Goal: Check status: Check status

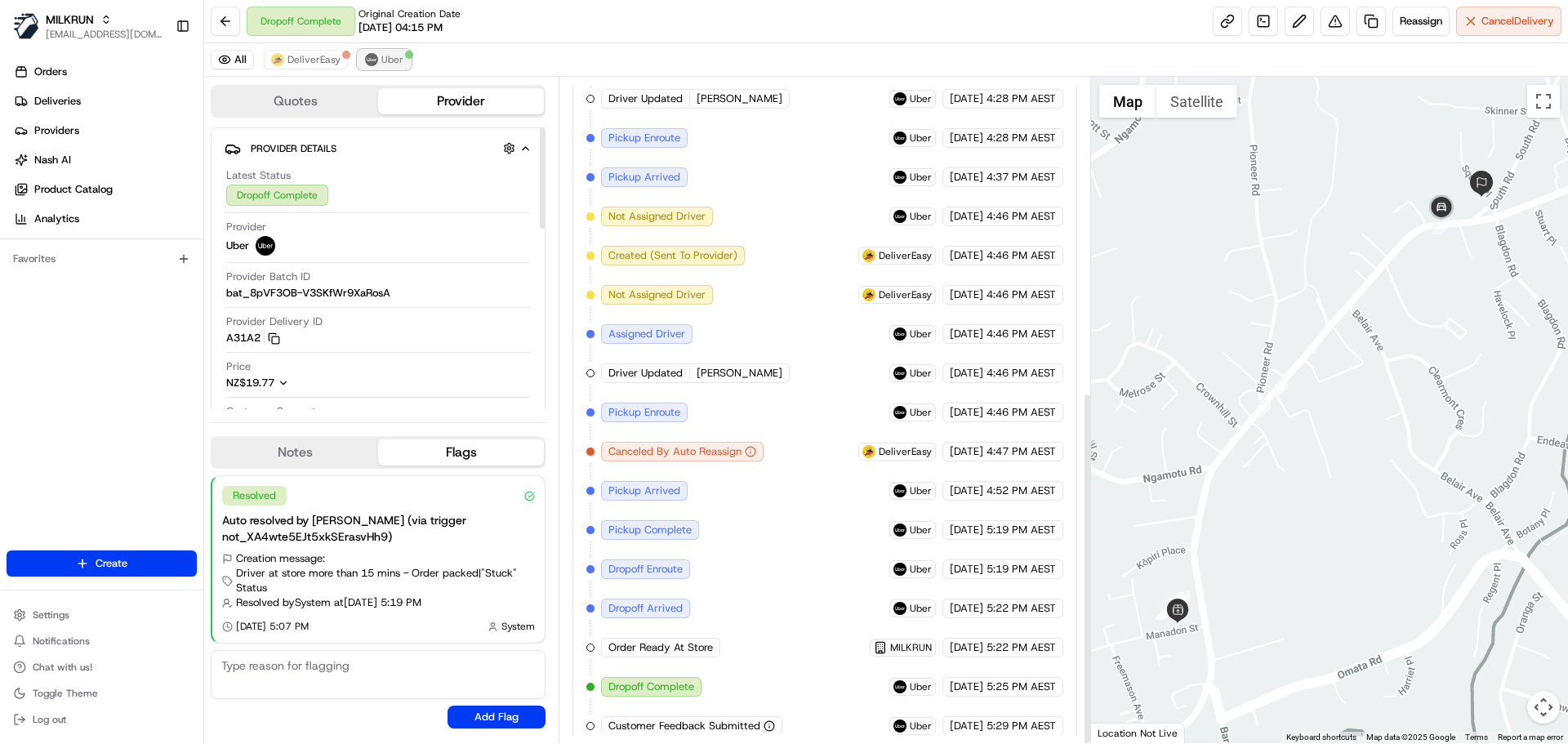
click at [360, 53] on button "Uber" at bounding box center [384, 59] width 53 height 20
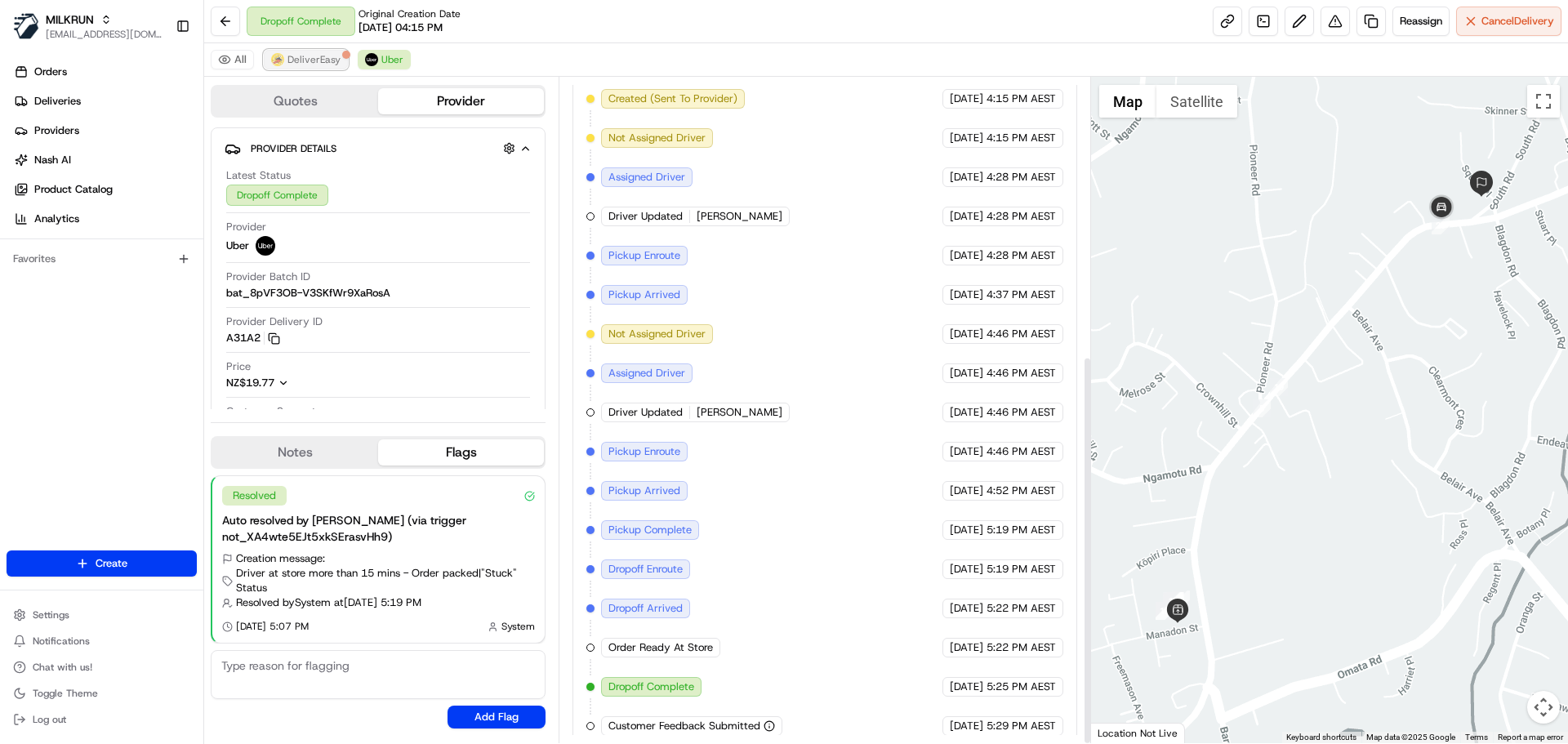
click at [291, 57] on span "DeliverEasy" at bounding box center [314, 60] width 53 height 13
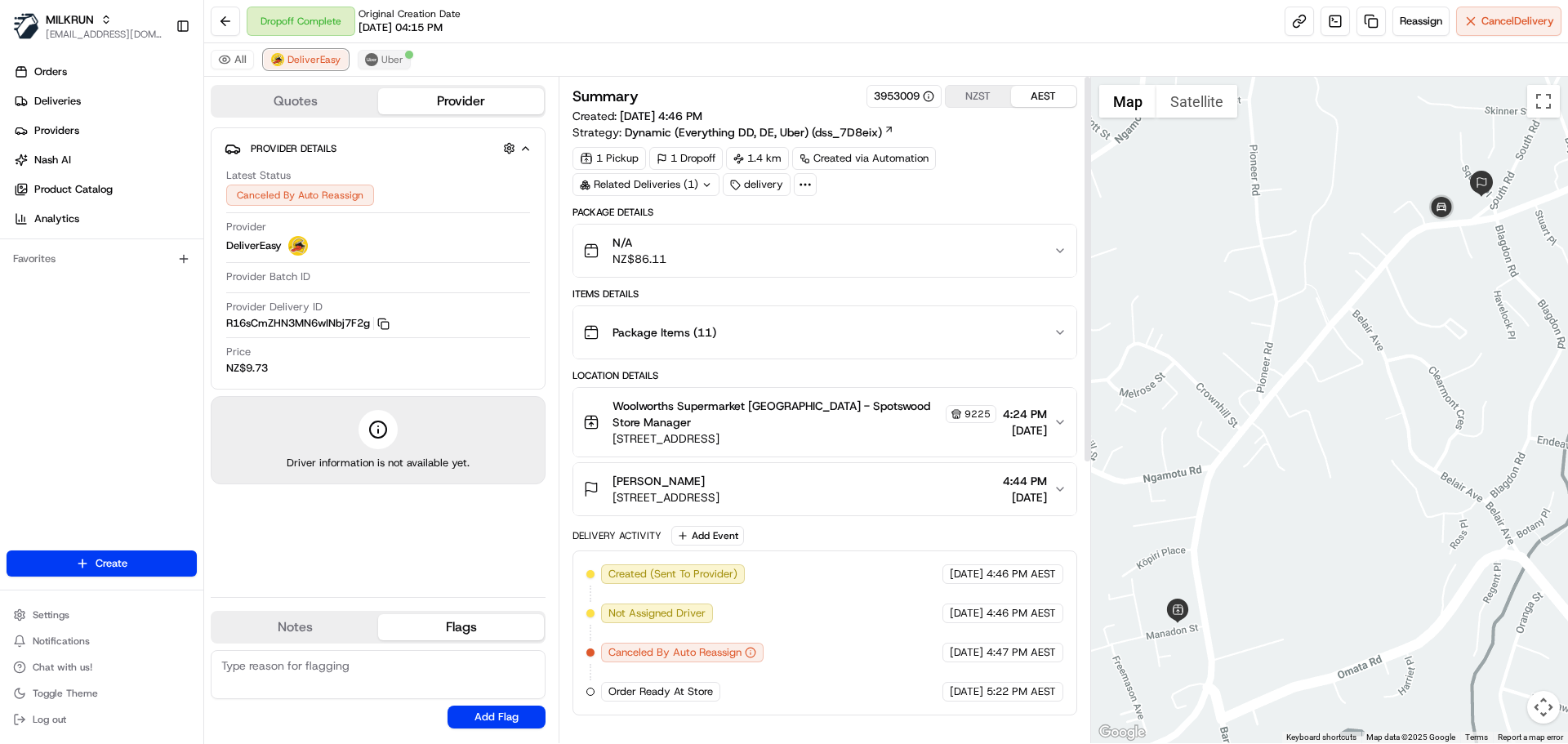
scroll to position [0, 0]
click at [362, 62] on button "Uber" at bounding box center [384, 59] width 53 height 20
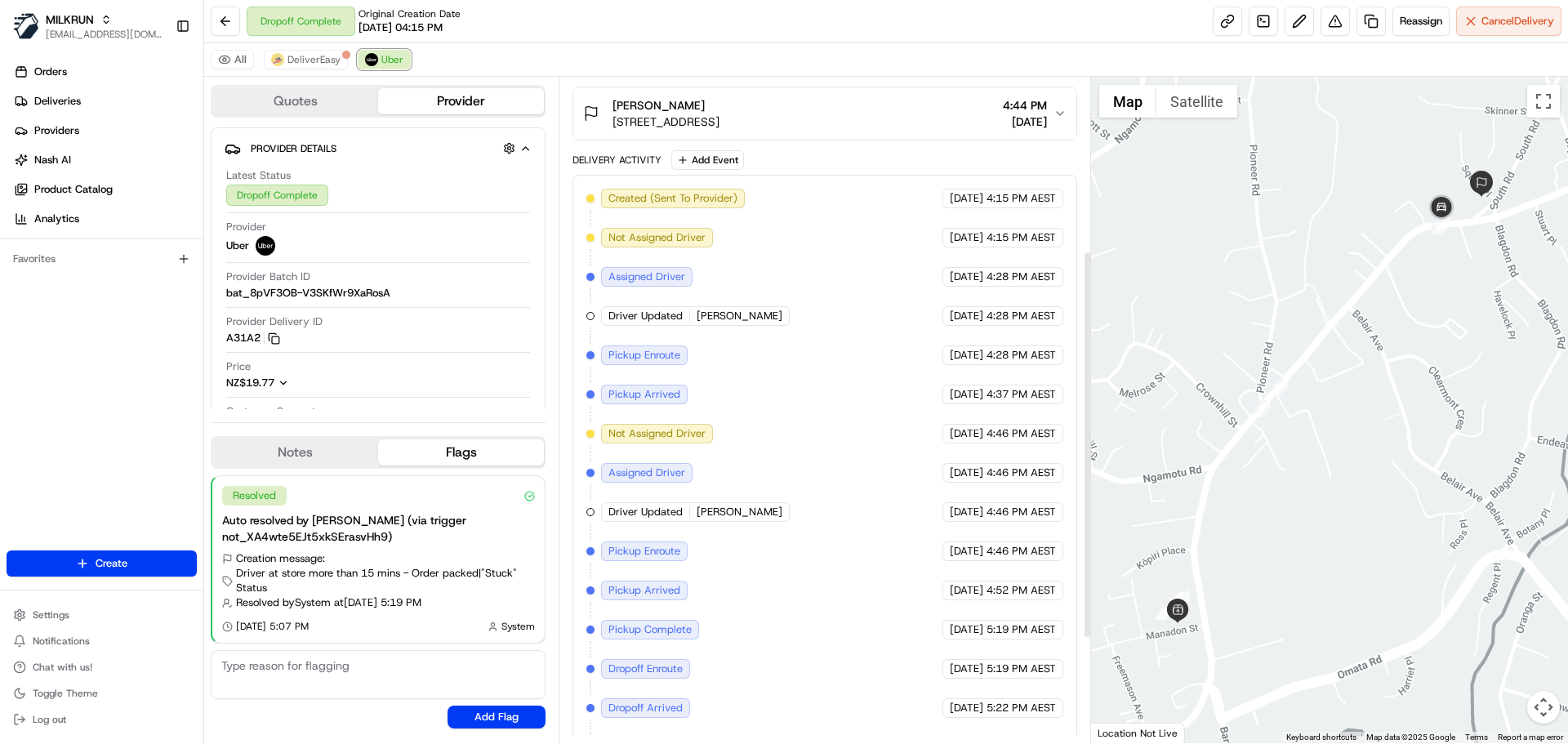
scroll to position [231, 0]
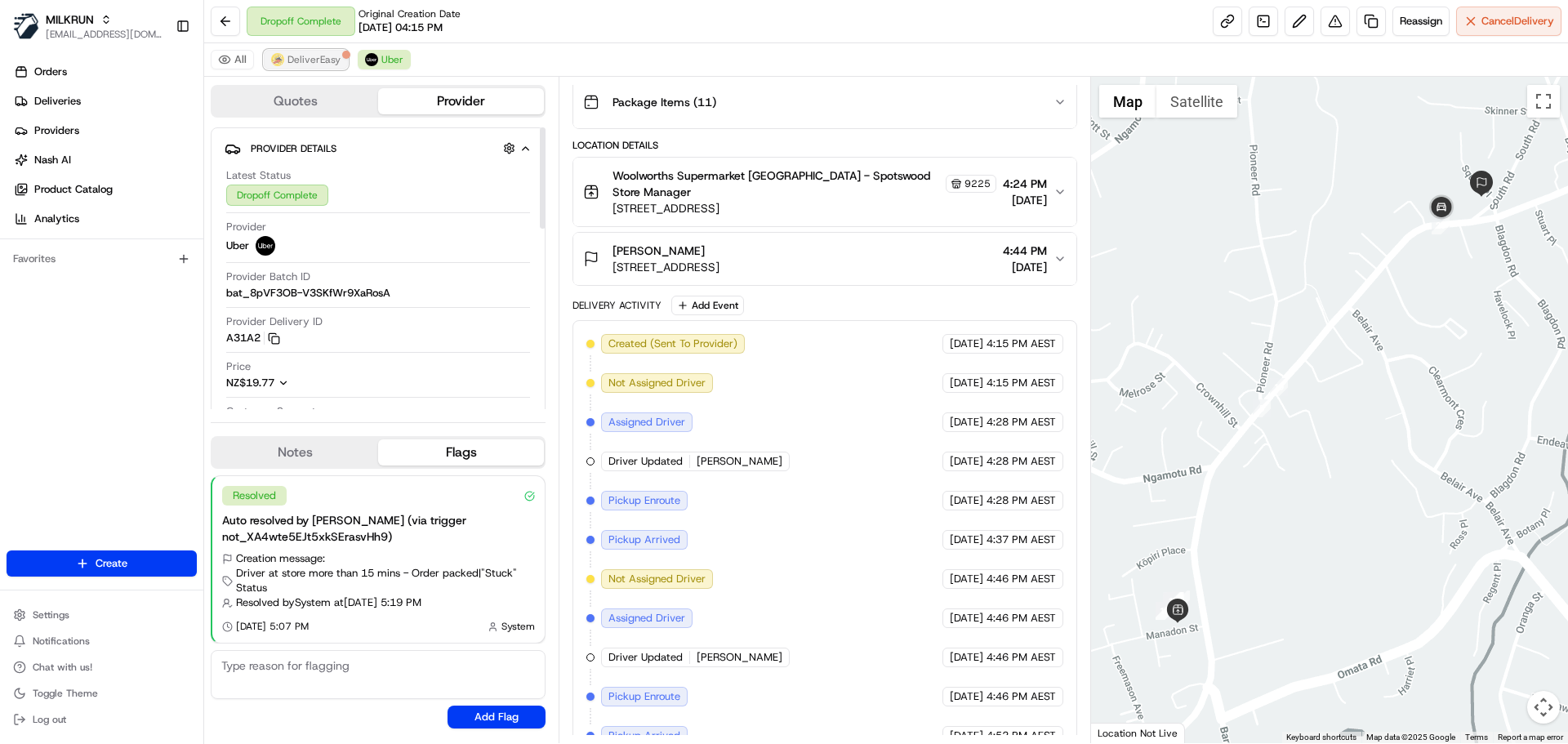
click at [327, 66] on span "DeliverEasy" at bounding box center [314, 60] width 53 height 13
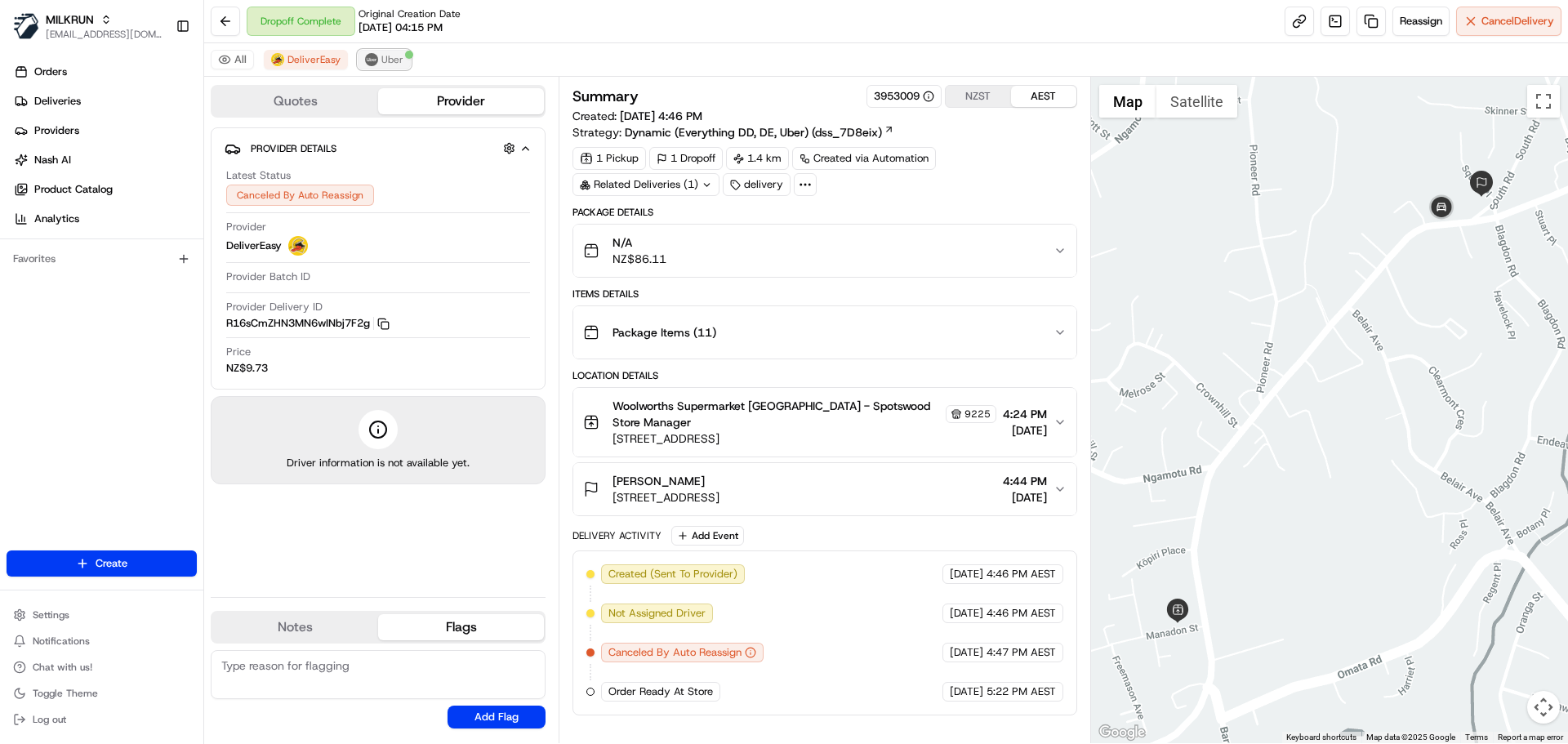
click at [383, 66] on span "Uber" at bounding box center [393, 60] width 22 height 13
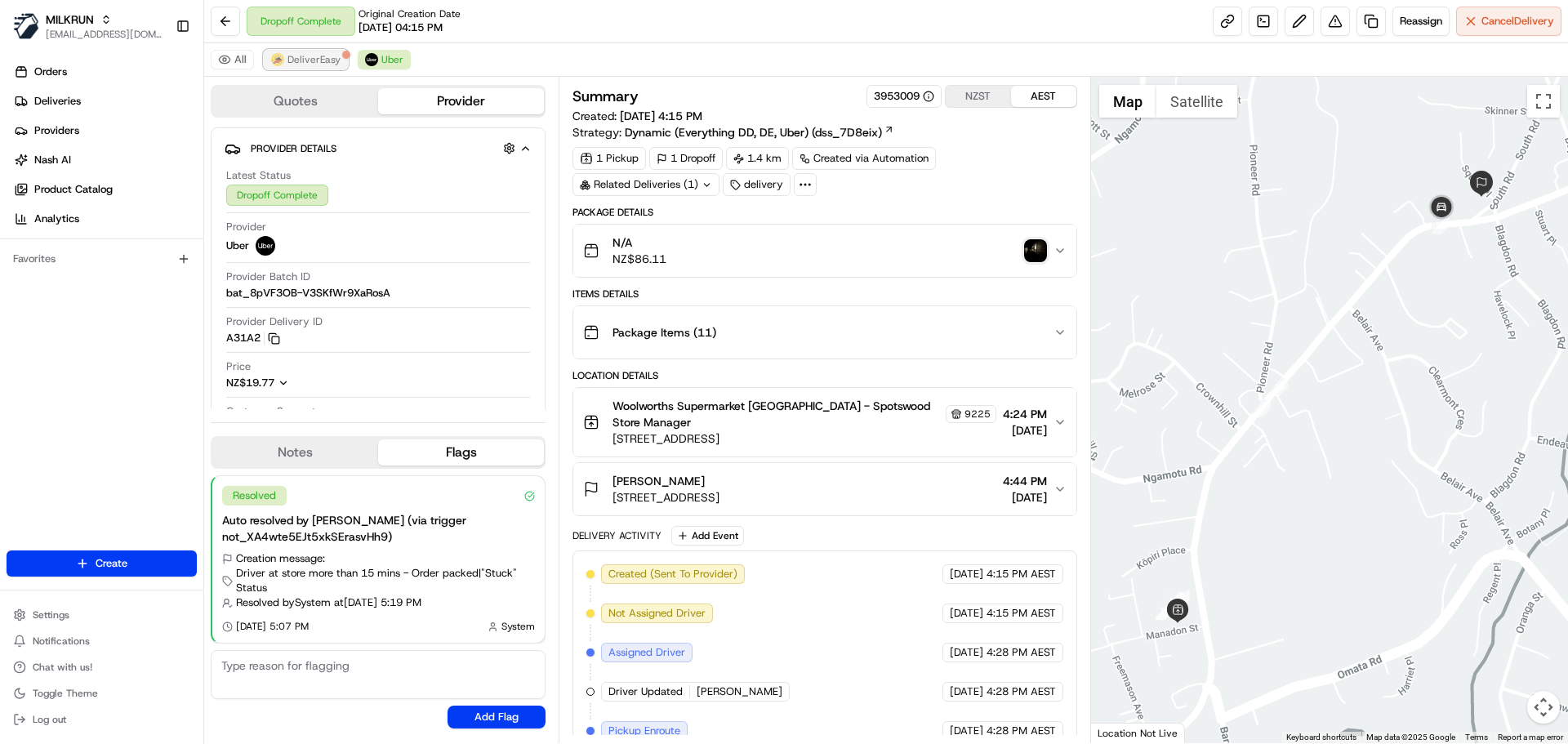
click at [327, 65] on span "DeliverEasy" at bounding box center [314, 60] width 53 height 13
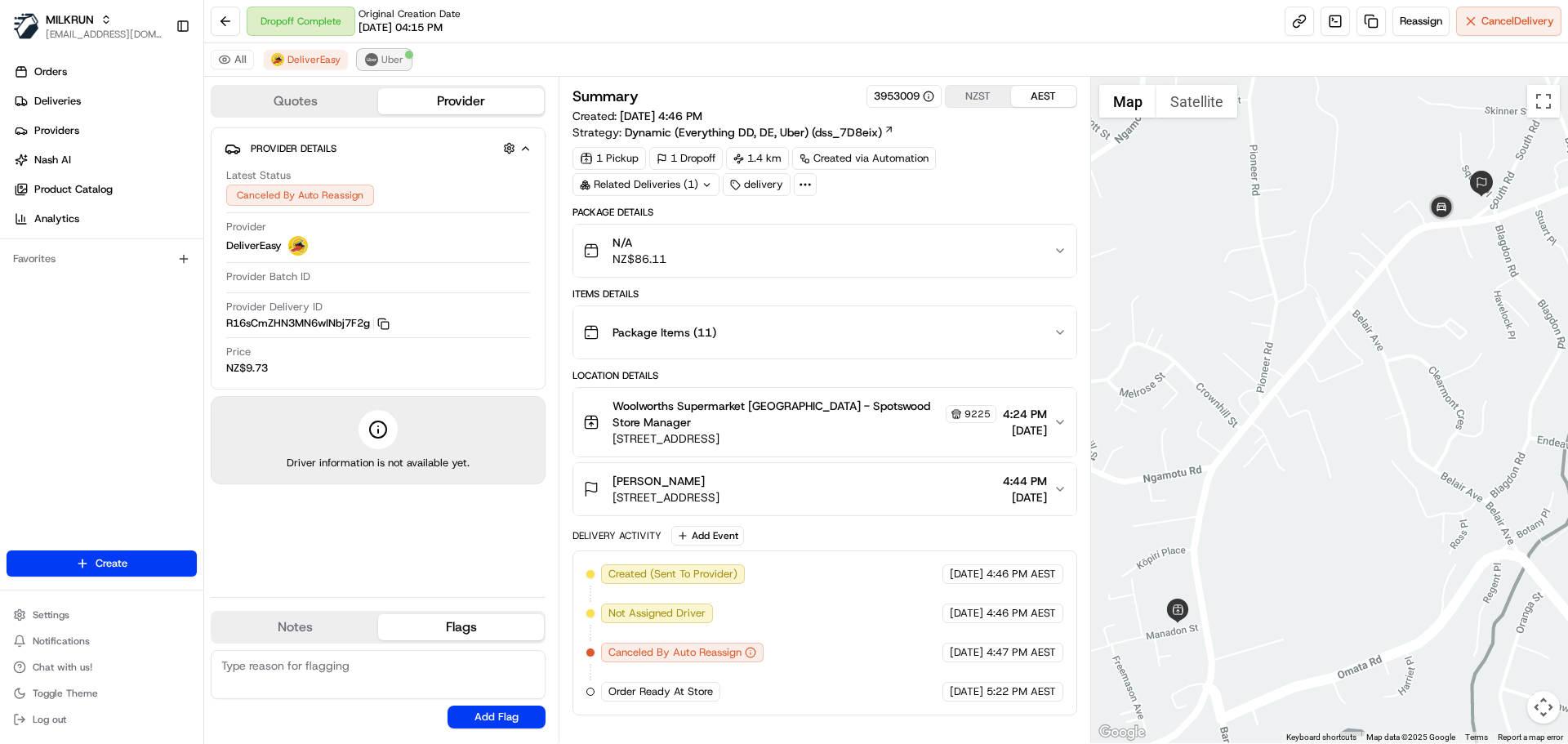
click at [391, 60] on span "Uber" at bounding box center [393, 60] width 22 height 13
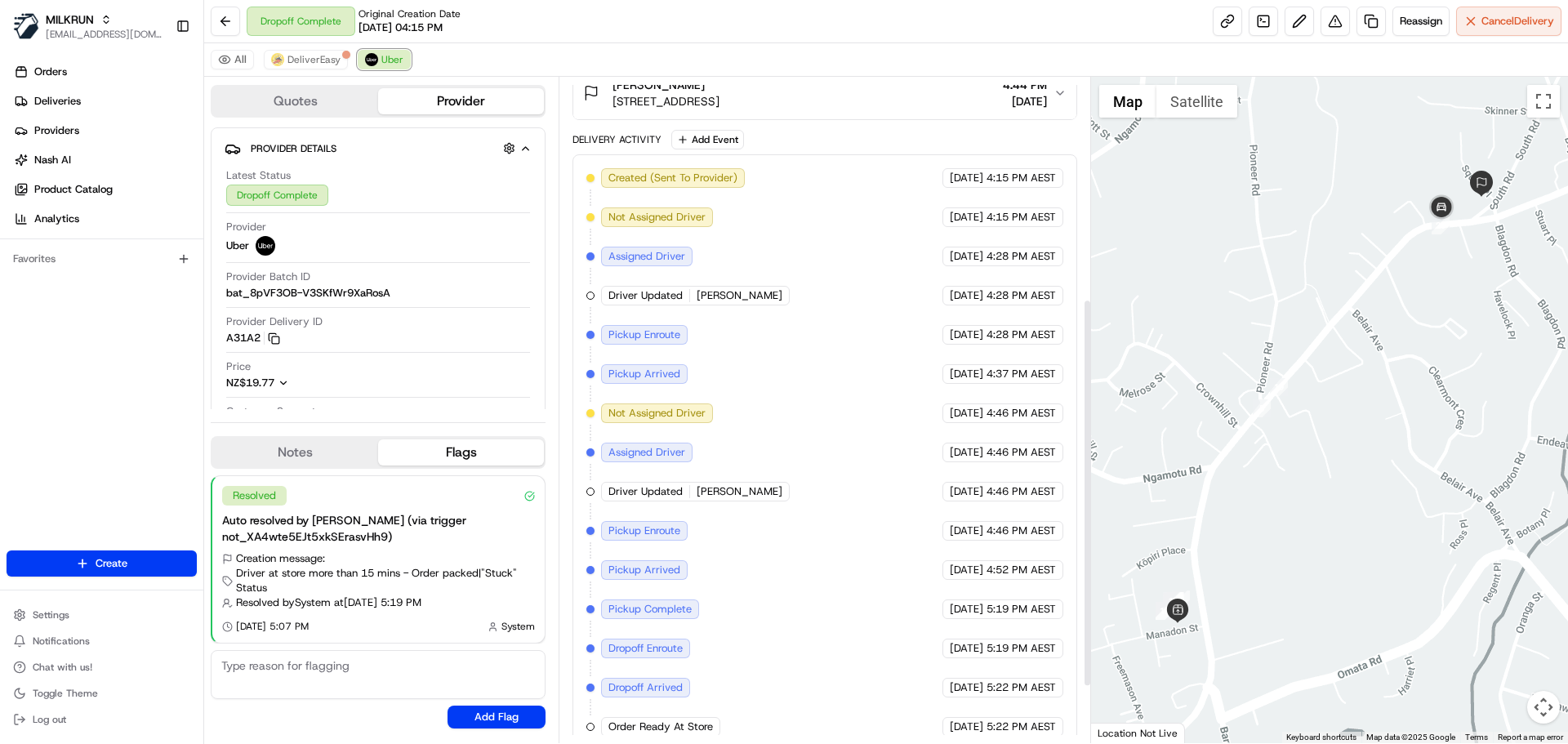
scroll to position [475, 0]
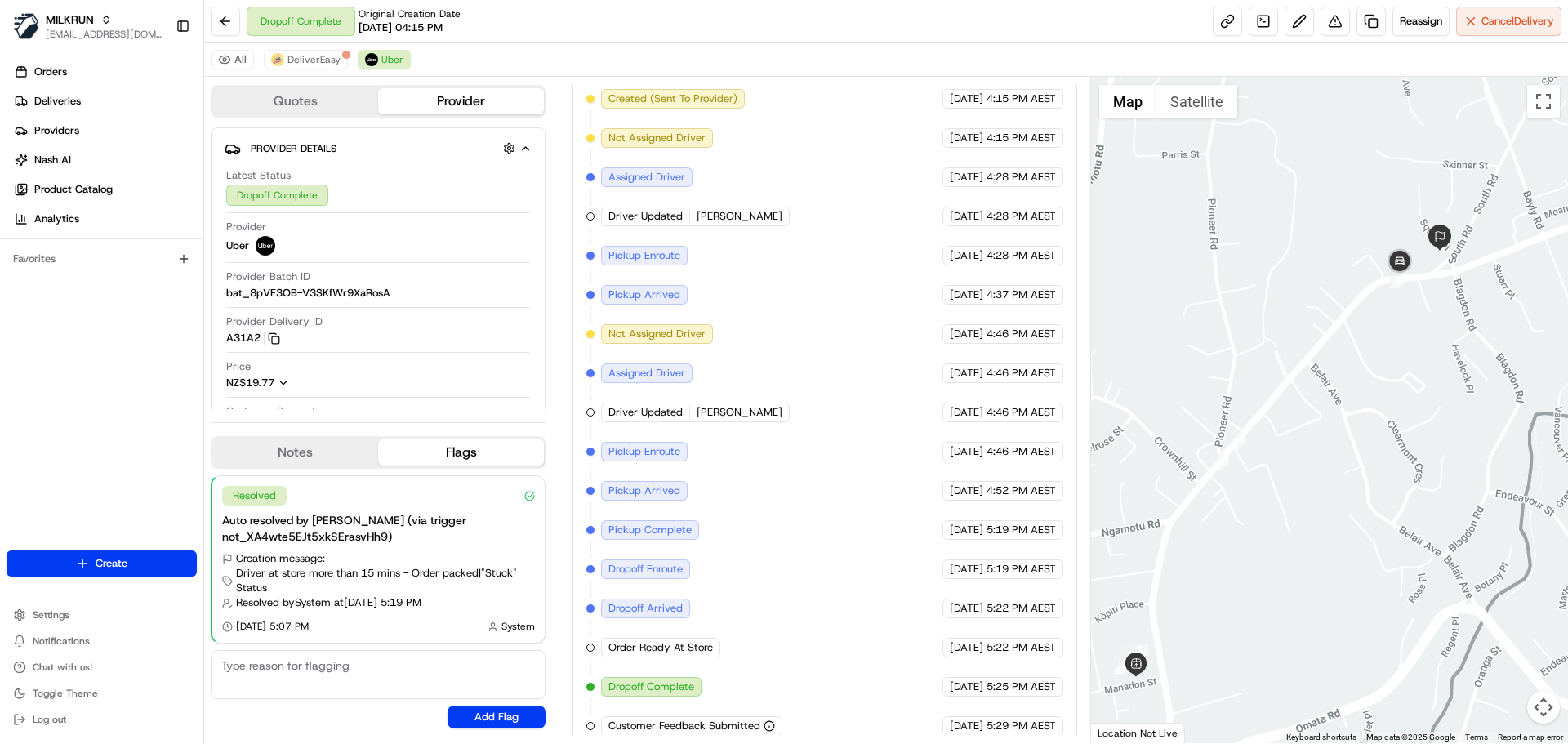
drag, startPoint x: 1268, startPoint y: 442, endPoint x: 1247, endPoint y: 469, distance: 34.2
click at [1247, 469] on div at bounding box center [1330, 409] width 478 height 666
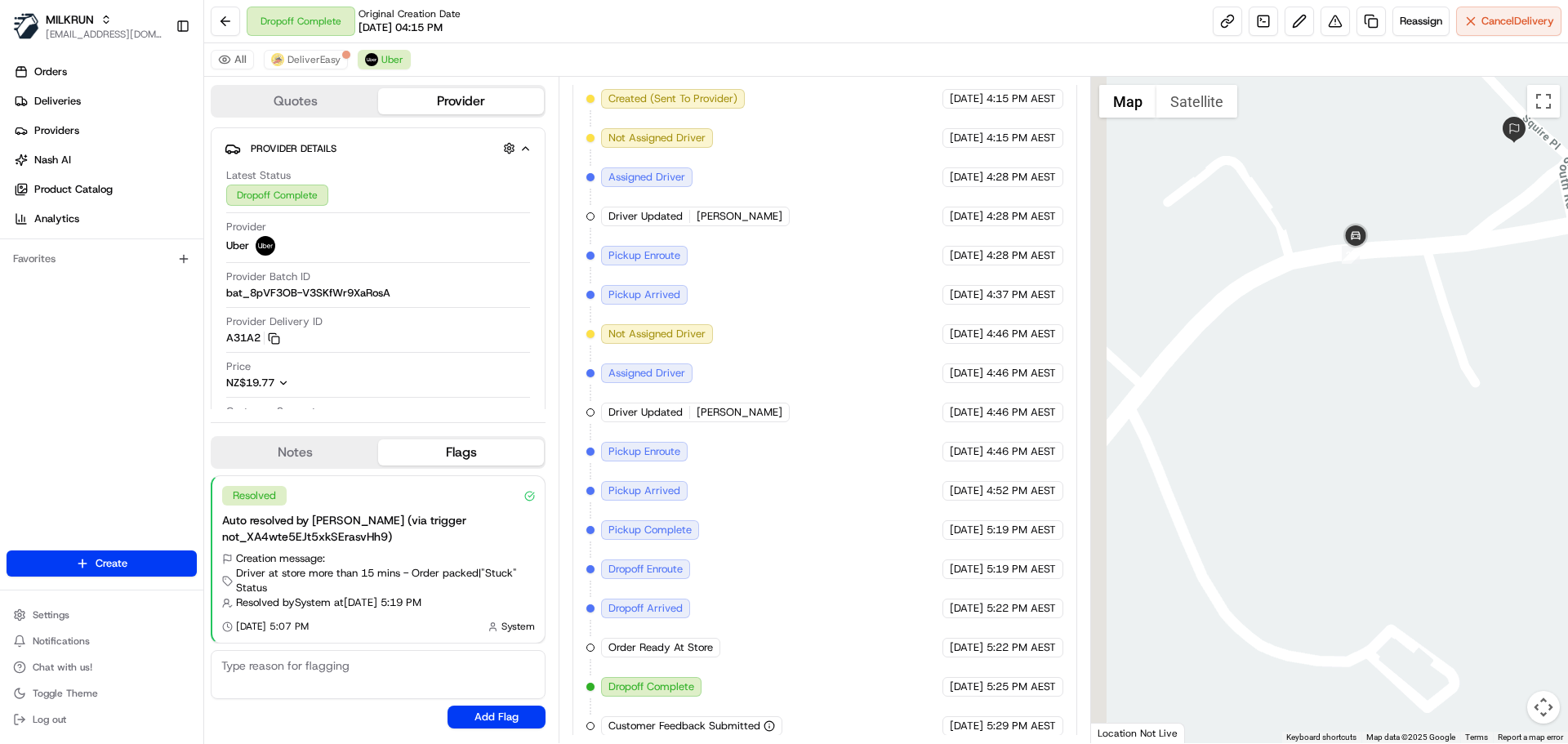
drag, startPoint x: 1241, startPoint y: 504, endPoint x: 1337, endPoint y: 397, distance: 143.8
click at [1337, 396] on div at bounding box center [1330, 409] width 478 height 666
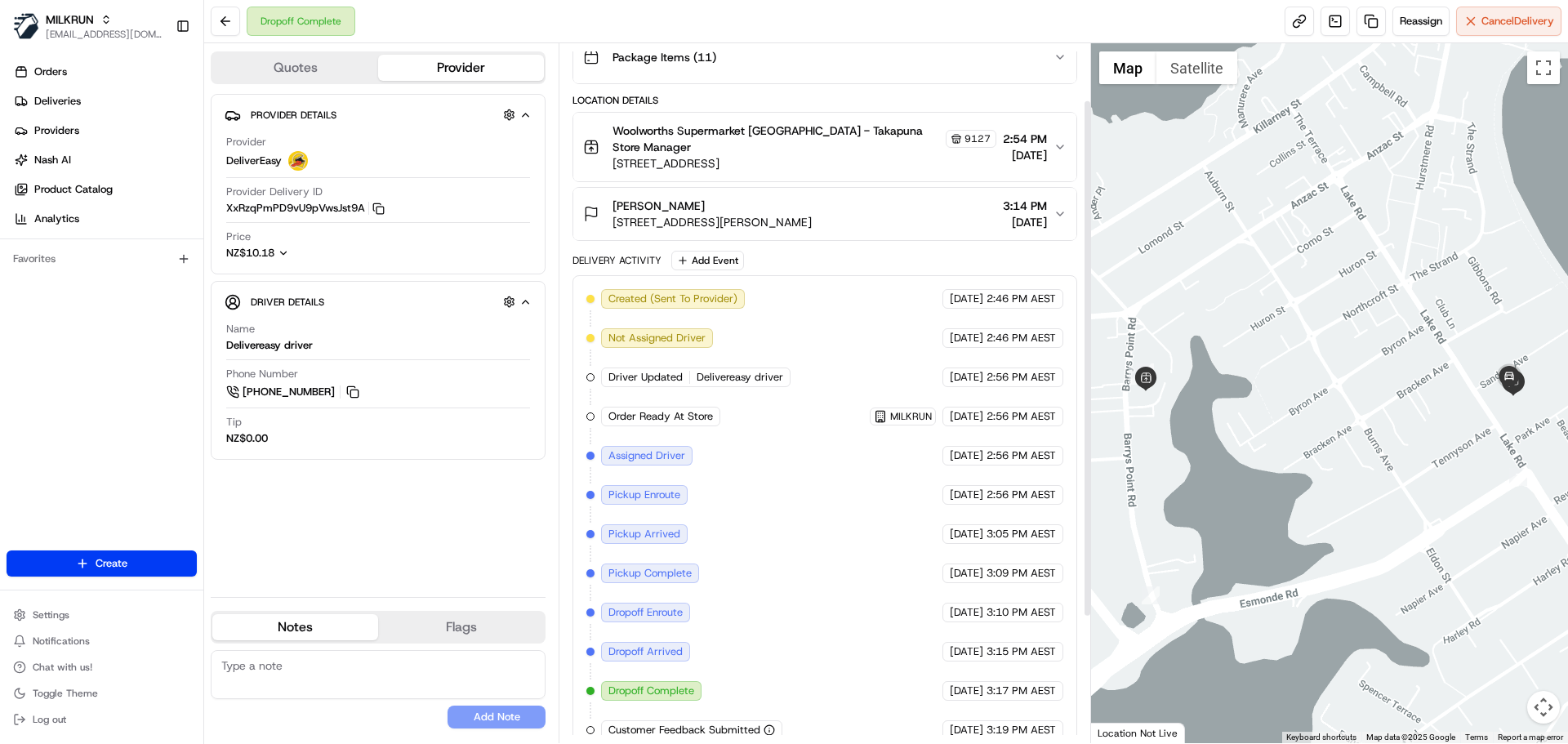
scroll to position [246, 0]
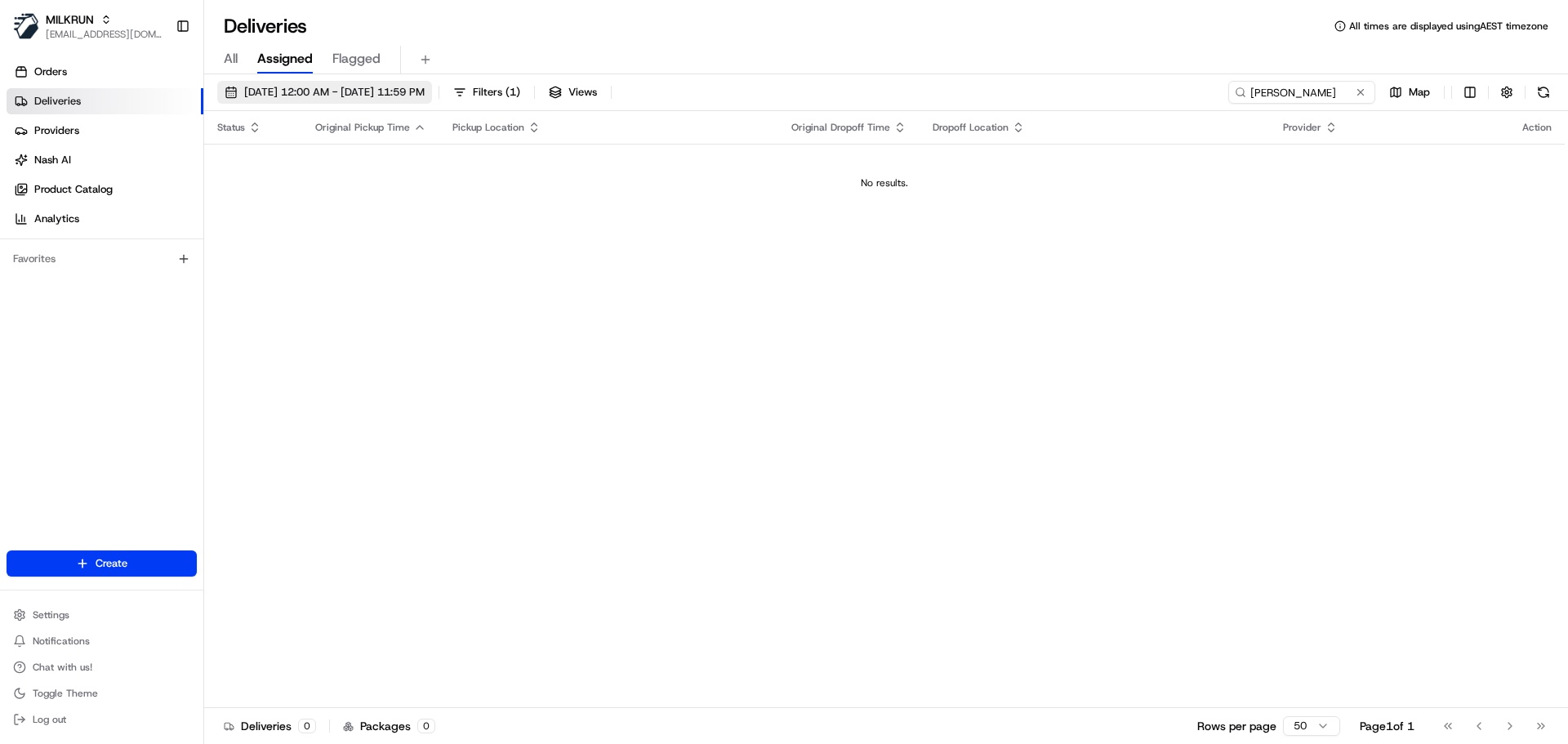
type input "Sandy W"
click at [420, 94] on span "23/08/2025 12:00 AM - 23/08/2025 11:59 PM" at bounding box center [335, 93] width 181 height 15
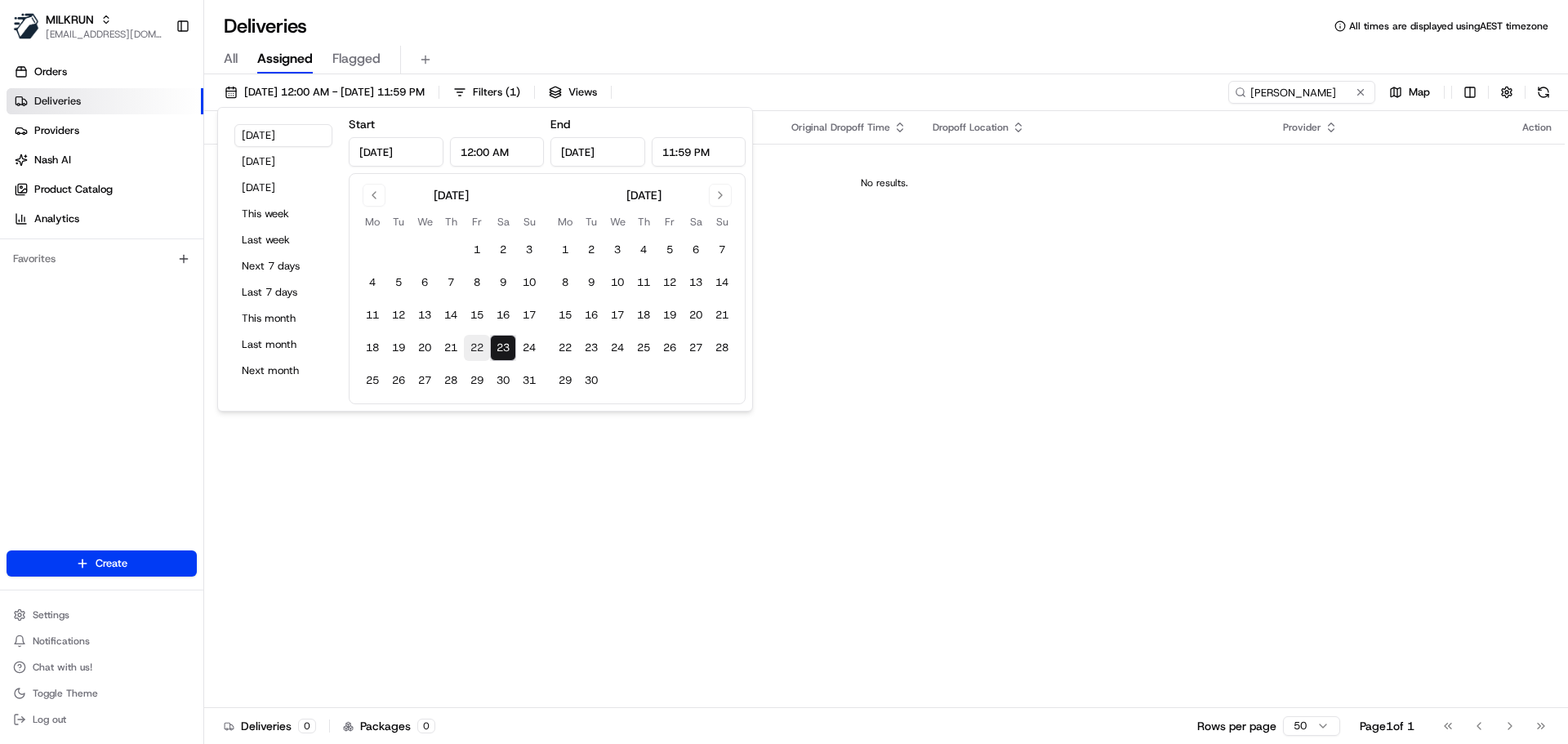
click at [475, 343] on button "22" at bounding box center [477, 348] width 26 height 26
type input "Aug 22, 2025"
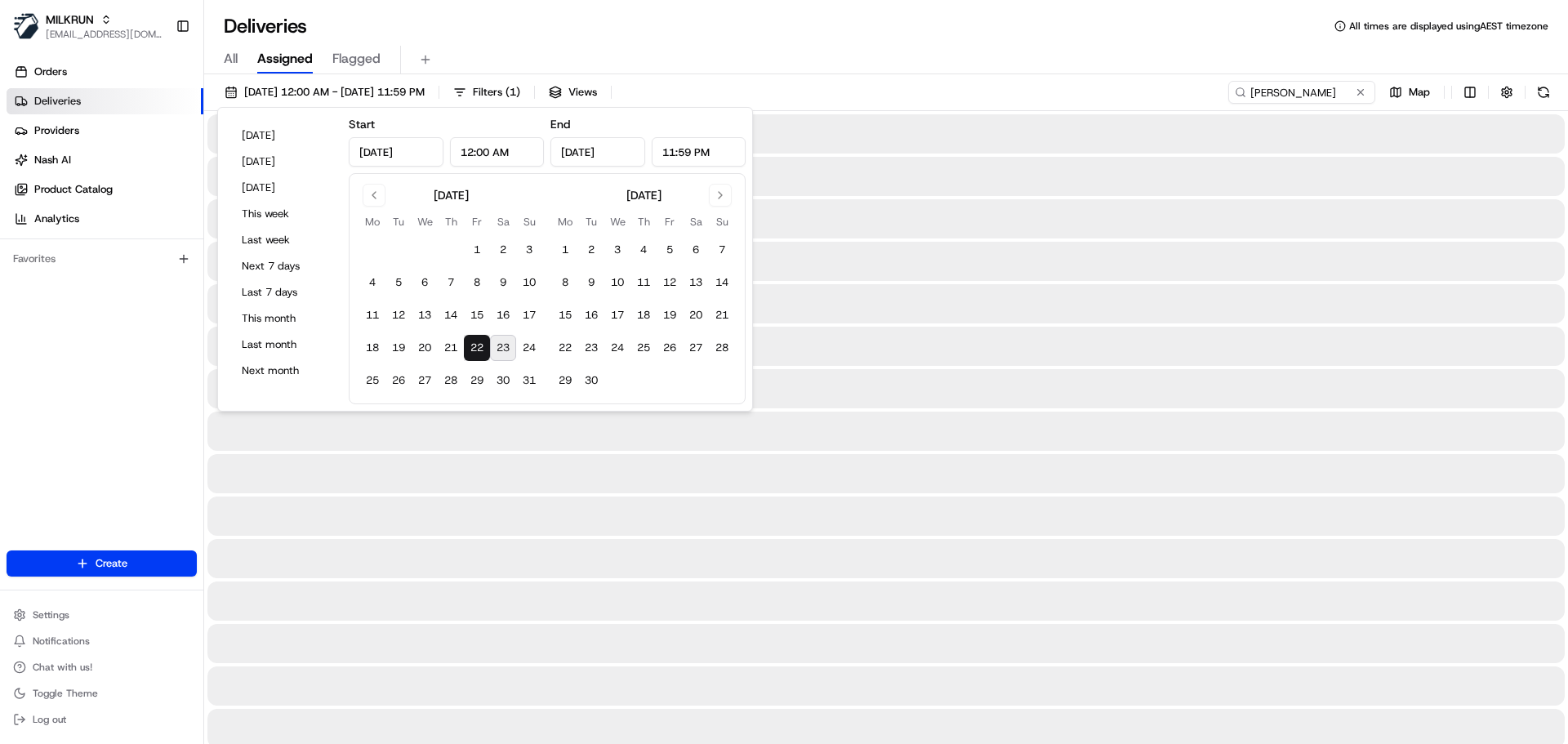
click at [500, 344] on button "23" at bounding box center [503, 348] width 26 height 26
type input "Aug 23, 2025"
click at [966, 85] on div "22/08/2025 12:00 AM - 23/08/2025 11:59 PM Filters ( 1 ) Views Sandy W Map" at bounding box center [887, 96] width 1365 height 30
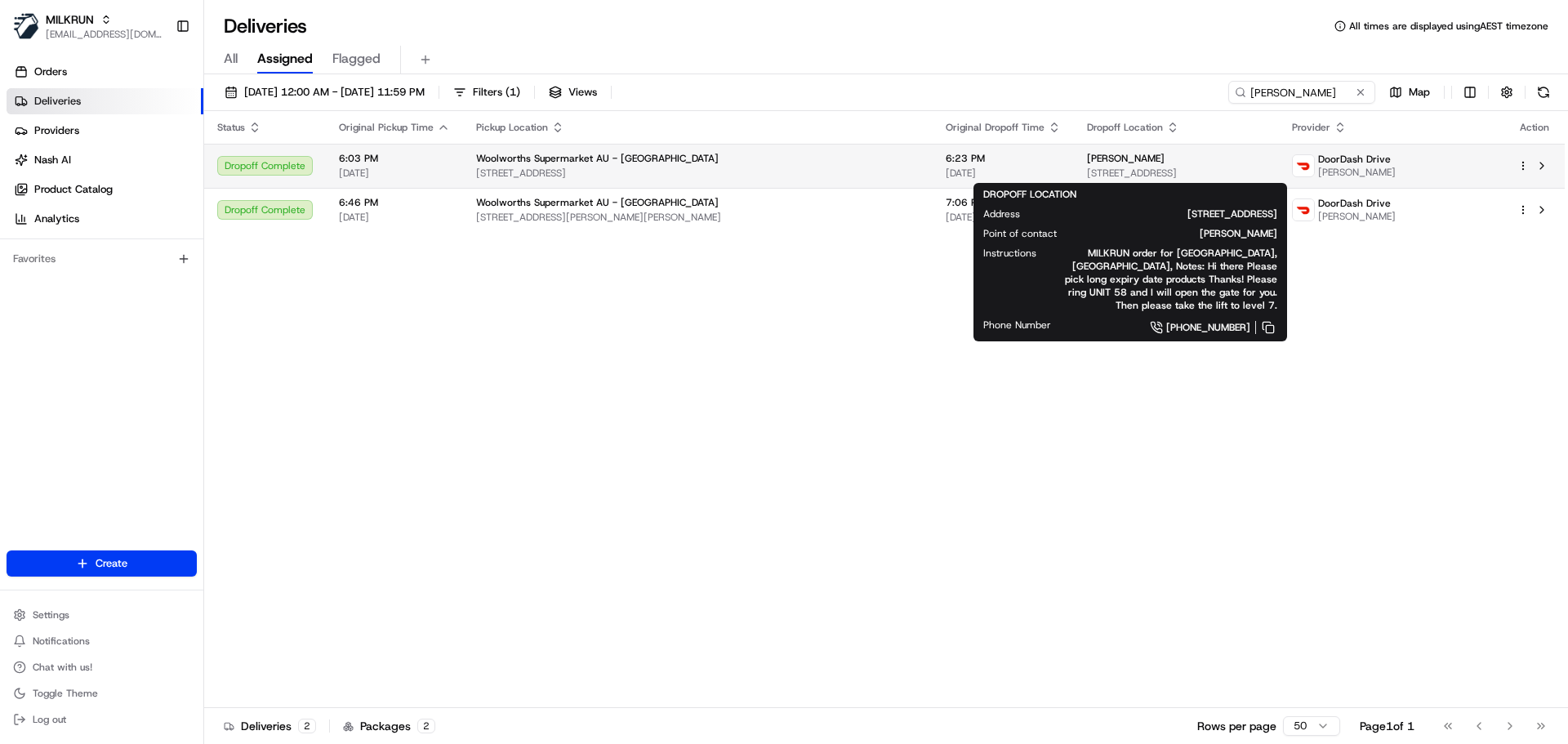
click at [1087, 163] on div "Sandy W" at bounding box center [1176, 158] width 179 height 13
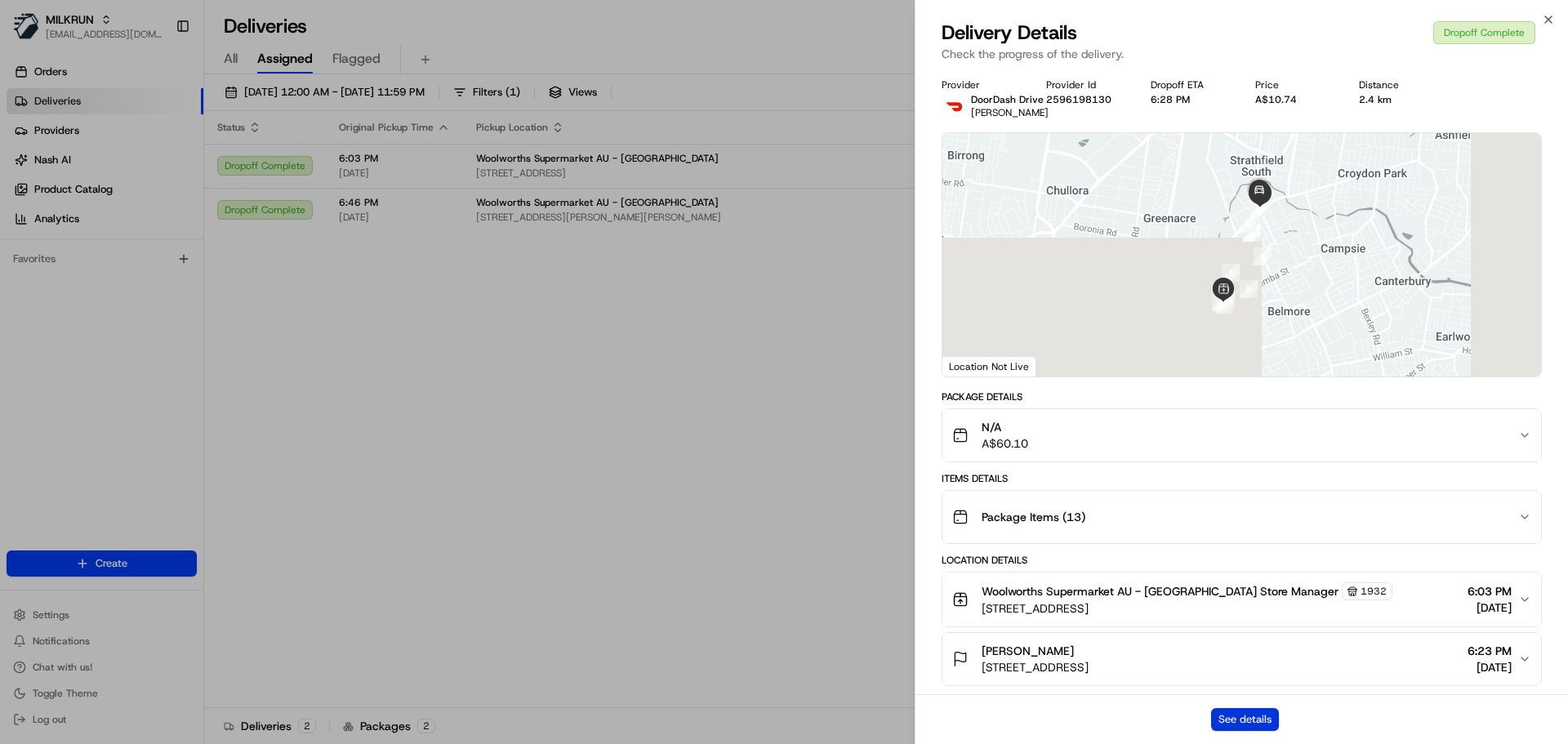
click at [1241, 721] on button "See details" at bounding box center [1246, 720] width 67 height 22
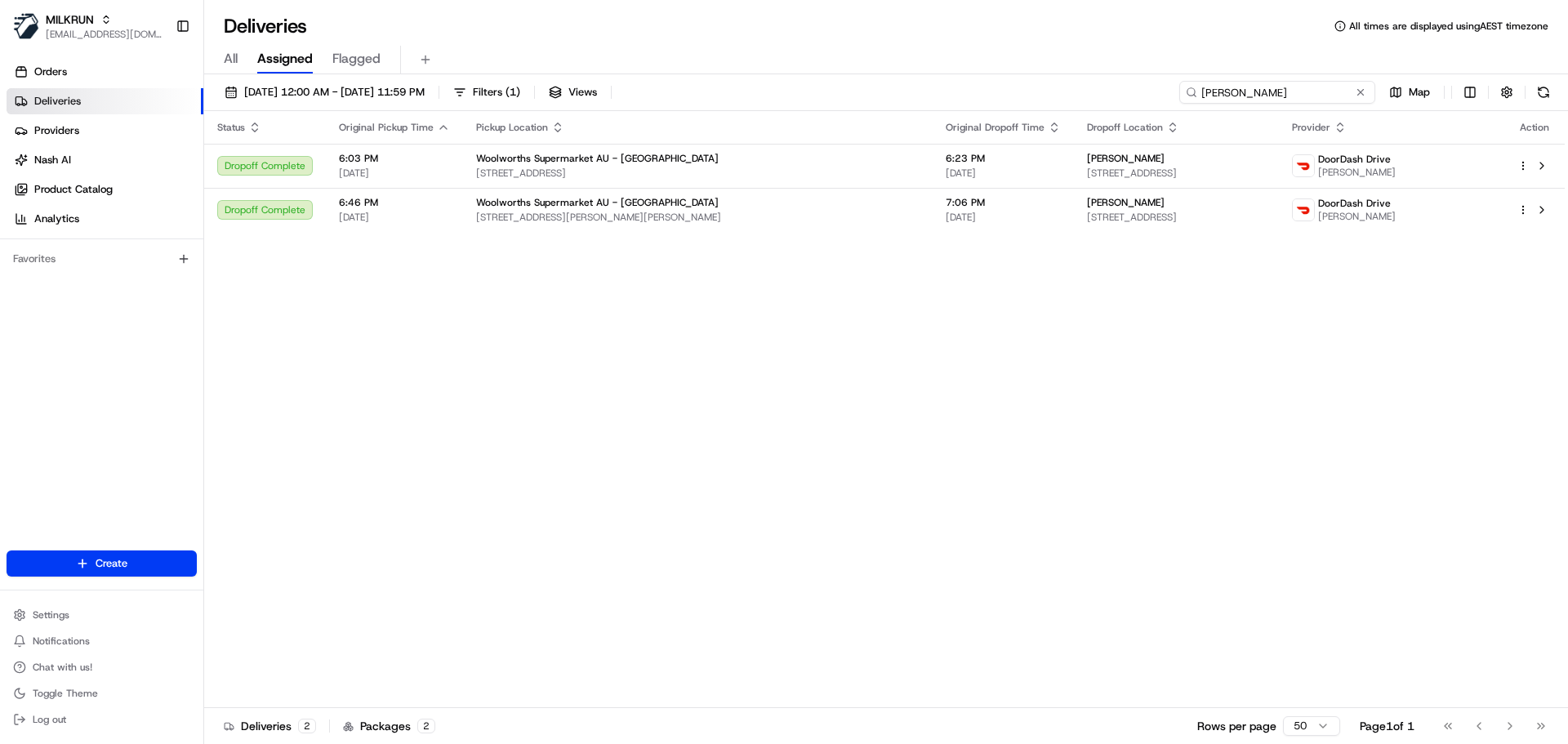
click at [1316, 93] on input "Sandy W" at bounding box center [1277, 92] width 196 height 22
paste input "Alana Dimou"
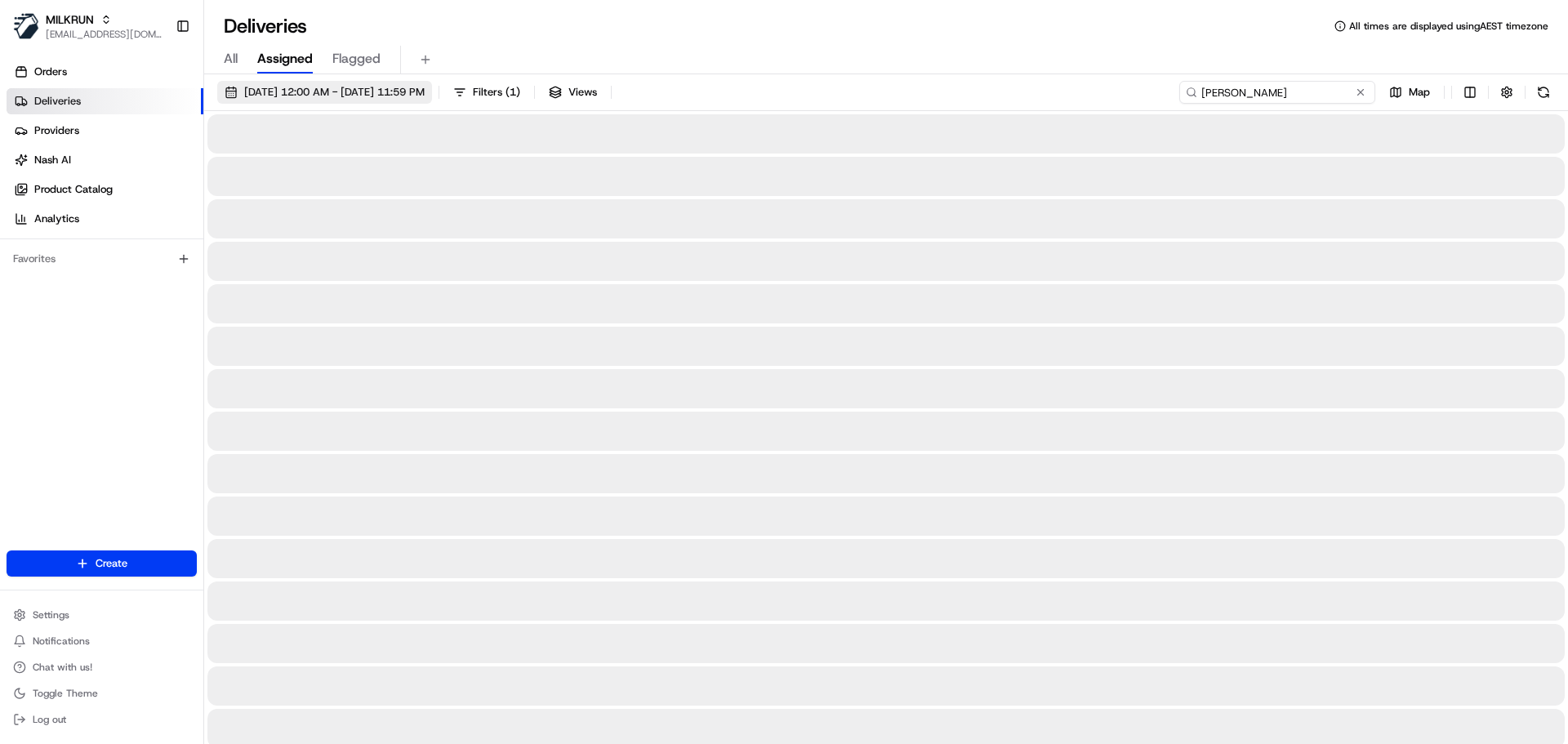
type input "Alana Dimou"
click at [425, 97] on span "22/08/2025 12:00 AM - 23/08/2025 11:59 PM" at bounding box center [335, 93] width 181 height 15
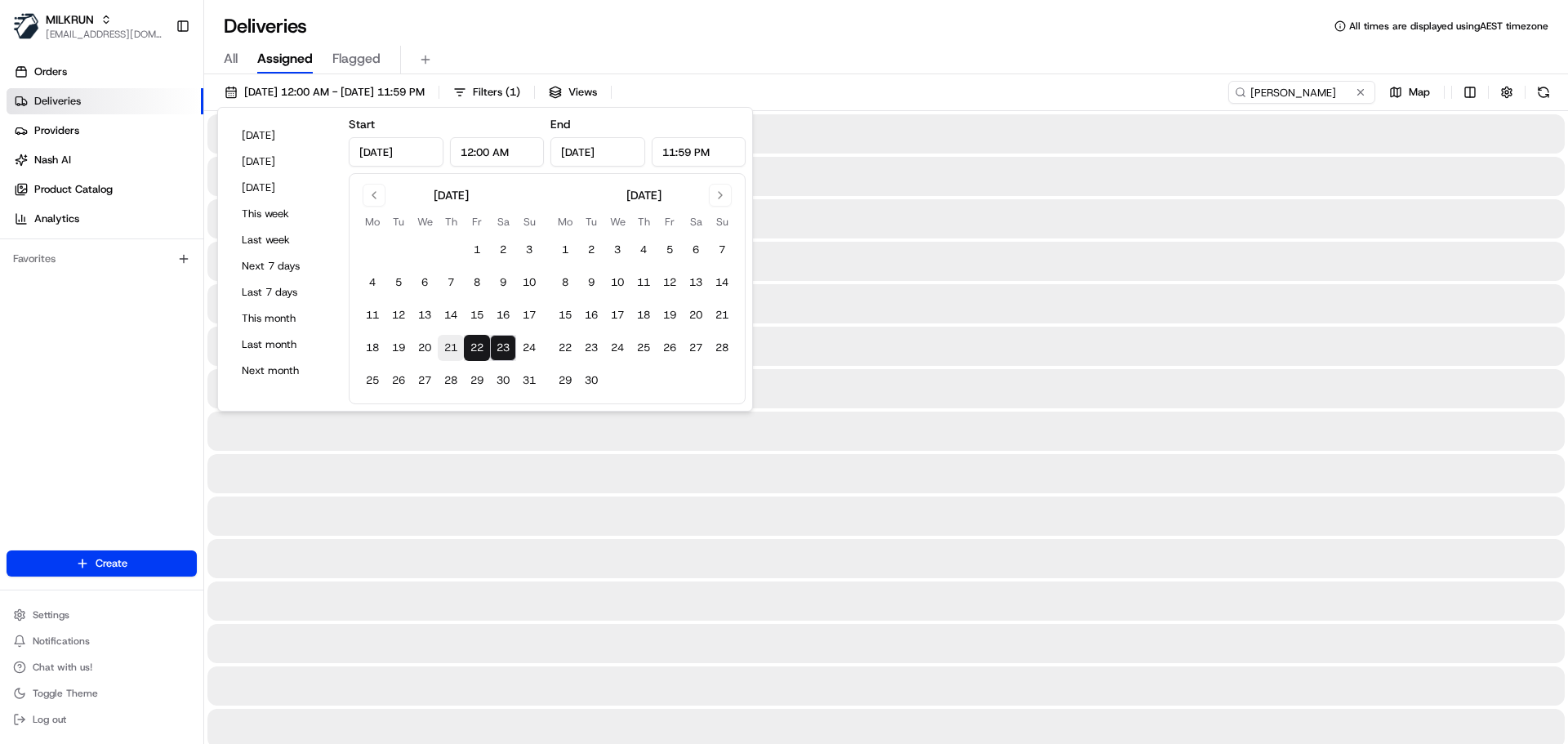
click at [444, 346] on button "21" at bounding box center [451, 348] width 26 height 26
type input "Aug 21, 2025"
click at [510, 345] on button "23" at bounding box center [503, 348] width 26 height 26
type input "Aug 23, 2025"
click at [861, 67] on div "All Assigned Flagged" at bounding box center [887, 60] width 1365 height 29
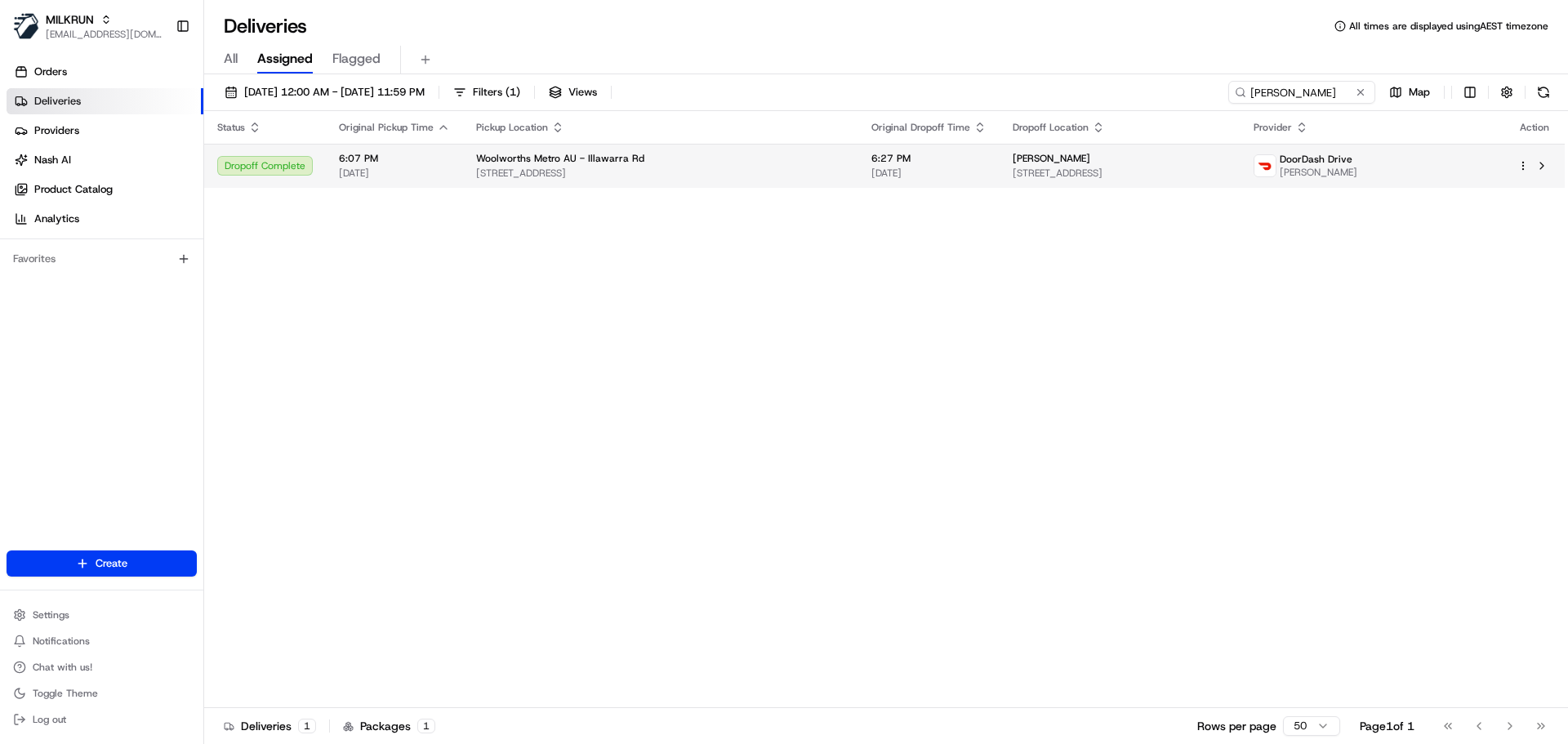
click at [665, 180] on span "258 Illawarra Rd, Marrickville, NSW 2204, AU" at bounding box center [661, 173] width 369 height 13
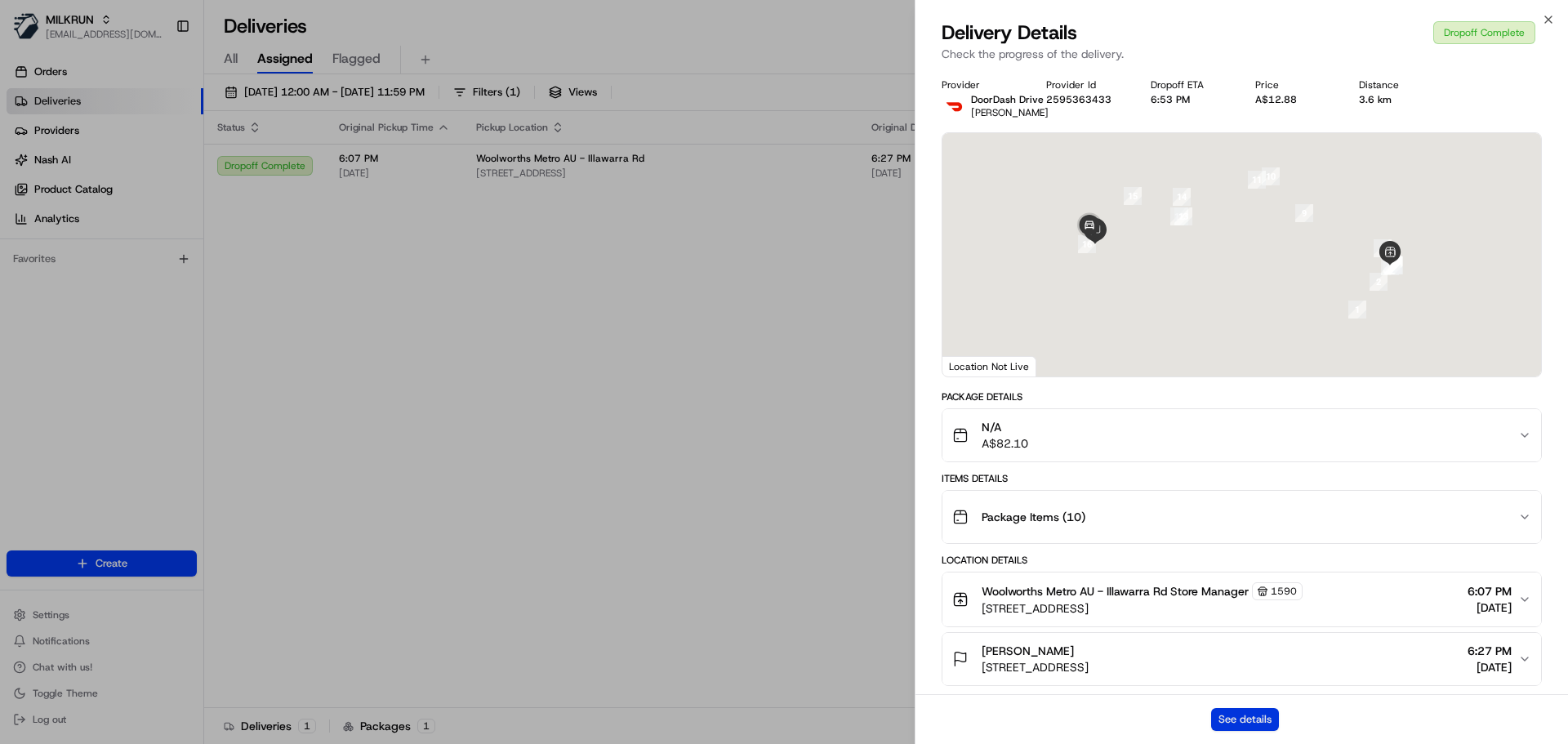
click at [1239, 719] on button "See details" at bounding box center [1246, 720] width 67 height 22
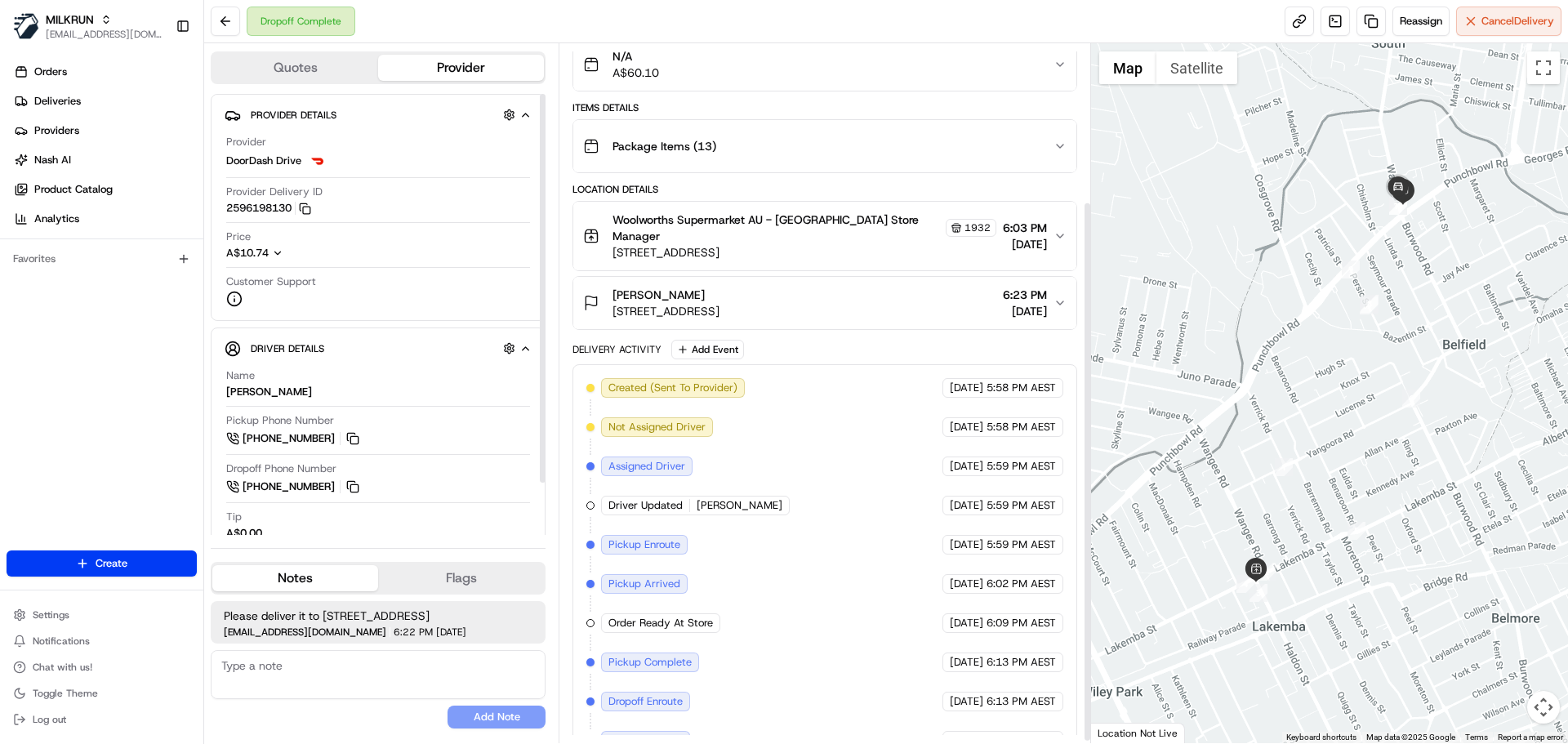
scroll to position [207, 0]
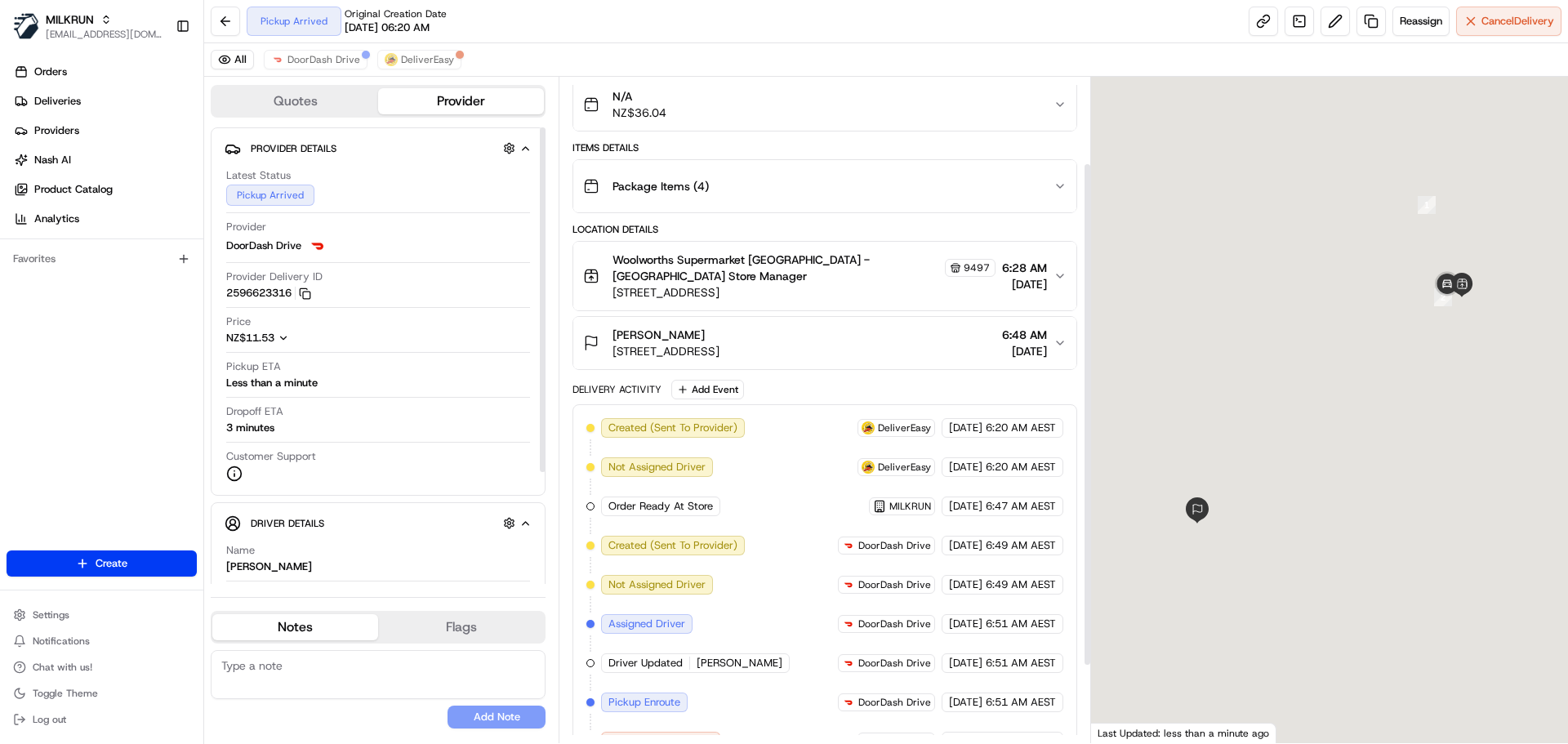
scroll to position [216, 0]
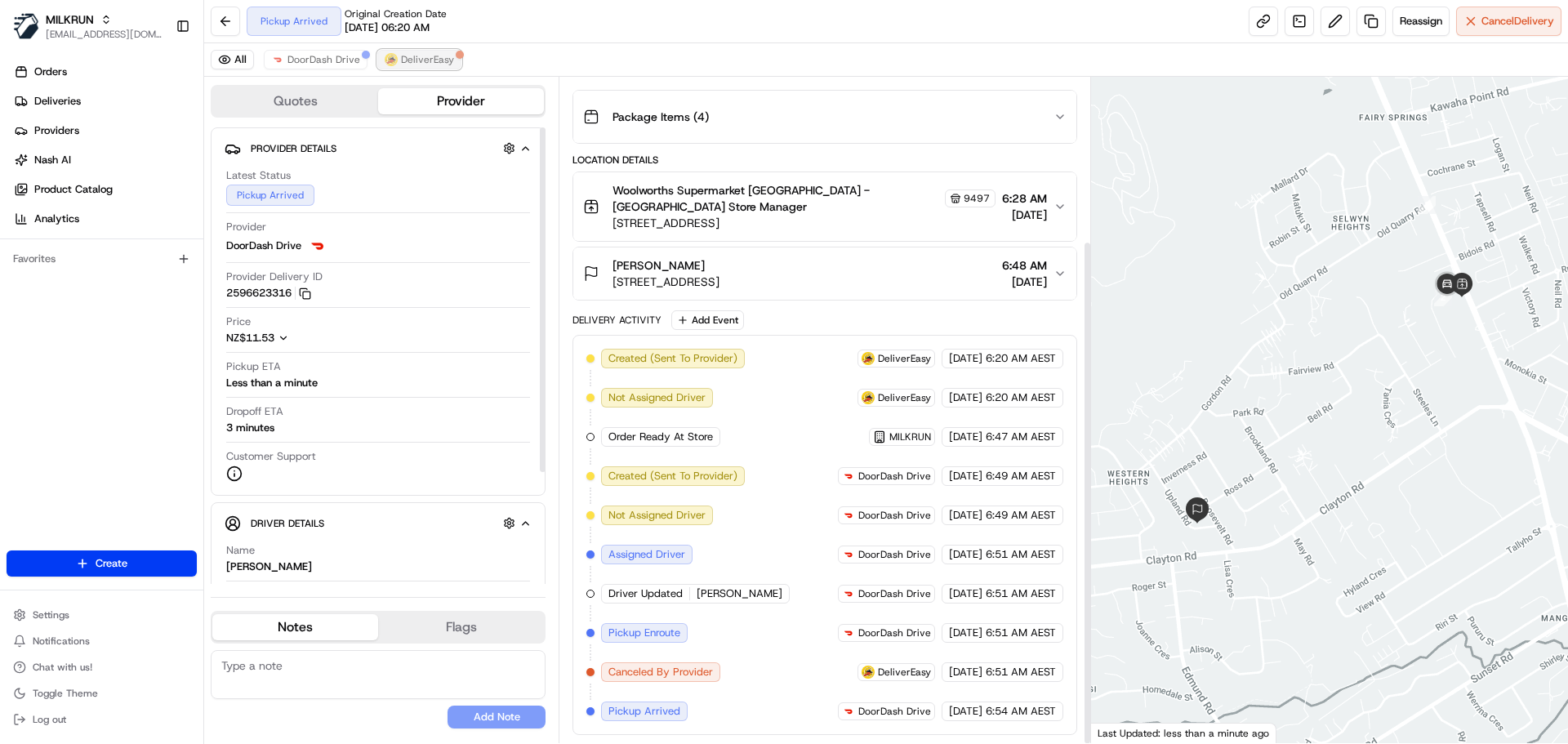
click at [444, 60] on span "DeliverEasy" at bounding box center [427, 60] width 53 height 13
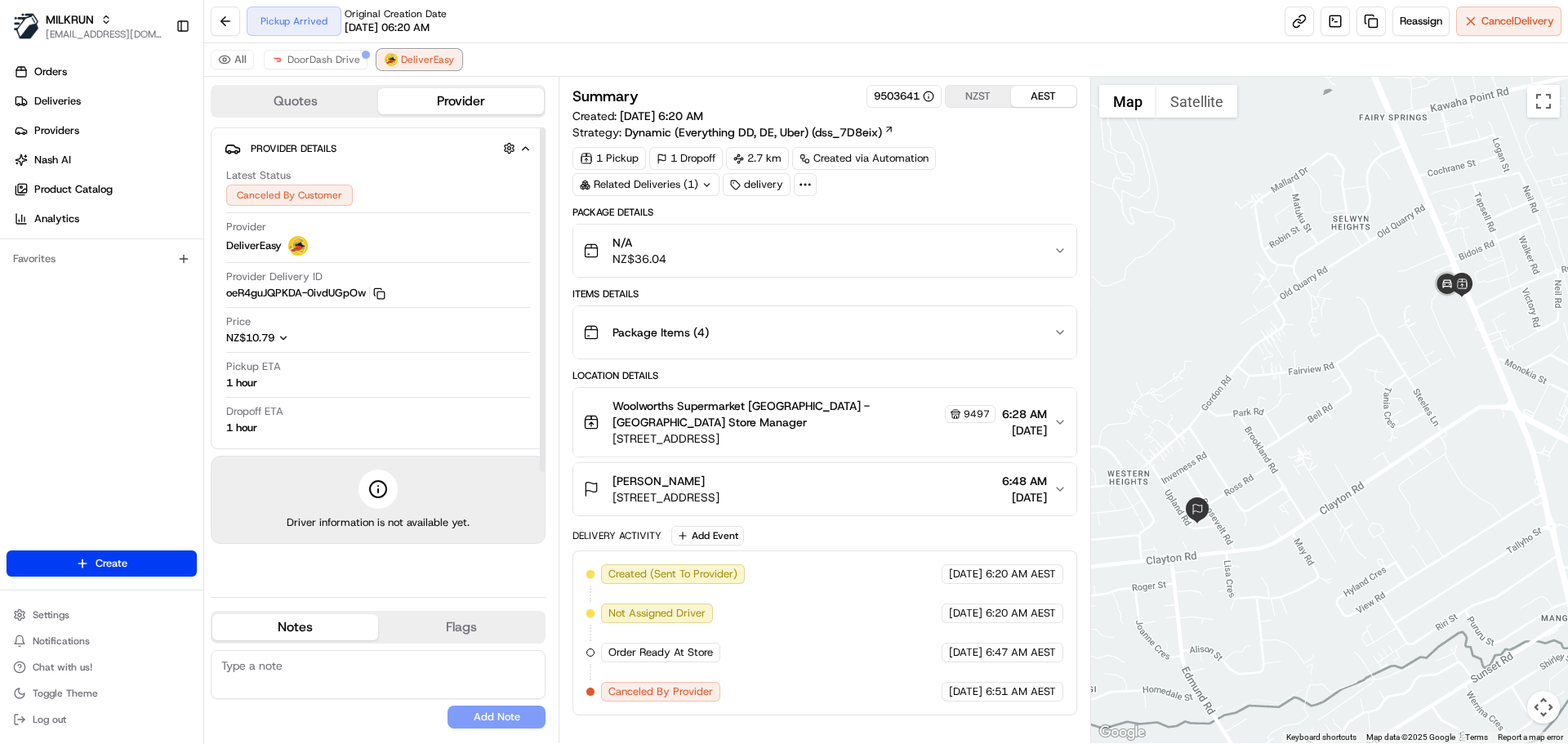
scroll to position [0, 0]
click at [316, 63] on span "DoorDash Drive" at bounding box center [324, 60] width 73 height 13
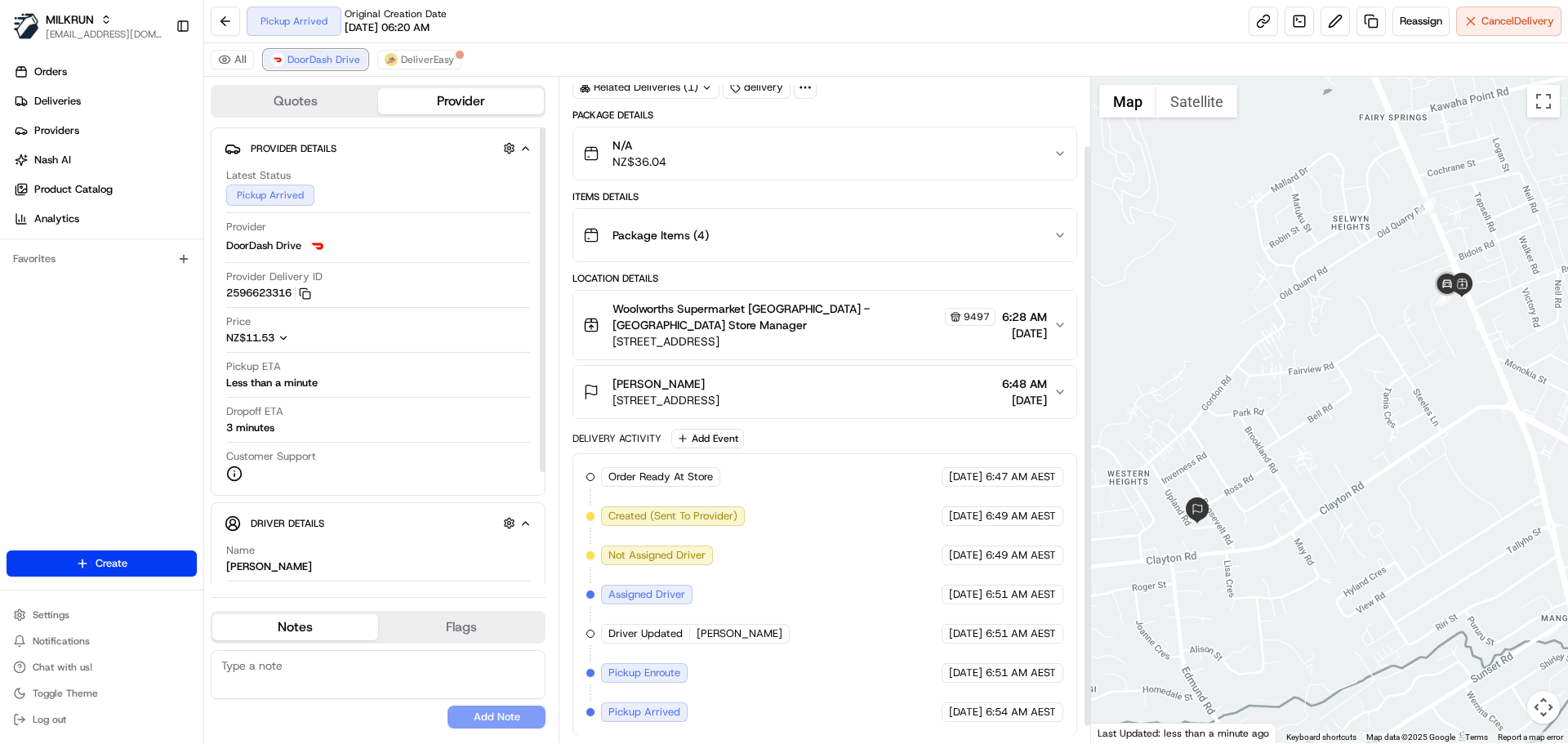
scroll to position [98, 0]
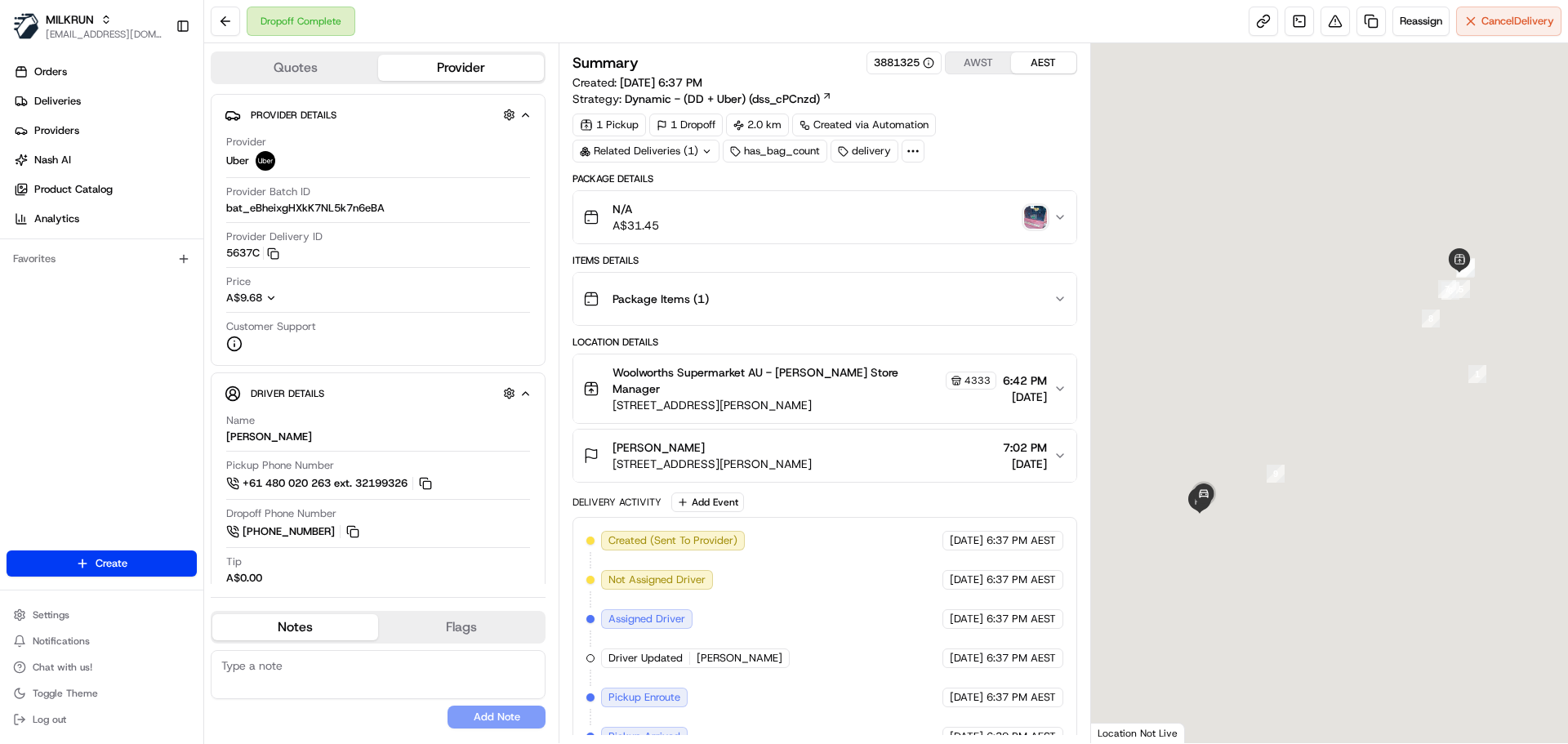
click at [1034, 211] on img "button" at bounding box center [1036, 217] width 22 height 22
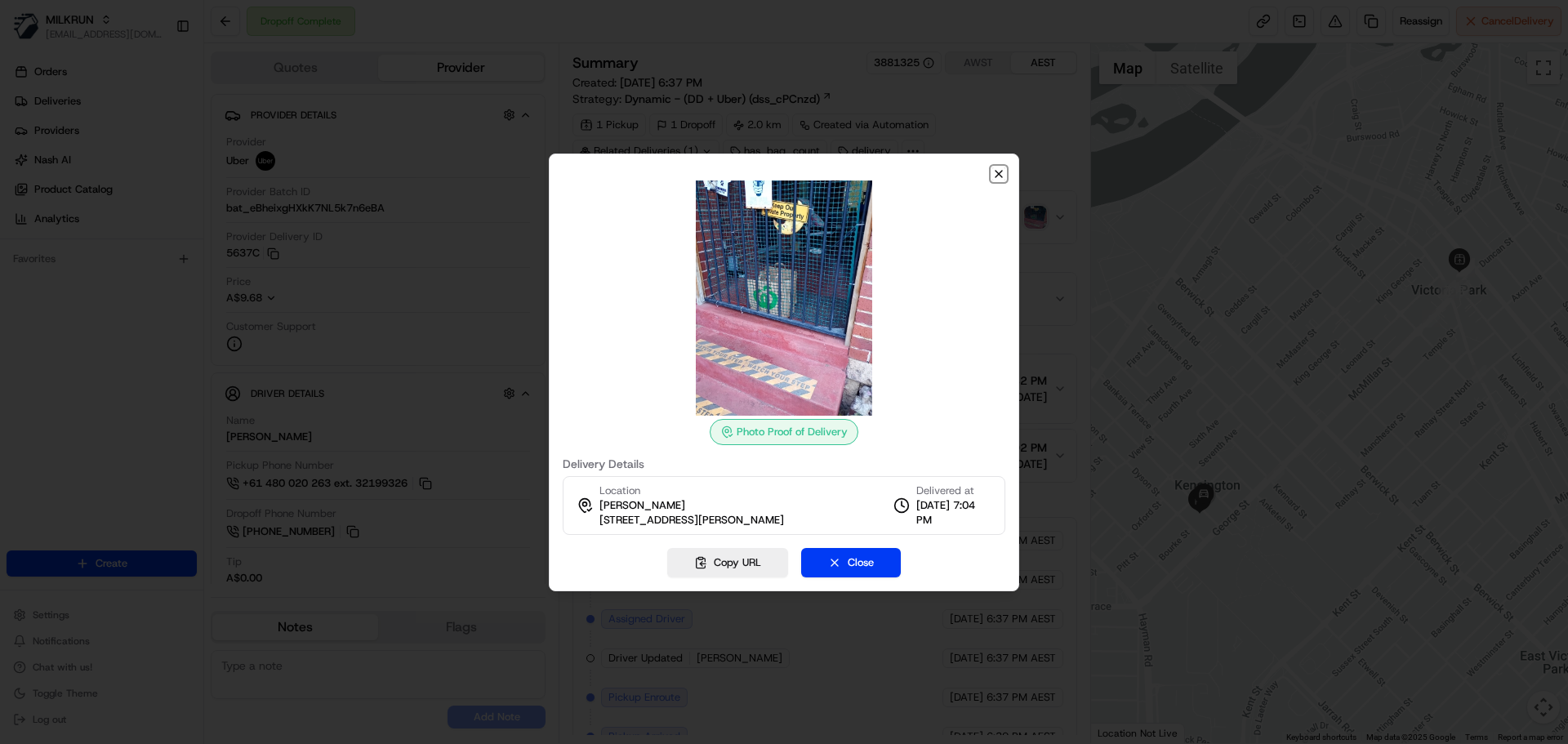
click at [997, 169] on icon "button" at bounding box center [999, 174] width 13 height 13
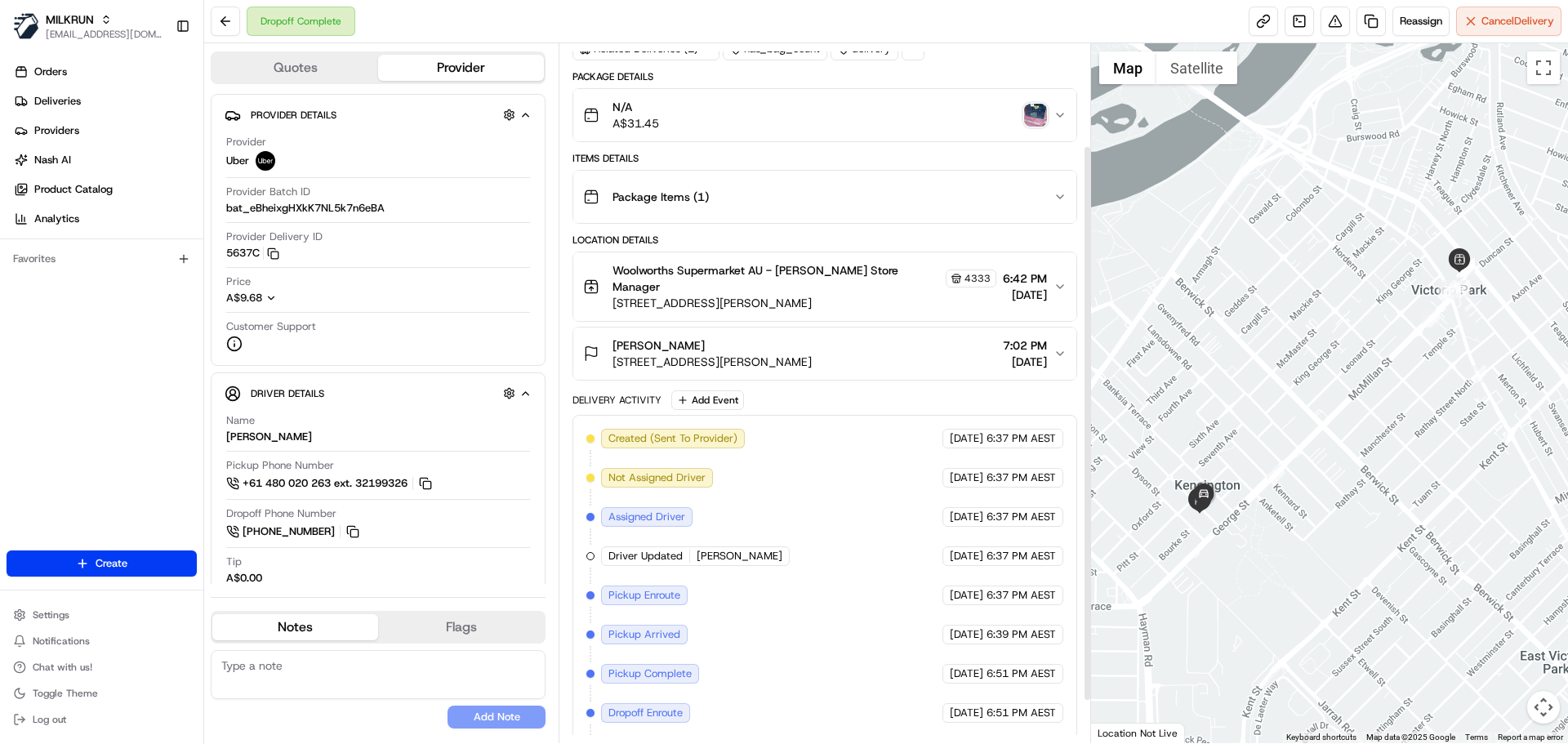
scroll to position [182, 0]
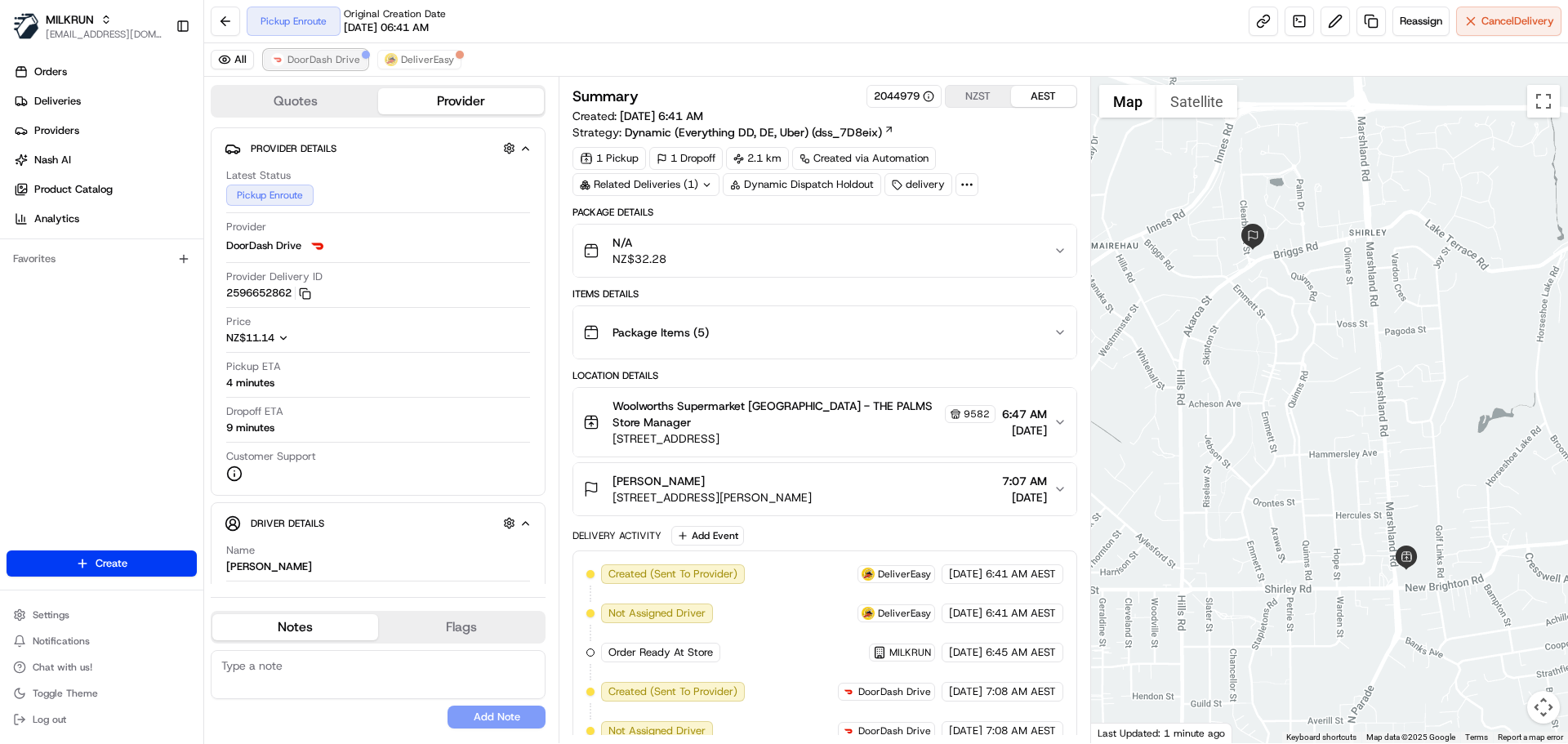
click at [354, 67] on button "DoorDash Drive" at bounding box center [316, 59] width 104 height 20
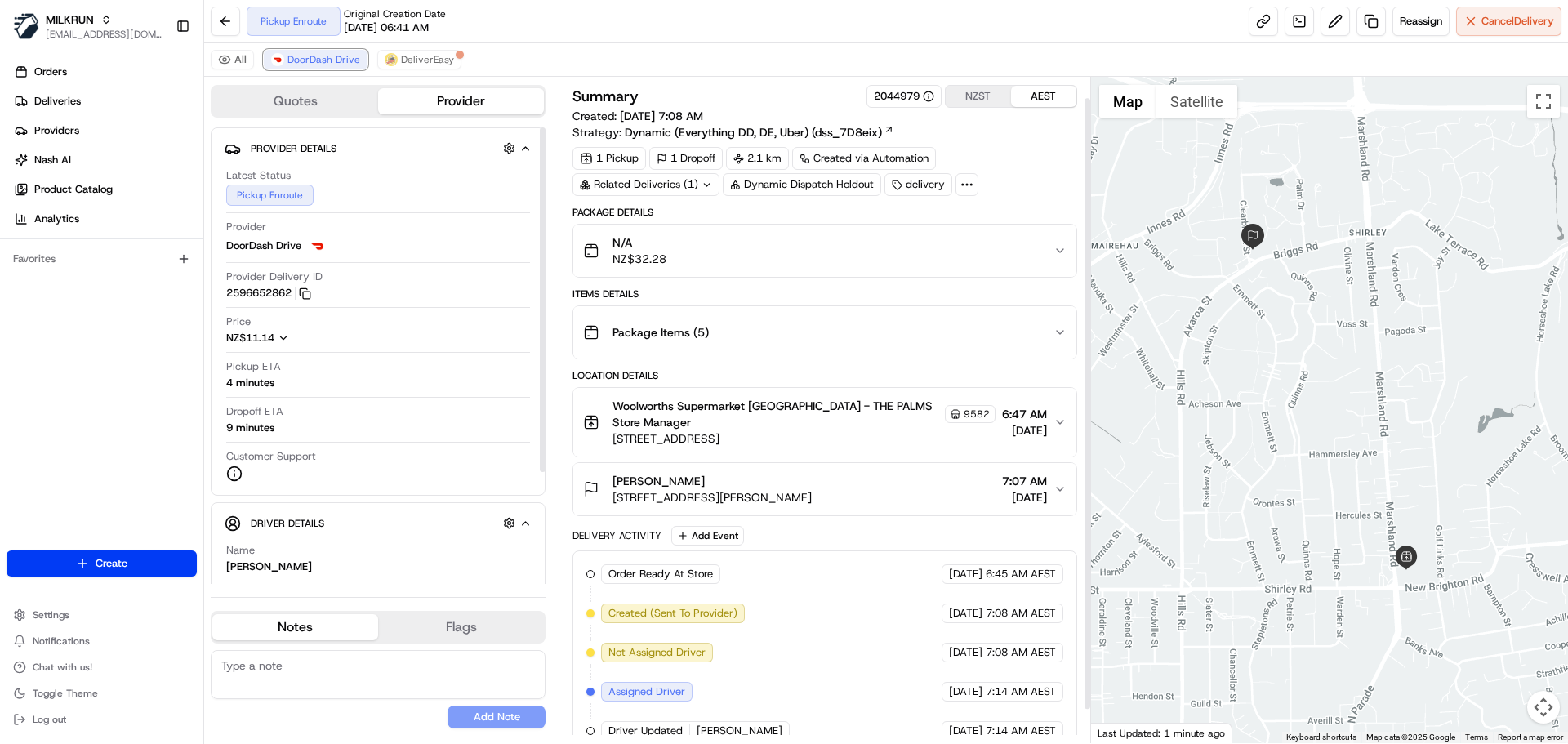
scroll to position [59, 0]
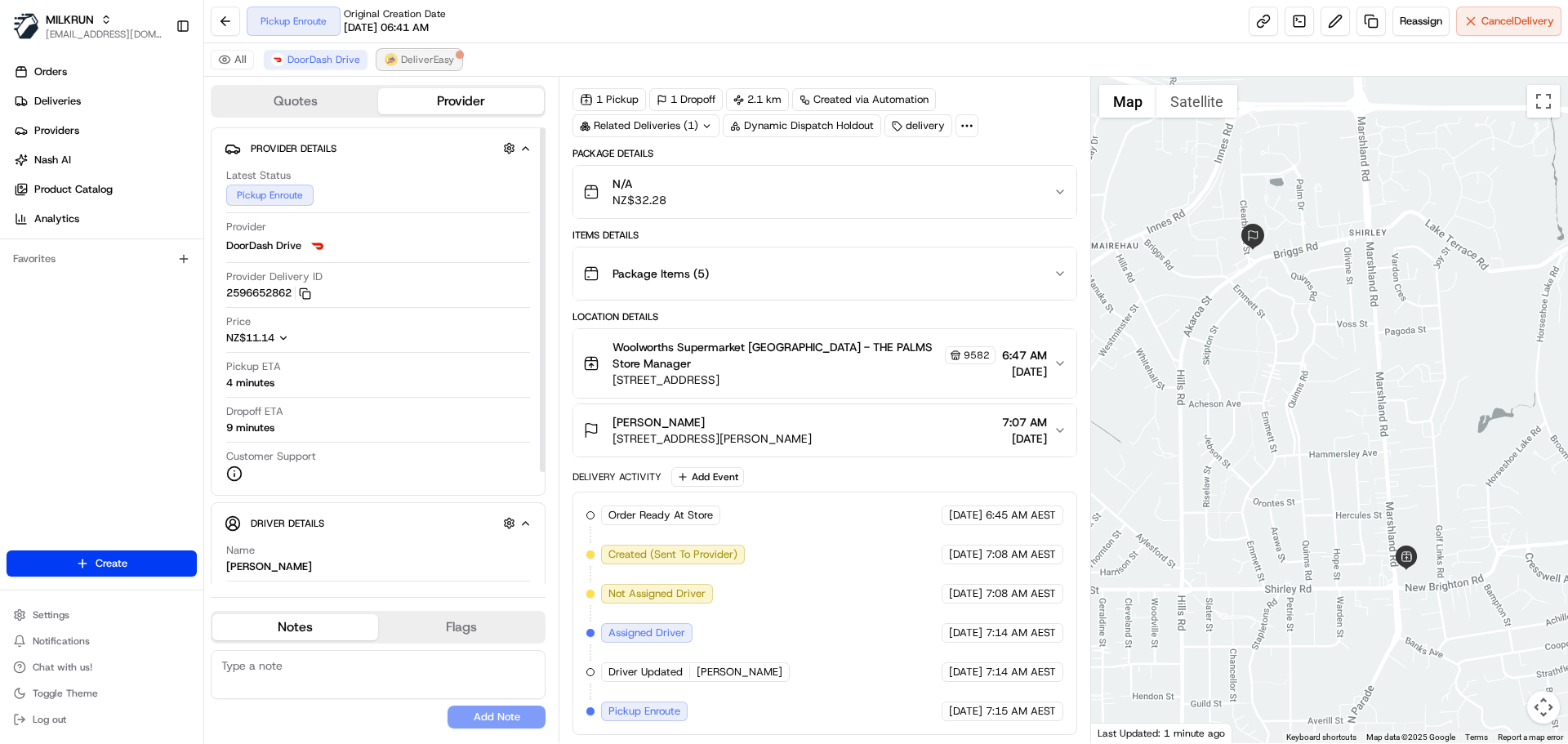
click at [410, 67] on button "DeliverEasy" at bounding box center [420, 59] width 84 height 20
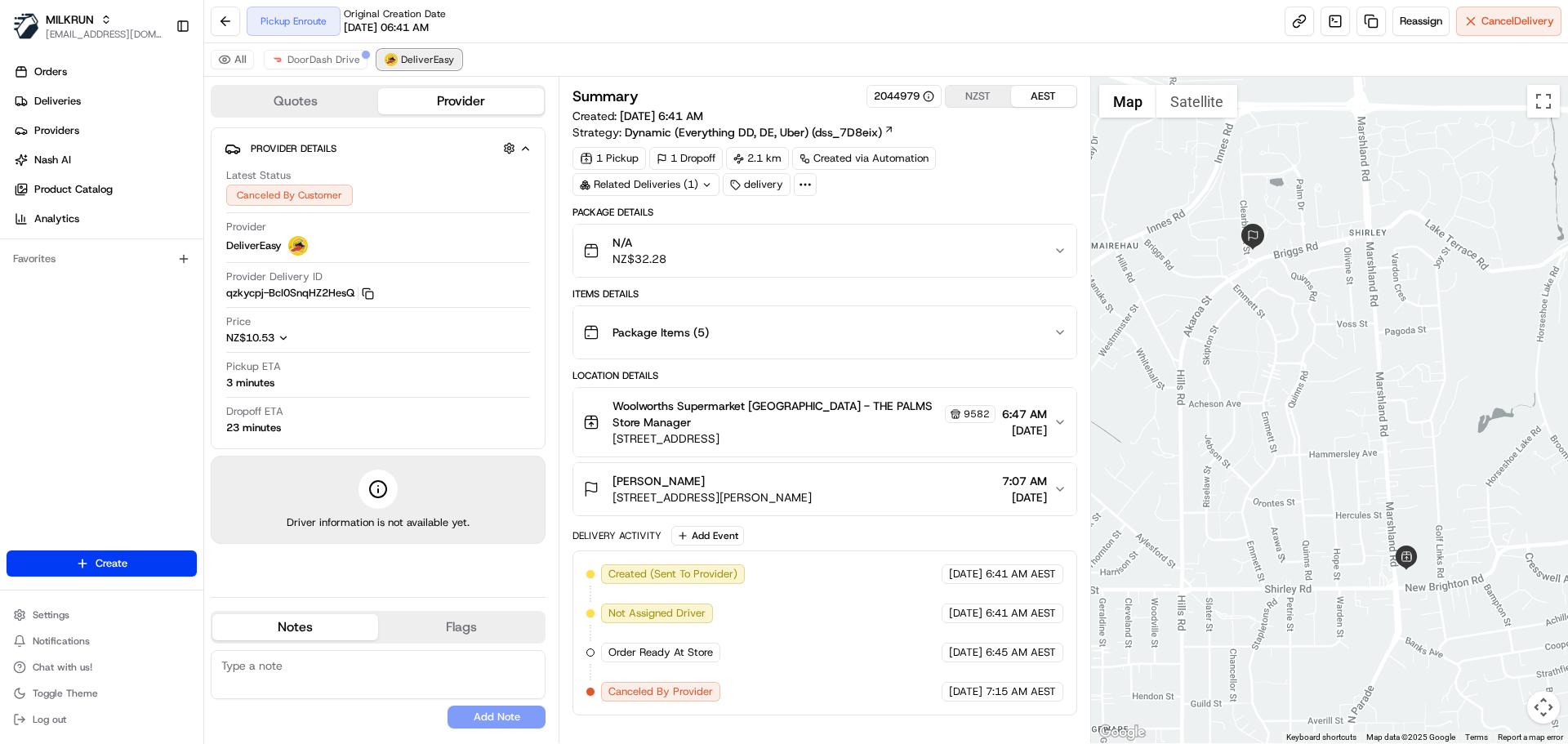
scroll to position [0, 0]
click at [335, 60] on span "DoorDash Drive" at bounding box center [324, 60] width 73 height 13
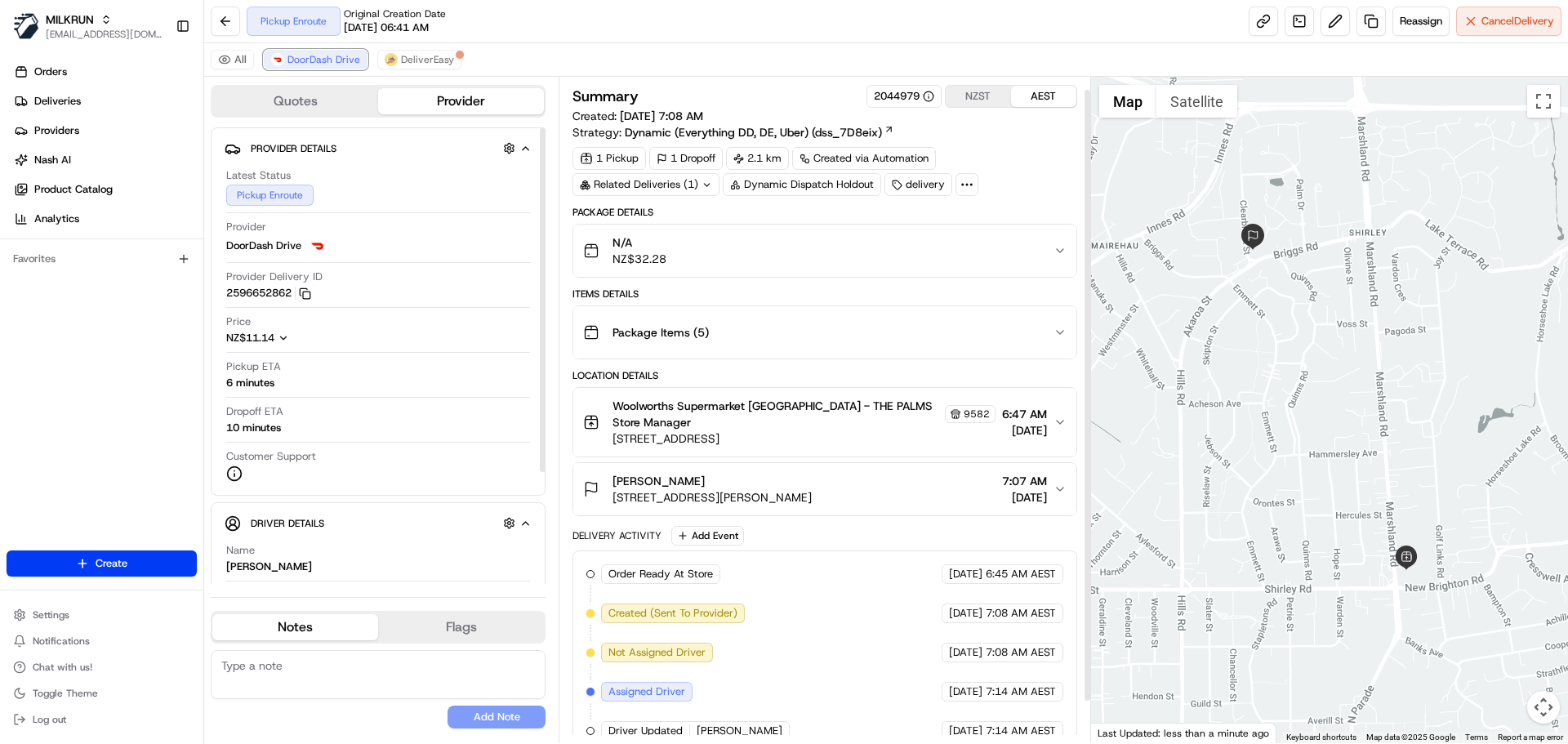
scroll to position [59, 0]
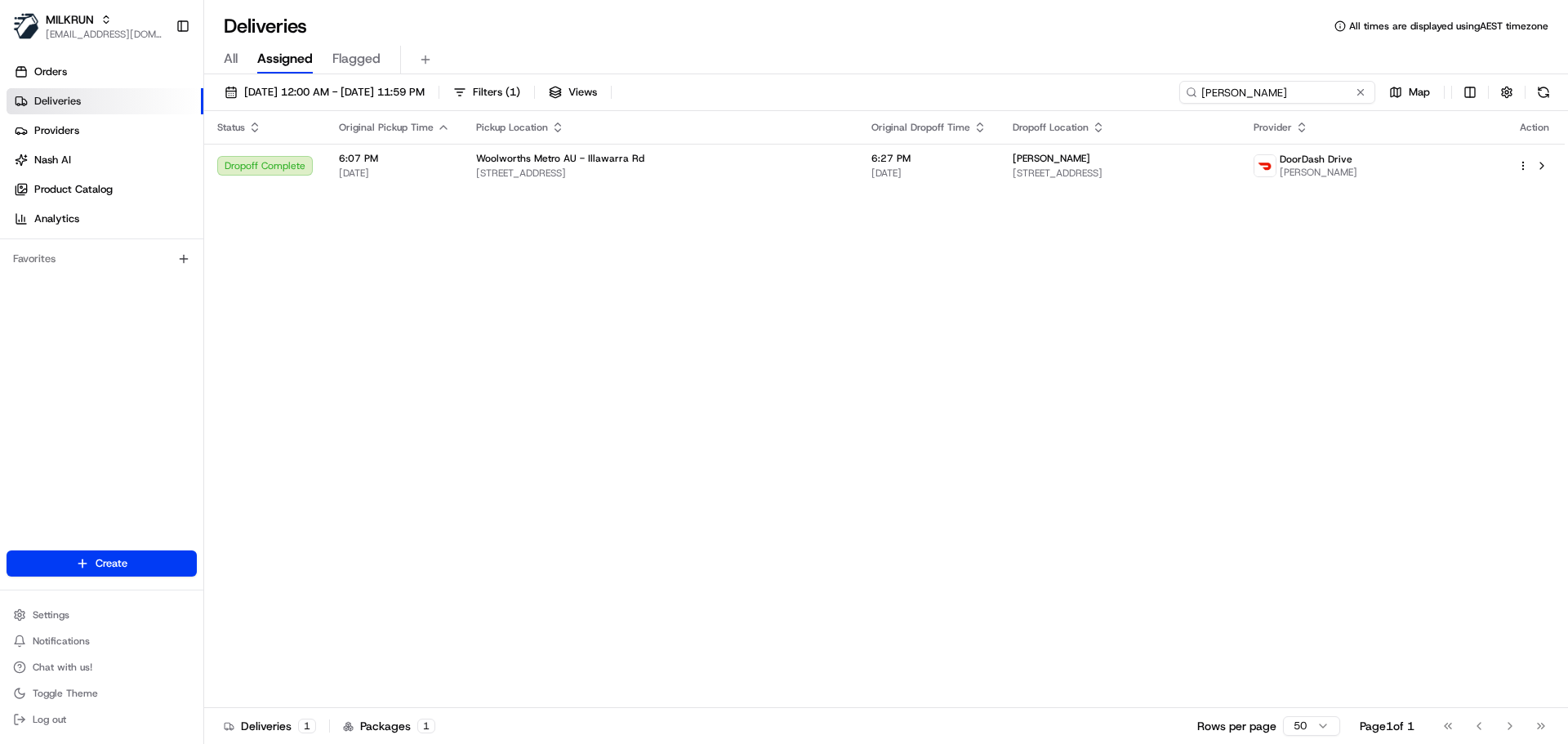
click at [1297, 97] on input "[PERSON_NAME]" at bounding box center [1277, 92] width 196 height 22
paste input "[PERSON_NAME]"
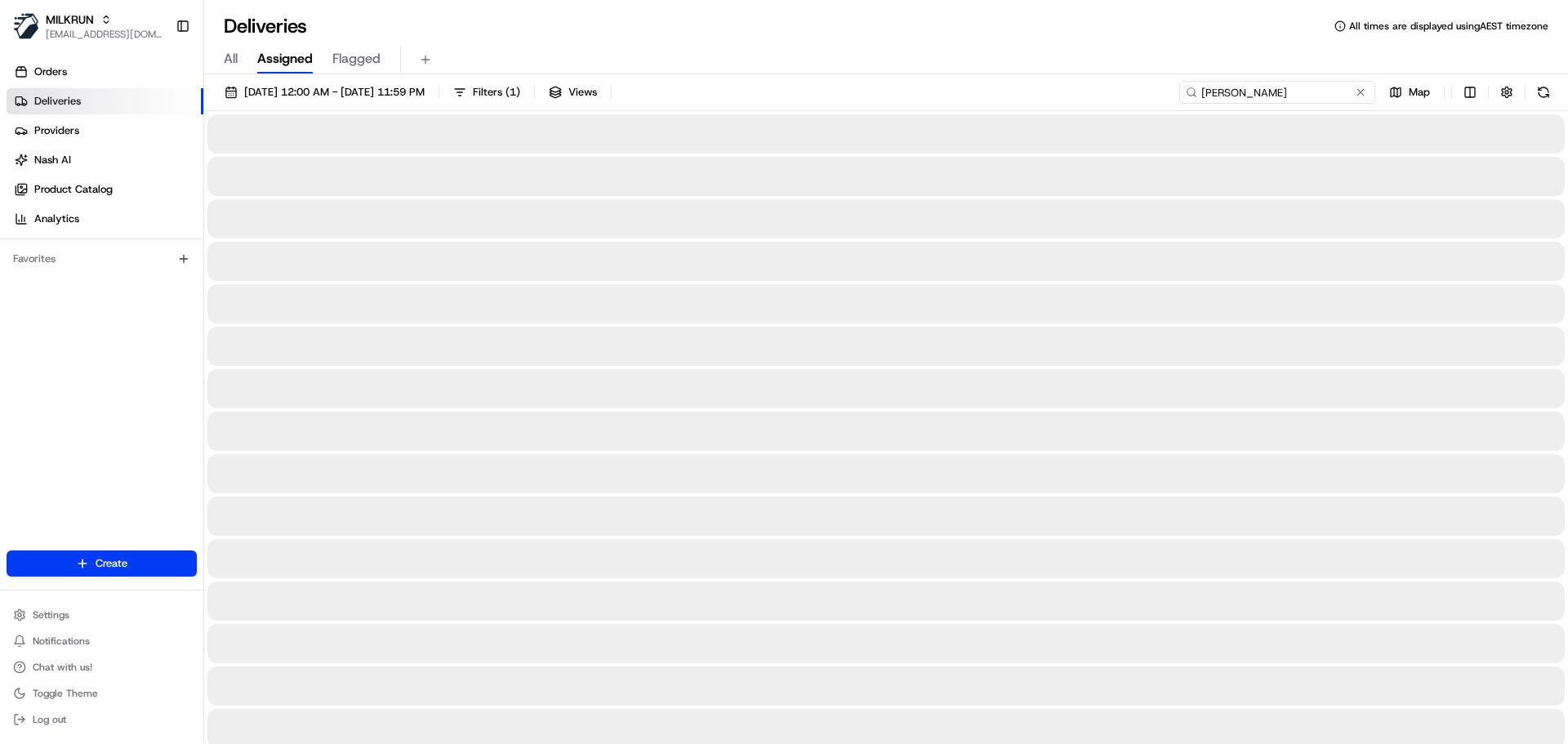
type input "[PERSON_NAME]"
click at [404, 85] on span "[DATE] 12:00 AM - [DATE] 11:59 PM" at bounding box center [335, 93] width 181 height 15
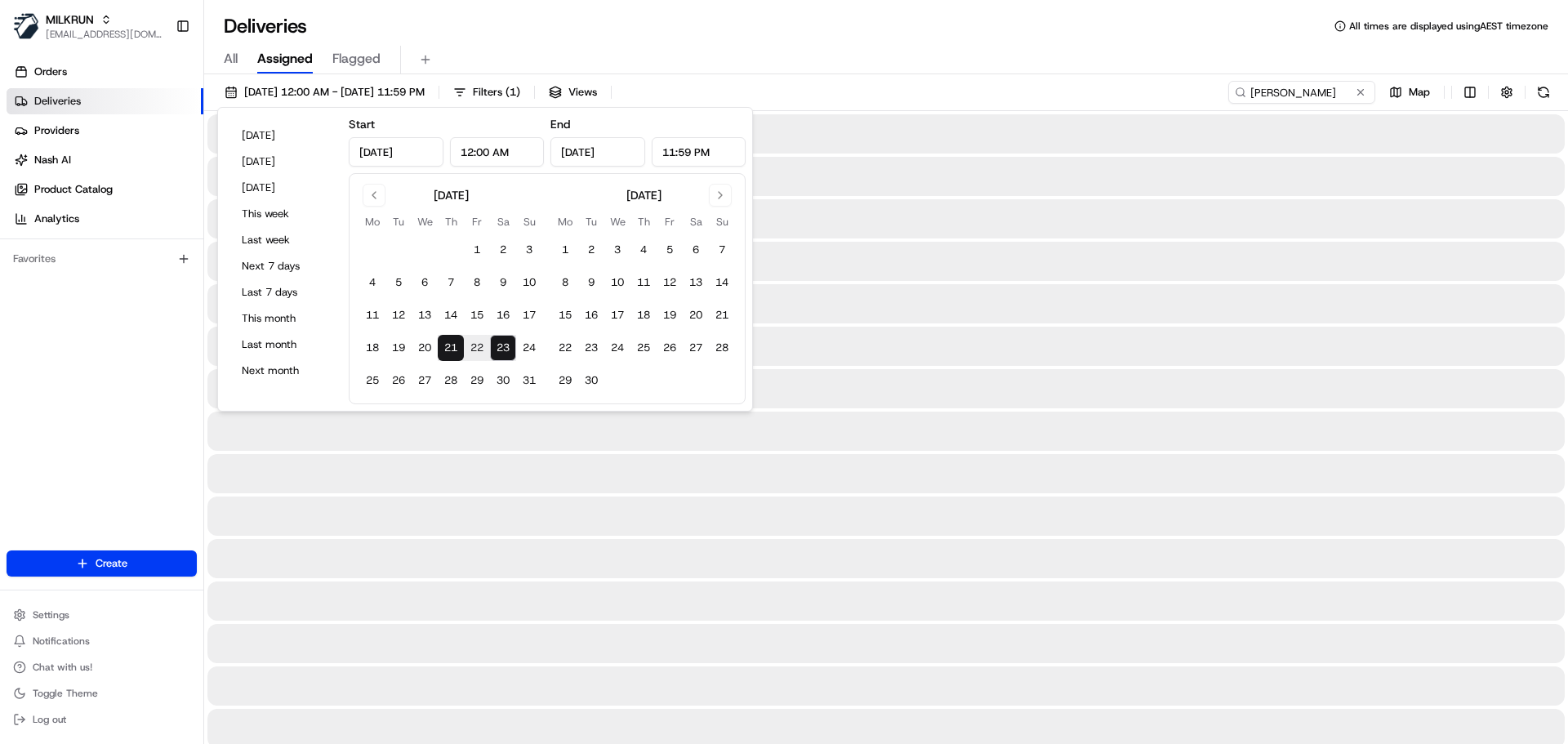
click at [505, 347] on button "23" at bounding box center [503, 348] width 26 height 26
type input "[DATE]"
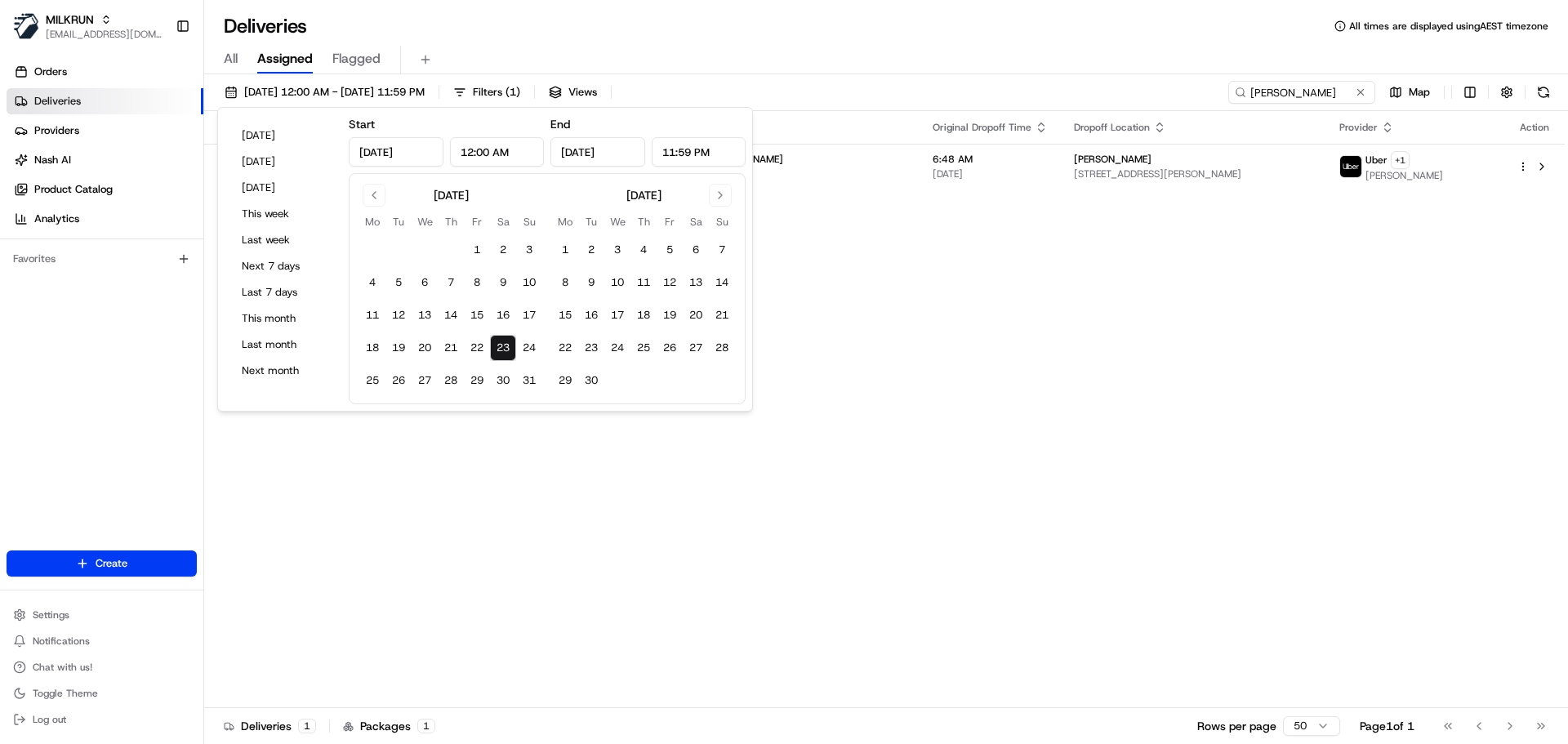
click at [691, 32] on div "Deliveries All times are displayed using AEST timezone" at bounding box center [887, 26] width 1365 height 26
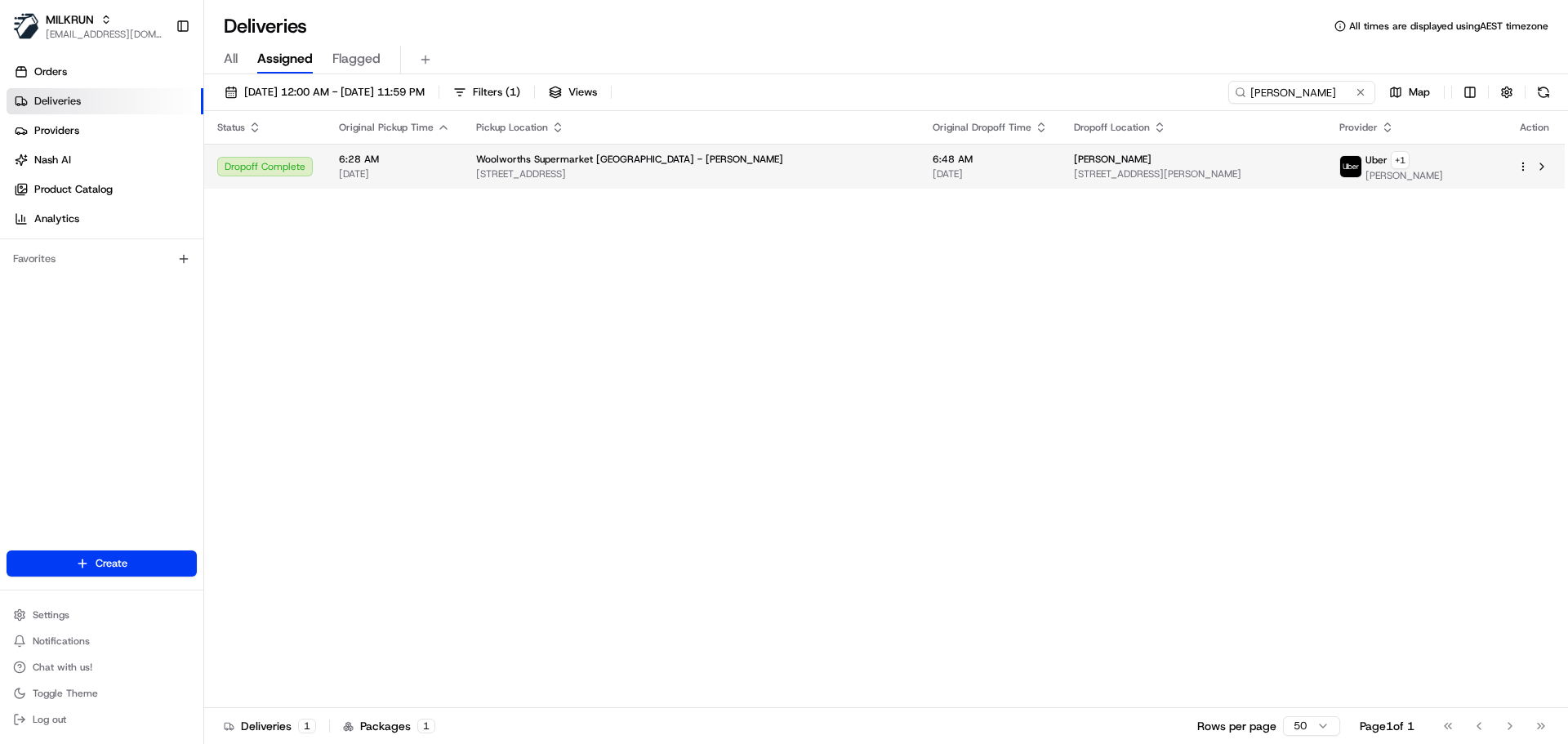
click at [643, 161] on span "Woolworths Supermarket NZ - Kelvin Grove" at bounding box center [630, 159] width 307 height 13
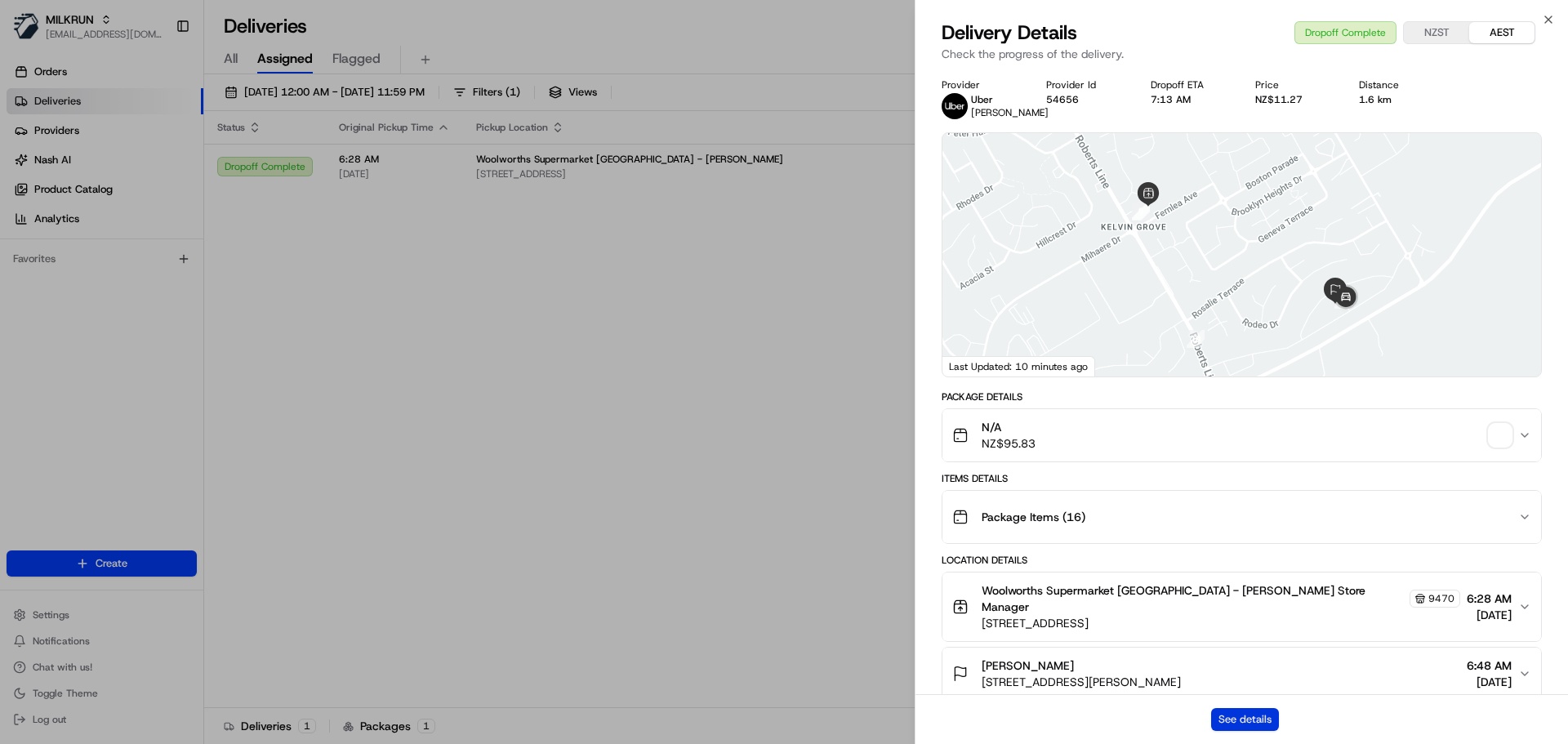
click at [1248, 713] on button "See details" at bounding box center [1246, 720] width 67 height 22
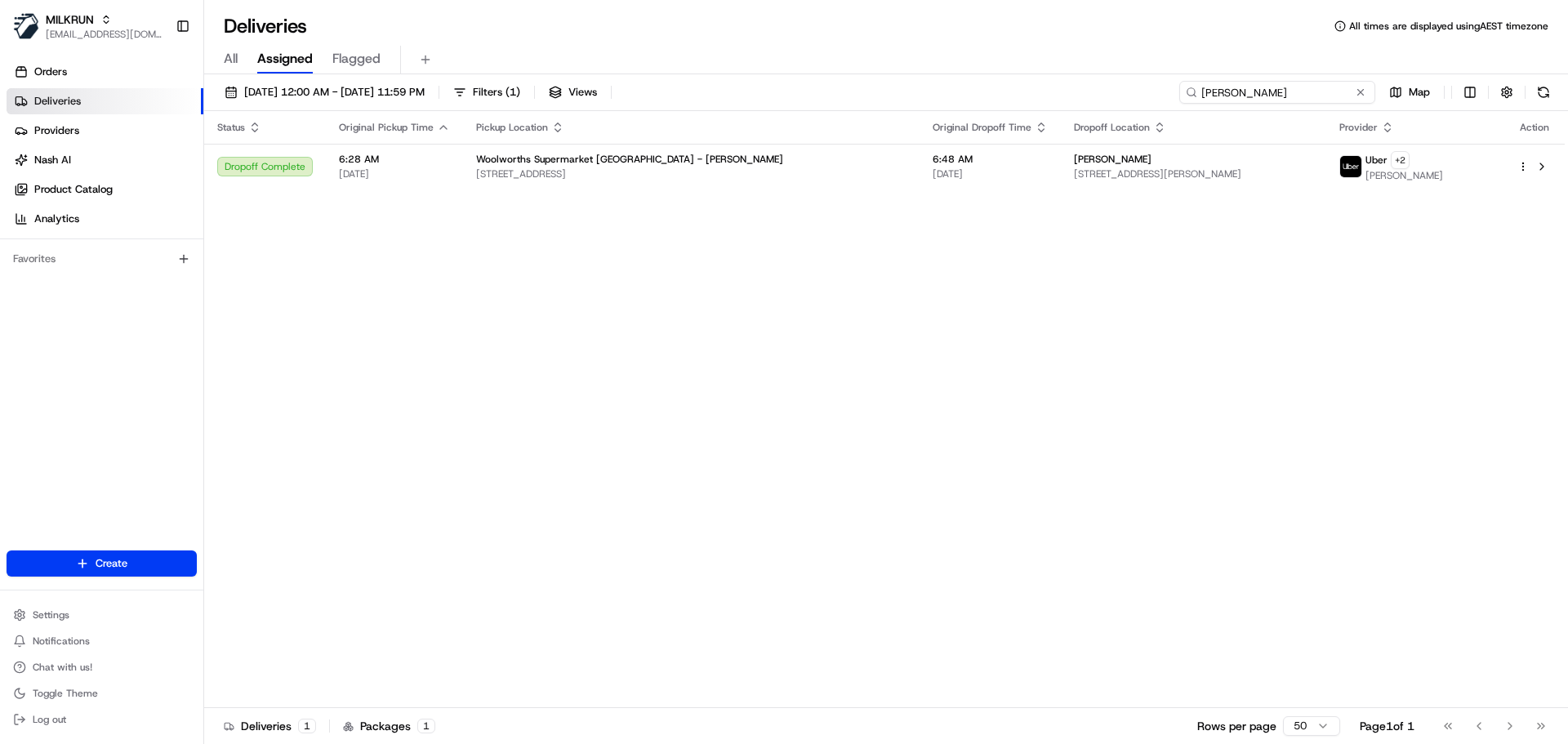
click at [1321, 92] on input "[PERSON_NAME]" at bounding box center [1277, 92] width 196 height 22
paste input "Queensgate Store"
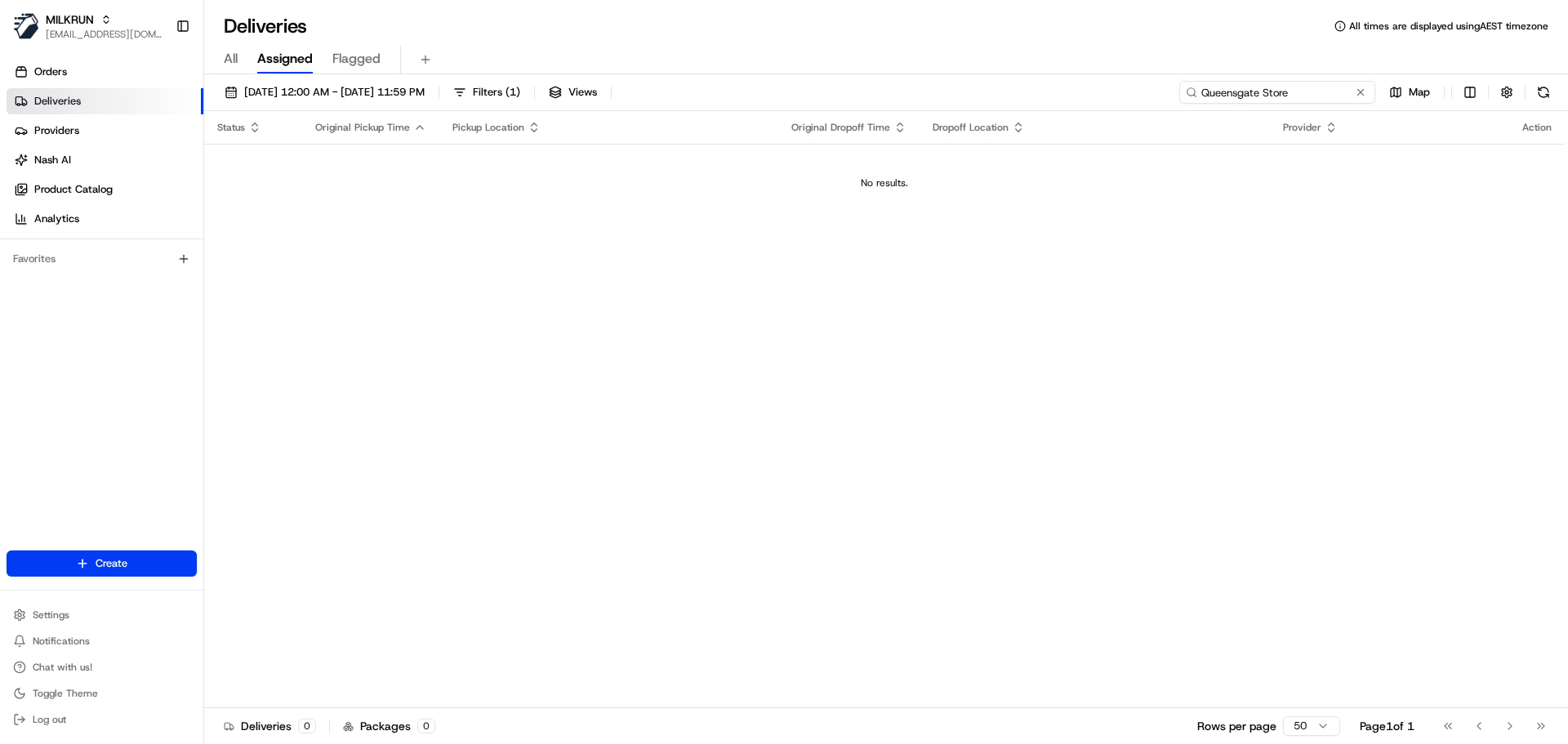
drag, startPoint x: 1261, startPoint y: 92, endPoint x: 1347, endPoint y: 94, distance: 86.0
click at [1347, 94] on input "Queensgate Store" at bounding box center [1277, 92] width 196 height 22
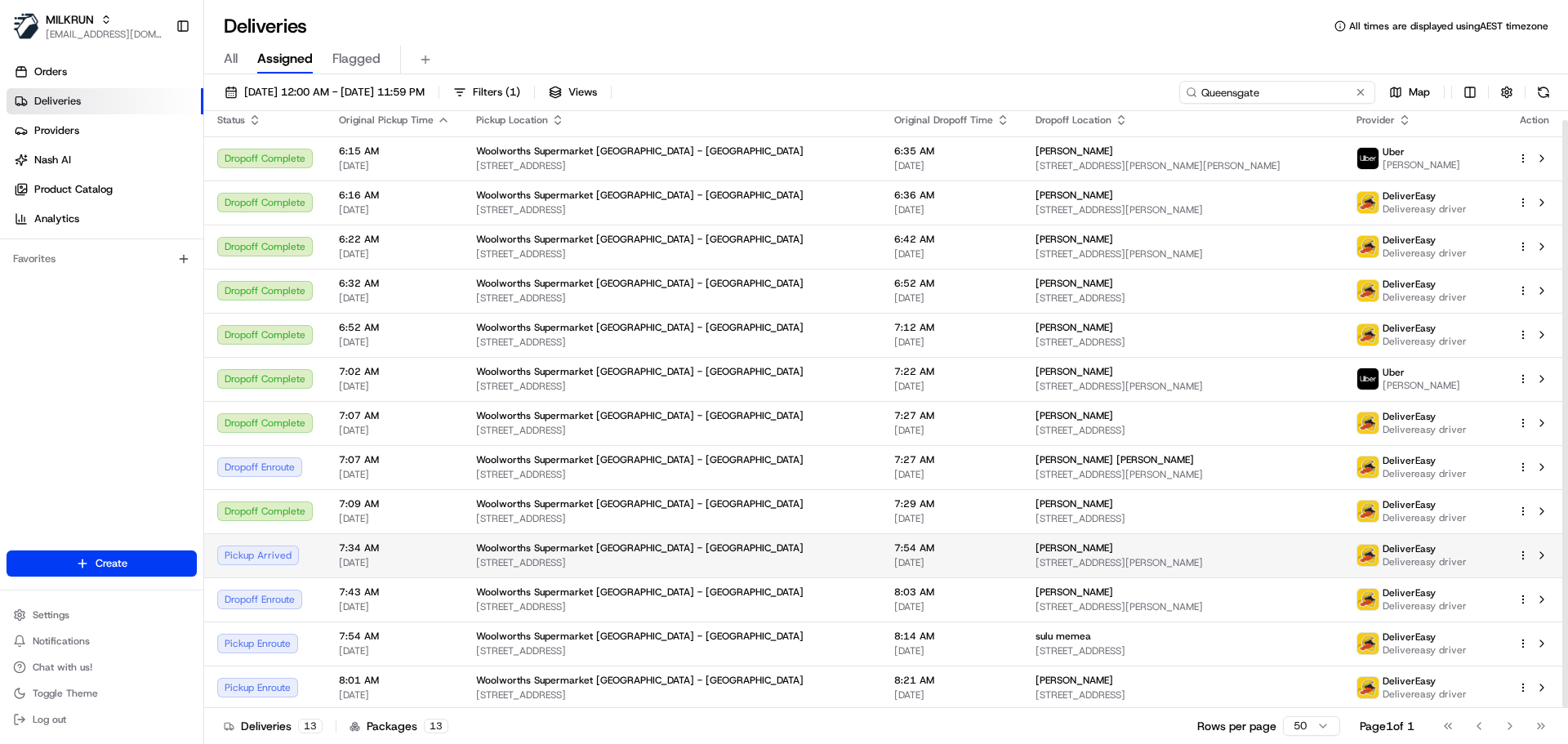
scroll to position [9, 0]
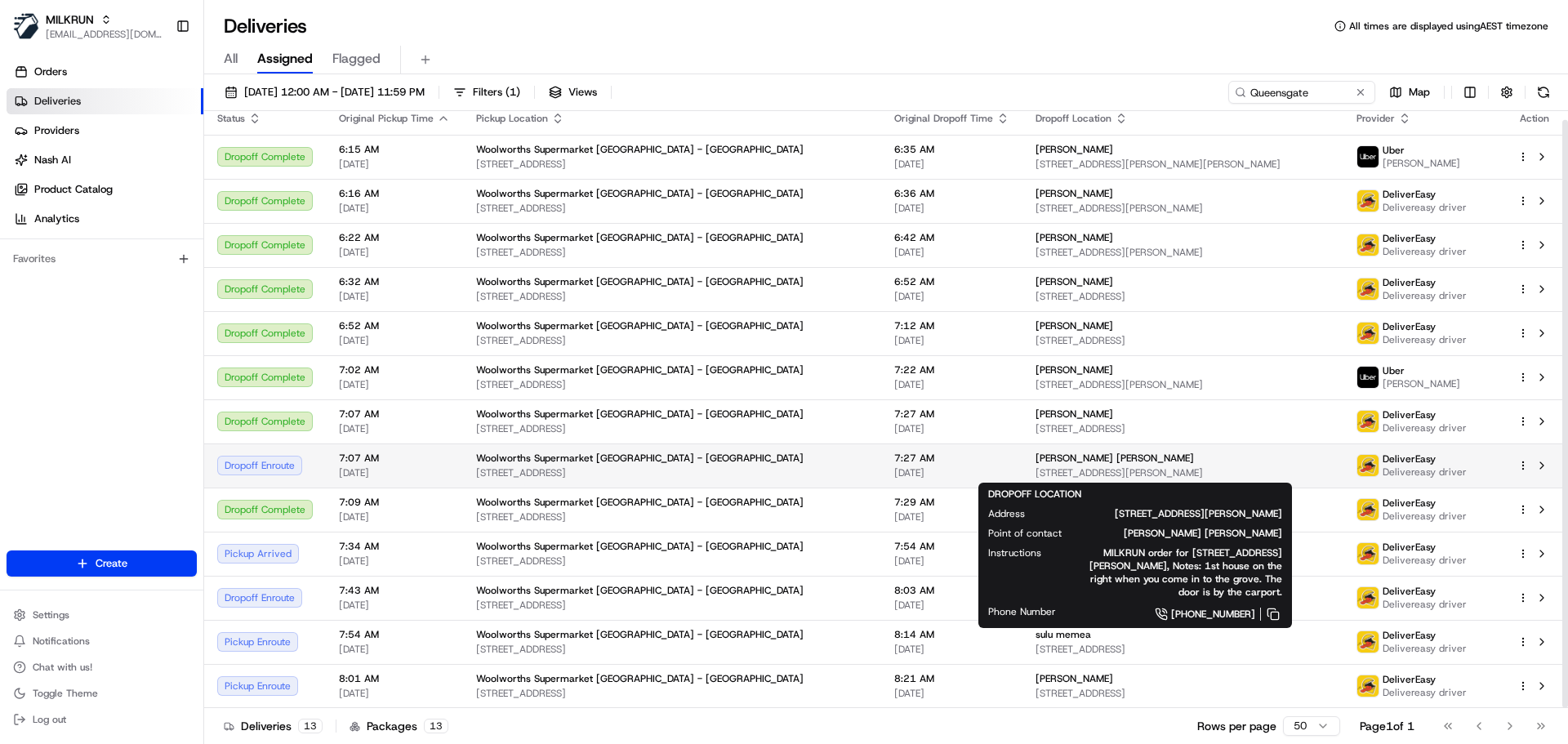
click at [1036, 468] on span "17 Buller Grove, Naenae, Wellington Region 5011, NZ" at bounding box center [1183, 473] width 295 height 13
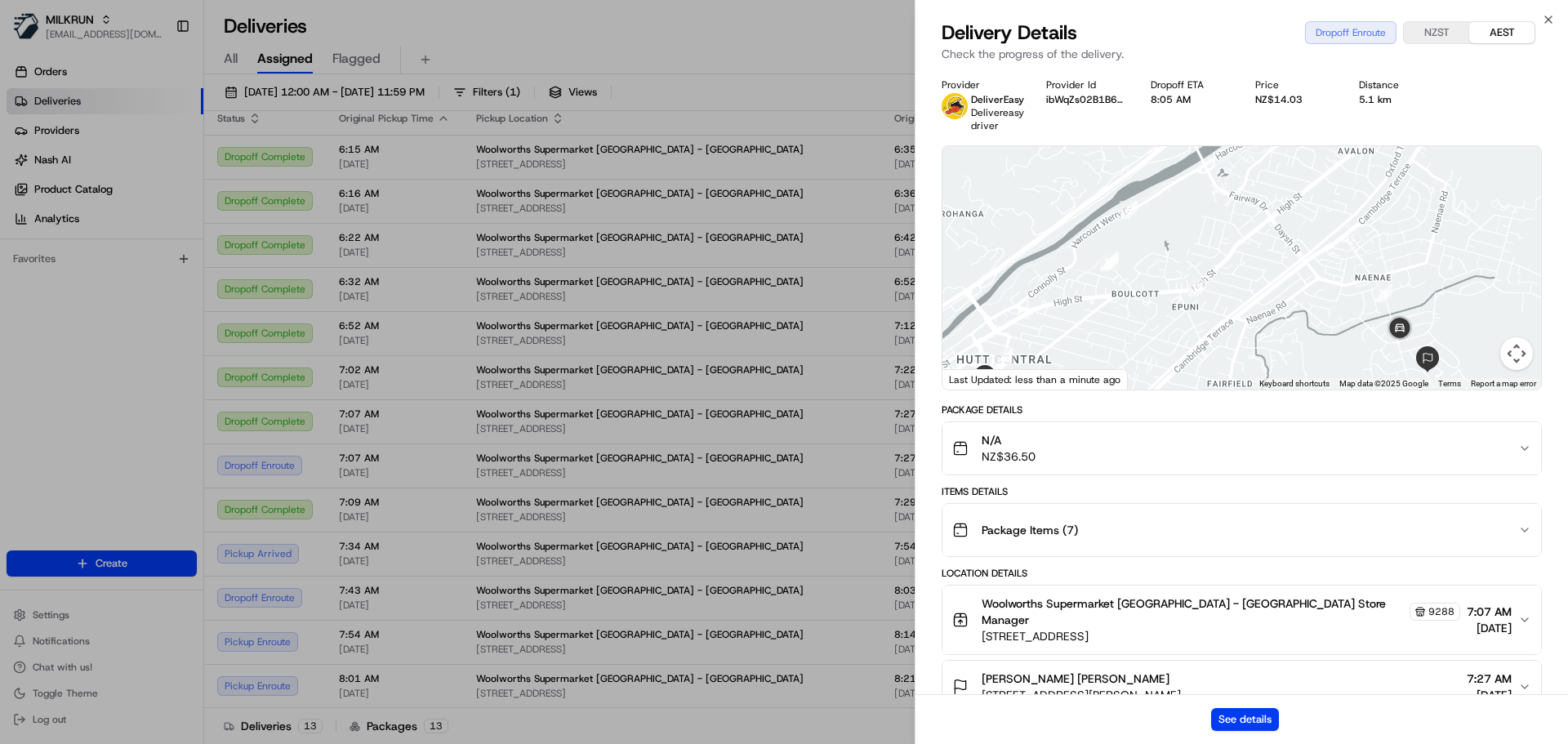
drag, startPoint x: 1139, startPoint y: 334, endPoint x: 1123, endPoint y: 379, distance: 47.8
click at [1123, 379] on div "← Move left → Move right ↑ Move up ↓ Move down + Zoom in - Zoom out Home Jump l…" at bounding box center [1242, 268] width 599 height 244
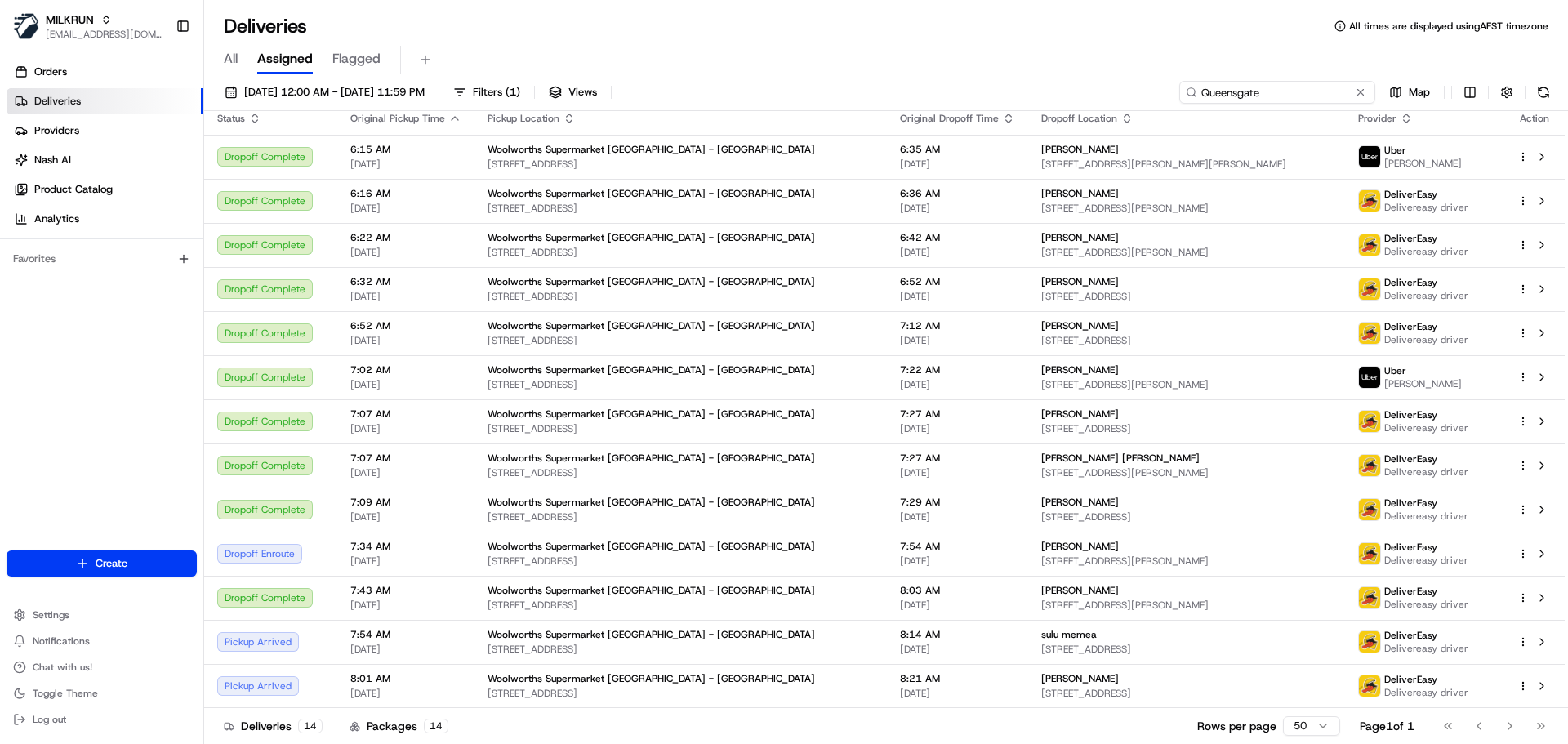
click at [1314, 93] on input "Queensgate" at bounding box center [1277, 92] width 196 height 22
paste input "Heather Thompson"
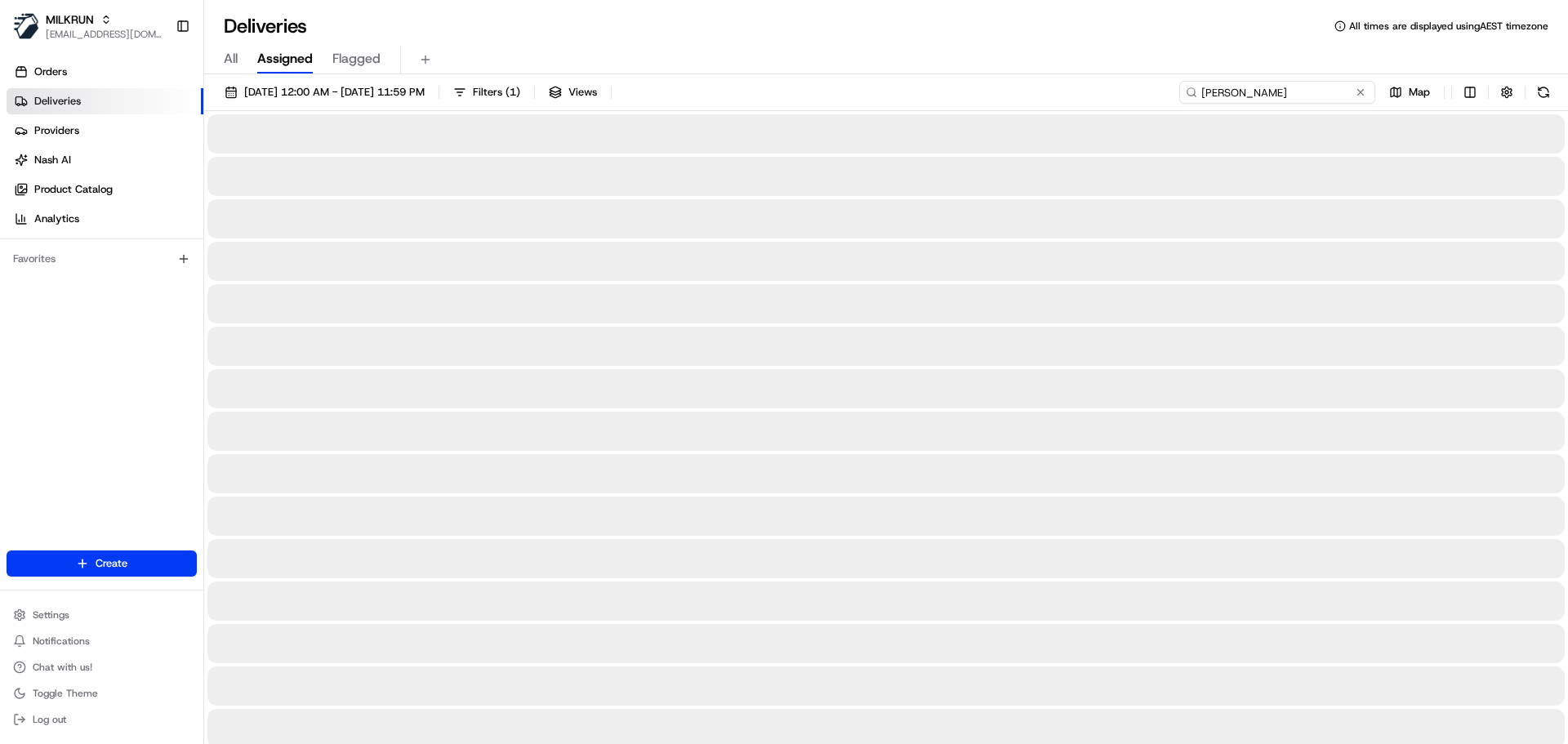
drag, startPoint x: 1202, startPoint y: 92, endPoint x: 1112, endPoint y: 88, distance: 90.1
click at [1112, 88] on div "23/08/2025 12:00 AM - 23/08/2025 11:59 PM Filters ( 1 ) Views Heather Thompson …" at bounding box center [887, 96] width 1365 height 30
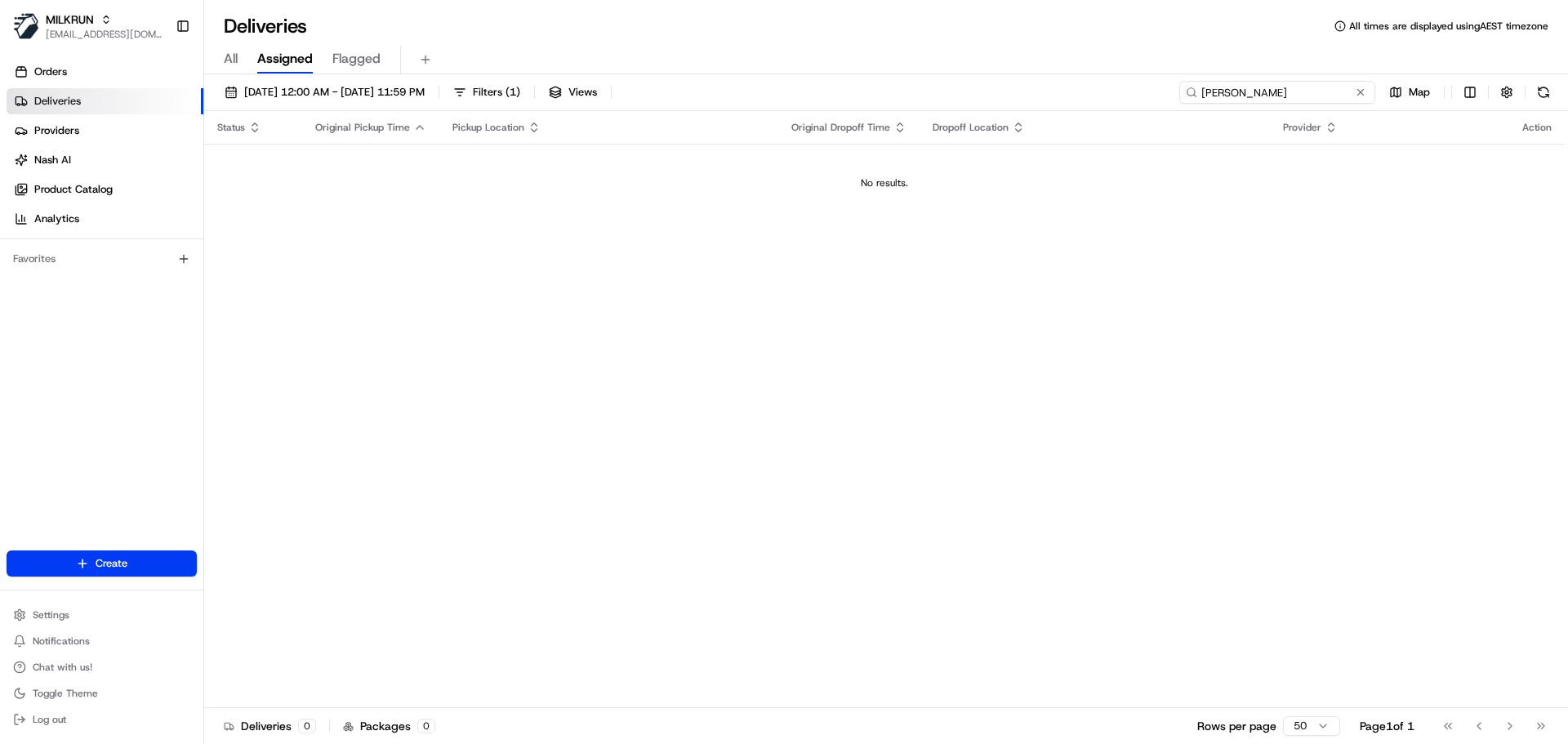
type input "Heather Thompson"
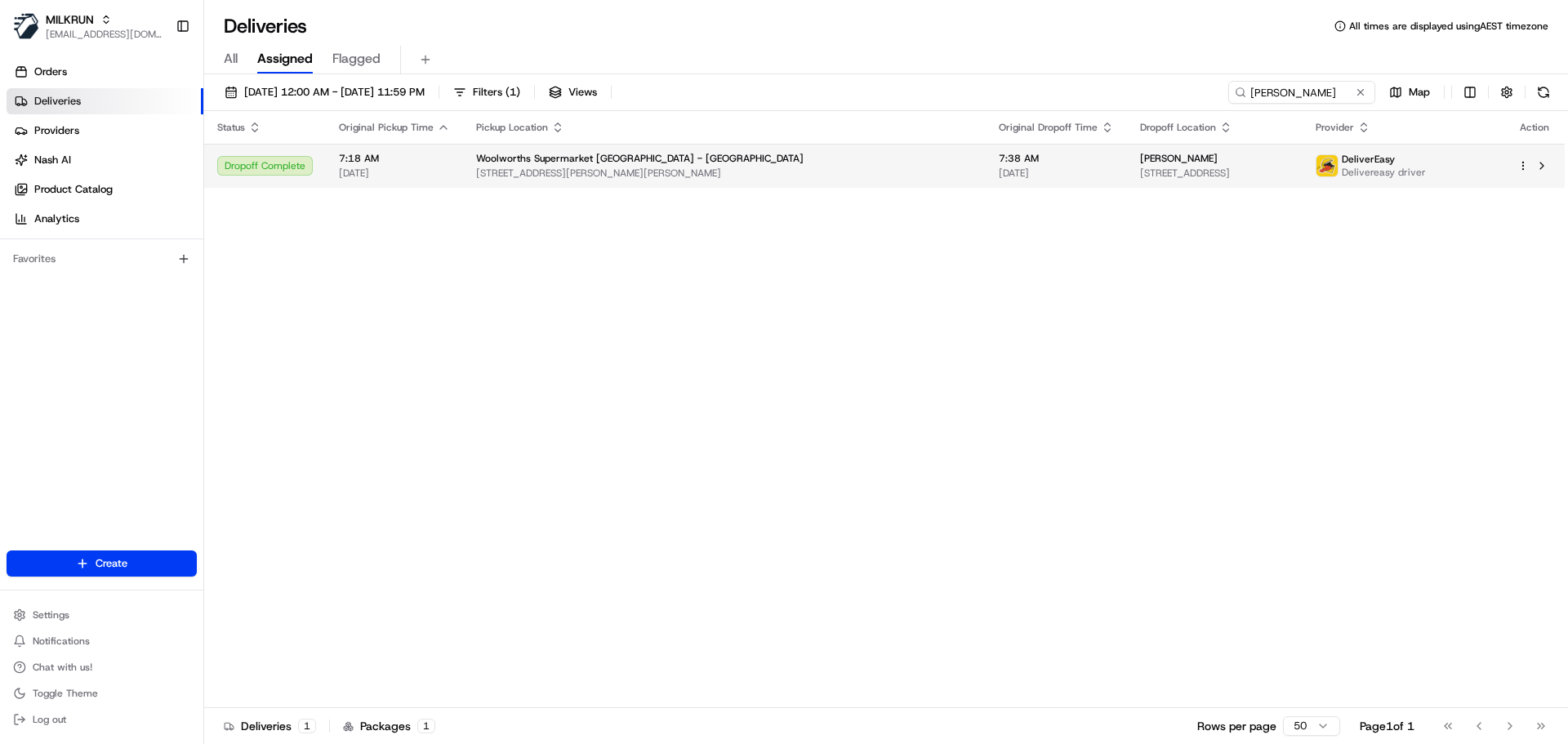
click at [1269, 158] on div "Heather Thompson" at bounding box center [1215, 158] width 149 height 13
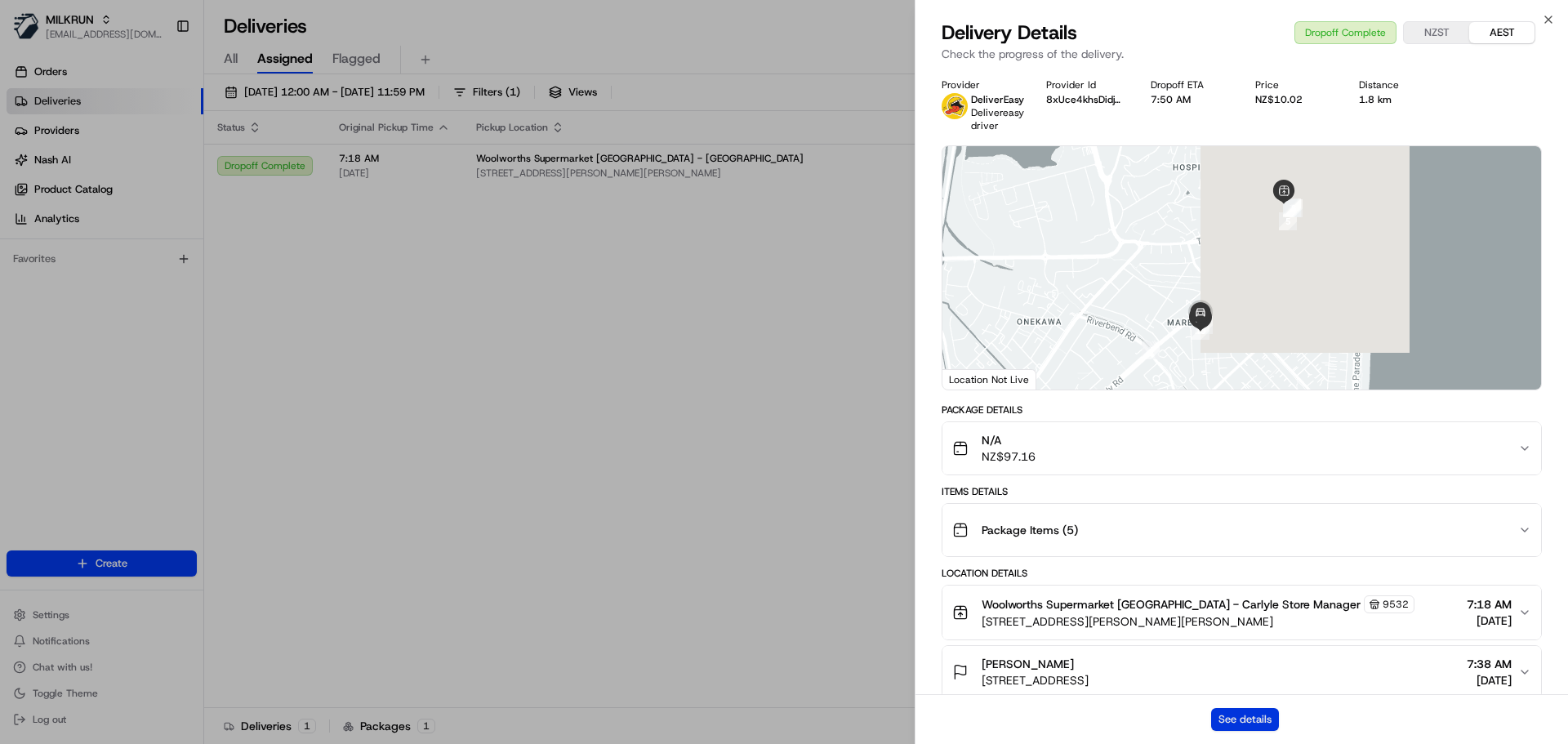
click at [1247, 723] on button "See details" at bounding box center [1246, 720] width 67 height 22
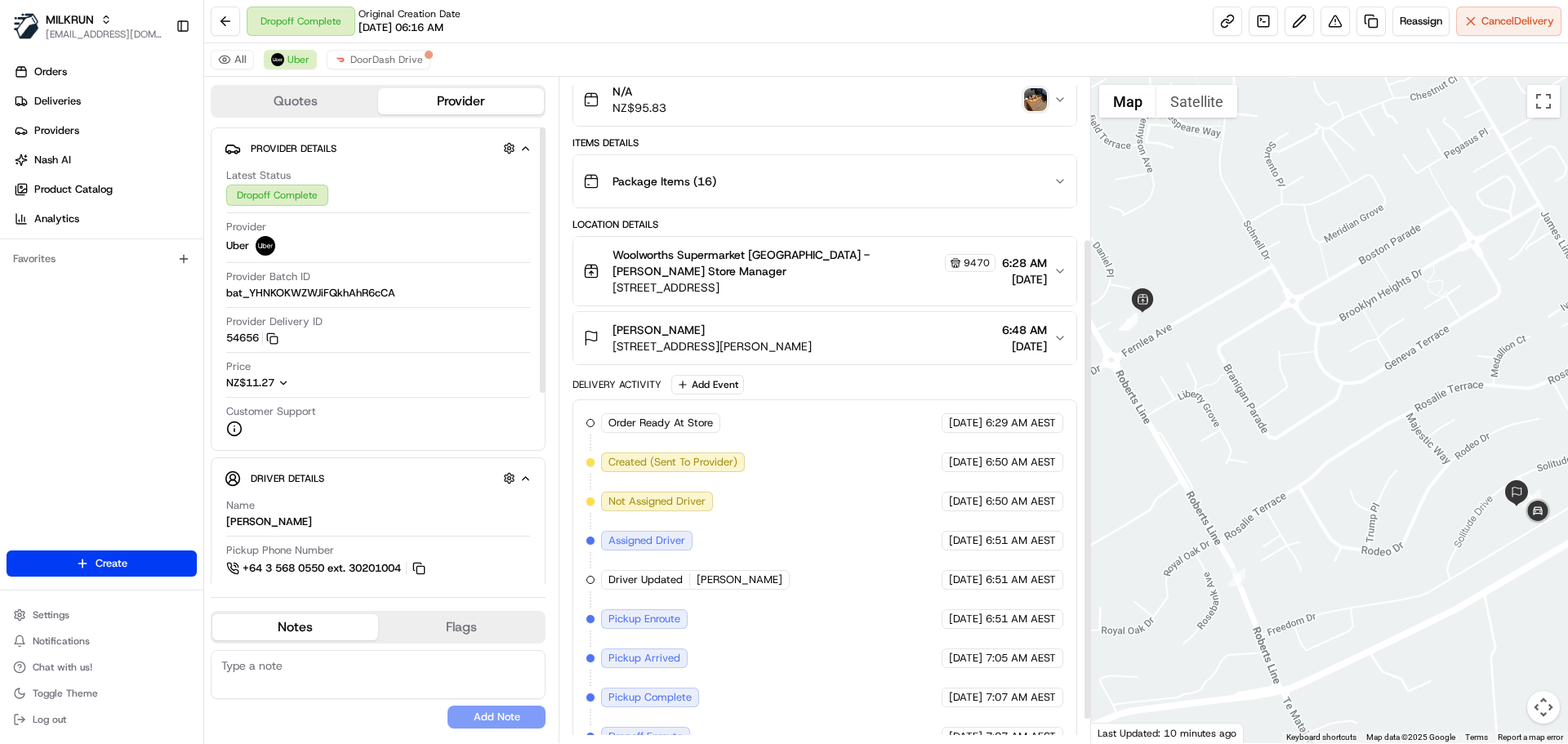
scroll to position [255, 0]
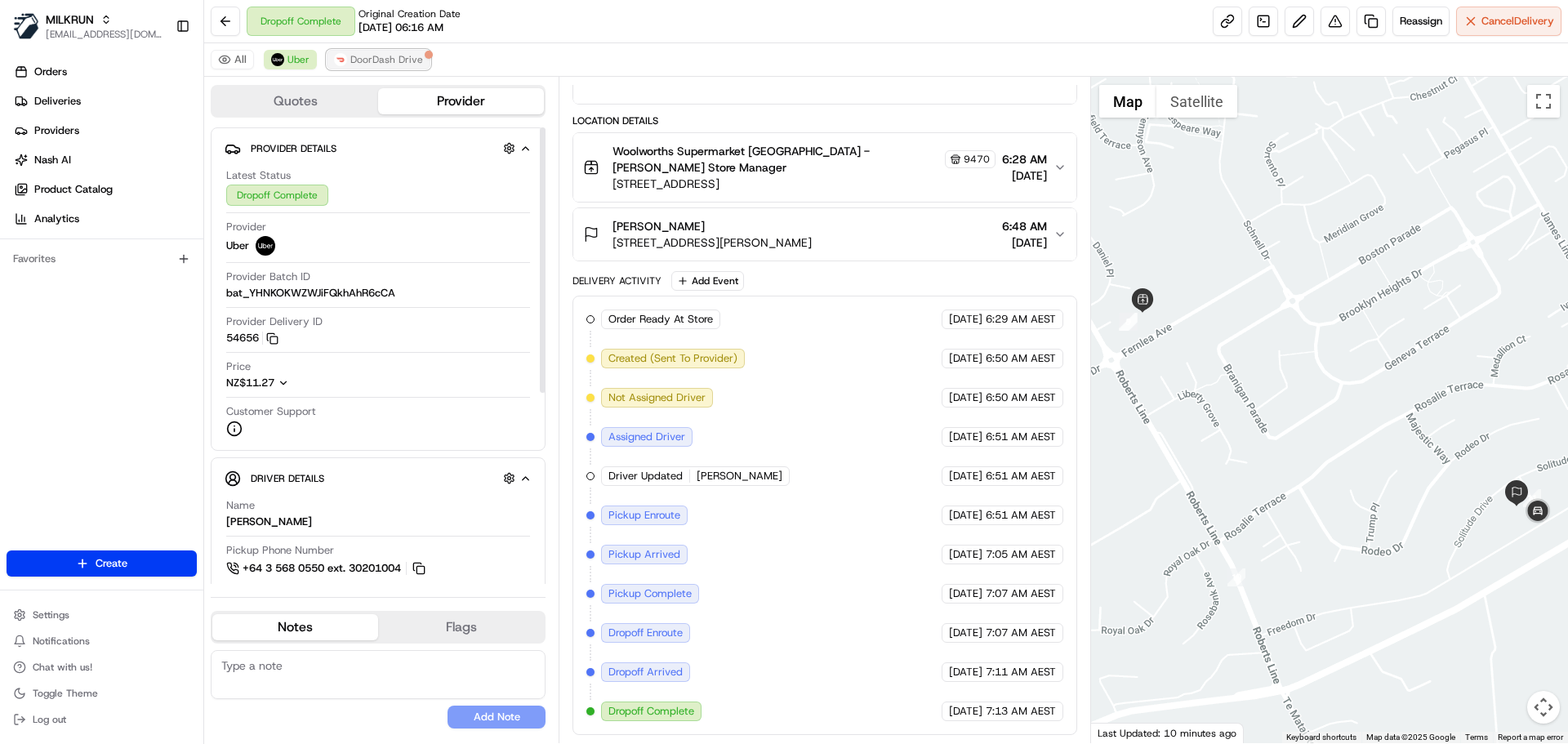
click at [397, 67] on button "DoorDash Drive" at bounding box center [379, 59] width 104 height 20
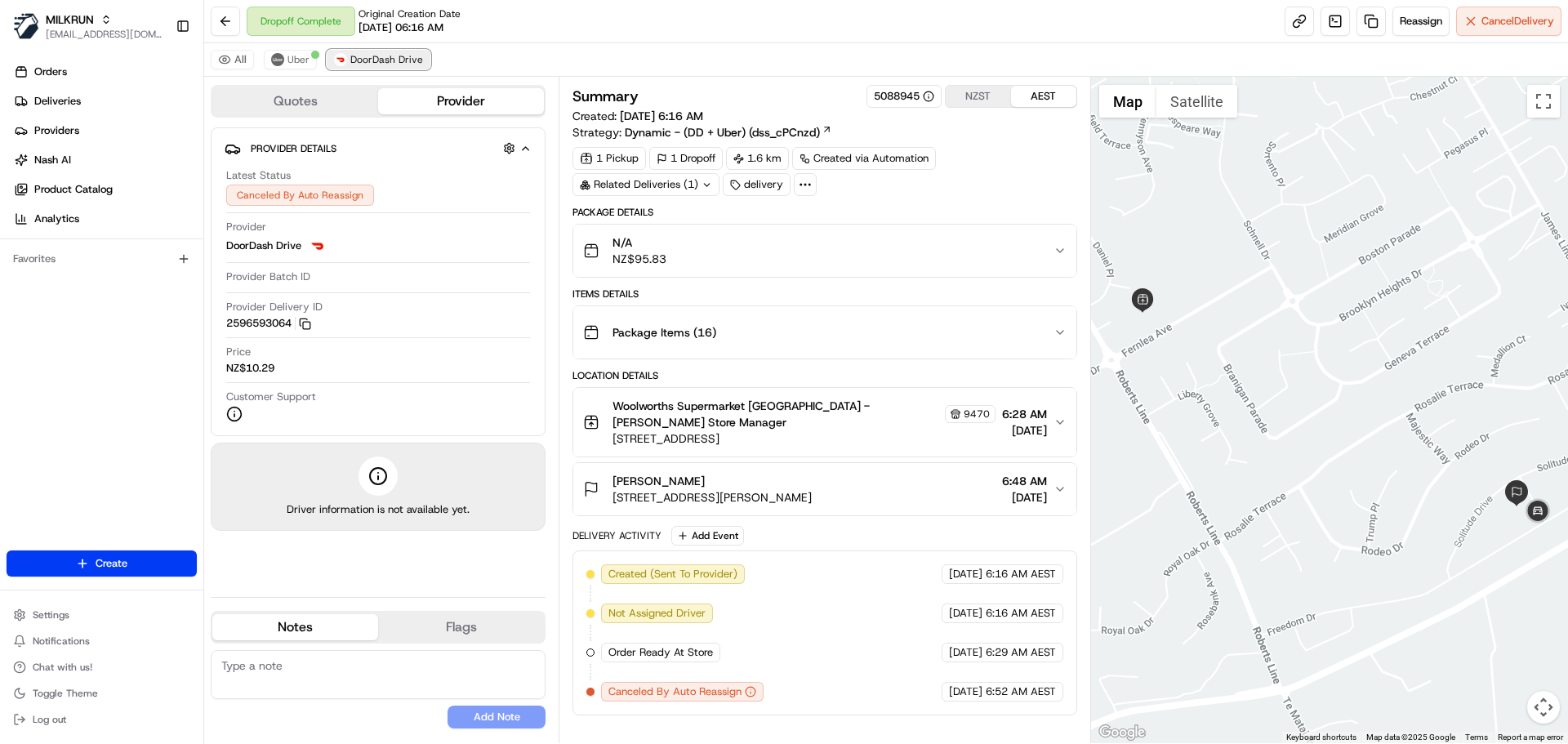
scroll to position [0, 0]
drag, startPoint x: 292, startPoint y: 68, endPoint x: 317, endPoint y: 68, distance: 25.0
click at [291, 68] on button "Uber" at bounding box center [291, 59] width 53 height 20
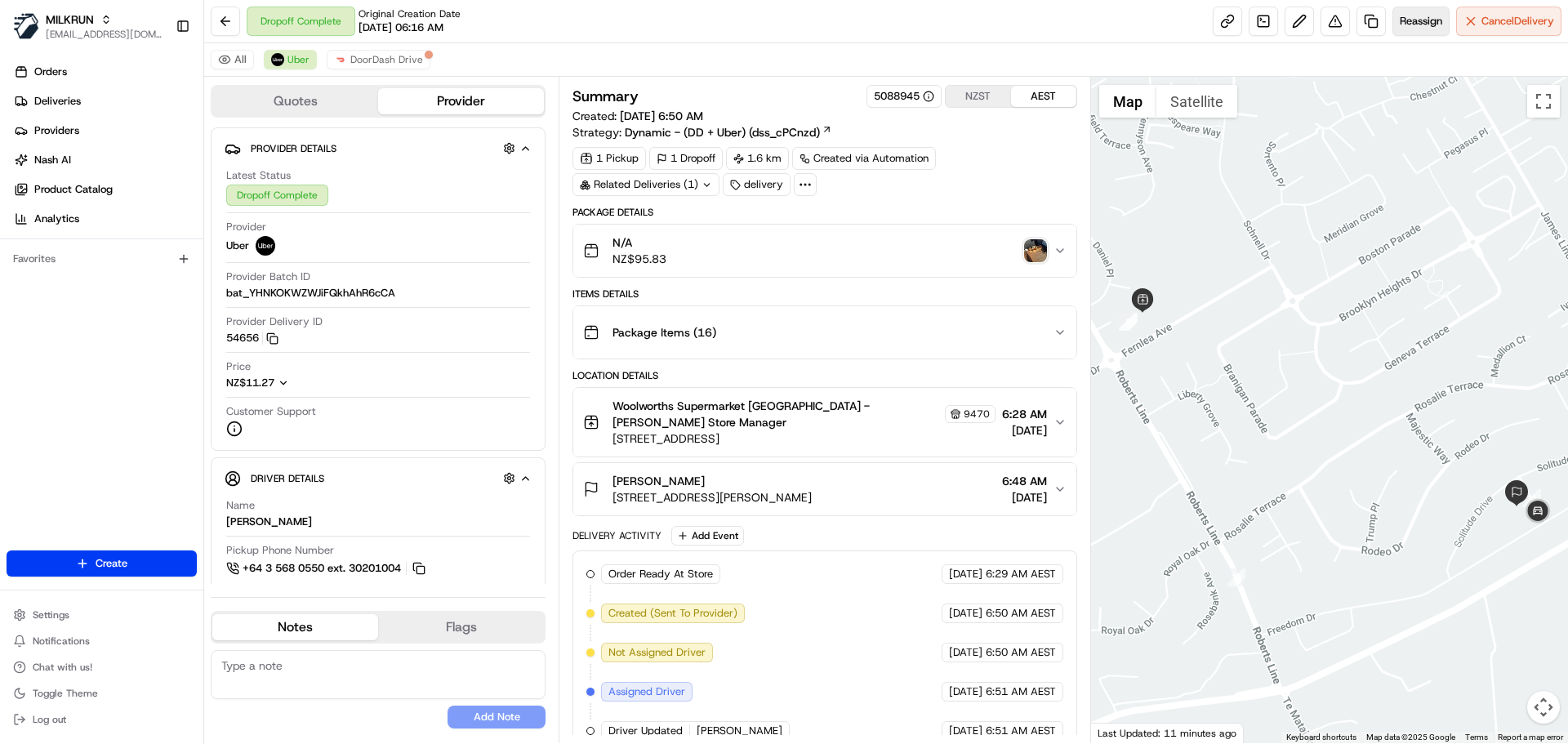
click at [1406, 15] on span "Reassign" at bounding box center [1421, 22] width 42 height 15
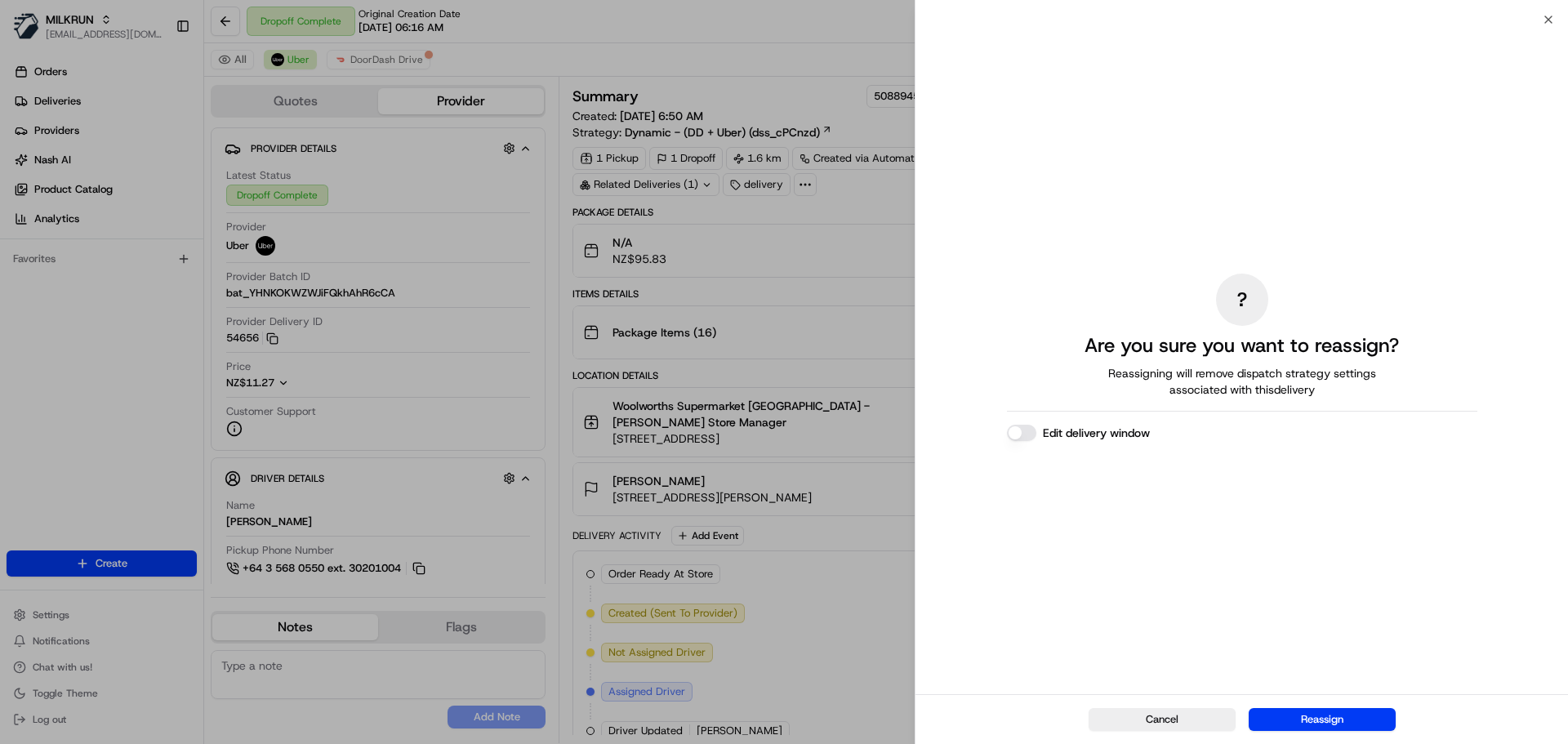
click at [1026, 430] on button "Edit delivery window" at bounding box center [1022, 432] width 29 height 16
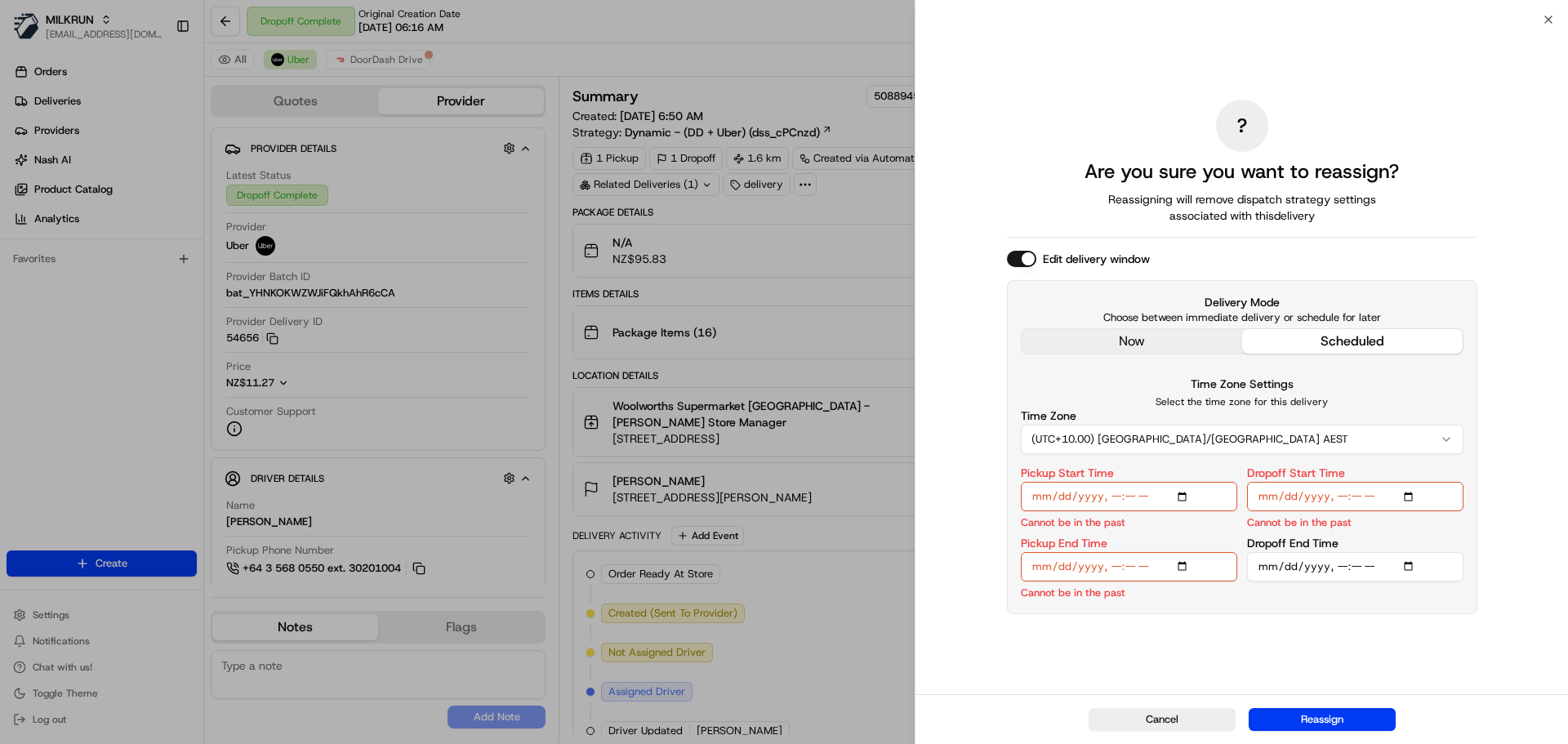
click at [1187, 341] on div "? Are you sure you want to reassign? Reassigning will remove dispatch strategy …" at bounding box center [1243, 356] width 470 height 668
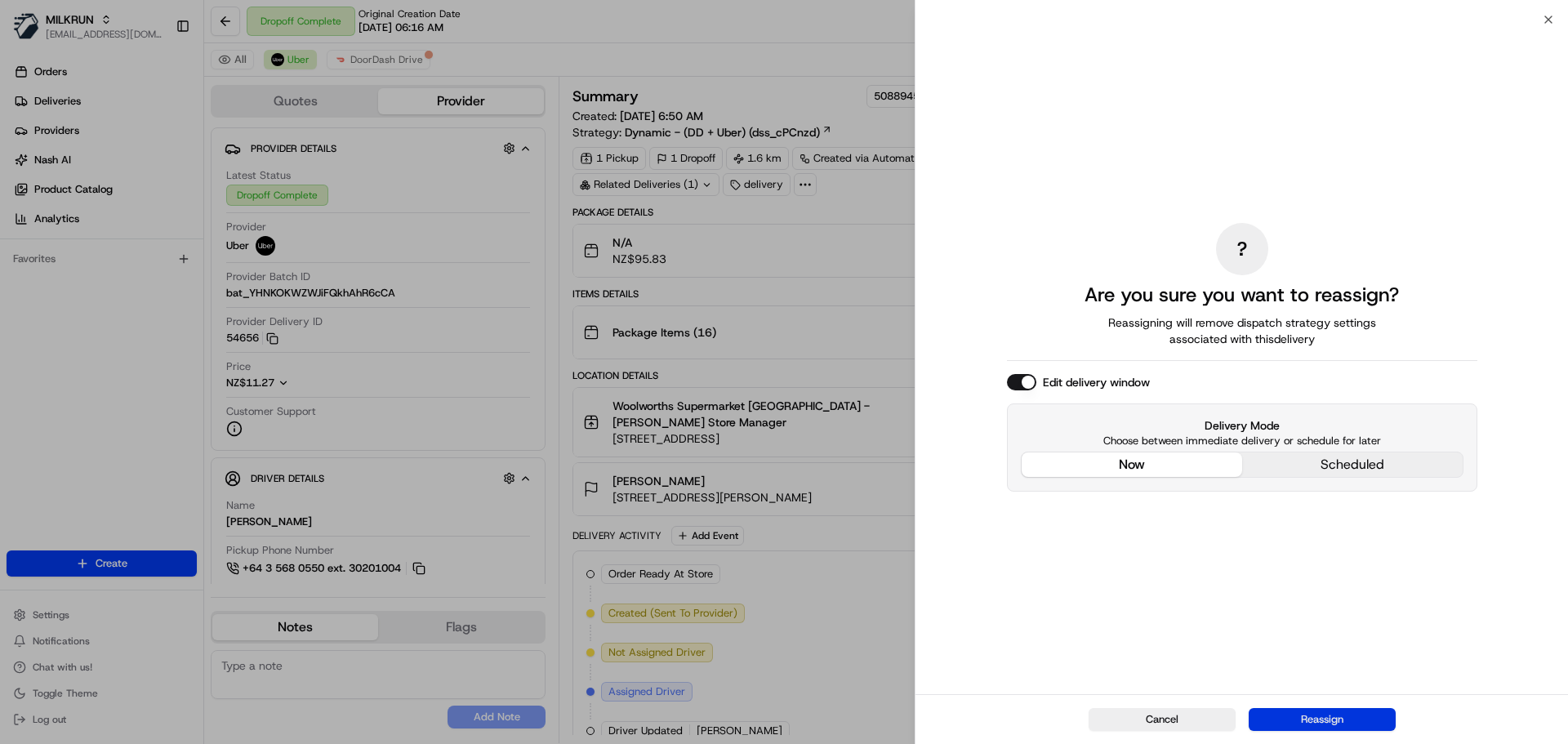
click at [1319, 722] on button "Reassign" at bounding box center [1322, 720] width 147 height 22
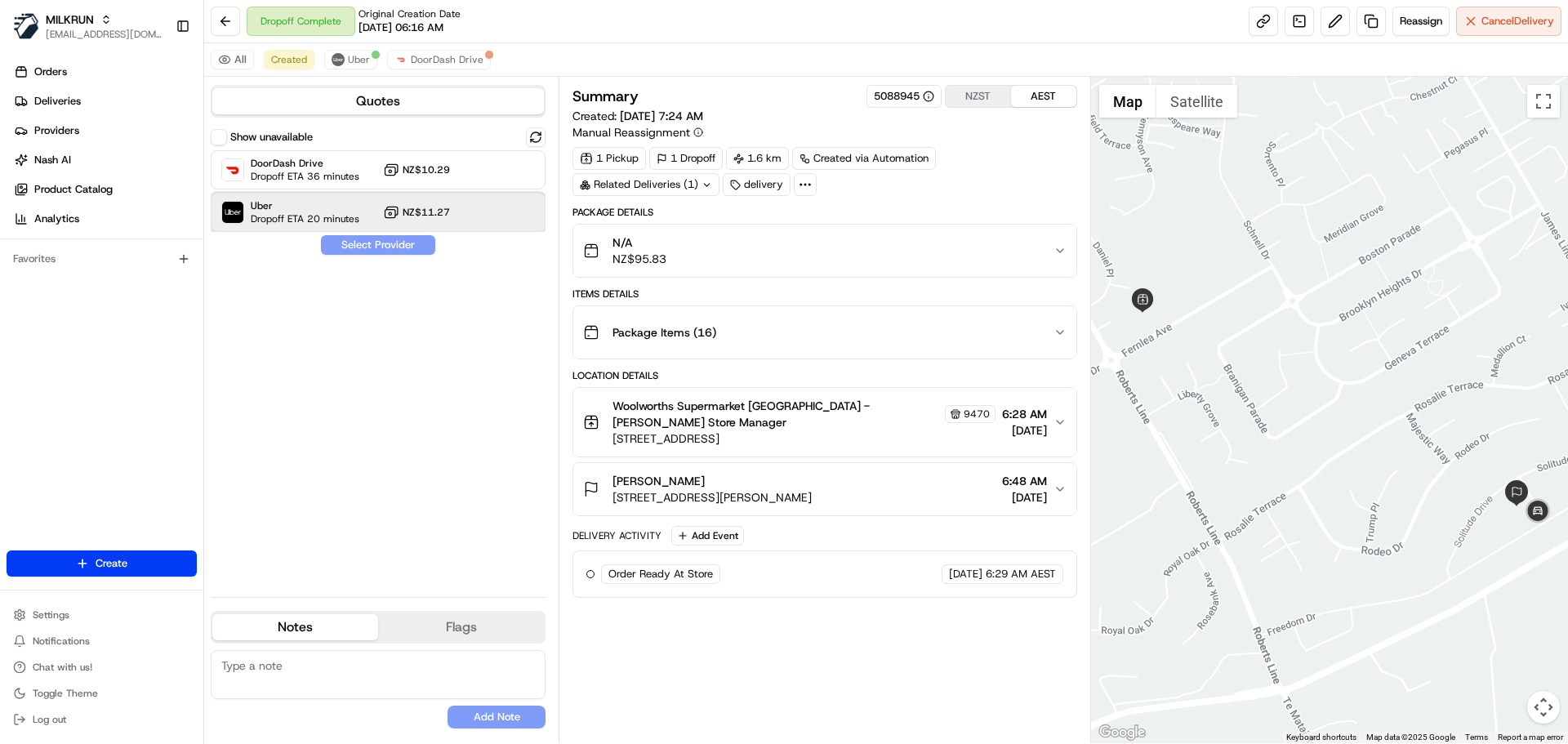
click at [321, 212] on span "Uber" at bounding box center [306, 206] width 109 height 13
click at [385, 246] on button "Assign Provider" at bounding box center [379, 245] width 116 height 20
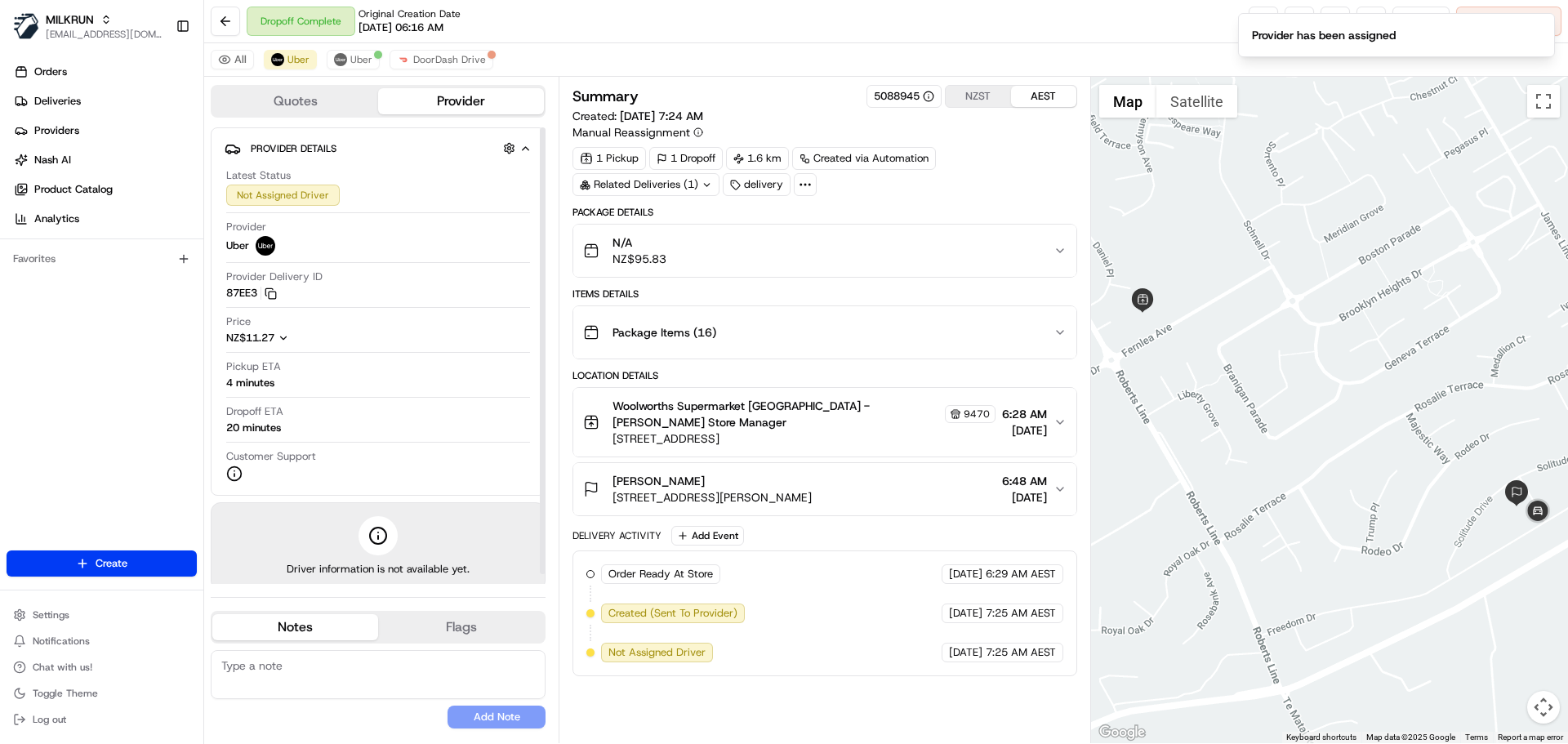
click at [933, 48] on div "All Uber Uber DoorDash Drive" at bounding box center [887, 60] width 1365 height 34
click at [1260, 28] on link at bounding box center [1263, 21] width 29 height 29
click at [330, 57] on button "Uber" at bounding box center [353, 59] width 53 height 20
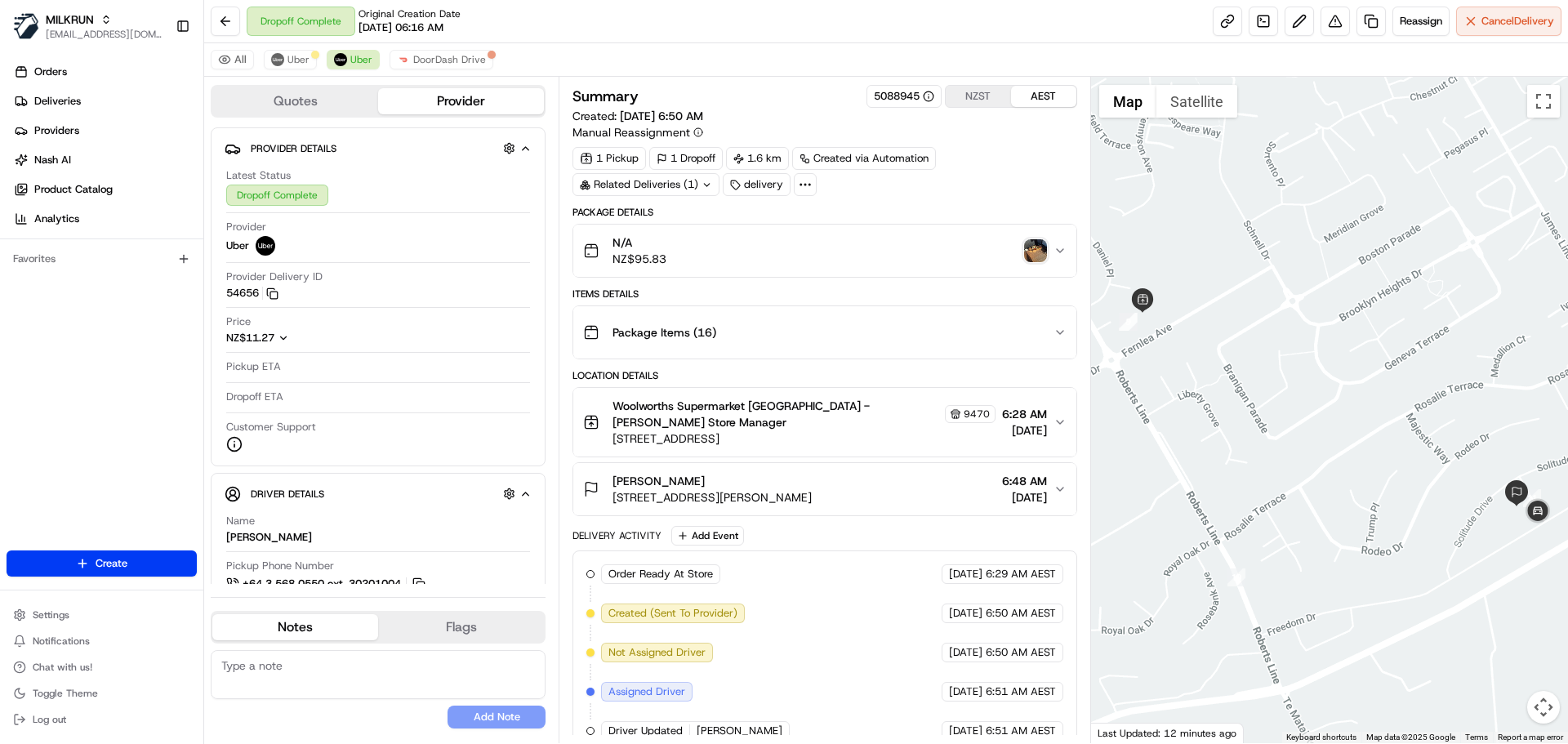
click at [1037, 256] on img "button" at bounding box center [1036, 250] width 22 height 22
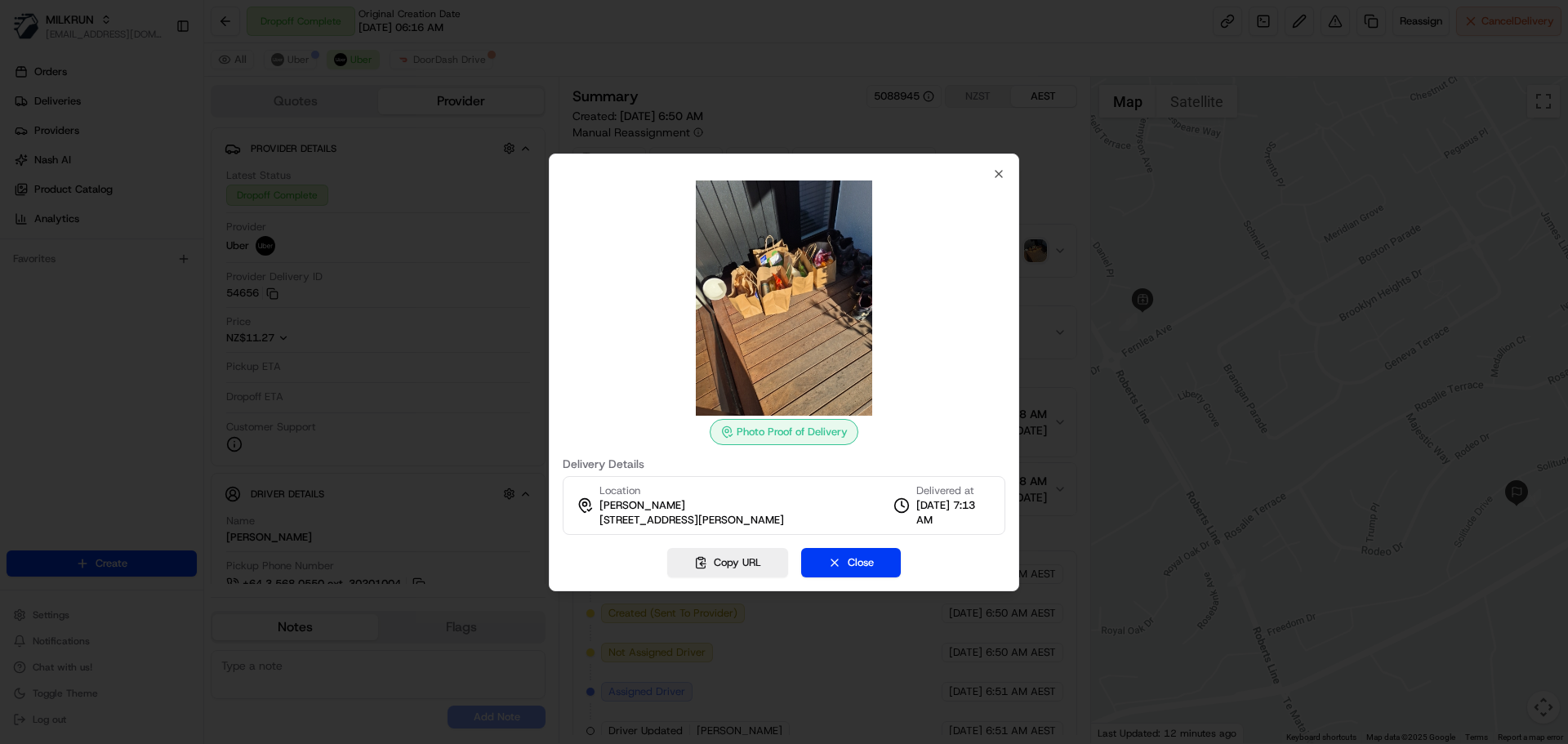
click at [994, 181] on div at bounding box center [784, 298] width 442 height 235
click at [997, 170] on icon "button" at bounding box center [999, 174] width 13 height 13
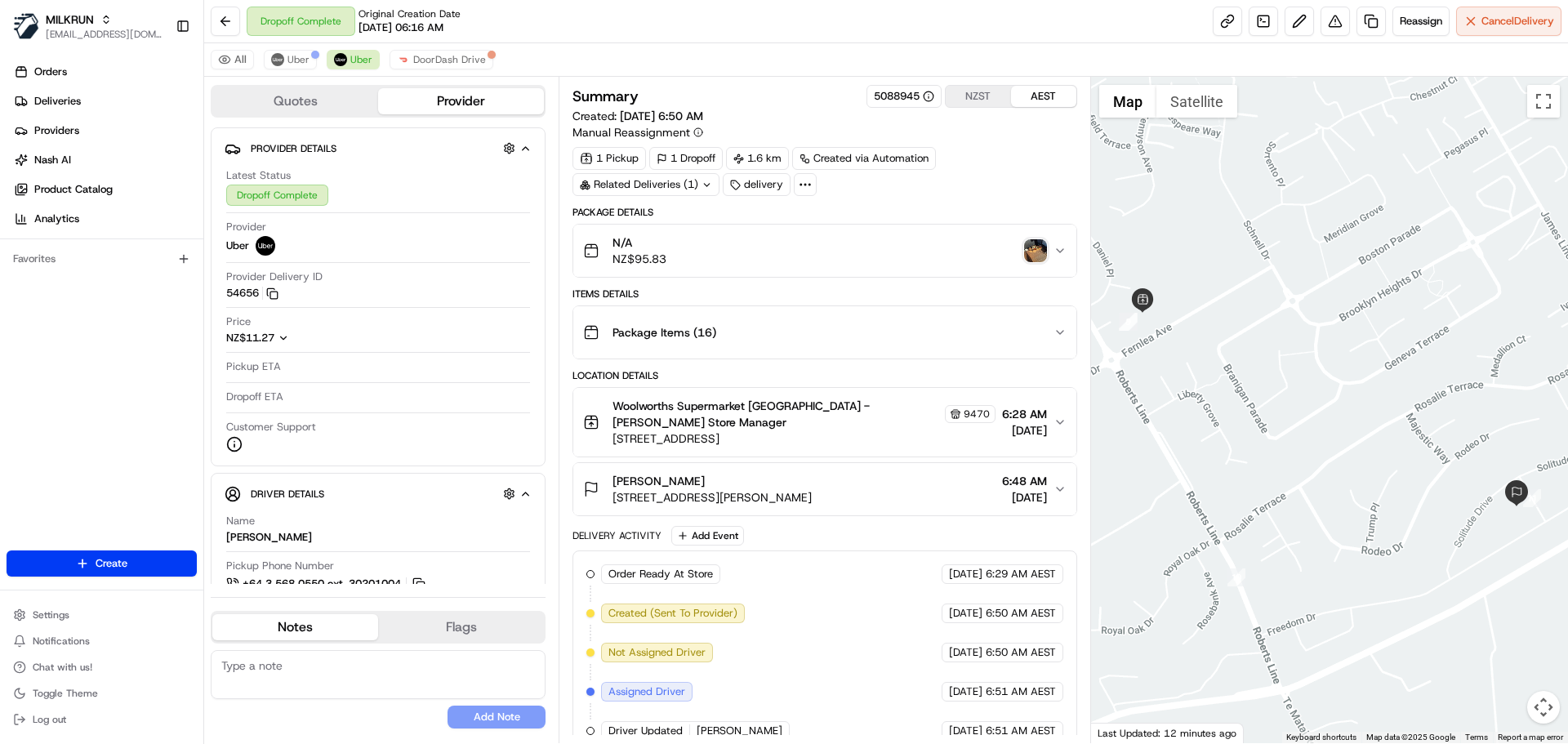
click at [753, 339] on div "Package Items ( 16 )" at bounding box center [817, 332] width 470 height 33
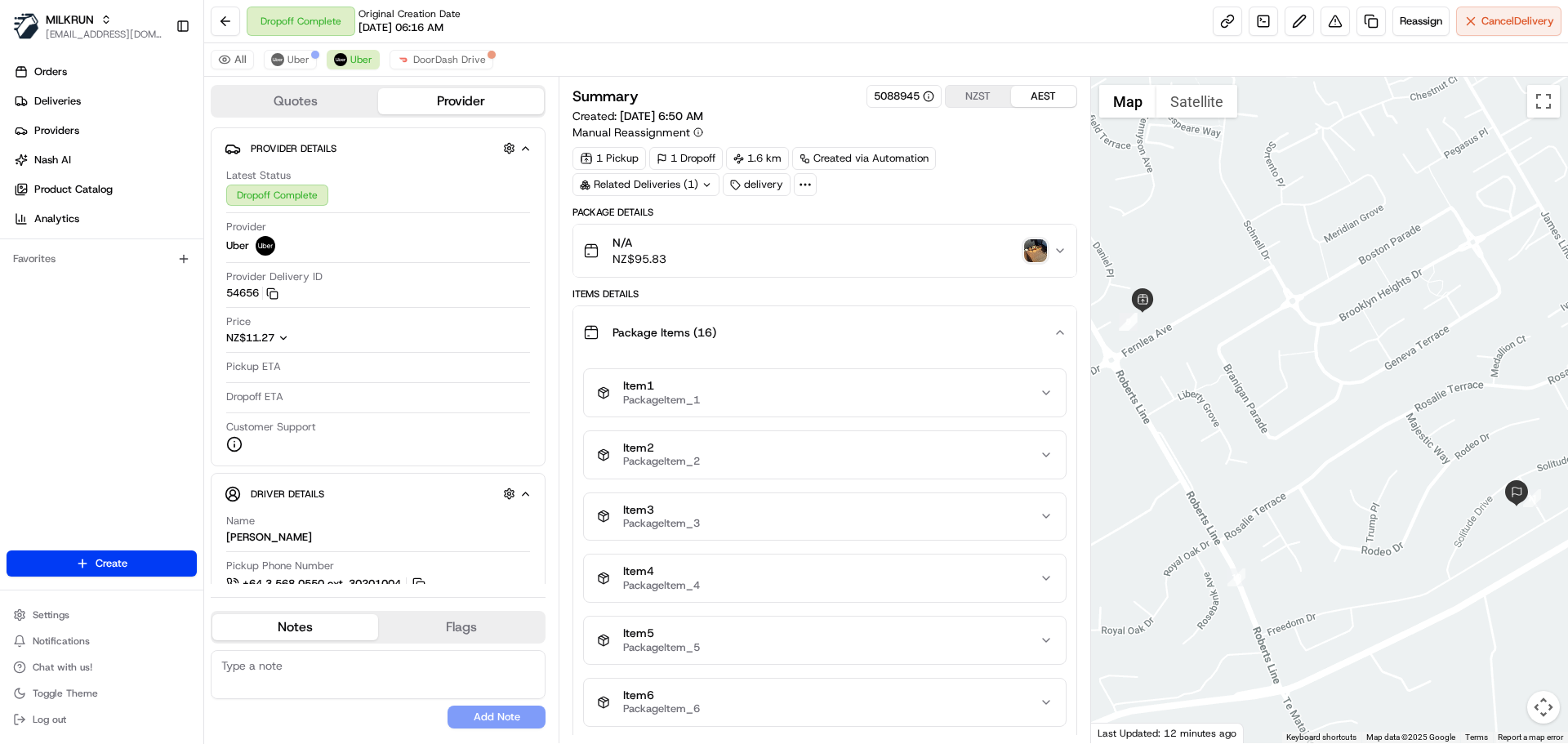
click at [834, 336] on div "Package Items ( 16 )" at bounding box center [817, 332] width 470 height 33
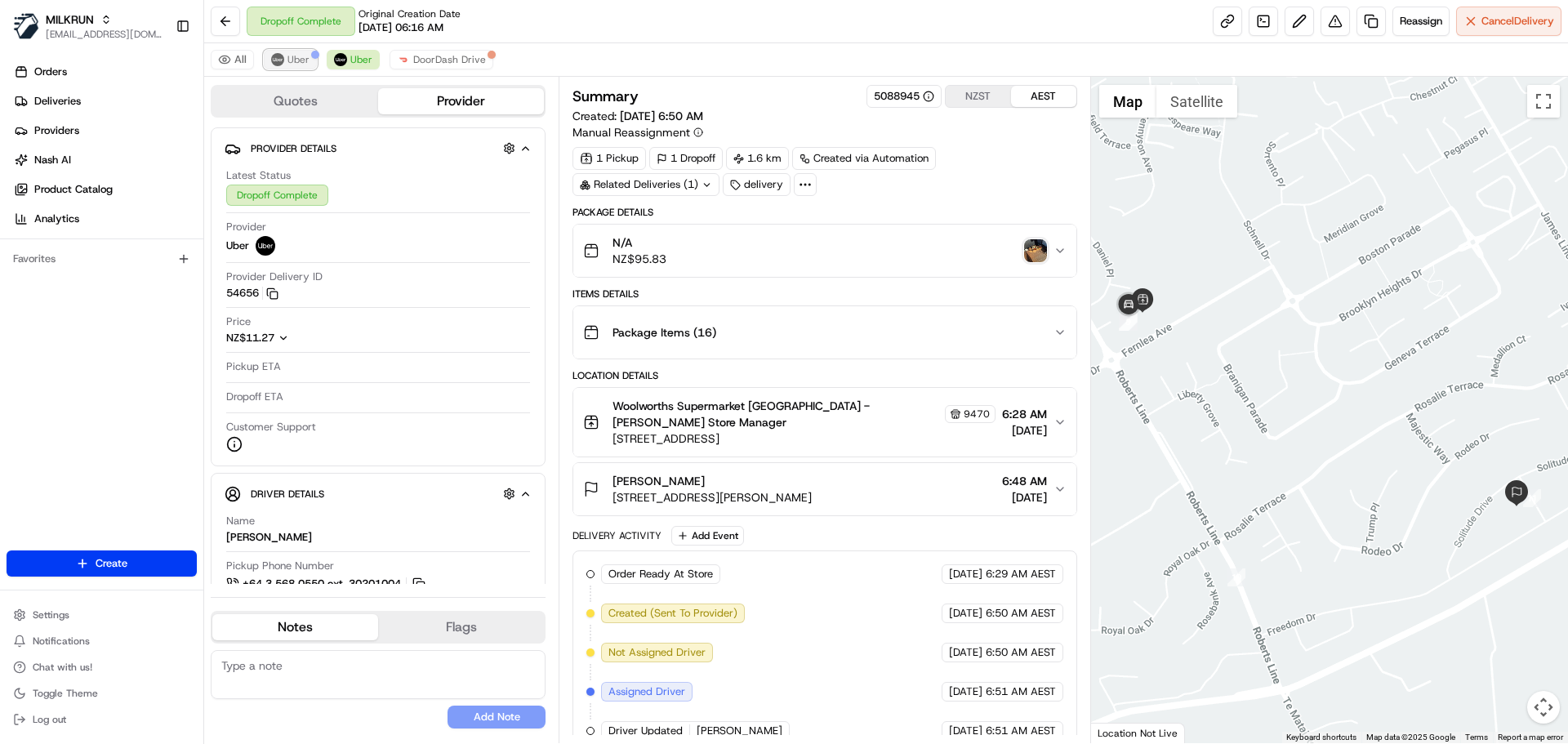
click at [302, 63] on span "Uber" at bounding box center [299, 60] width 22 height 13
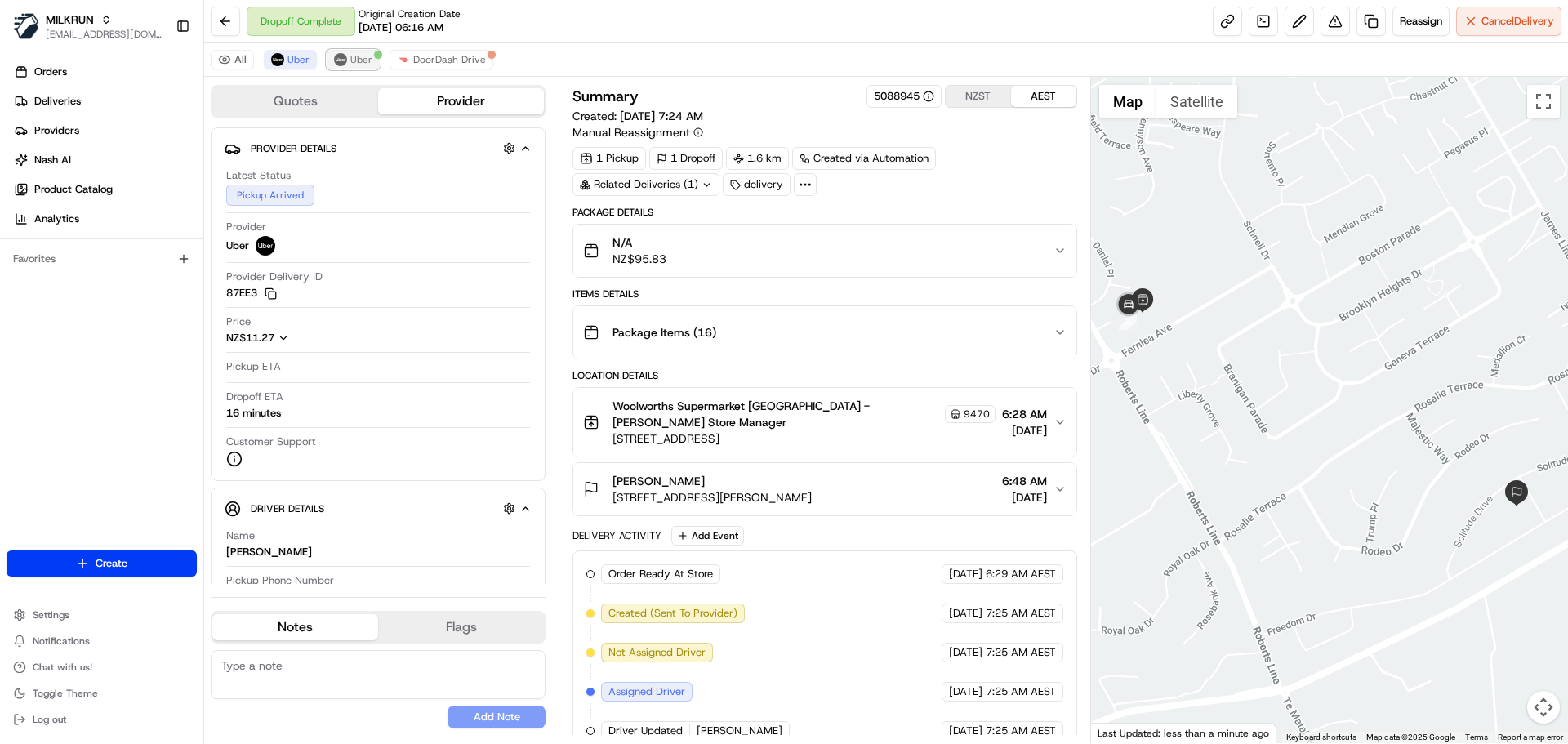
click at [366, 67] on button "Uber" at bounding box center [353, 59] width 53 height 20
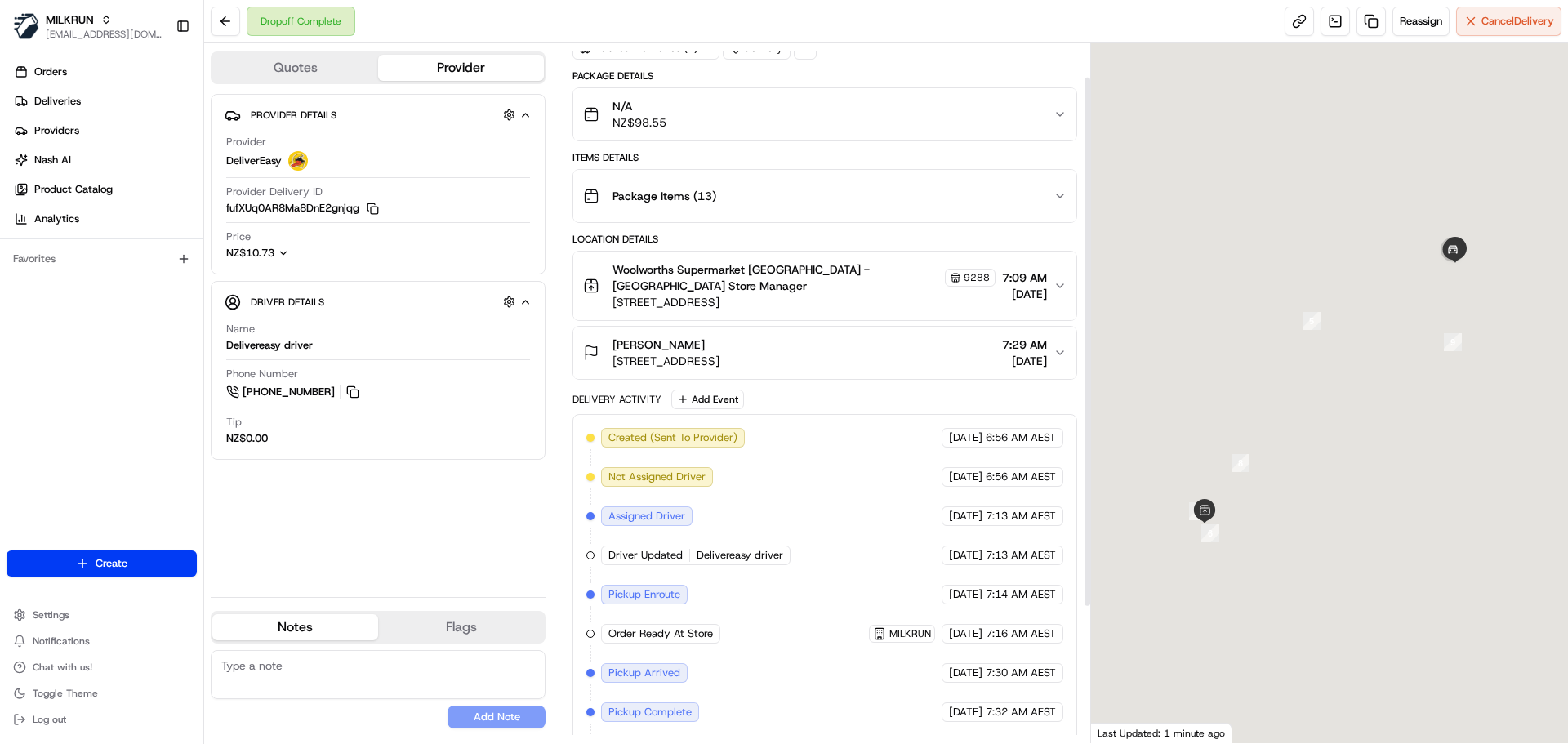
scroll to position [221, 0]
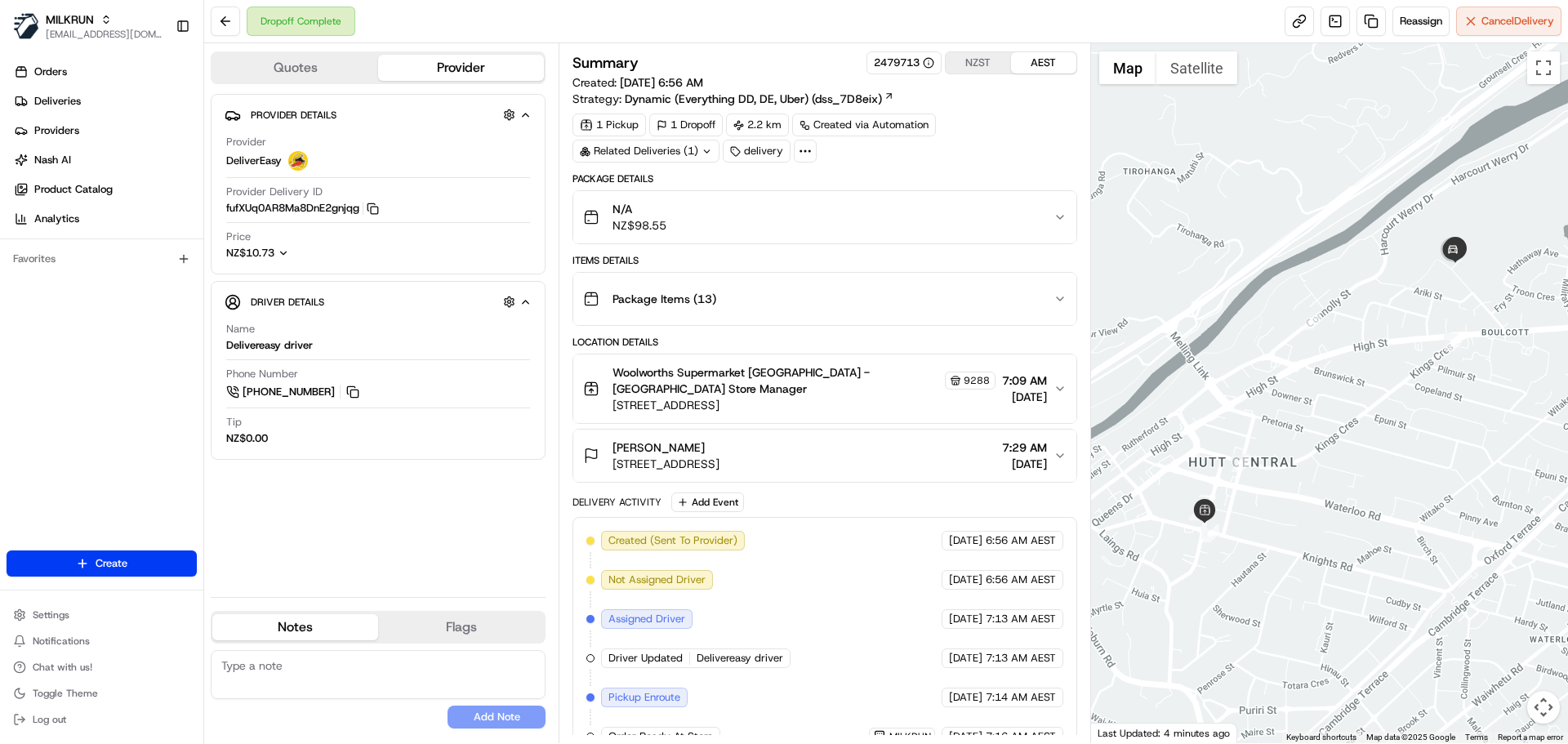
drag, startPoint x: 610, startPoint y: 448, endPoint x: 712, endPoint y: 450, distance: 102.0
click at [712, 450] on div "[PERSON_NAME] [STREET_ADDRESS]" at bounding box center [651, 455] width 137 height 33
drag, startPoint x: 885, startPoint y: 373, endPoint x: 778, endPoint y: 373, distance: 107.0
click at [778, 373] on span "Woolworths Supermarket NZ - Queensgate Store Manager" at bounding box center [777, 380] width 328 height 33
copy span "Queensgate Store"
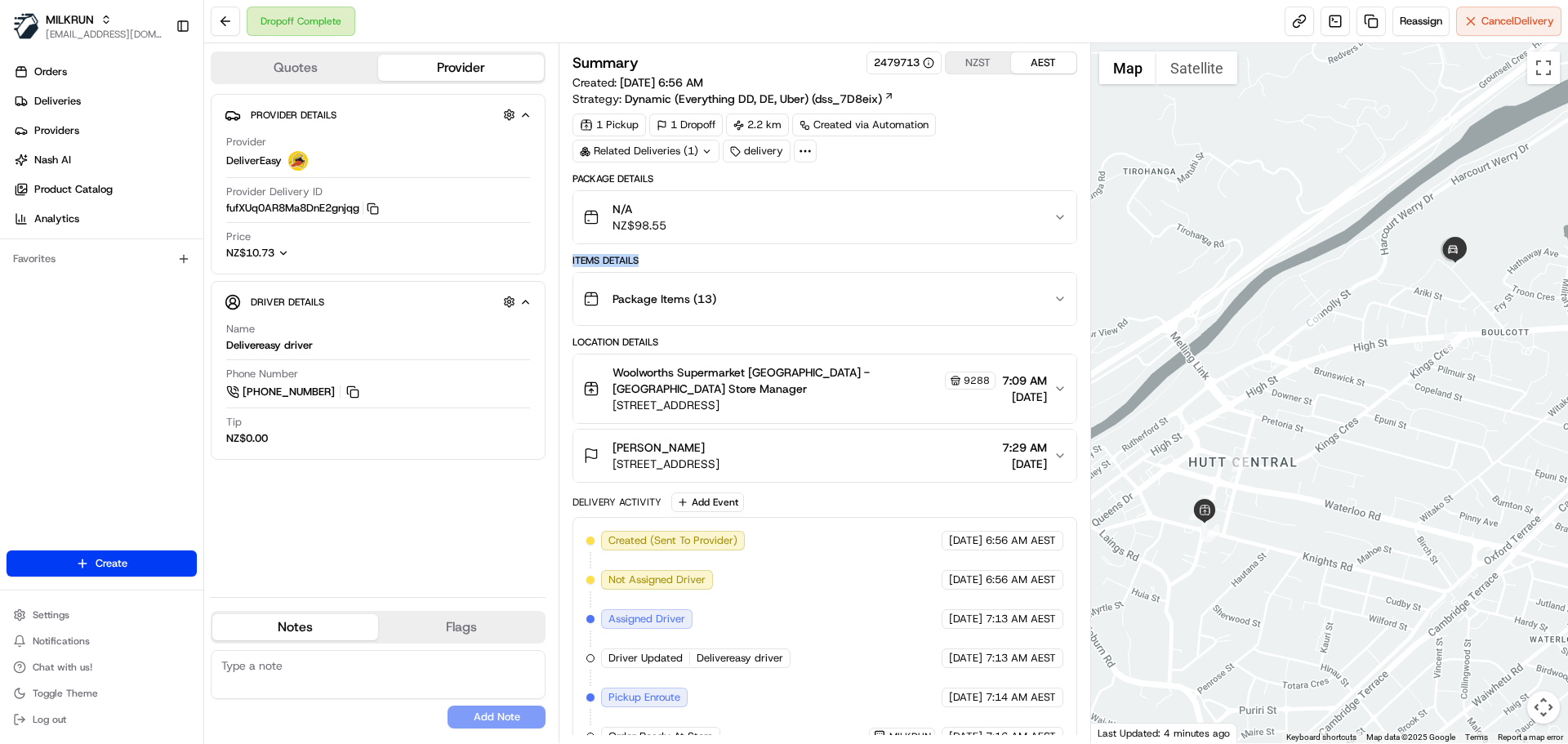
drag, startPoint x: 644, startPoint y: 260, endPoint x: 574, endPoint y: 260, distance: 70.0
click at [574, 260] on div "Items Details" at bounding box center [825, 260] width 504 height 13
click at [658, 255] on div "Items Details" at bounding box center [825, 260] width 504 height 13
drag, startPoint x: 646, startPoint y: 256, endPoint x: 574, endPoint y: 256, distance: 72.0
click at [574, 256] on div "Items Details" at bounding box center [825, 260] width 504 height 13
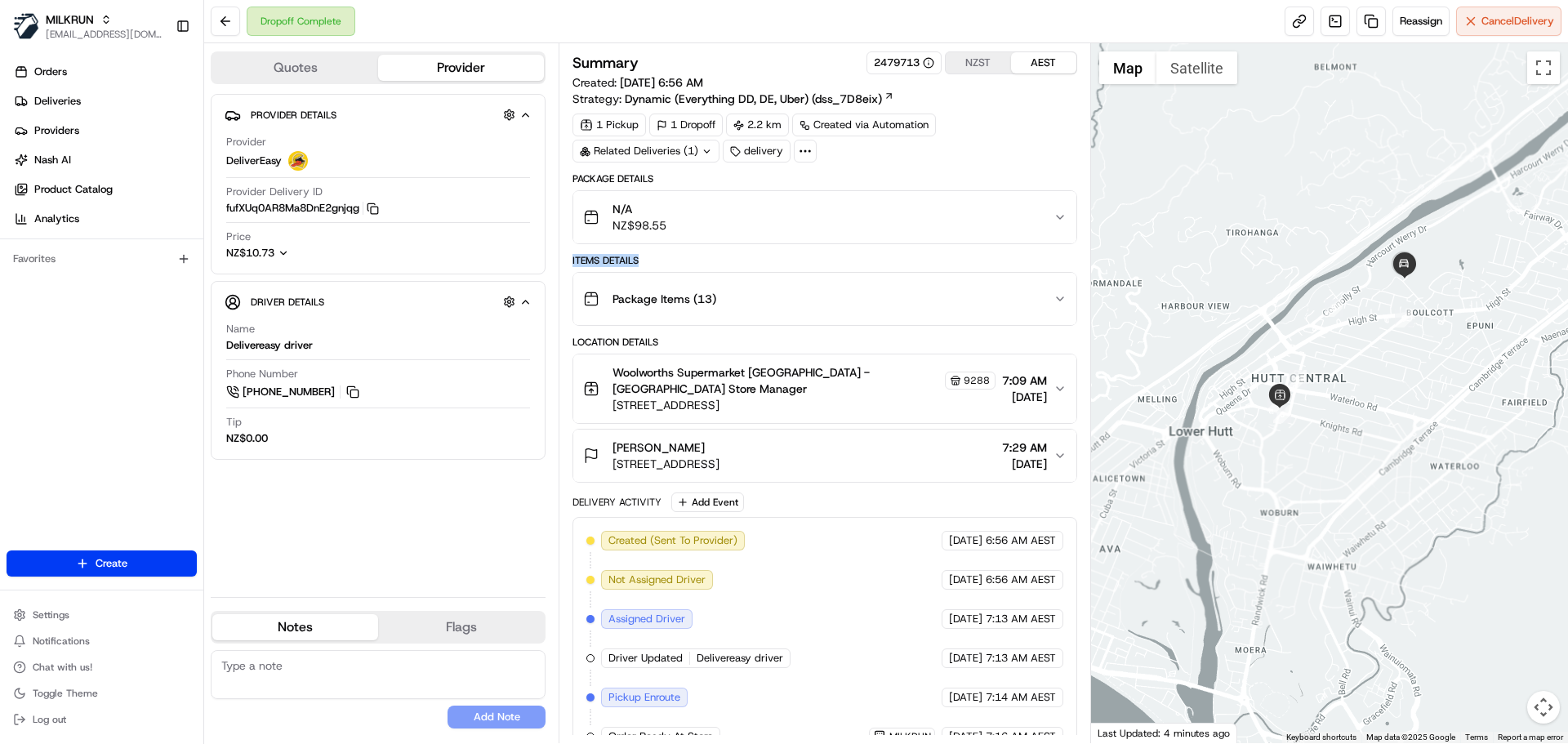
drag, startPoint x: 1303, startPoint y: 320, endPoint x: 1262, endPoint y: 302, distance: 44.8
click at [1262, 302] on div at bounding box center [1330, 393] width 478 height 700
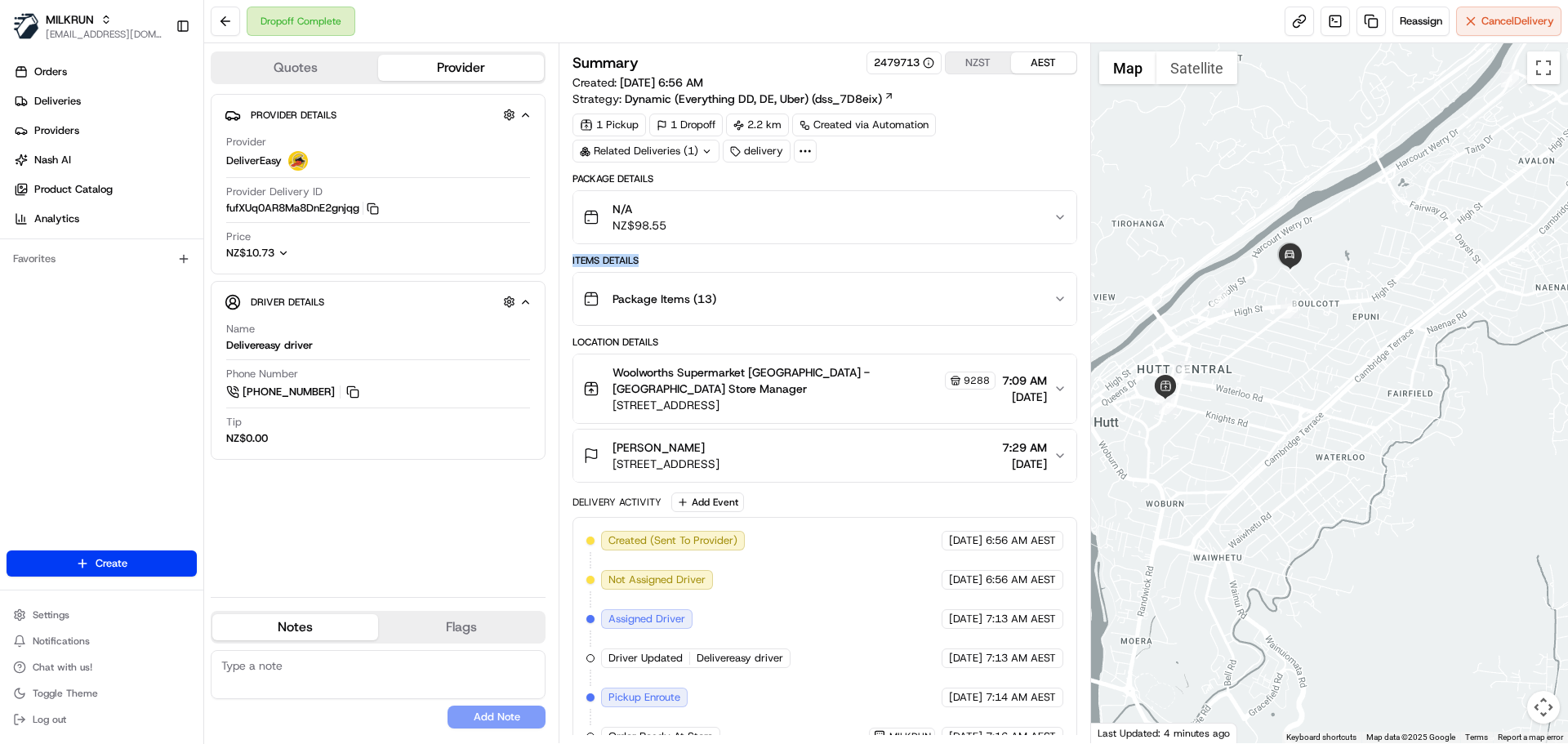
drag, startPoint x: 1358, startPoint y: 341, endPoint x: 1247, endPoint y: 341, distance: 111.0
click at [1247, 341] on div at bounding box center [1330, 393] width 478 height 700
click at [992, 250] on div "Package Details N/A NZ$98.55 Items Details Package Items ( 13 ) Location Detail…" at bounding box center [825, 564] width 504 height 784
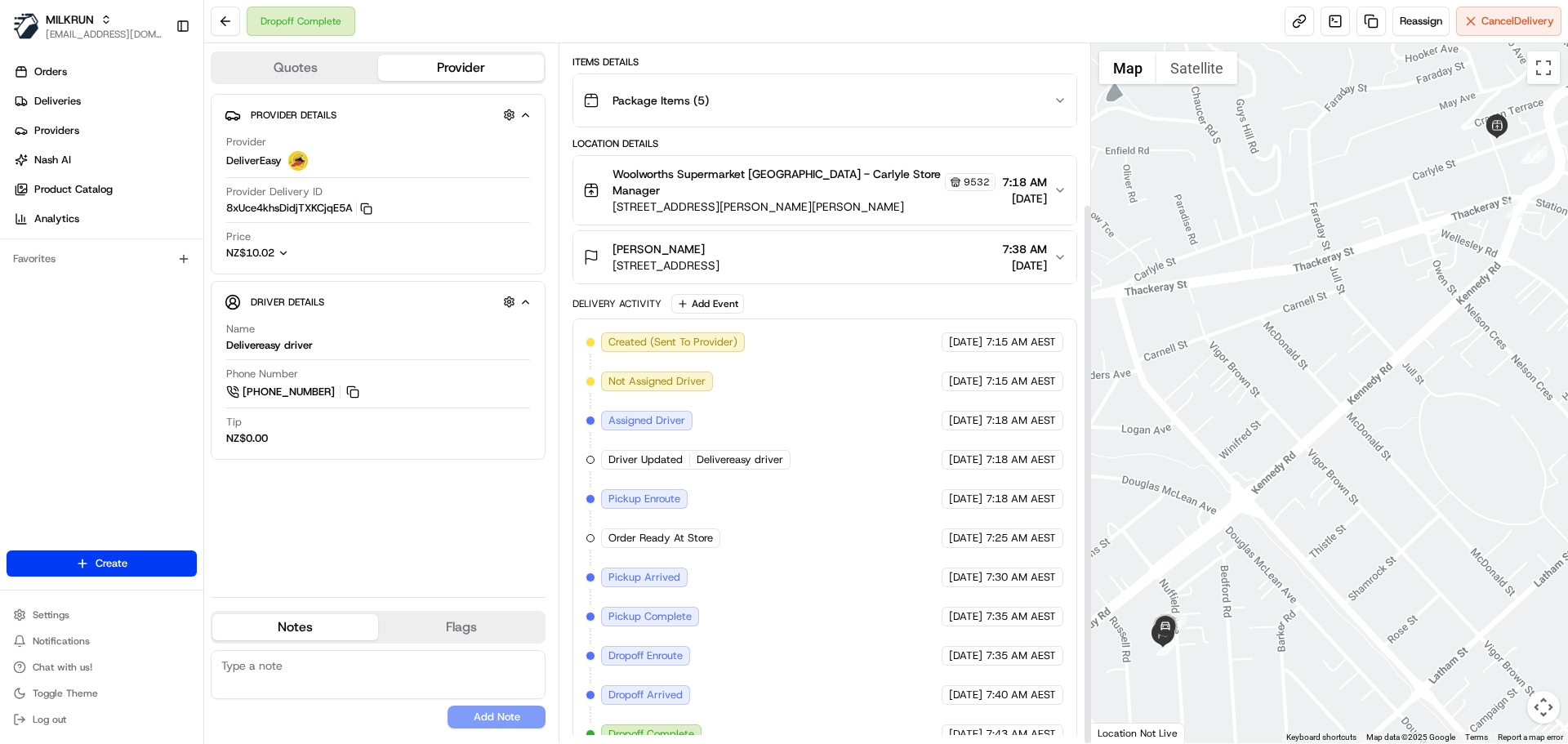
scroll to position [207, 0]
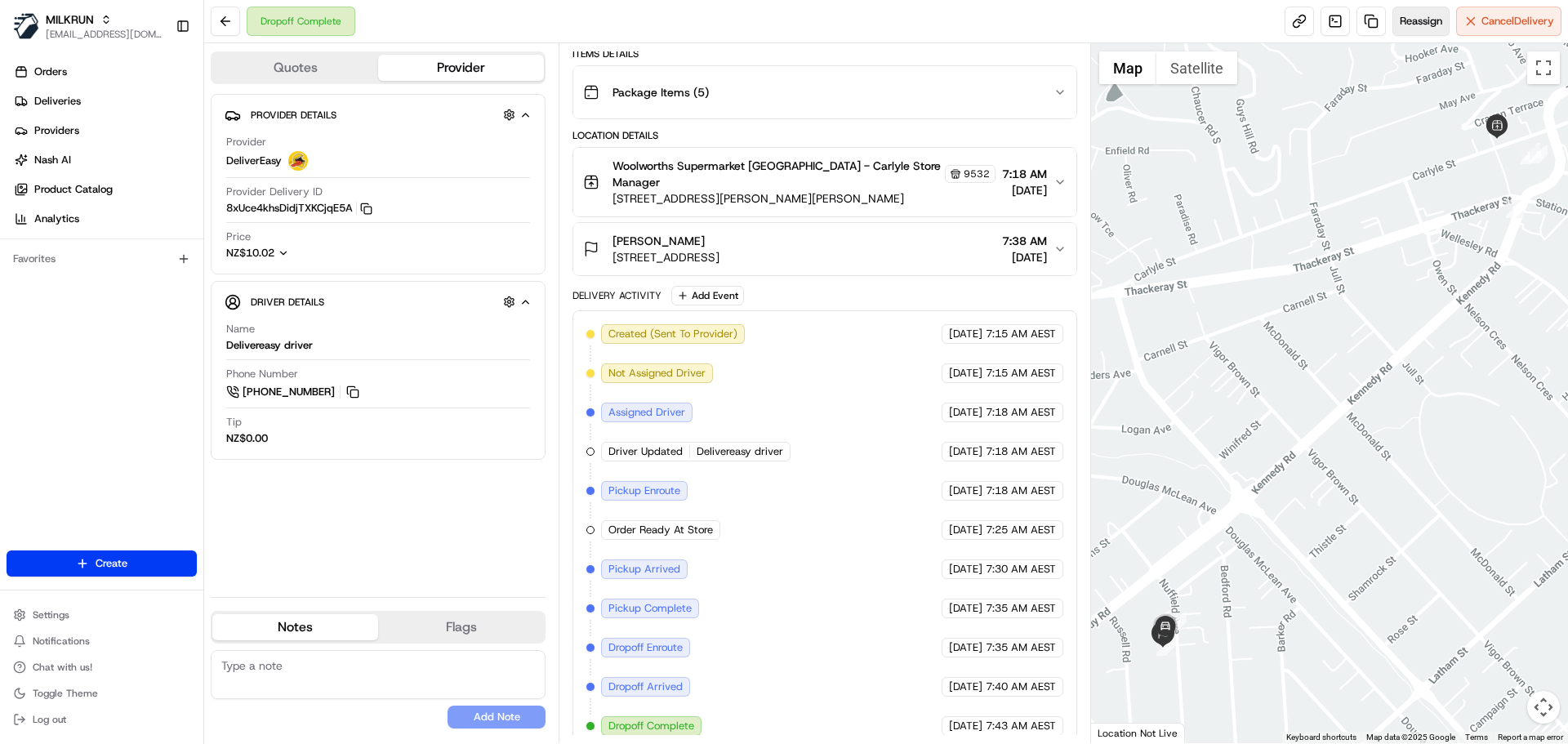
click at [1420, 28] on button "Reassign" at bounding box center [1421, 21] width 57 height 29
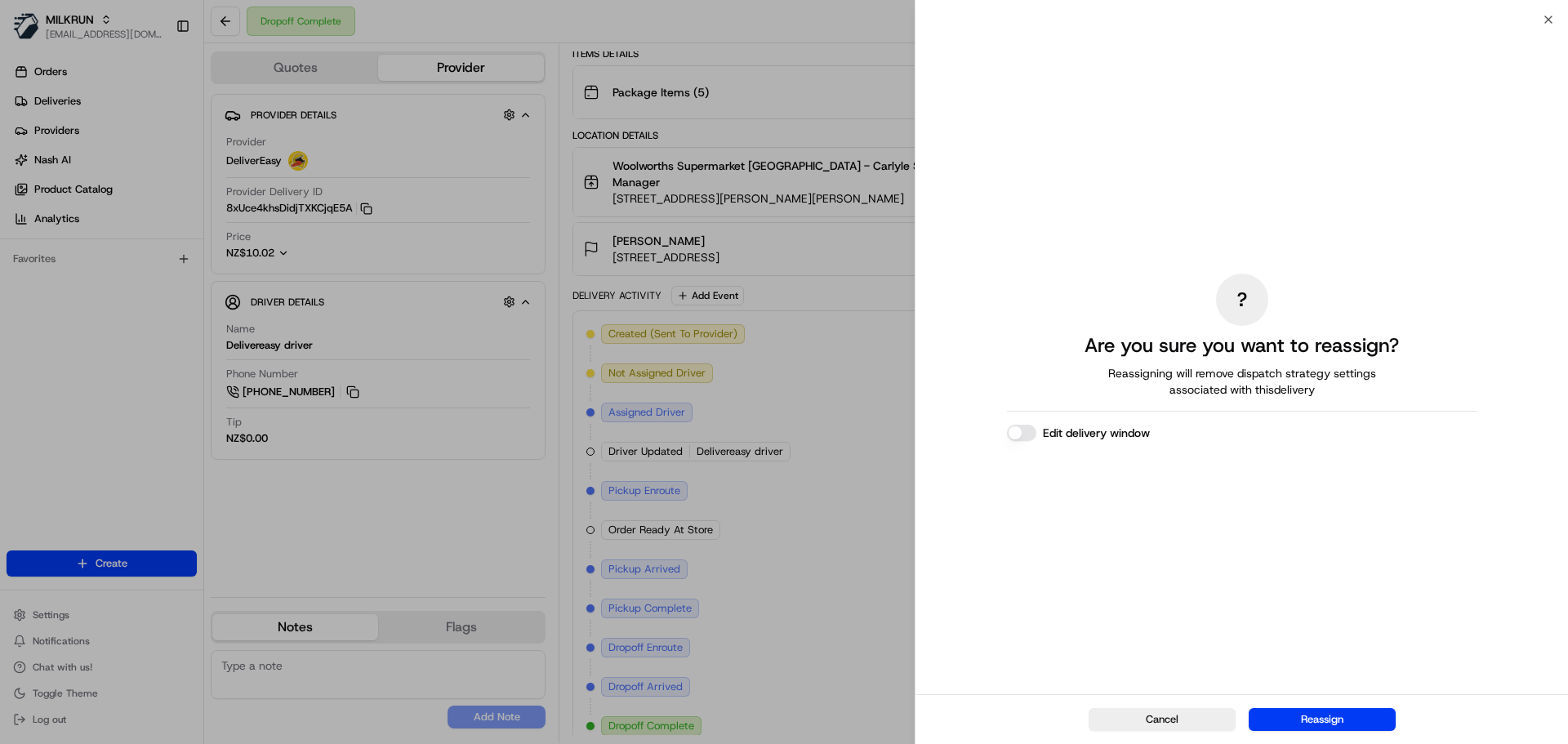
click at [1030, 431] on button "Edit delivery window" at bounding box center [1022, 432] width 29 height 16
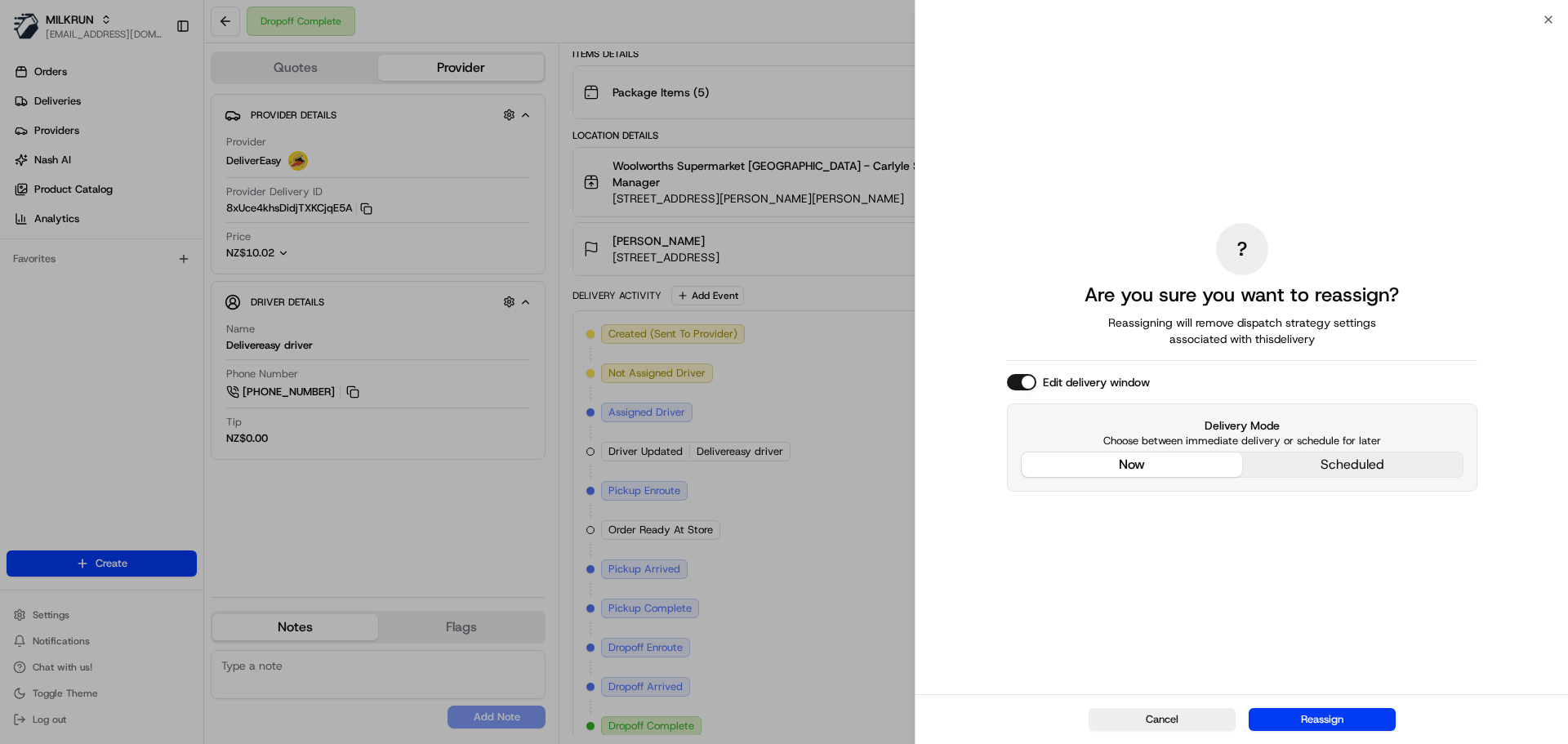
click at [1135, 351] on div "? Are you sure you want to reassign? Reassigning will remove dispatch strategy …" at bounding box center [1243, 356] width 470 height 668
click at [1321, 710] on button "Reassign" at bounding box center [1322, 720] width 147 height 22
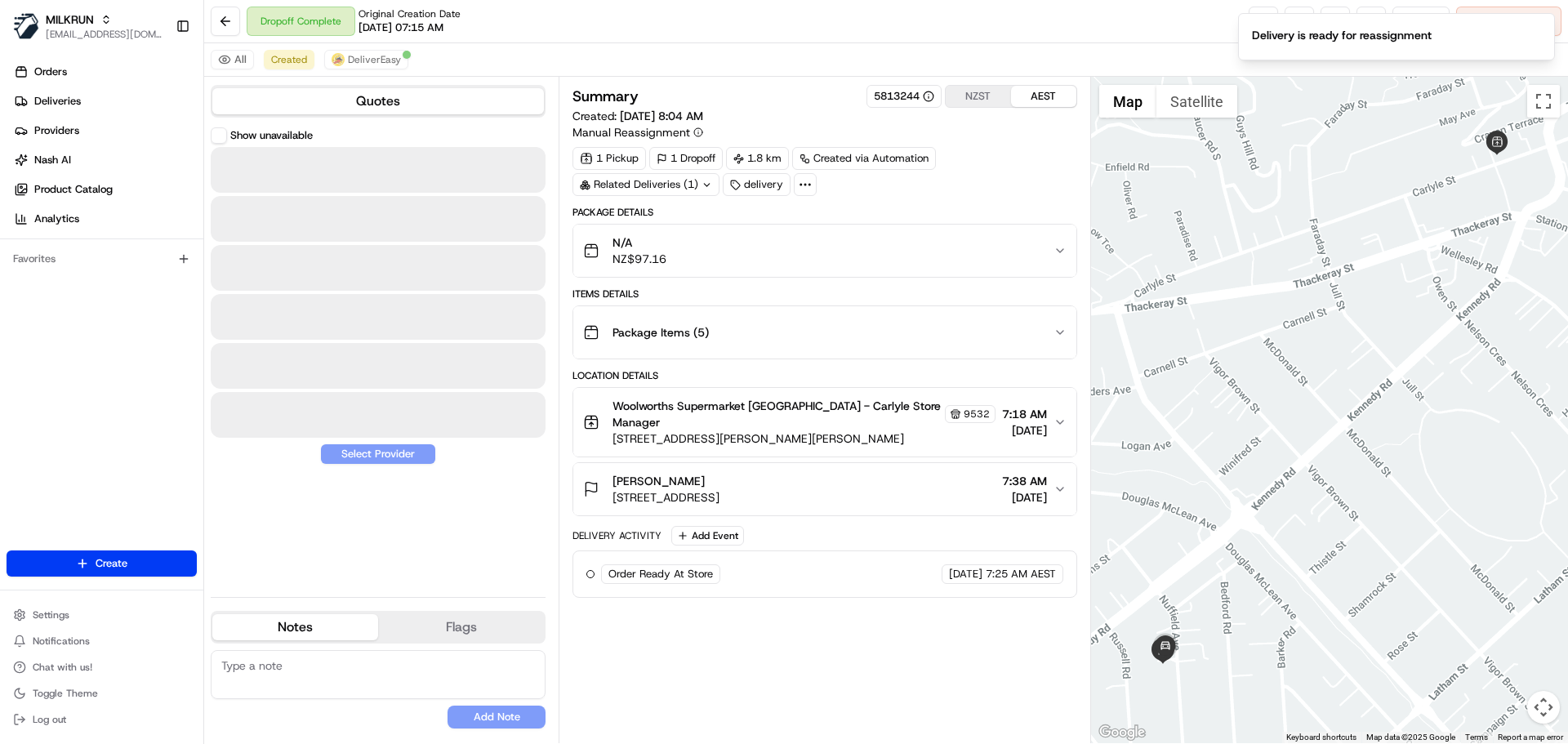
scroll to position [0, 0]
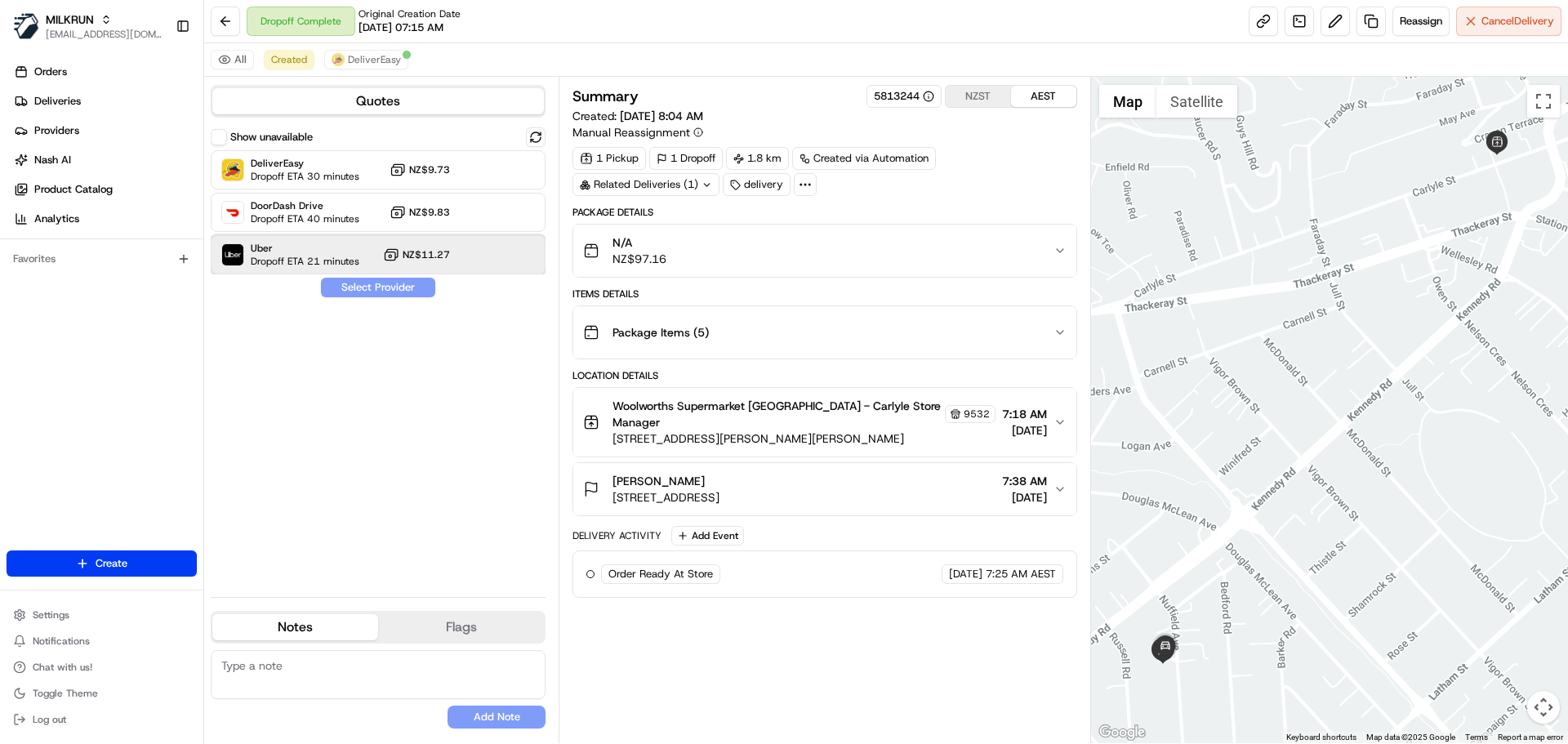
click at [473, 256] on div "Uber Dropoff ETA 21 minutes NZ$11.27" at bounding box center [378, 255] width 335 height 39
click at [394, 283] on button "Assign Provider" at bounding box center [379, 287] width 116 height 20
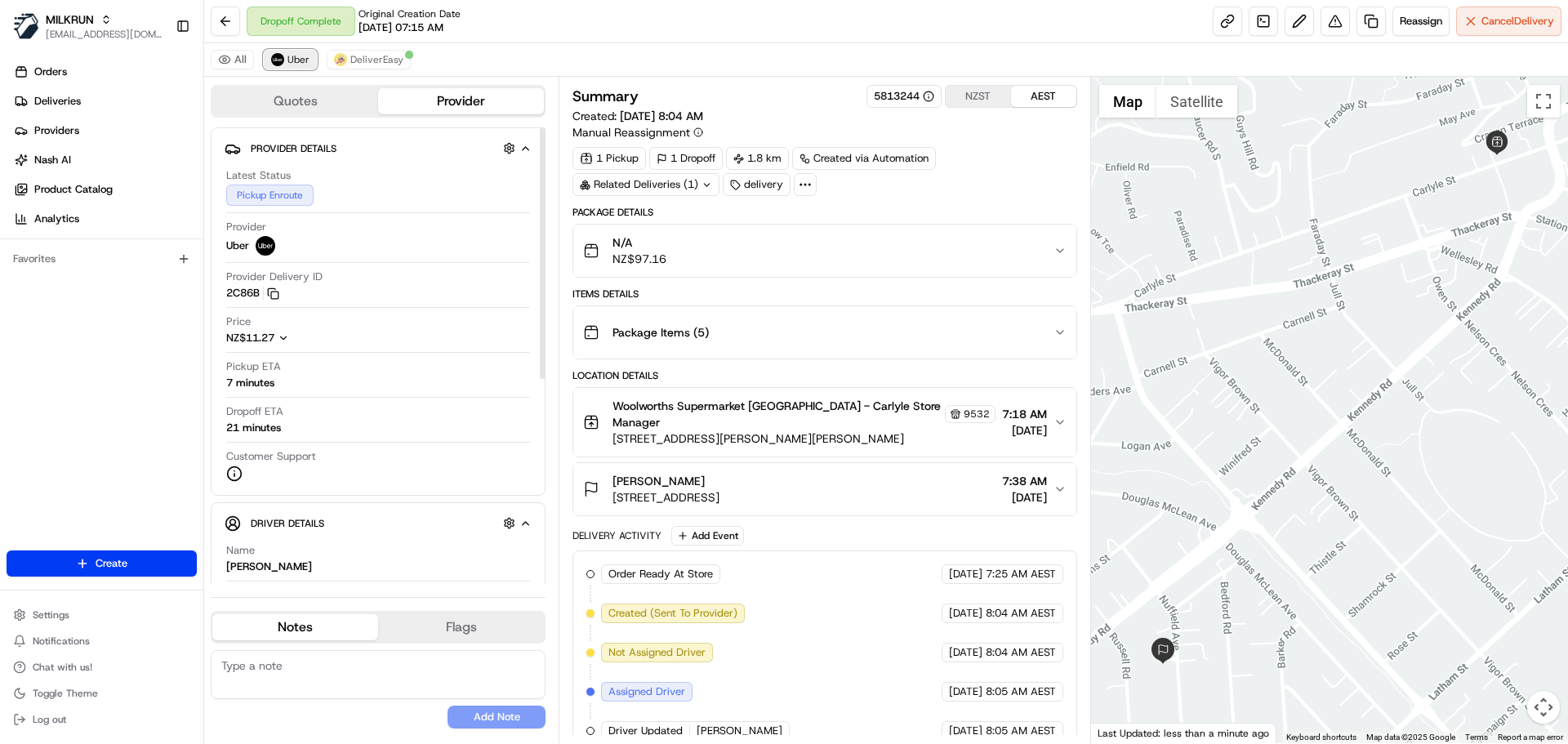
click at [294, 54] on span "Uber" at bounding box center [299, 60] width 22 height 13
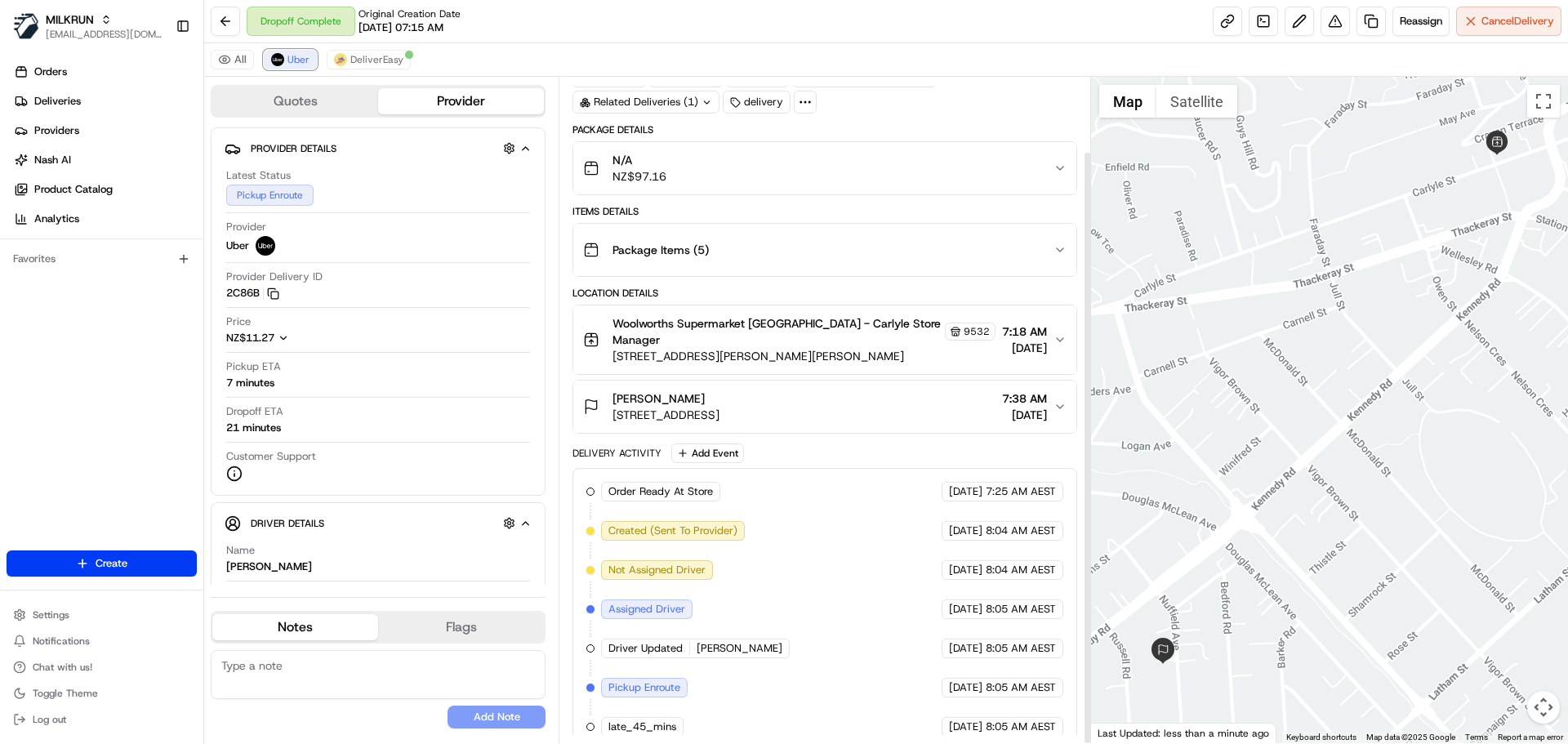
scroll to position [83, 0]
click at [533, 57] on div "All Uber DeliverEasy" at bounding box center [887, 60] width 1365 height 34
click at [289, 54] on span "Uber" at bounding box center [299, 60] width 22 height 13
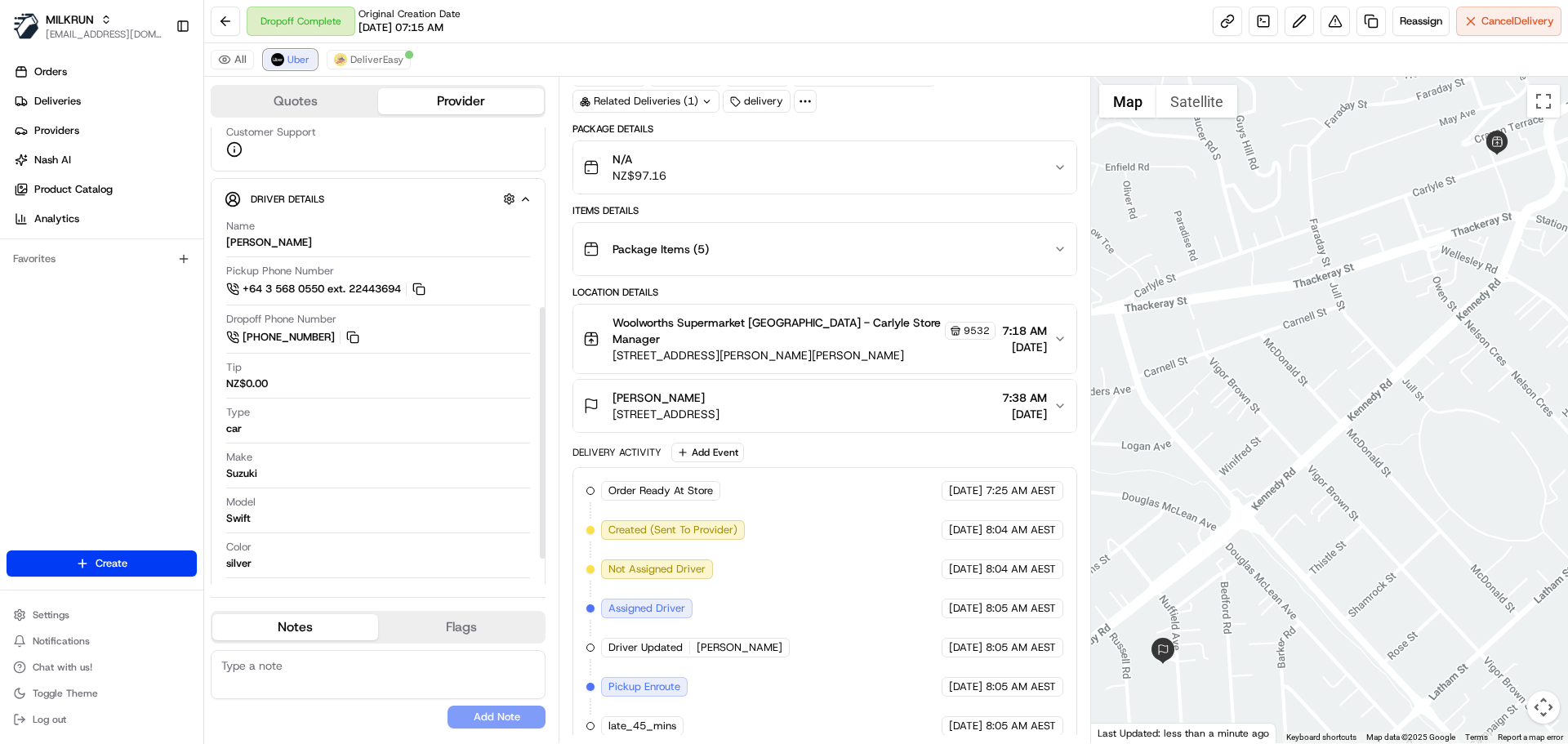
scroll to position [327, 0]
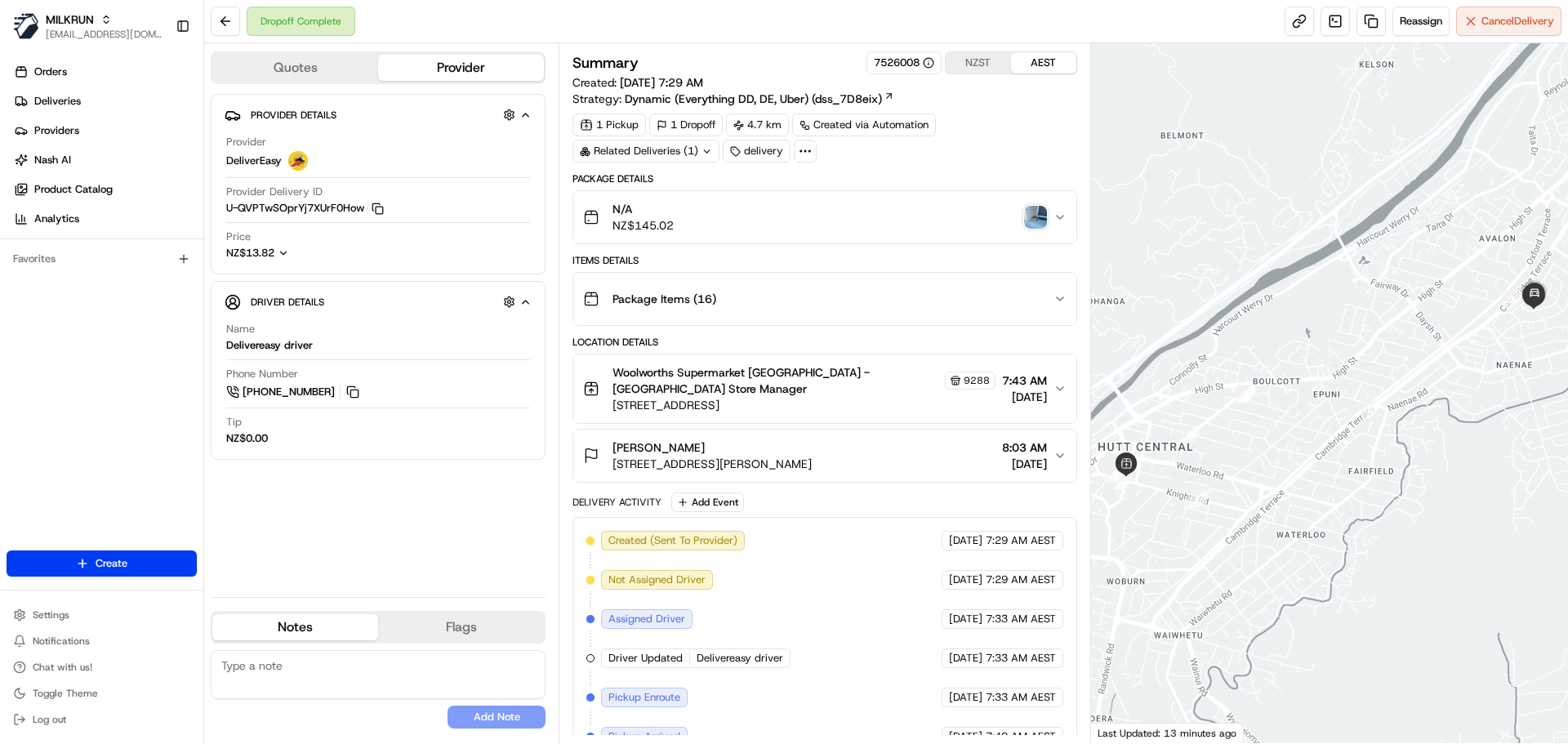
click at [1039, 210] on img "button" at bounding box center [1036, 217] width 22 height 22
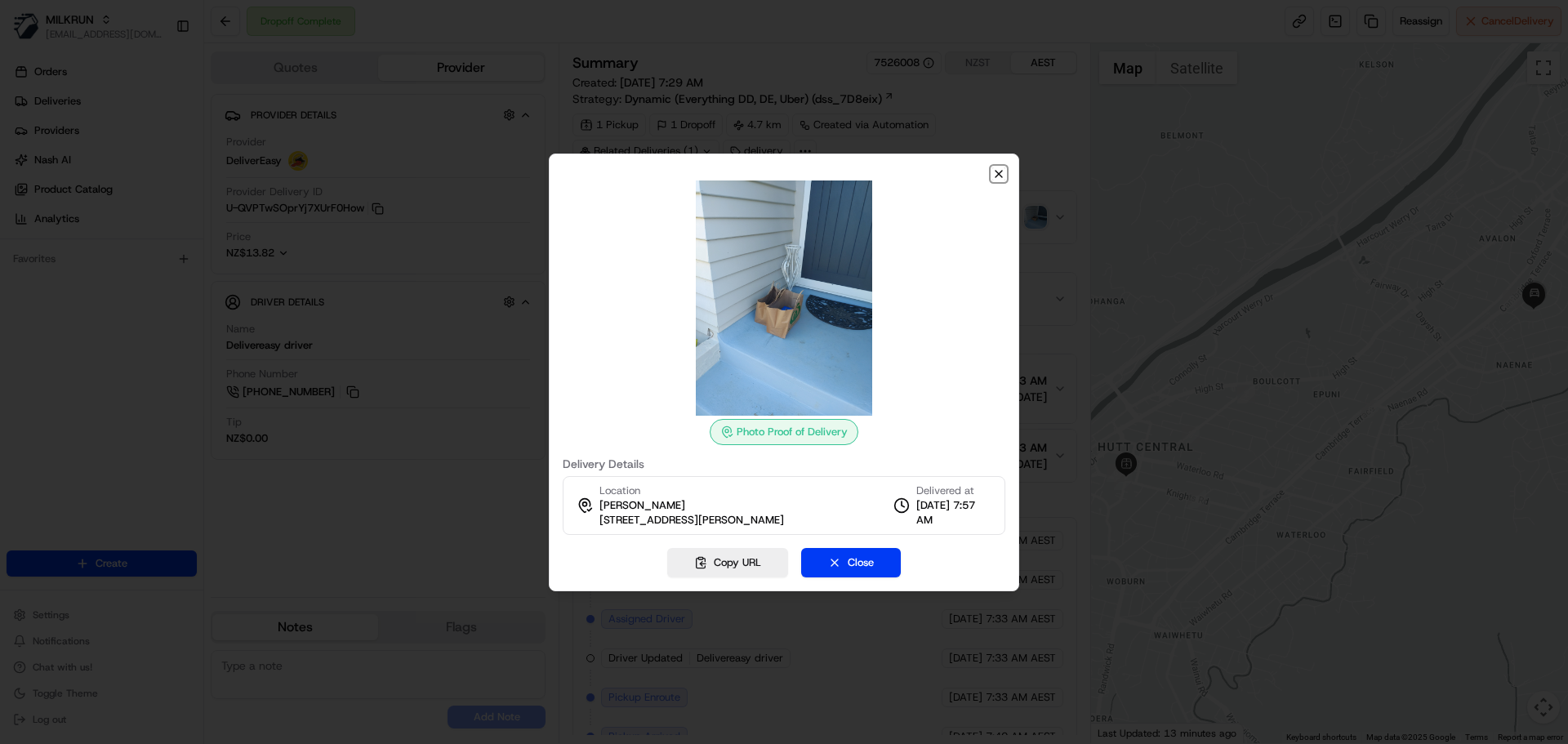
click at [997, 170] on icon "button" at bounding box center [999, 174] width 13 height 13
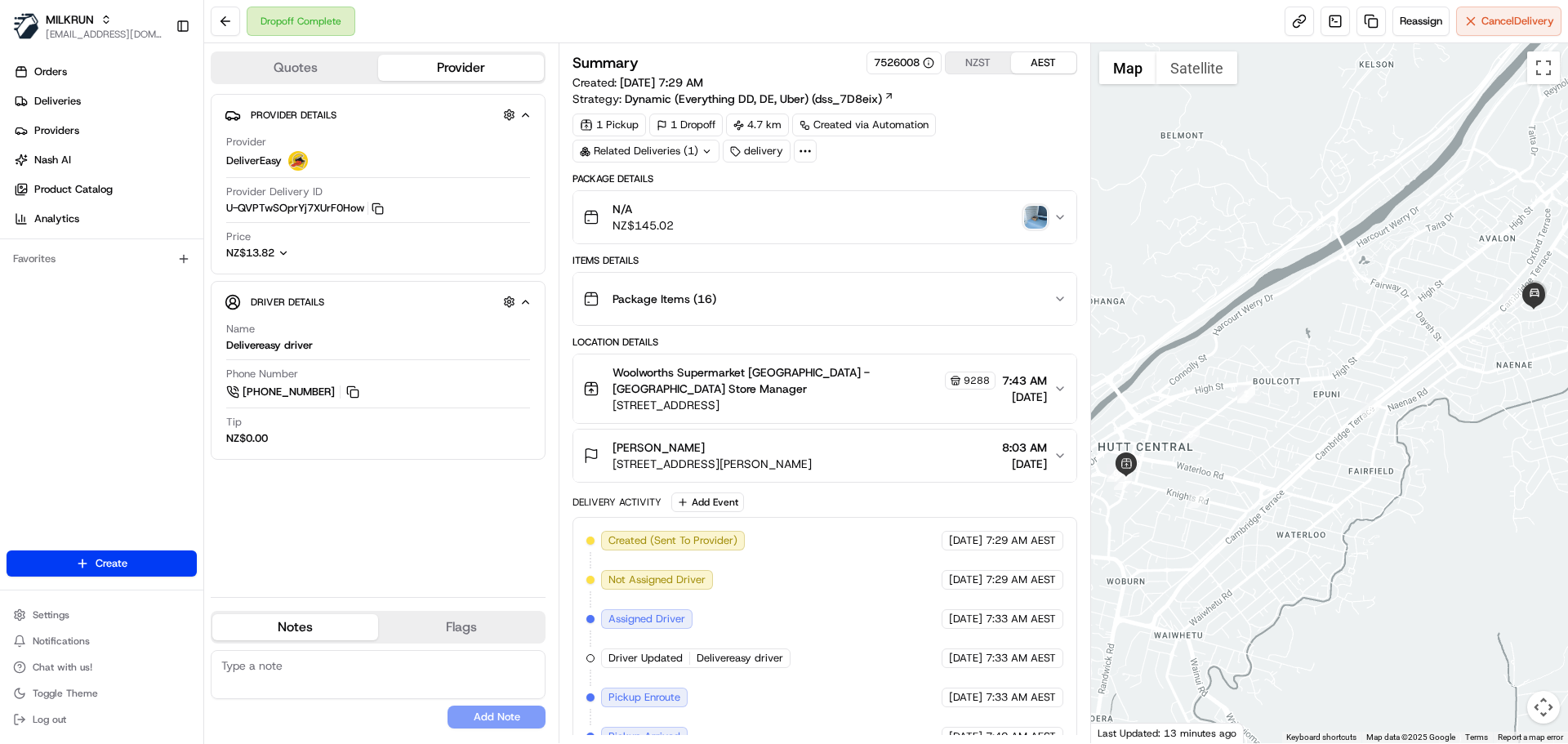
click at [1038, 213] on img "button" at bounding box center [1036, 217] width 22 height 22
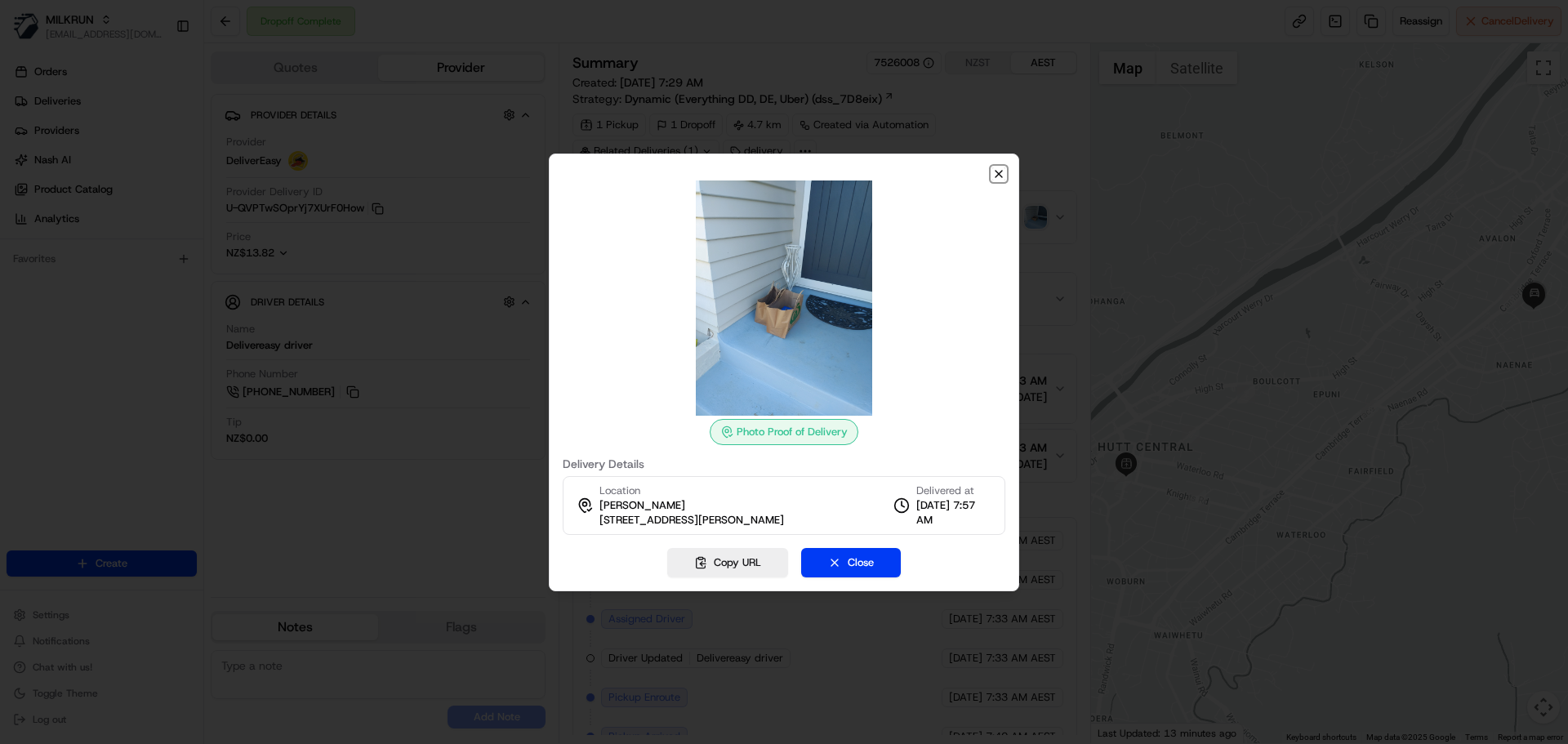
click at [1001, 169] on icon "button" at bounding box center [999, 174] width 13 height 13
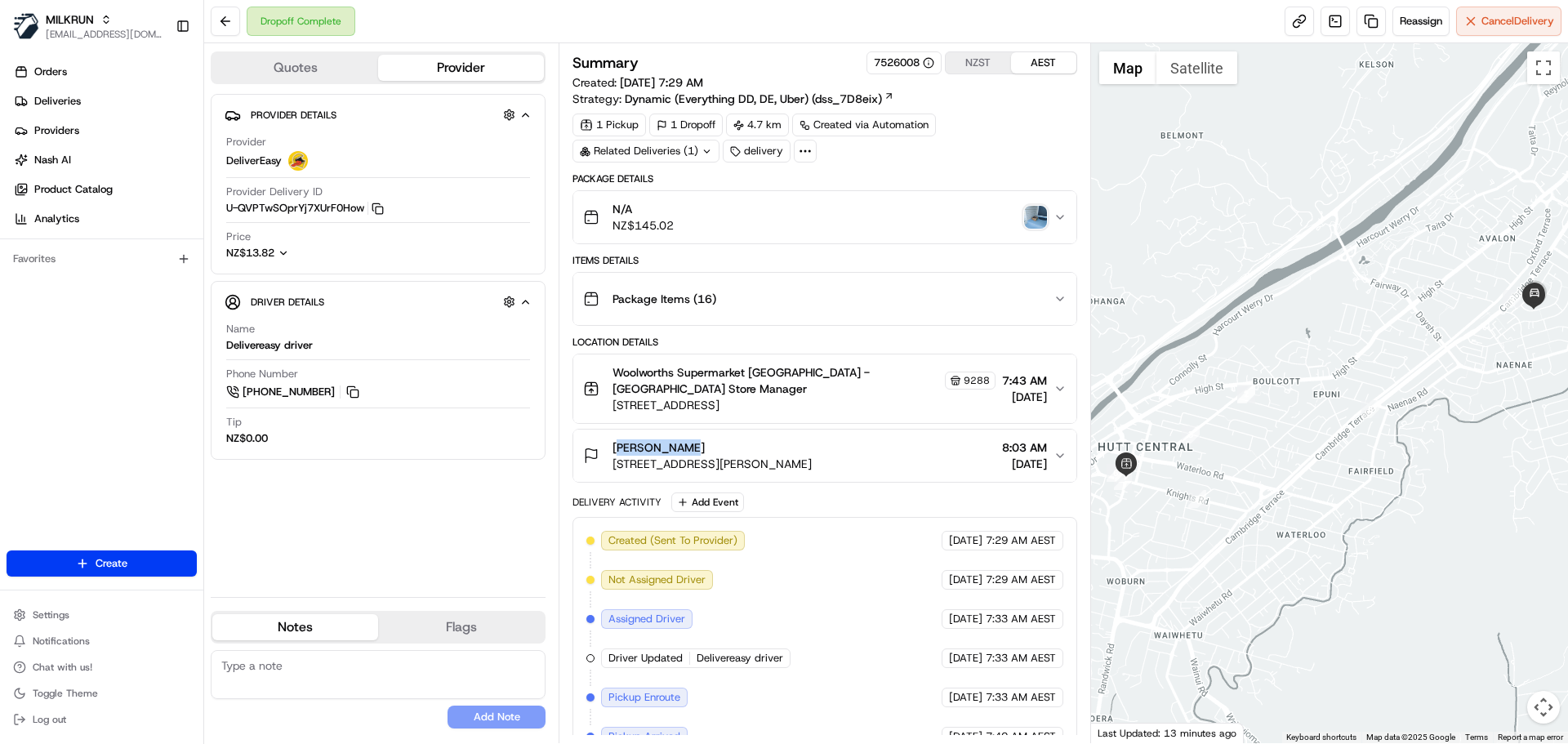
drag, startPoint x: 705, startPoint y: 444, endPoint x: 599, endPoint y: 442, distance: 106.0
click at [599, 442] on div "Shar Edmond 9 Chapman Crescent, Naenae, Wellington Region 5011, NZ" at bounding box center [697, 455] width 229 height 33
click at [559, 353] on div "Summary 7526008 NZST AEST Created: 23/08/2025 7:29 AM Strategy: Dynamic (Everyt…" at bounding box center [824, 393] width 531 height 700
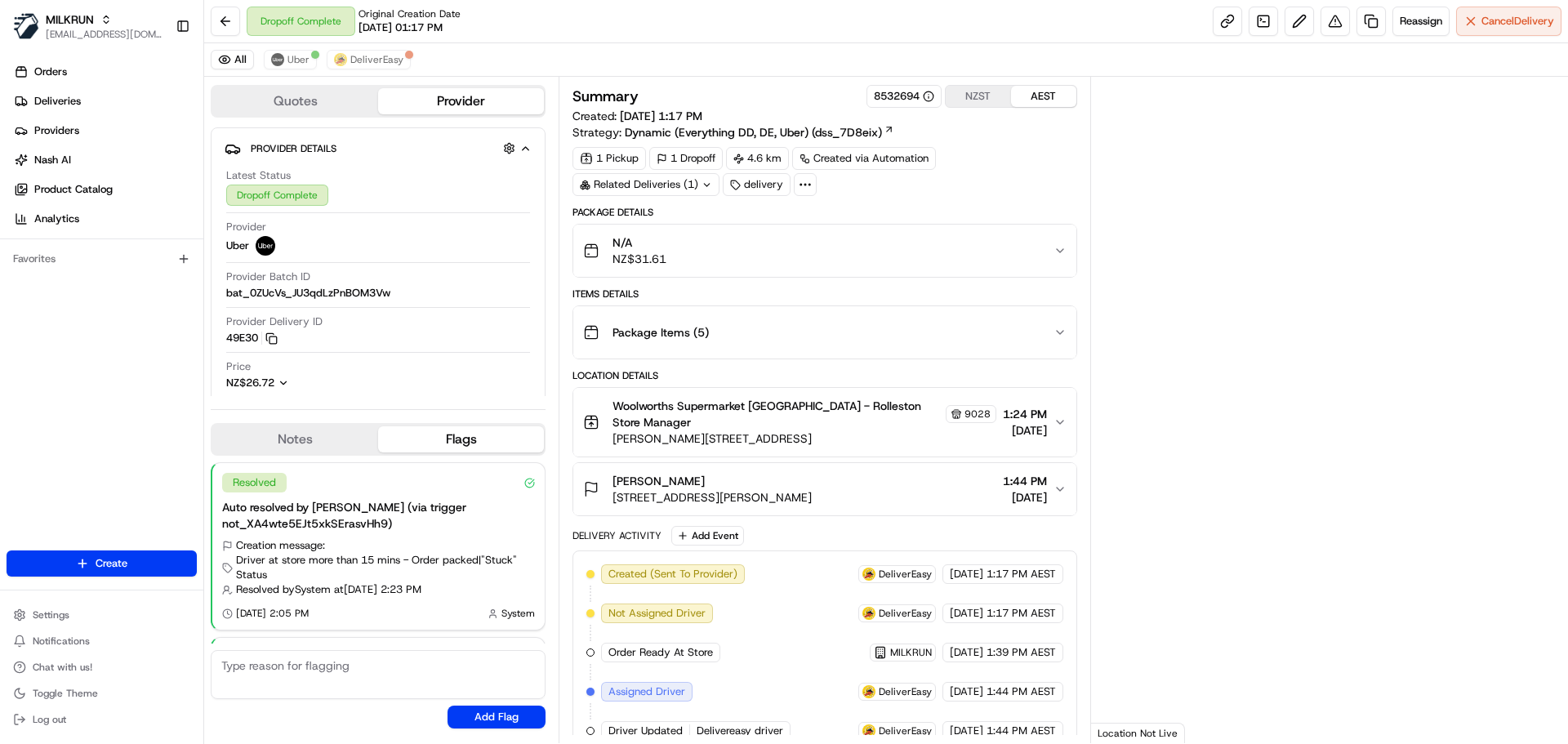
scroll to position [162, 0]
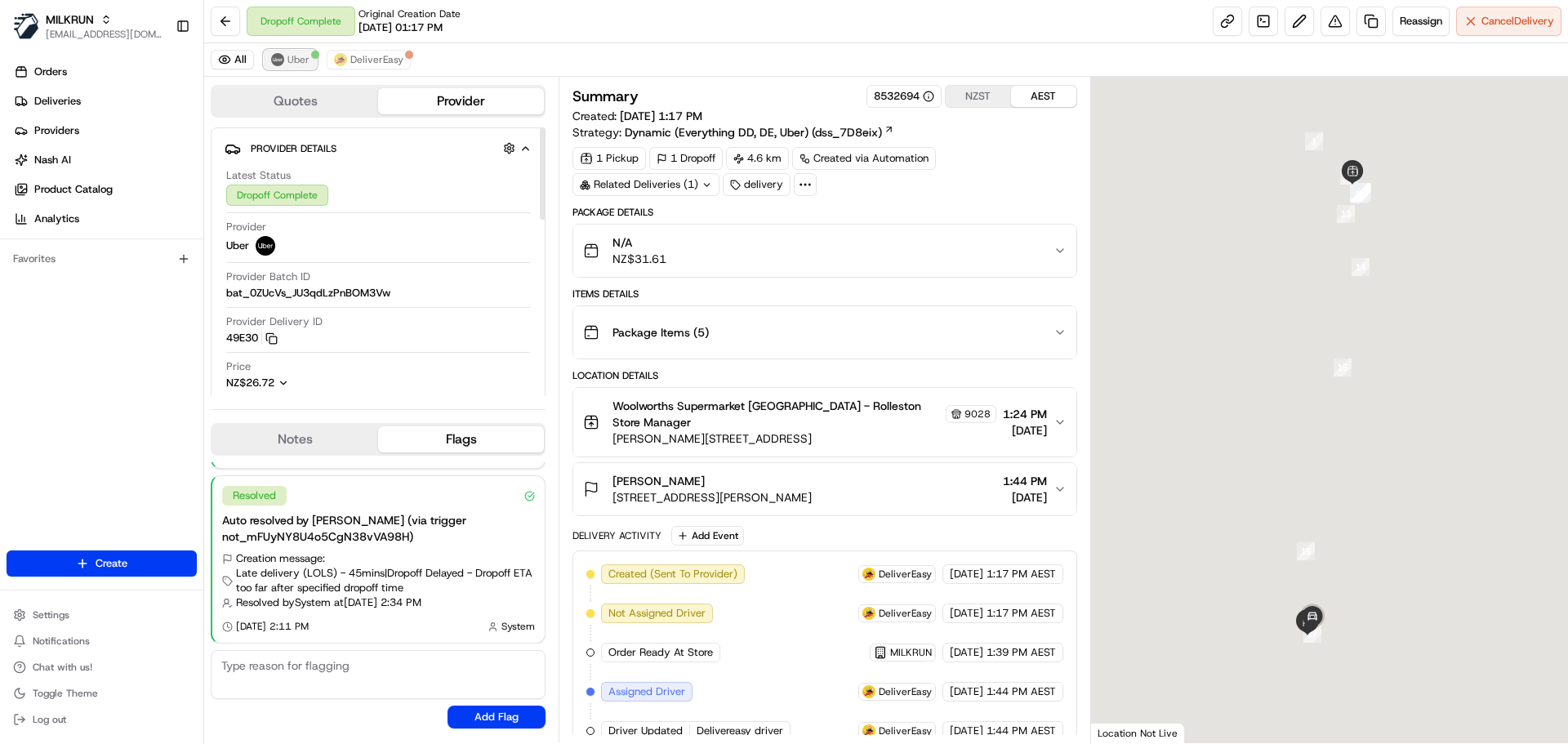
click at [293, 55] on span "Uber" at bounding box center [299, 60] width 22 height 13
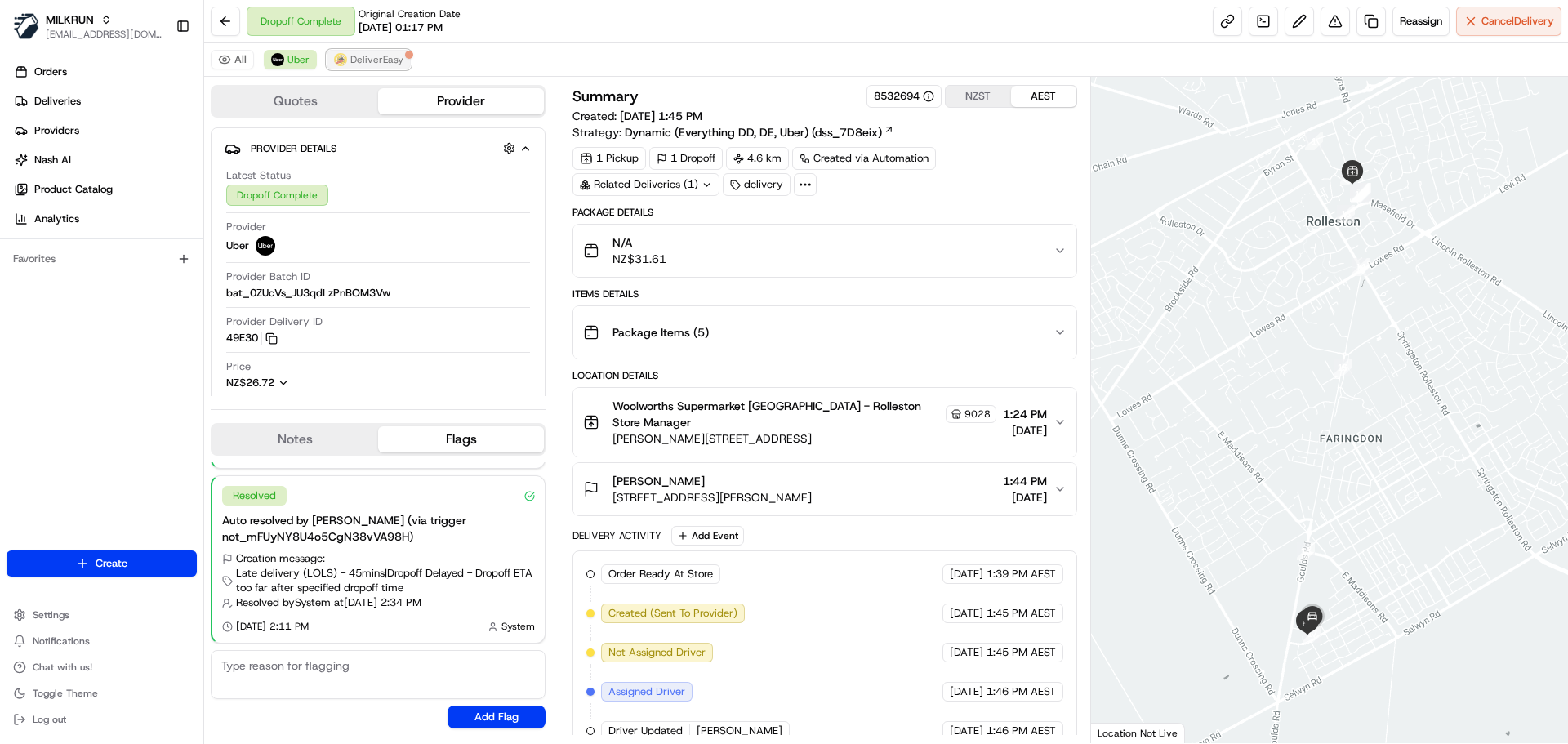
click at [391, 58] on span "DeliverEasy" at bounding box center [377, 60] width 53 height 13
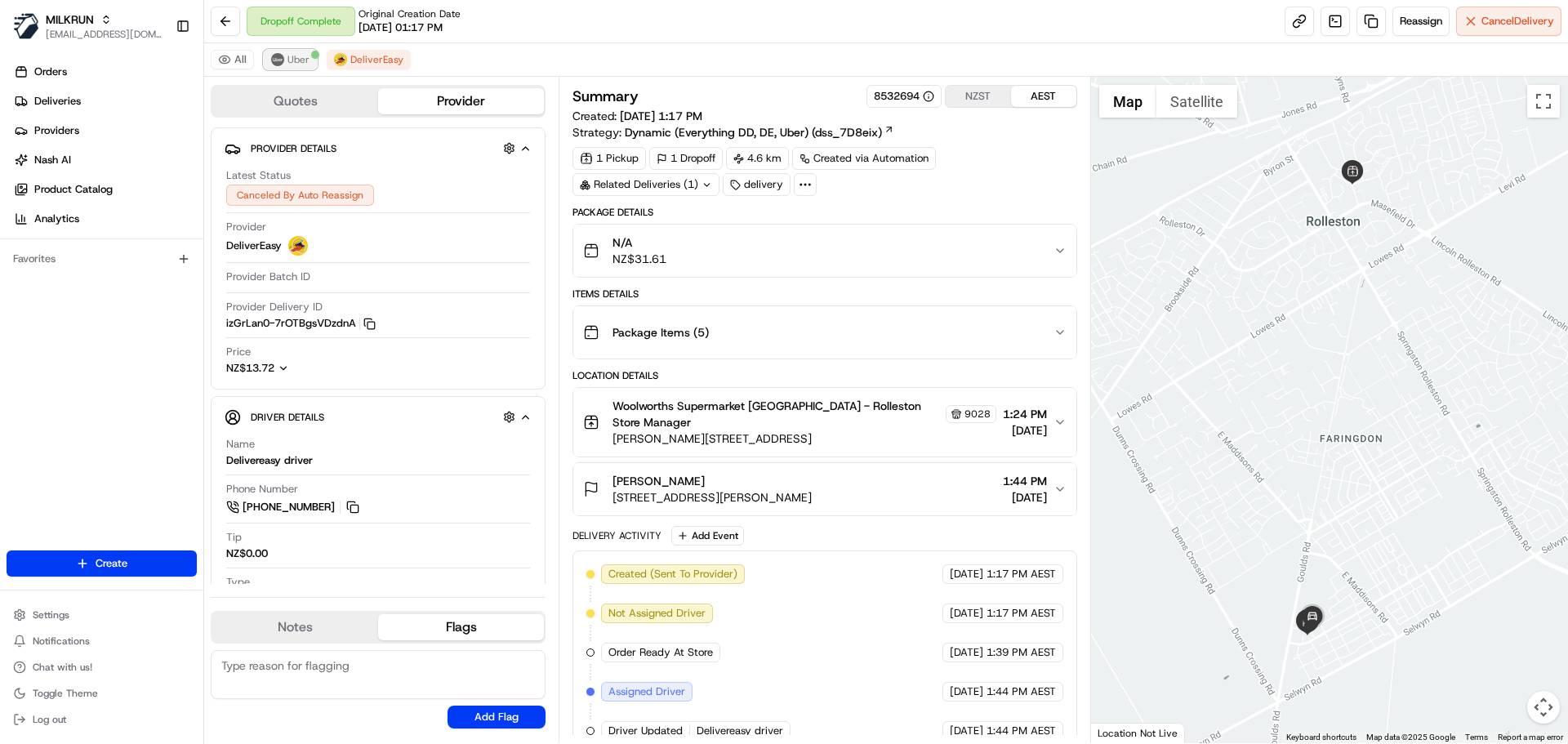
click at [311, 58] on div at bounding box center [315, 54] width 8 height 8
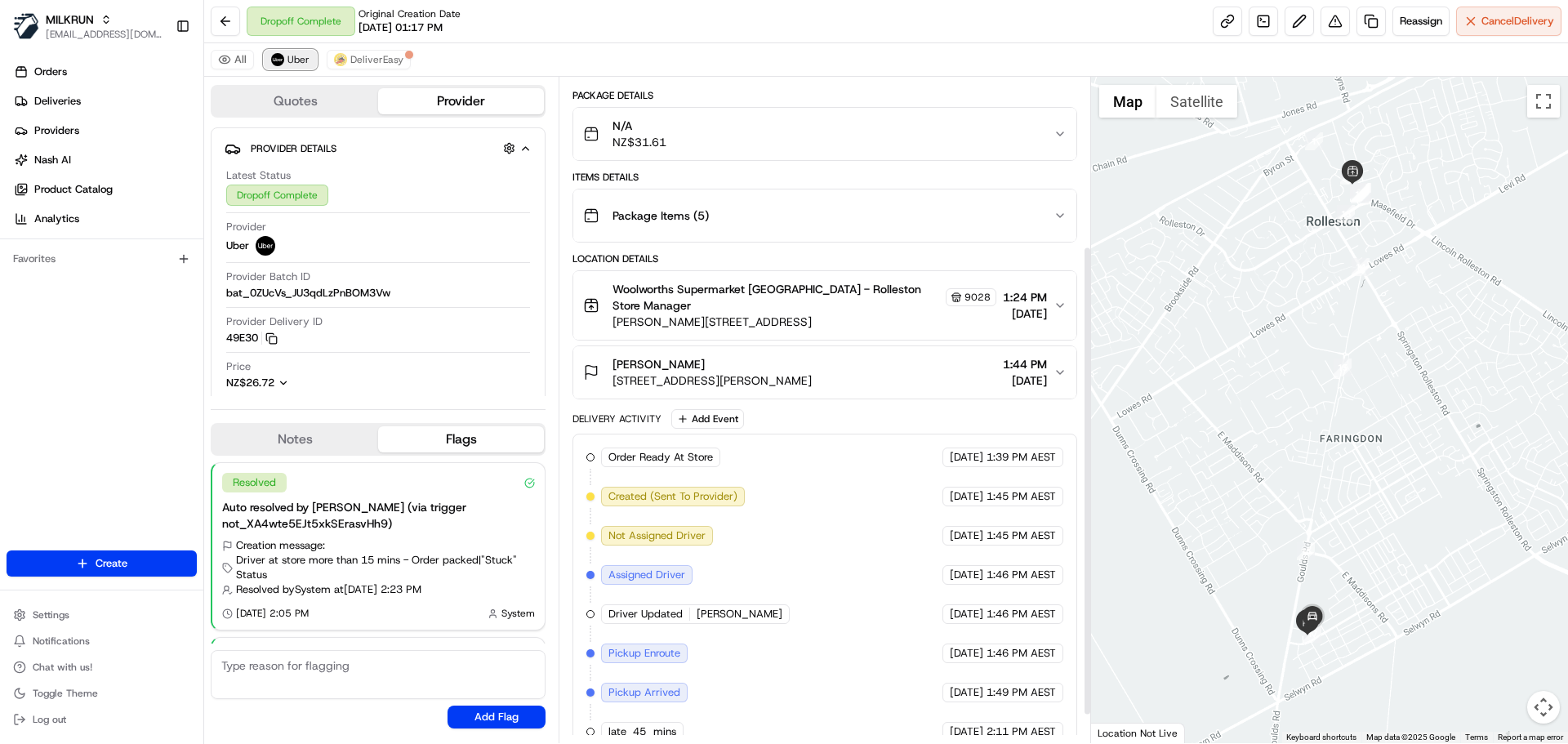
scroll to position [279, 0]
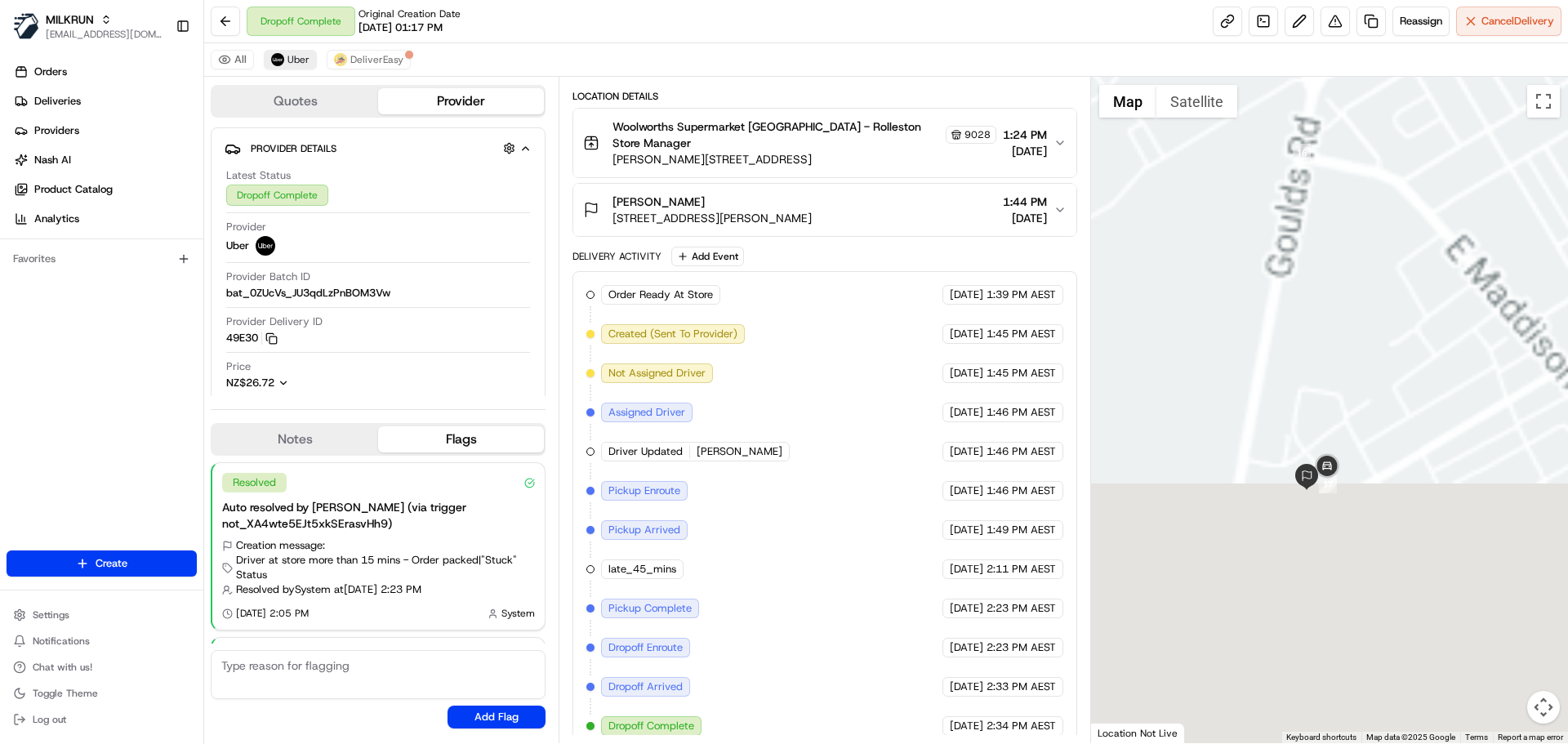
drag, startPoint x: 1315, startPoint y: 694, endPoint x: 1251, endPoint y: 400, distance: 300.9
click at [1251, 400] on div at bounding box center [1330, 409] width 478 height 666
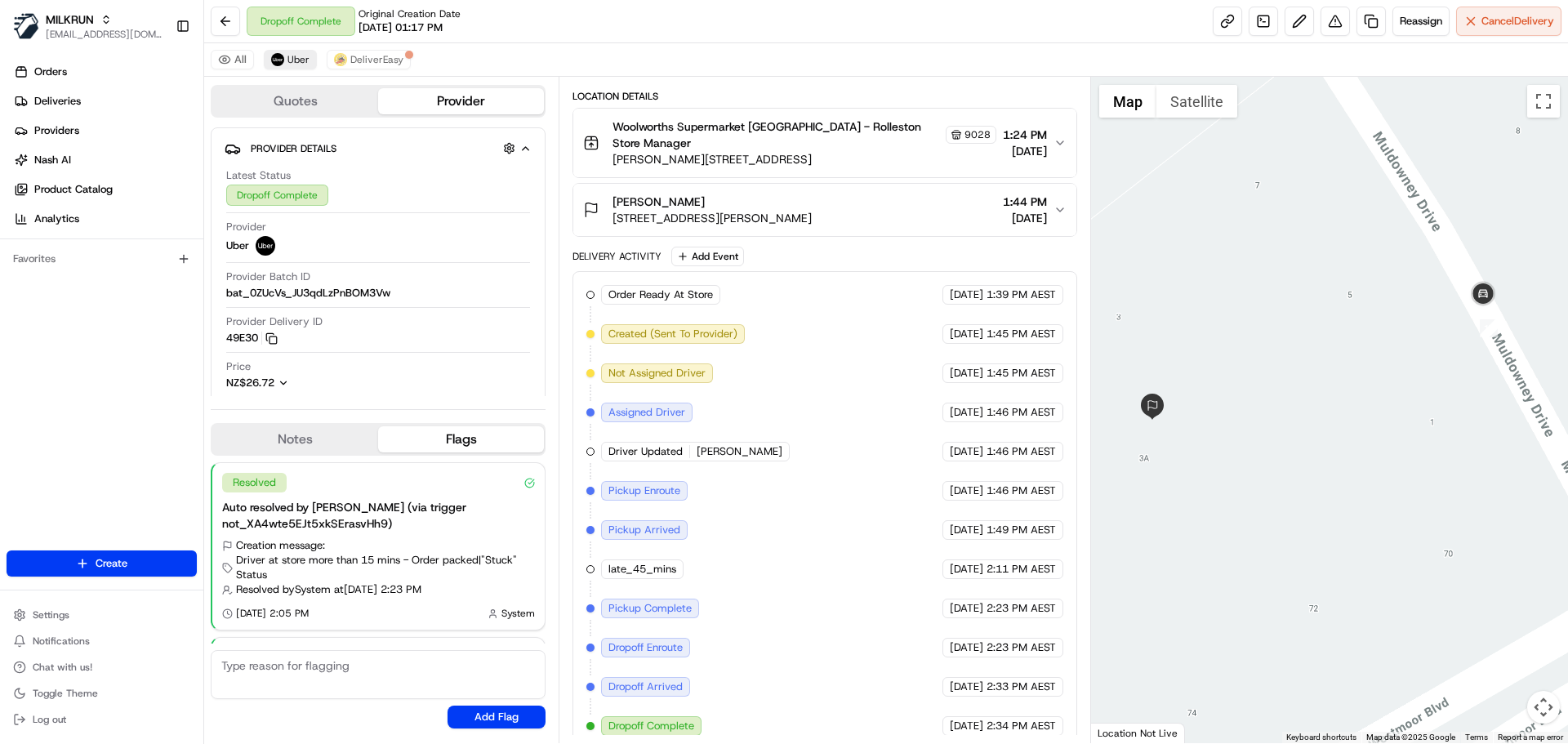
drag, startPoint x: 1226, startPoint y: 493, endPoint x: 1297, endPoint y: 474, distance: 73.5
click at [1297, 474] on div at bounding box center [1330, 409] width 478 height 666
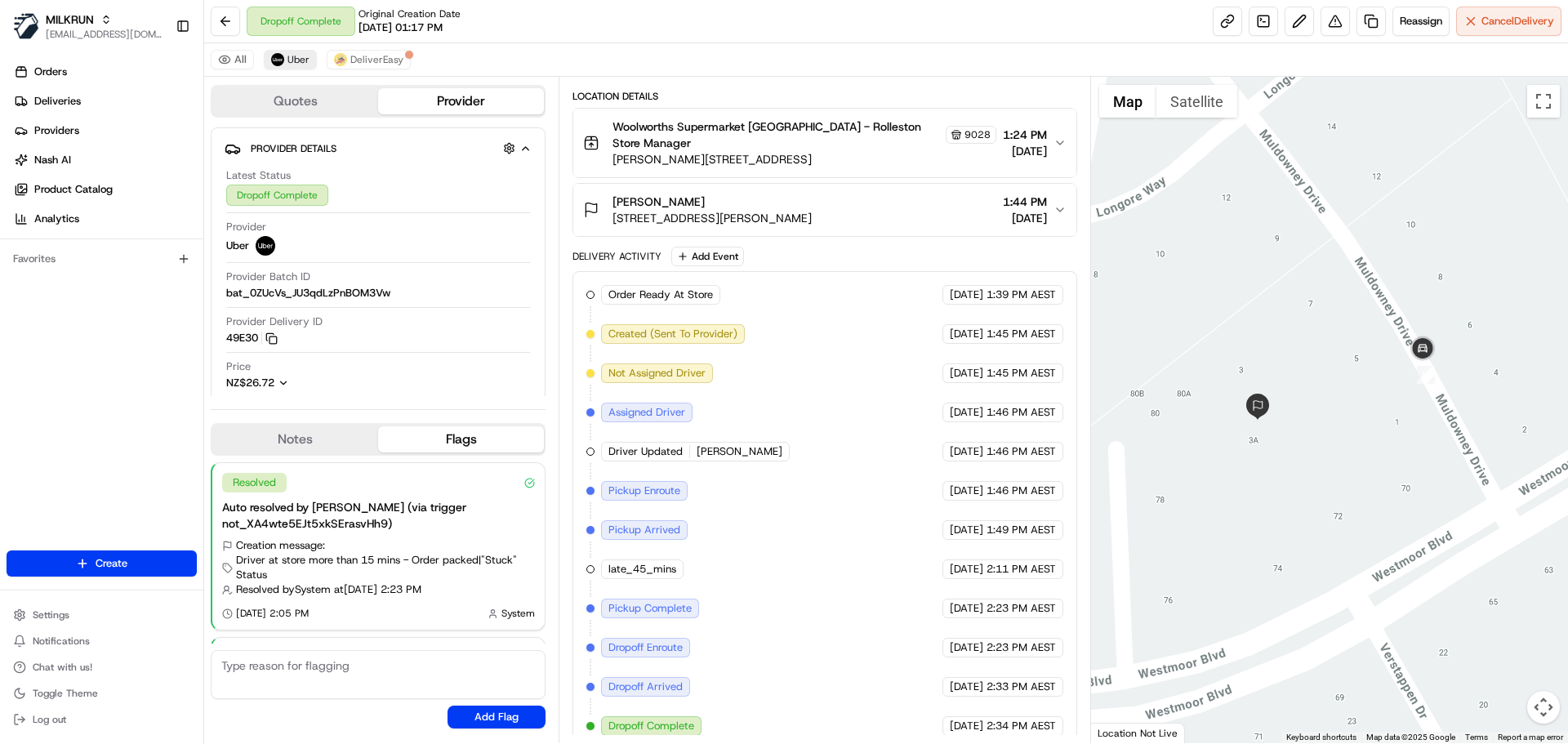
drag, startPoint x: 1260, startPoint y: 505, endPoint x: 1294, endPoint y: 477, distance: 44.0
click at [1294, 477] on div at bounding box center [1330, 409] width 478 height 666
click at [812, 194] on div "Casey Chamberlain" at bounding box center [712, 201] width 200 height 16
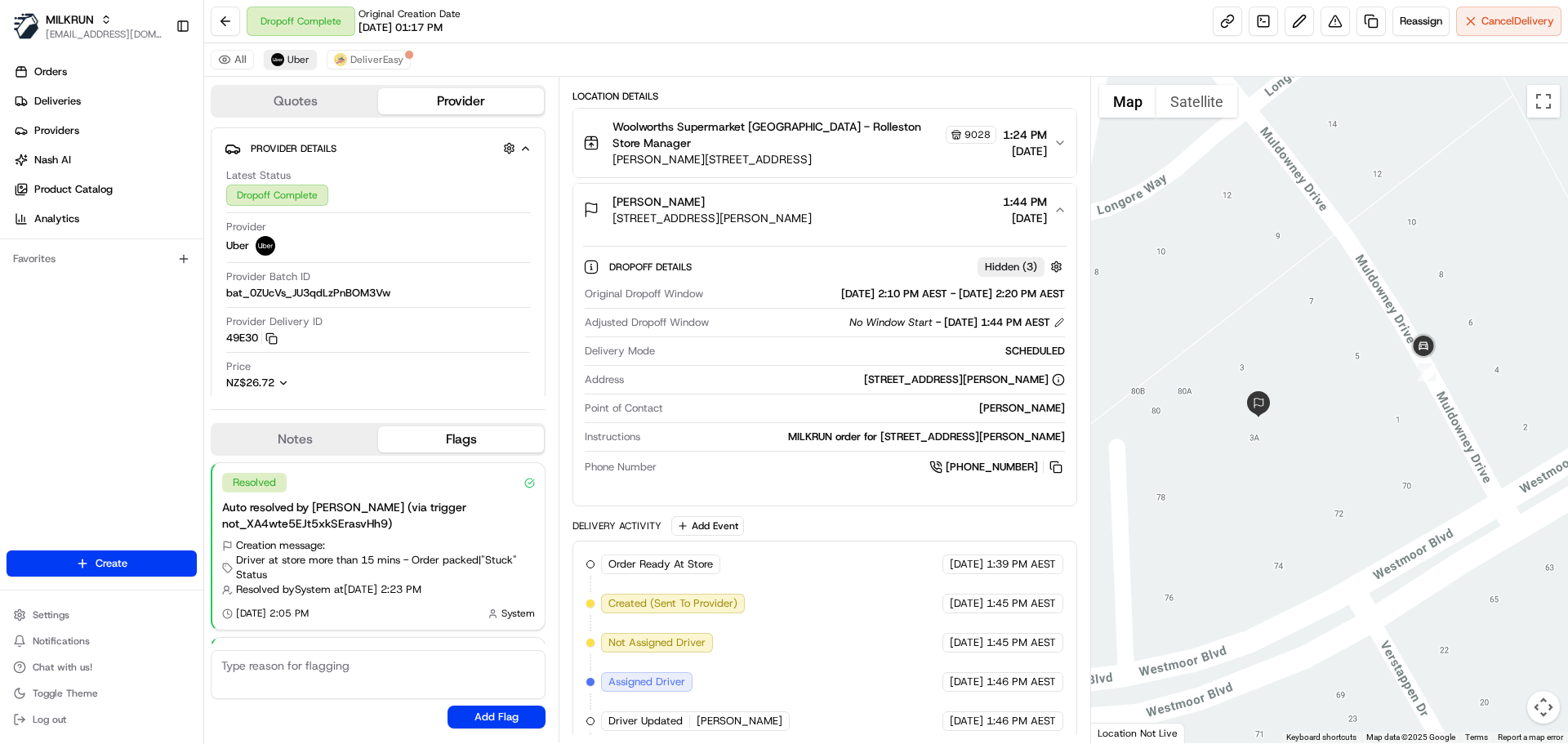
click at [812, 194] on div "Casey Chamberlain" at bounding box center [712, 201] width 200 height 16
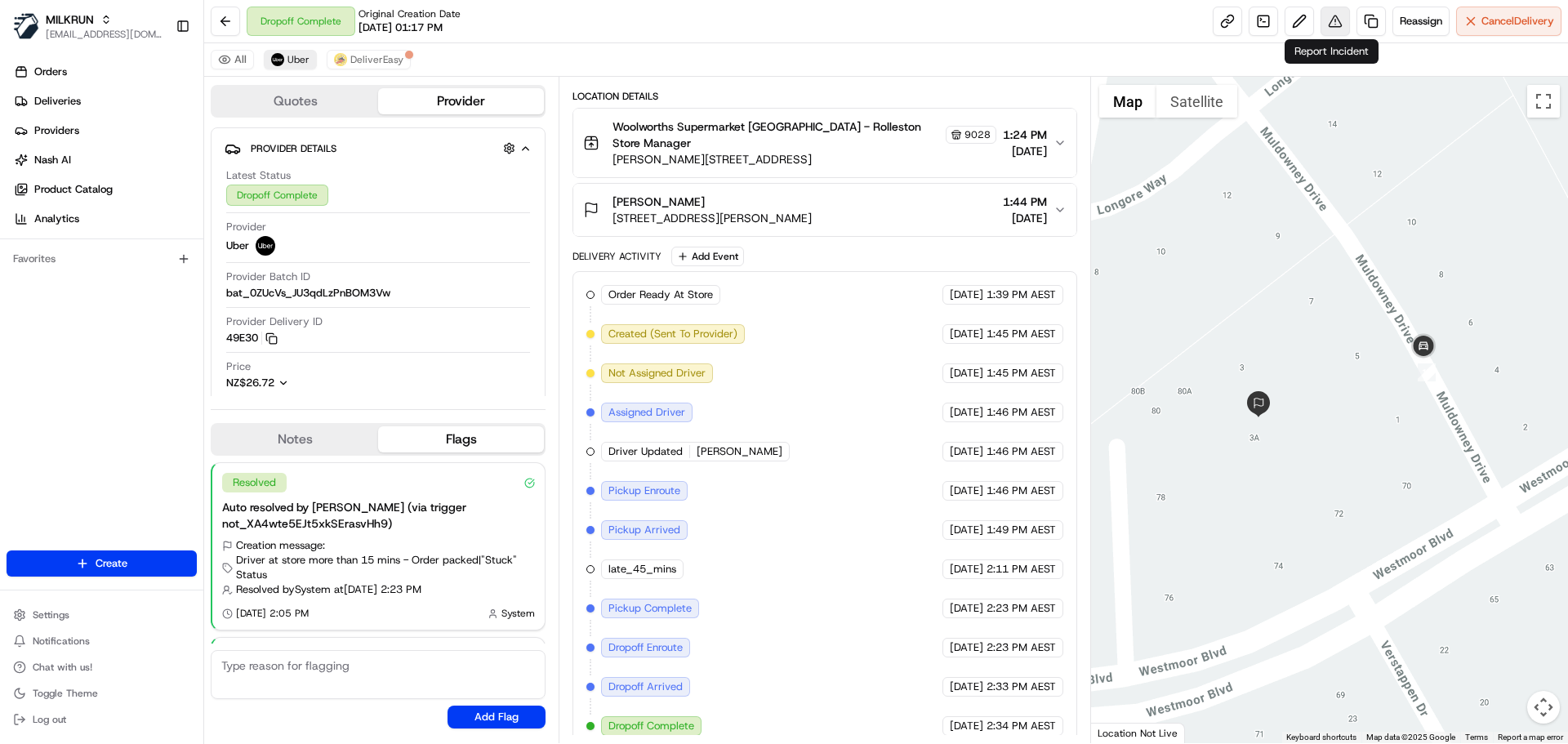
click at [1338, 22] on button at bounding box center [1335, 21] width 29 height 29
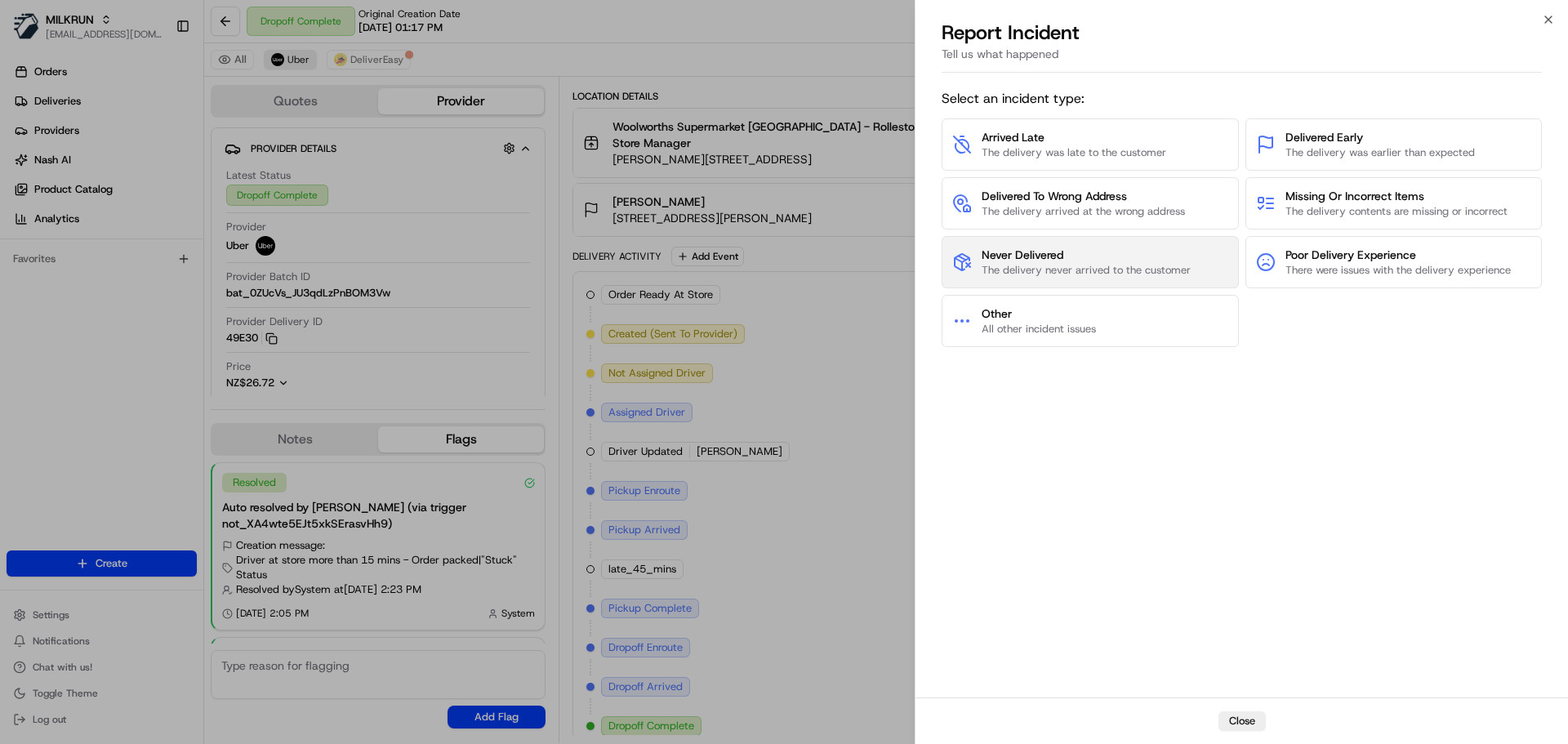
click at [1056, 255] on span "Never Delivered" at bounding box center [1086, 254] width 209 height 16
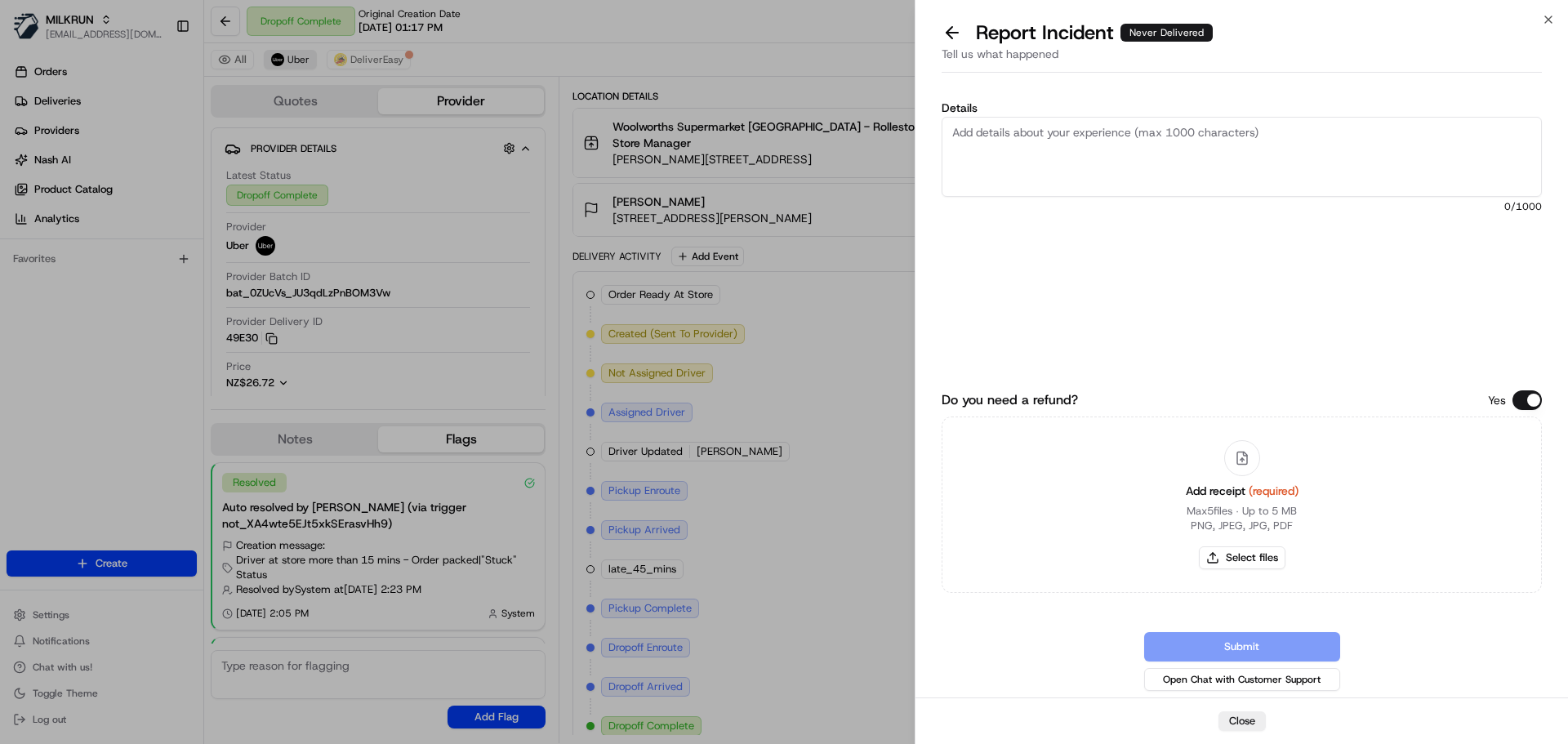
click at [1107, 159] on textarea "Details" at bounding box center [1242, 156] width 601 height 80
type textarea "Customer did not receive the order. DP did not"
drag, startPoint x: 1023, startPoint y: 171, endPoint x: 882, endPoint y: 138, distance: 144.8
click at [882, 138] on body "MILKRUN agoswami3@woolworths.com.au Toggle Sidebar Orders Deliveries Providers …" at bounding box center [784, 372] width 1568 height 744
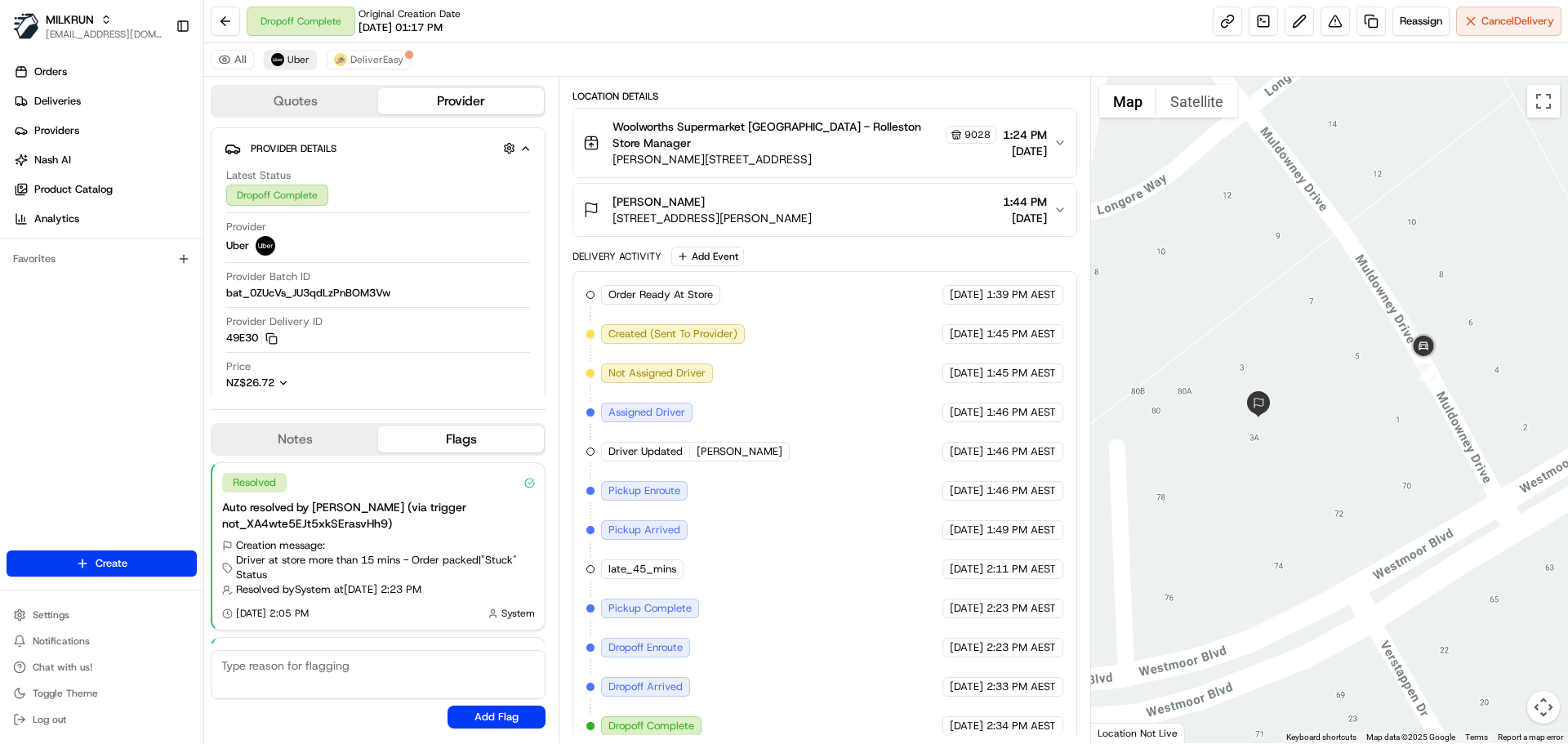
click at [948, 197] on div "Casey Chamberlain 3 Muldowney Drive, Rolleston, Canterbury Region 7614, NZ 1:44…" at bounding box center [817, 210] width 470 height 33
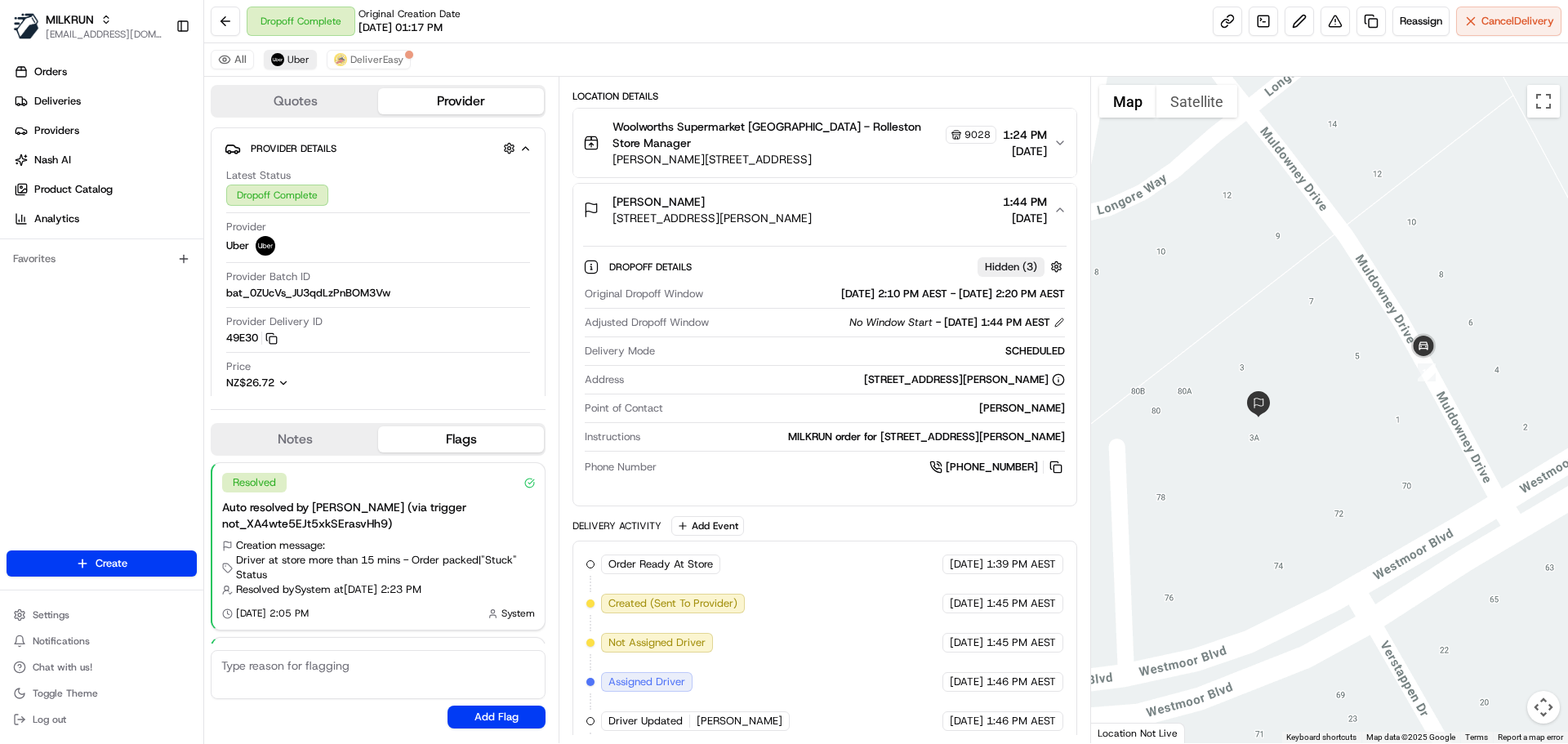
click at [948, 197] on div "Casey Chamberlain 3 Muldowney Drive, Rolleston, Canterbury Region 7614, NZ 1:44…" at bounding box center [817, 210] width 470 height 33
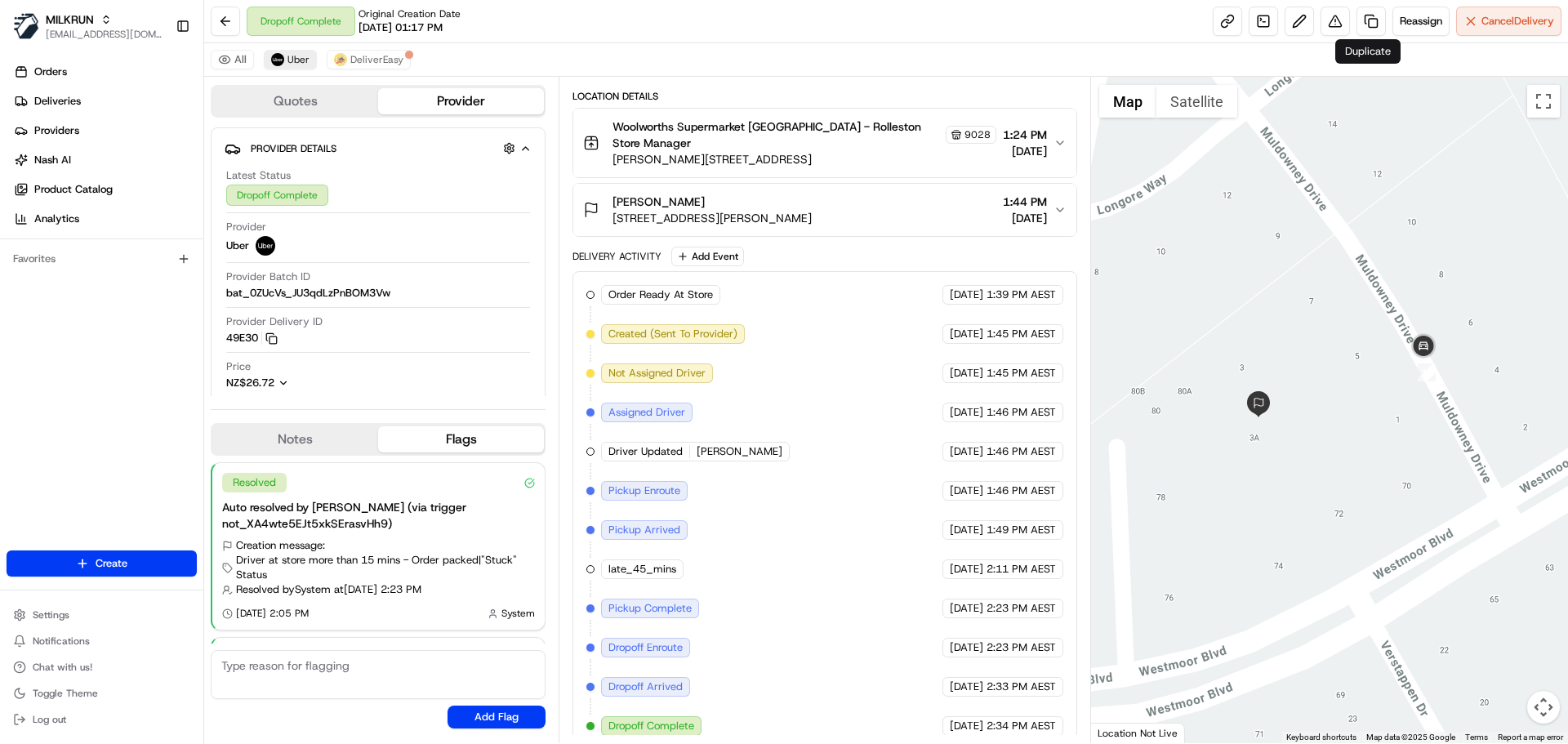
click at [1315, 23] on div "Reassign Cancel Delivery" at bounding box center [1387, 21] width 349 height 29
click at [1326, 23] on button at bounding box center [1335, 21] width 29 height 29
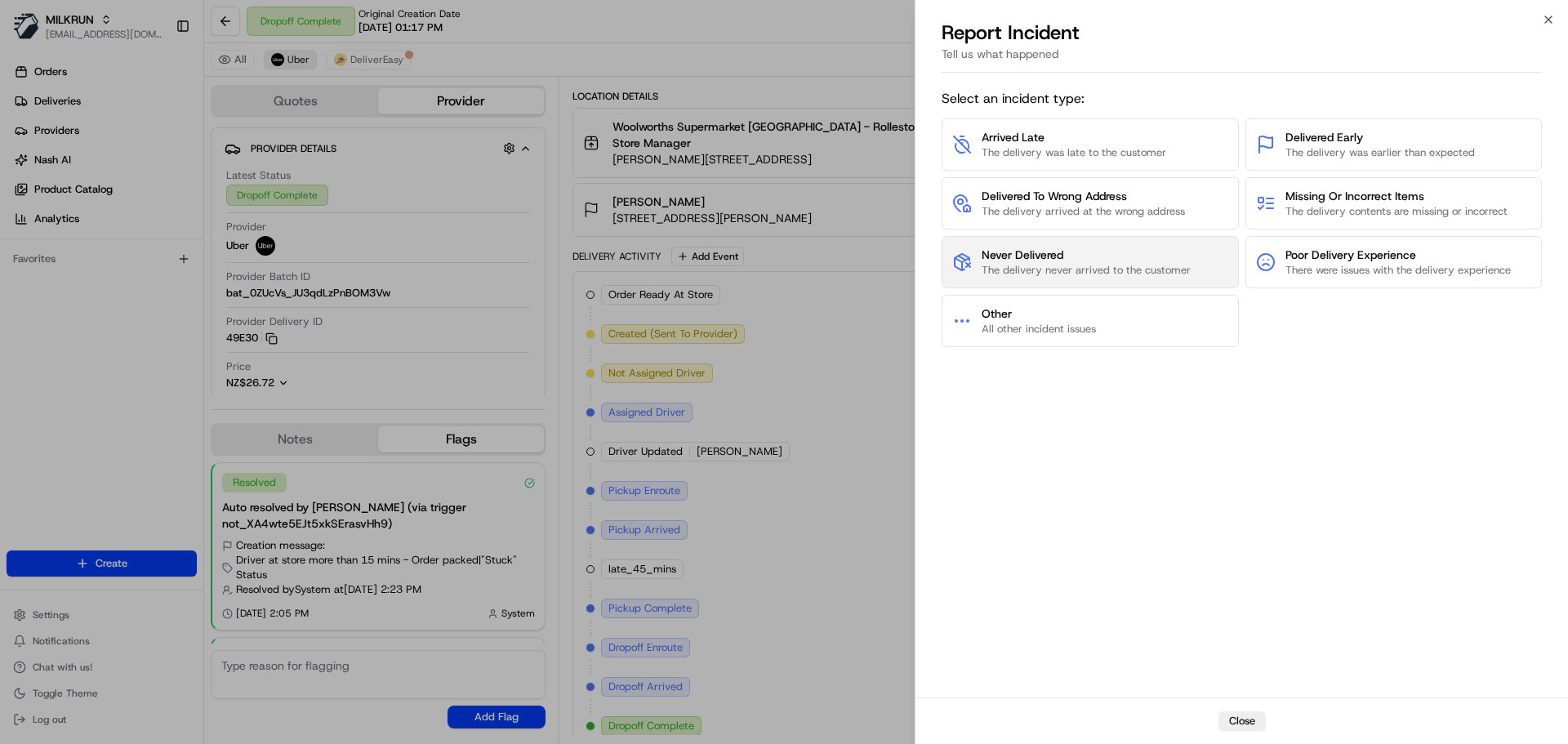
click at [1074, 259] on span "Never Delivered" at bounding box center [1086, 254] width 209 height 16
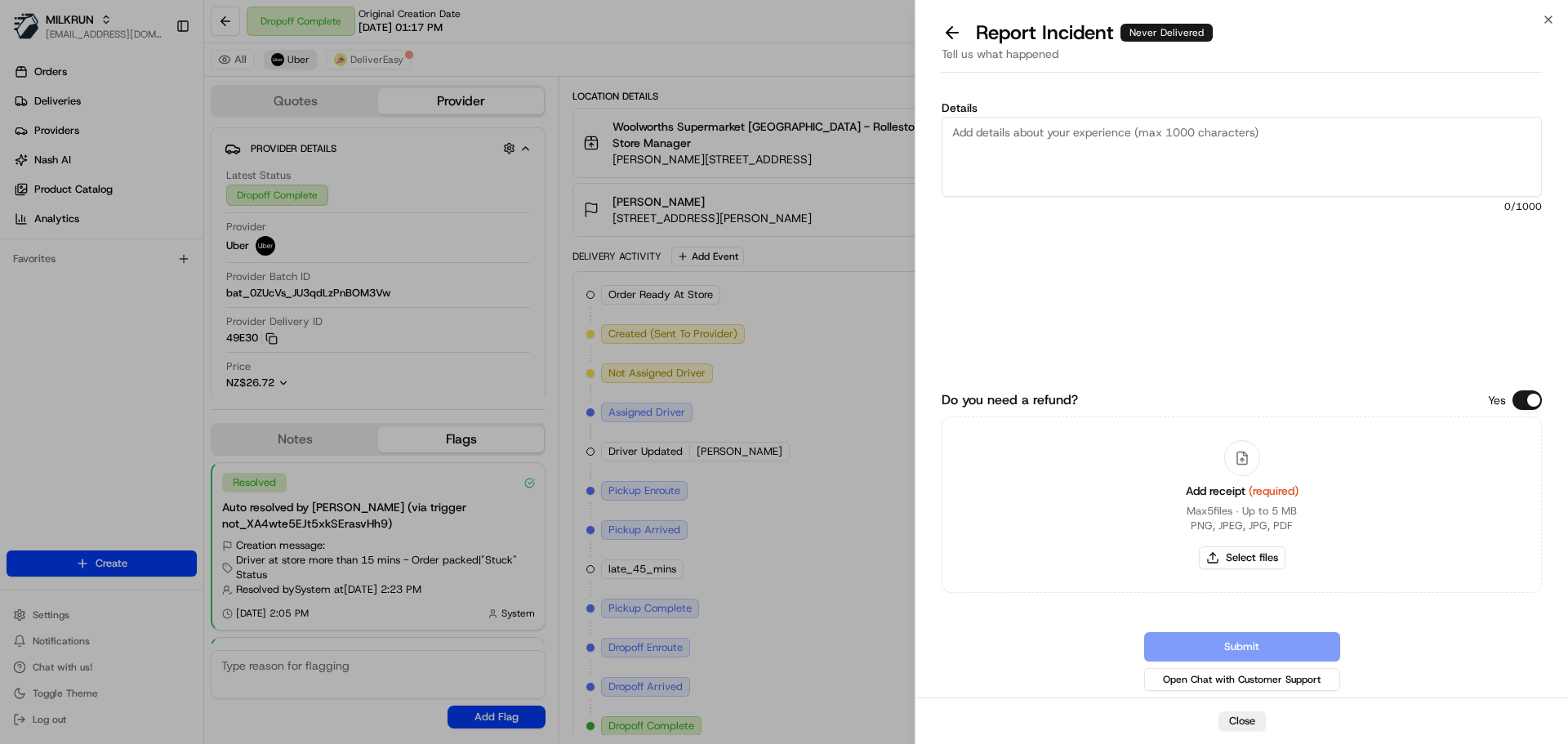
click at [1133, 156] on textarea "Details" at bounding box center [1242, 156] width 601 height 80
paste textarea "Customer did not receive the order. DP did not"
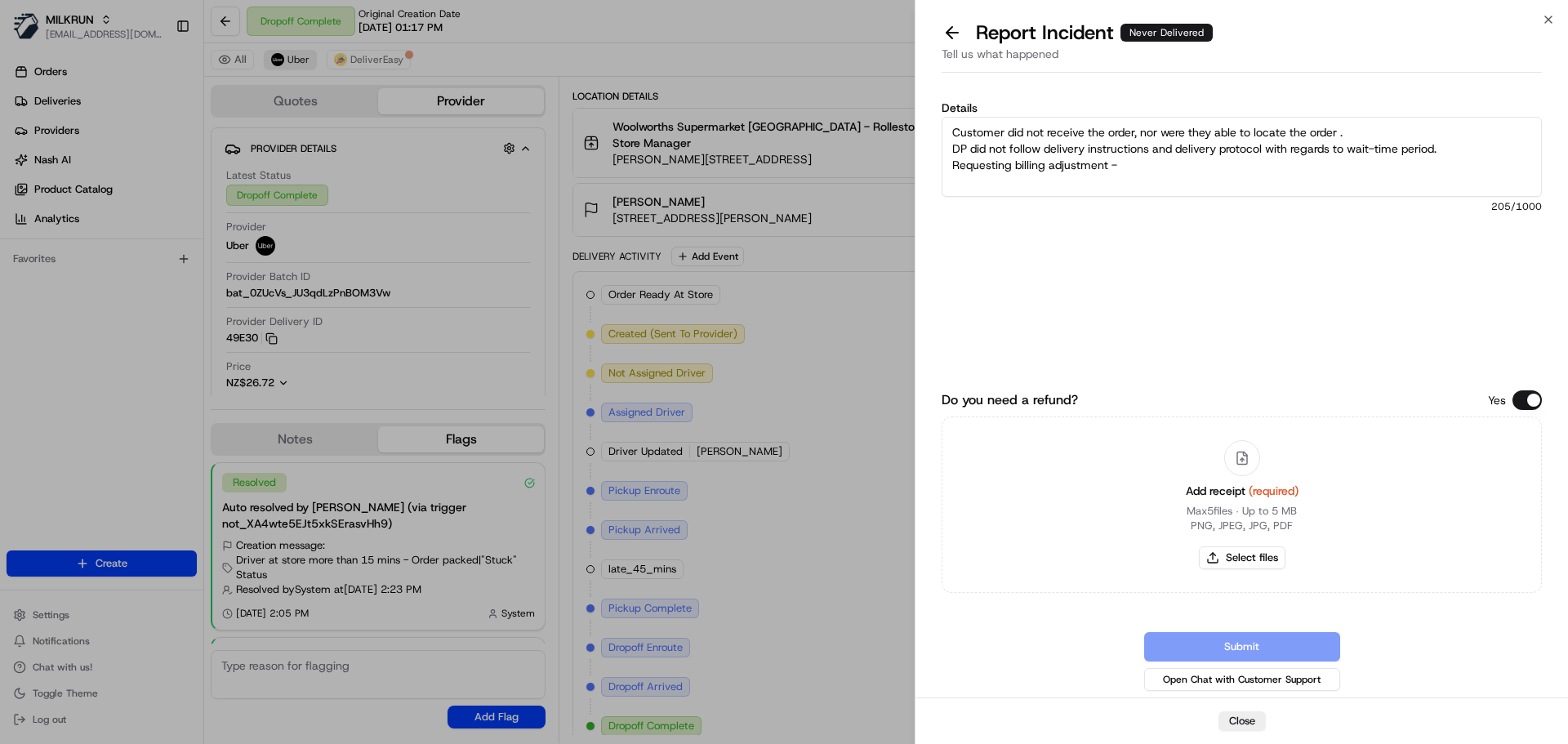
type textarea "Customer did not receive the order, nor were they able to locate the order . DP…"
drag, startPoint x: 1150, startPoint y: 169, endPoint x: 884, endPoint y: 133, distance: 268.4
click at [884, 133] on body "MILKRUN agoswami3@woolworths.com.au Toggle Sidebar Orders Deliveries Providers …" at bounding box center [784, 372] width 1568 height 744
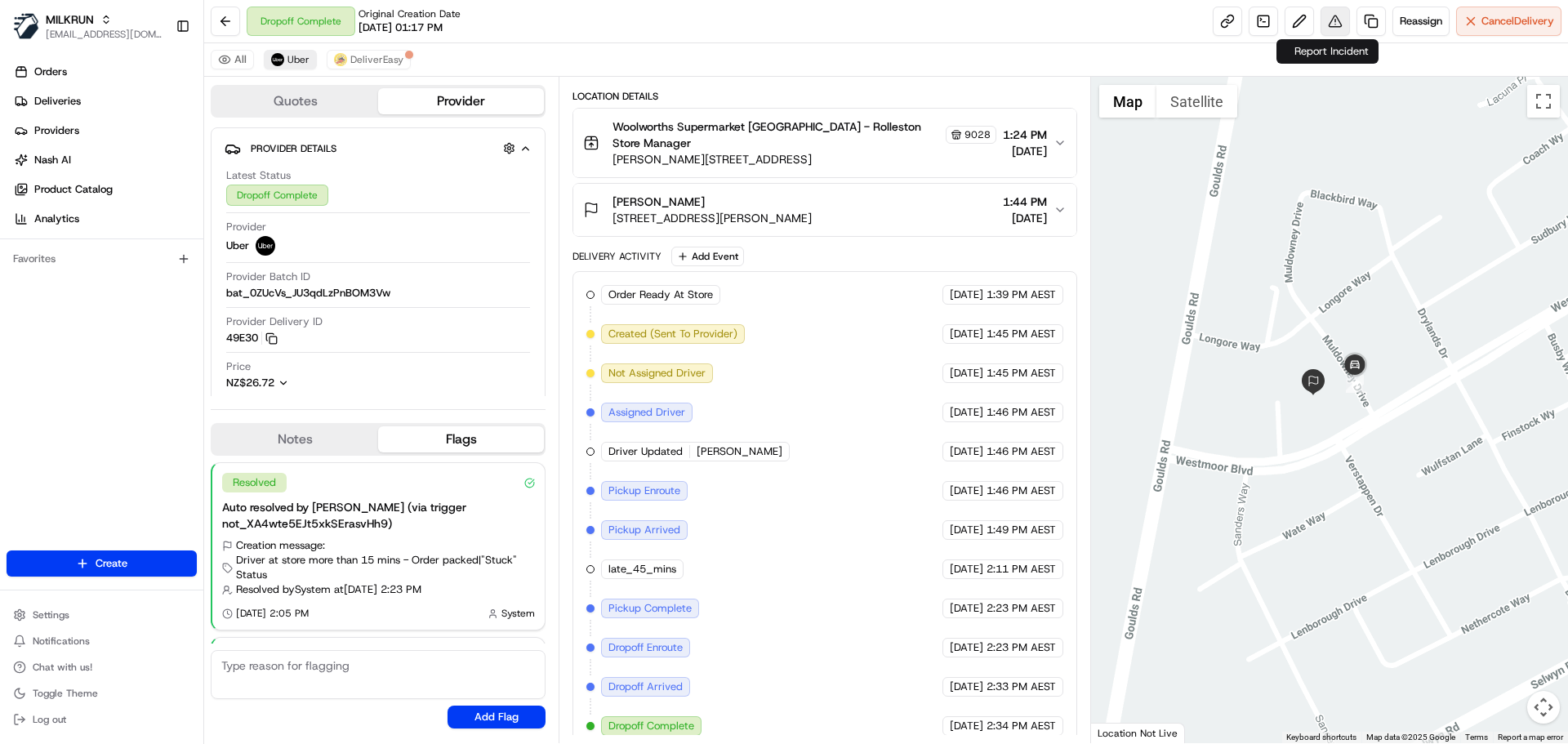
click at [1336, 16] on button at bounding box center [1335, 21] width 29 height 29
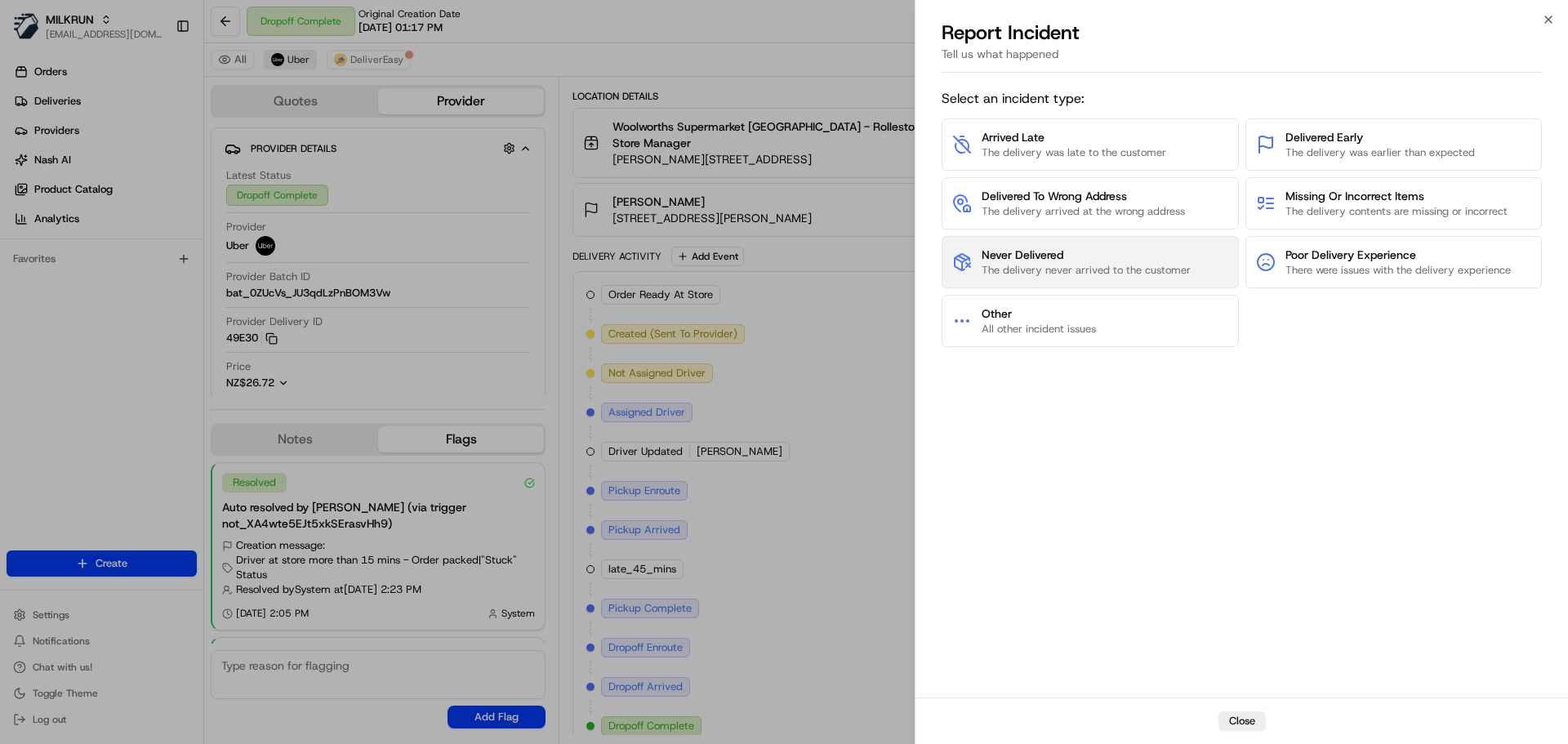
click at [1116, 252] on span "Never Delivered" at bounding box center [1086, 254] width 209 height 16
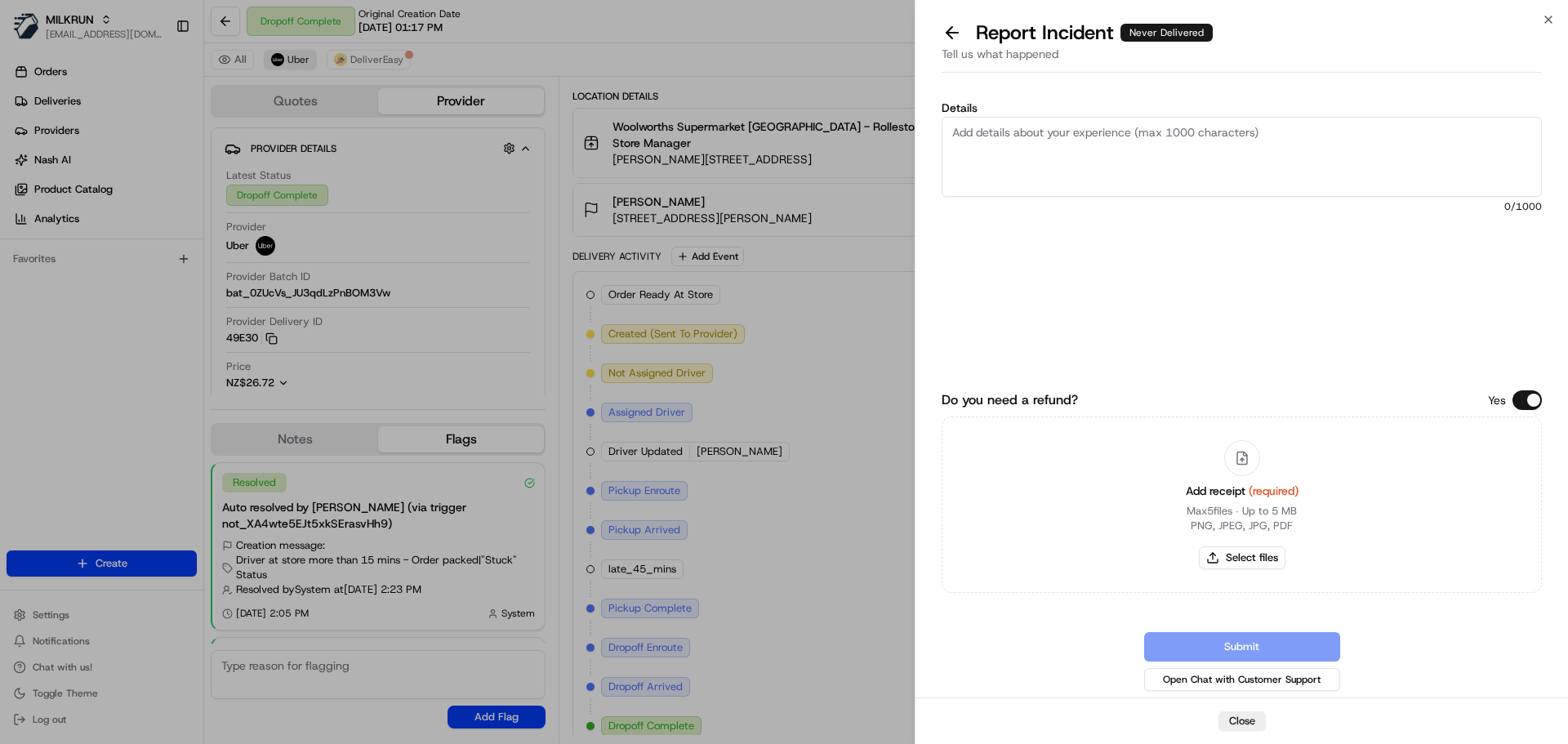
click at [1124, 158] on textarea "Details" at bounding box center [1242, 156] width 601 height 80
paste textarea "Customer did not receive the order, nor were they able to locate the order . DP…"
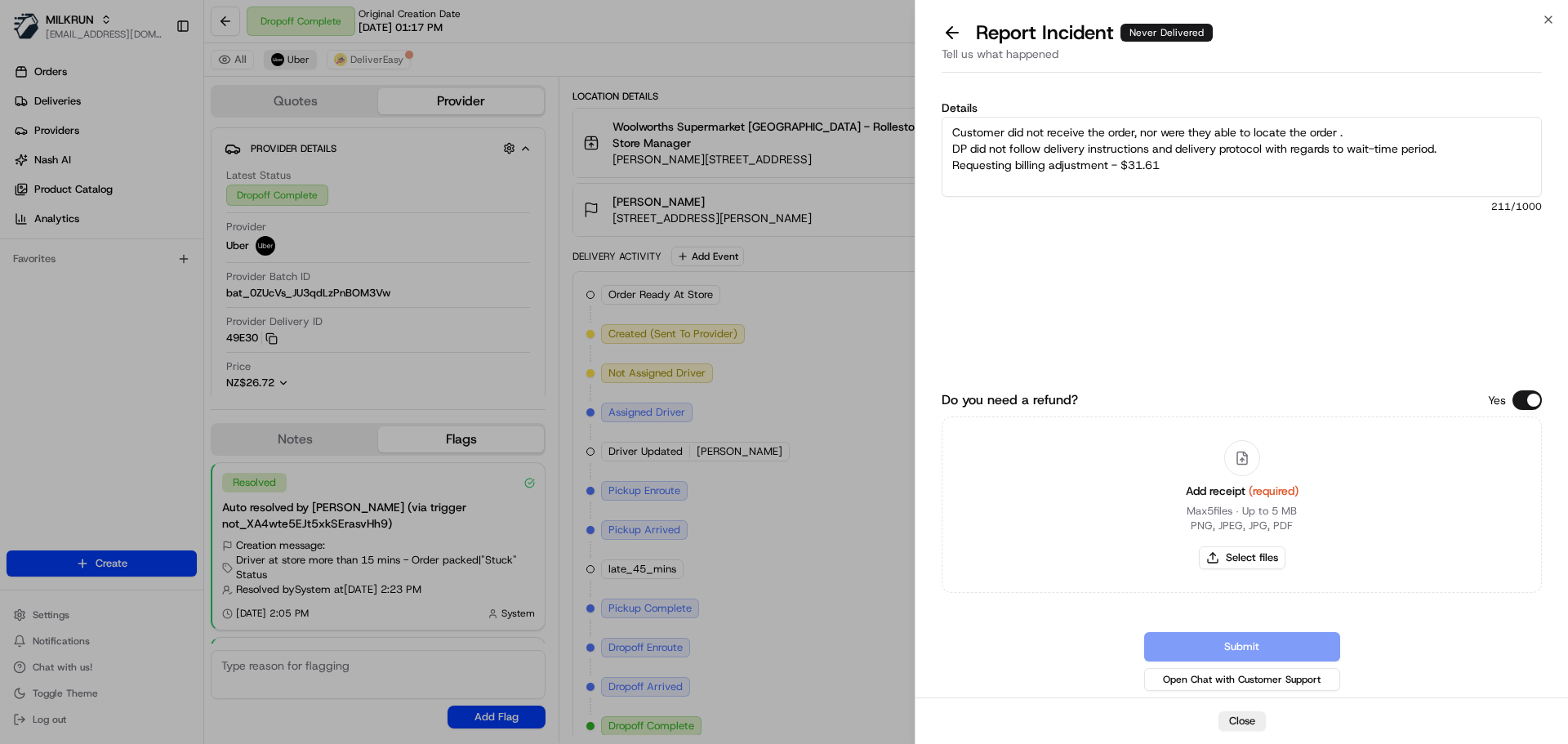
type textarea "Customer did not receive the order, nor were they able to locate the order . DP…"
click at [1237, 559] on button "Select files" at bounding box center [1242, 558] width 86 height 22
type input "C:\fakepath\image.png"
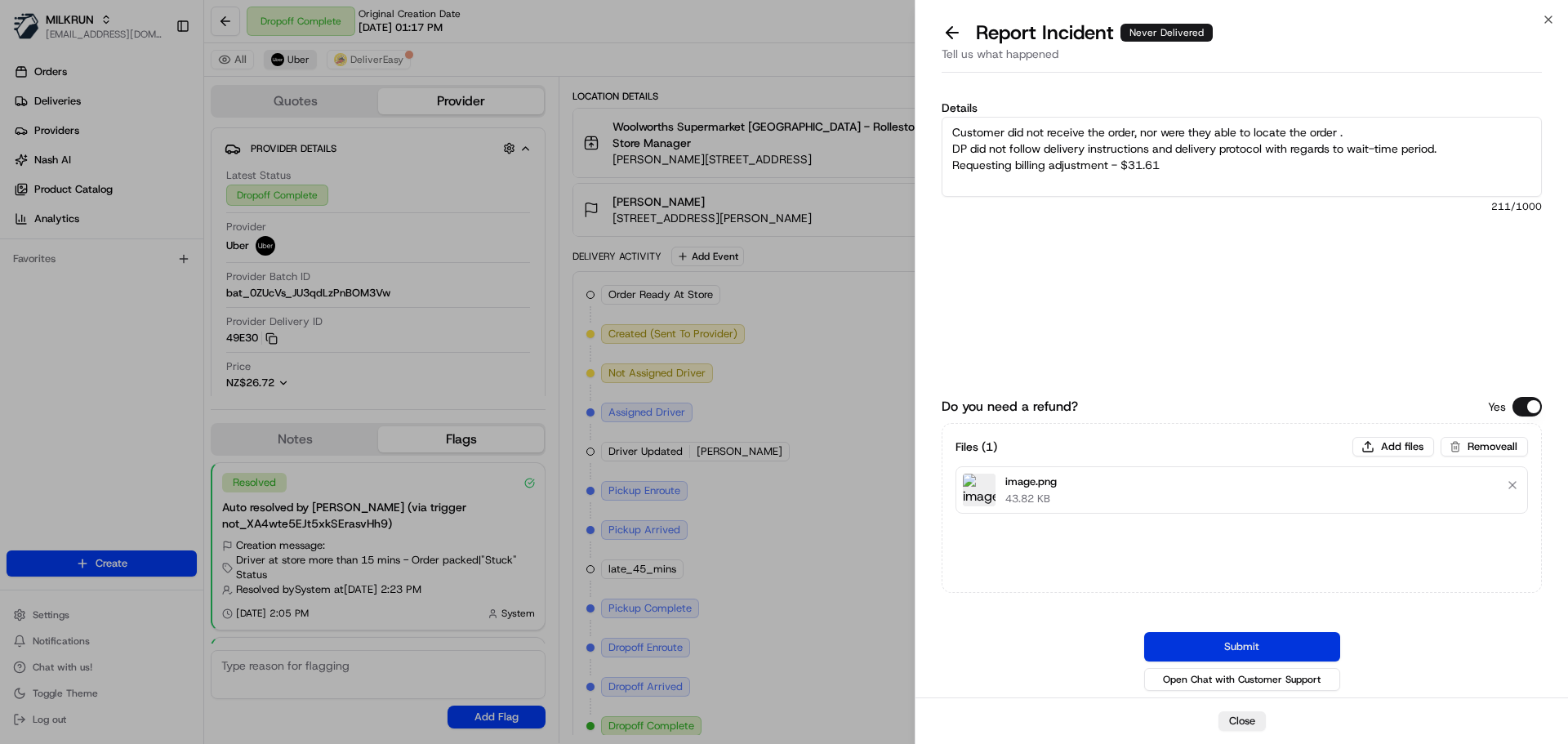
click at [1294, 651] on button "Submit" at bounding box center [1242, 647] width 196 height 29
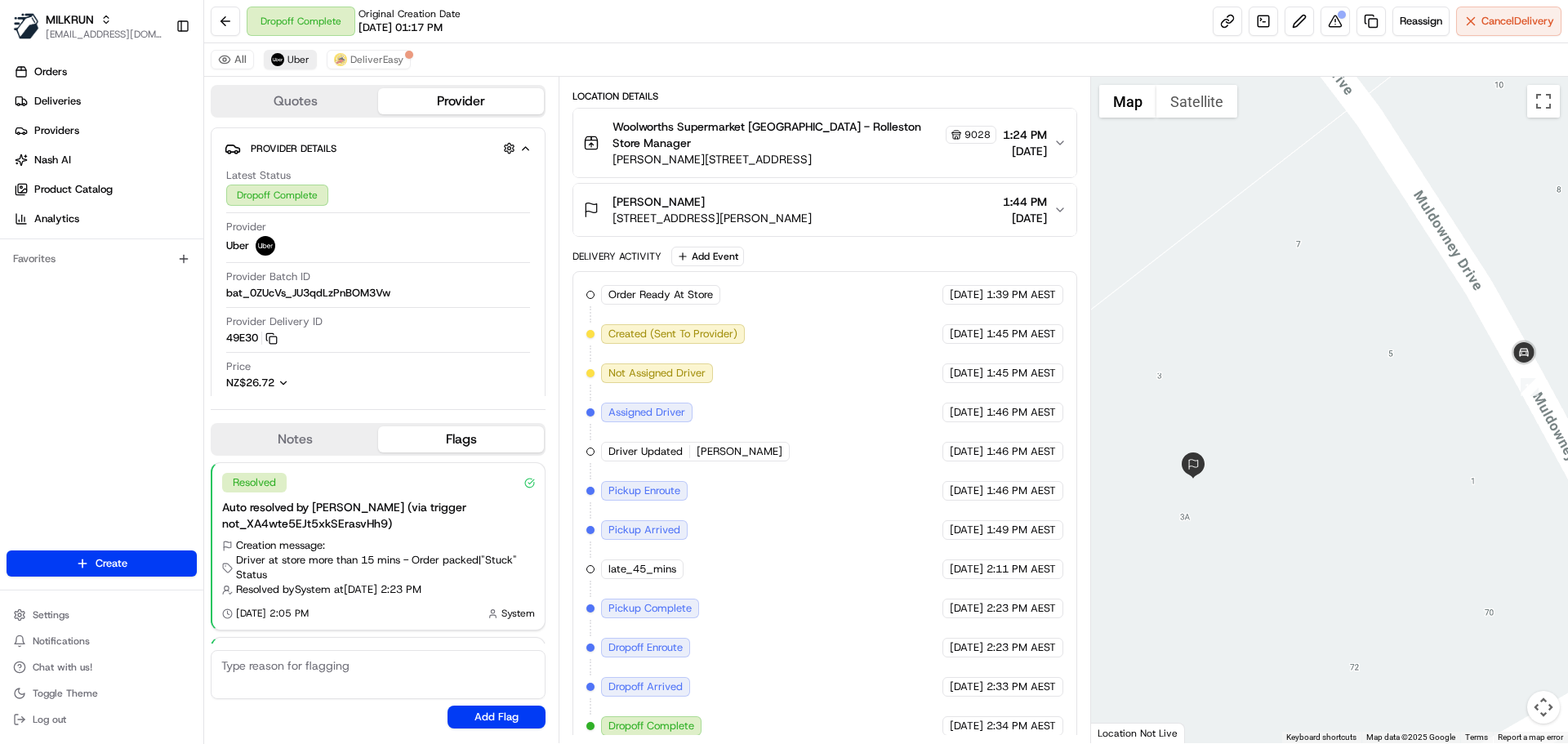
drag, startPoint x: 1269, startPoint y: 347, endPoint x: 1313, endPoint y: 381, distance: 55.6
click at [1313, 381] on div at bounding box center [1330, 409] width 478 height 666
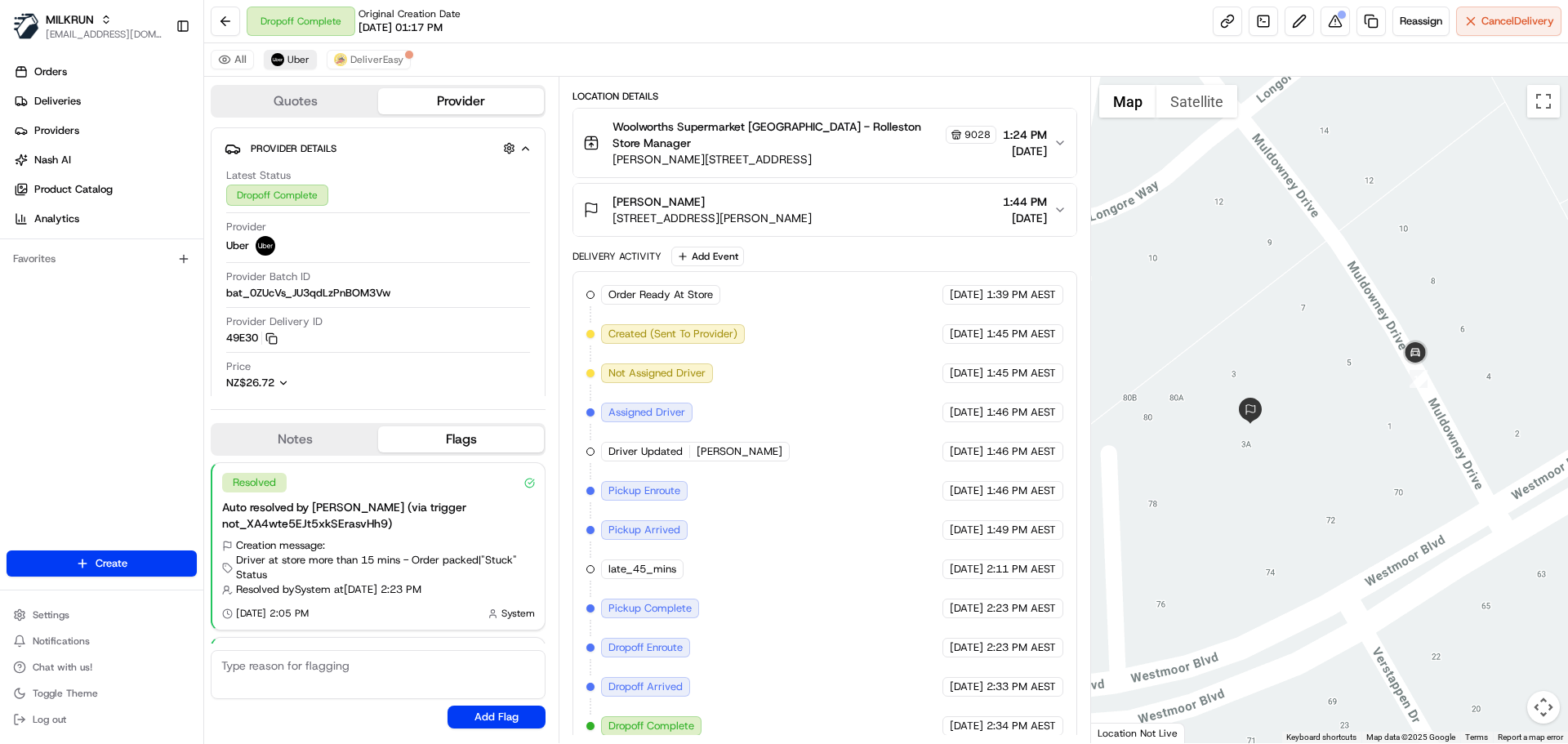
click at [1036, 210] on span "22/08/2025" at bounding box center [1024, 217] width 44 height 16
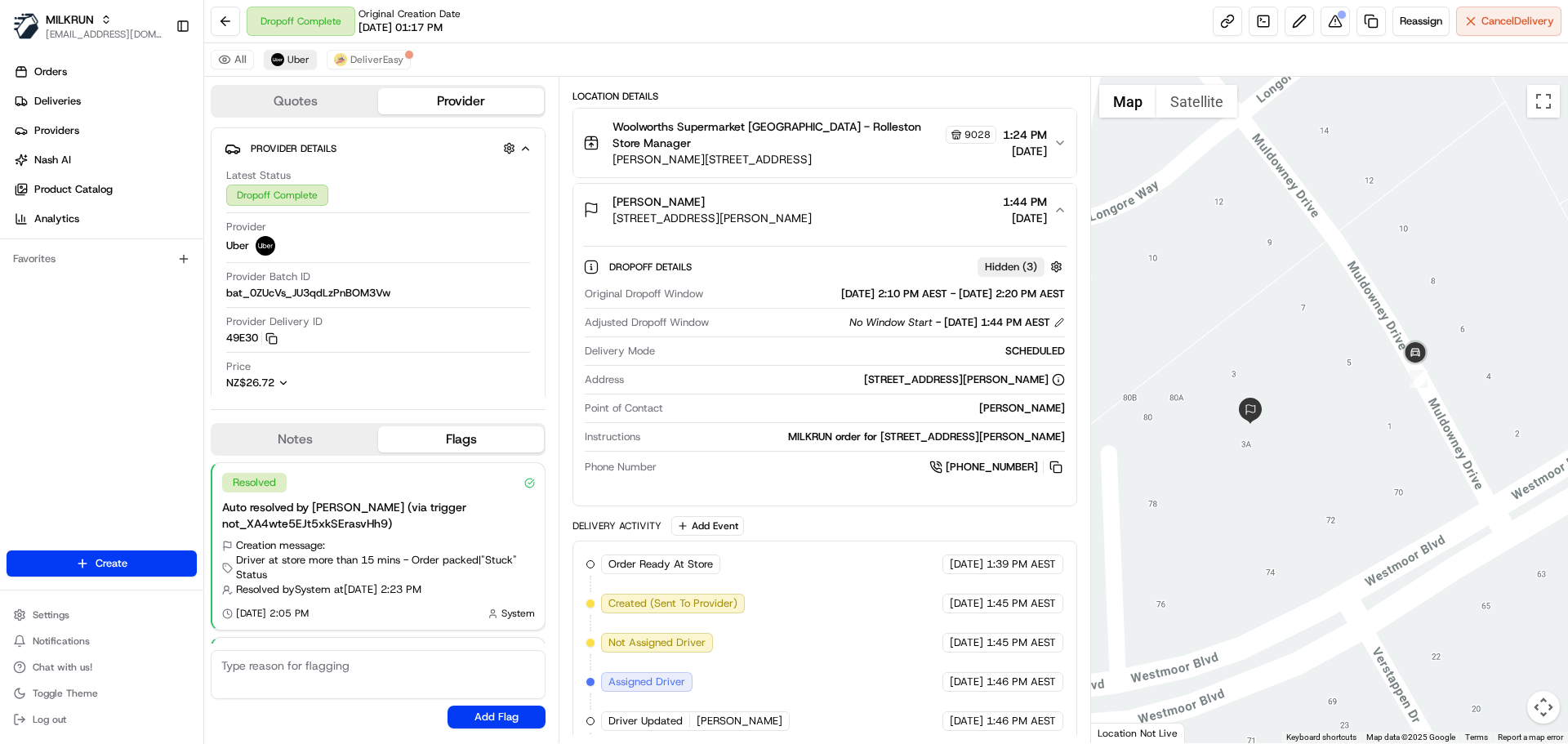
click at [1036, 210] on span "22/08/2025" at bounding box center [1024, 217] width 44 height 16
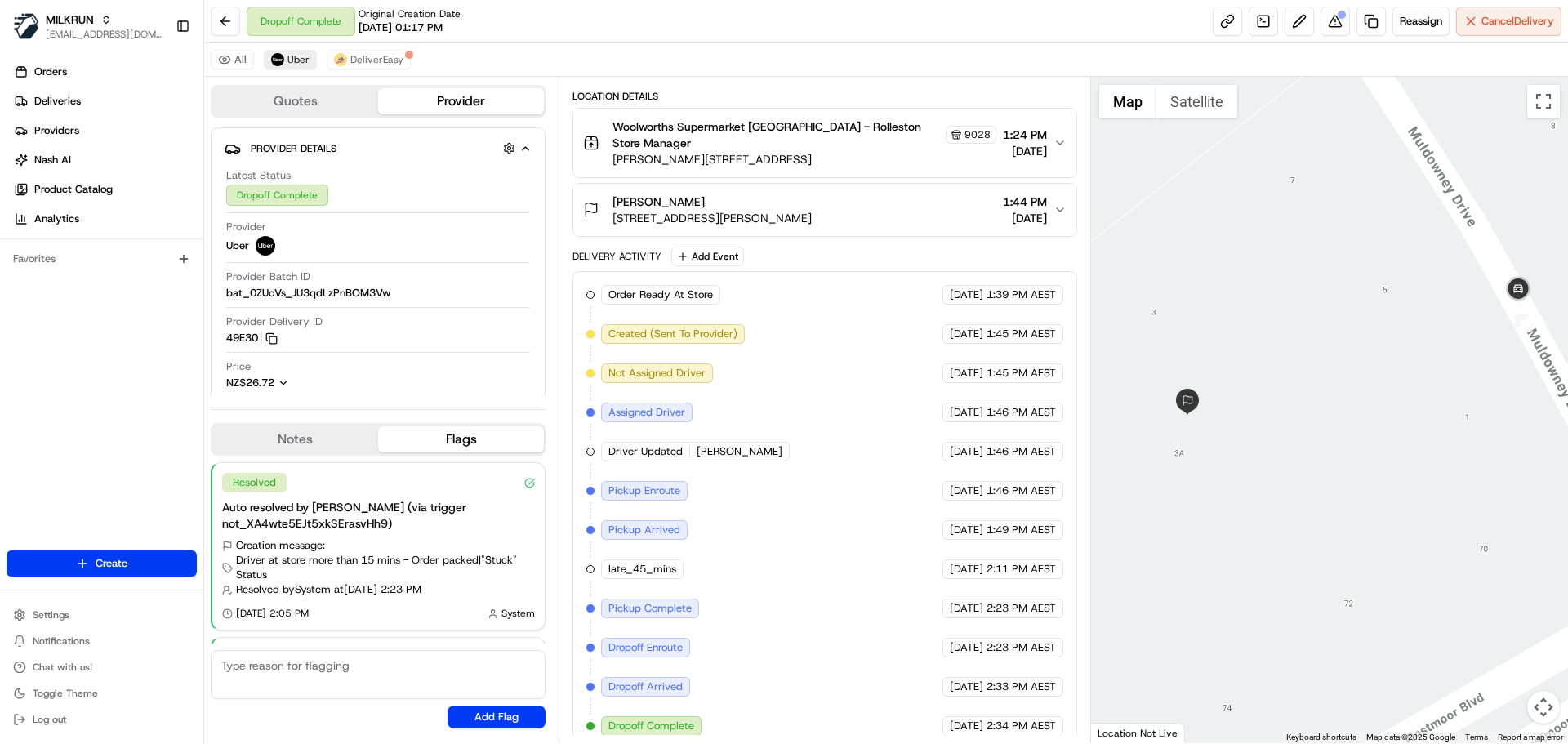
click at [1237, 363] on div at bounding box center [1330, 409] width 478 height 666
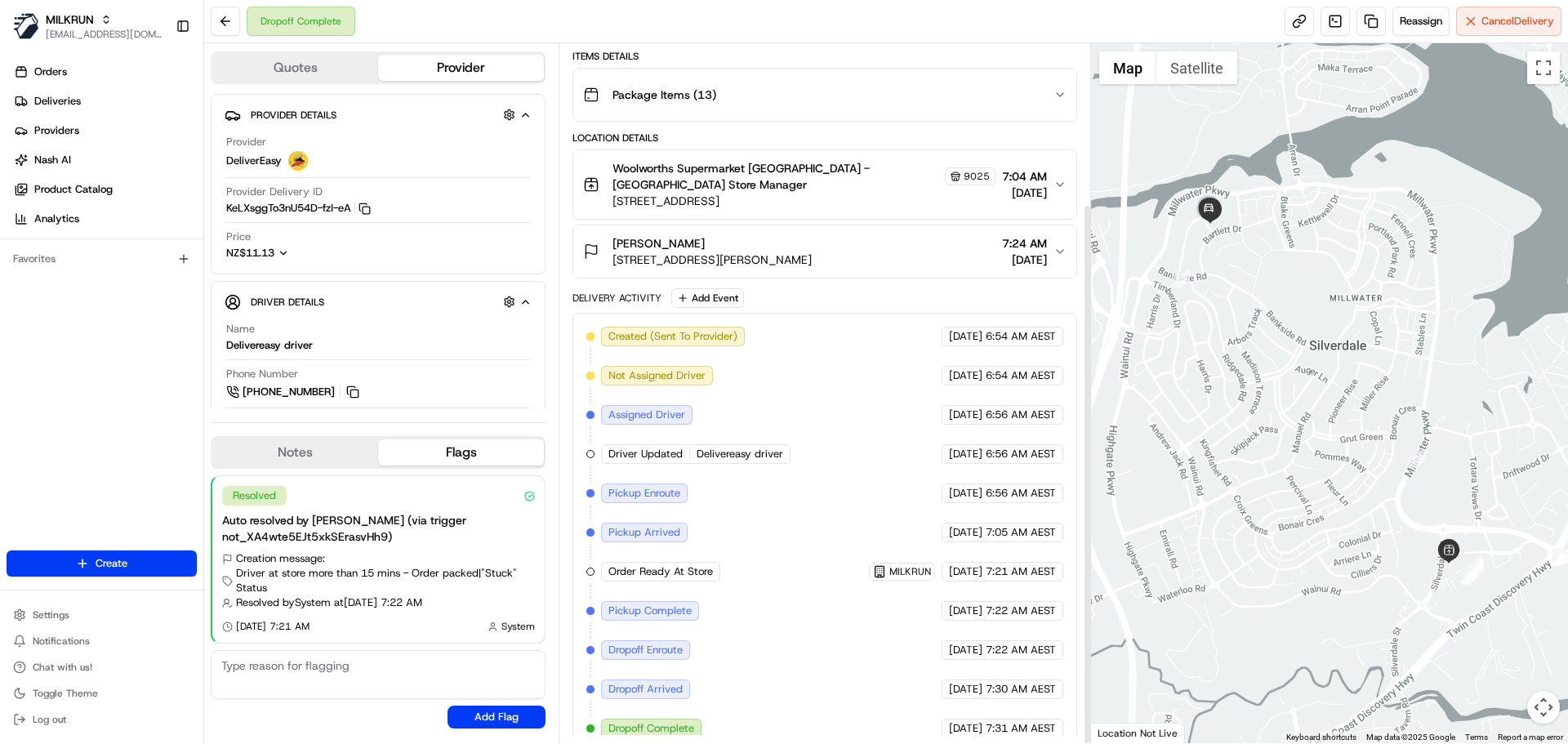
scroll to position [207, 0]
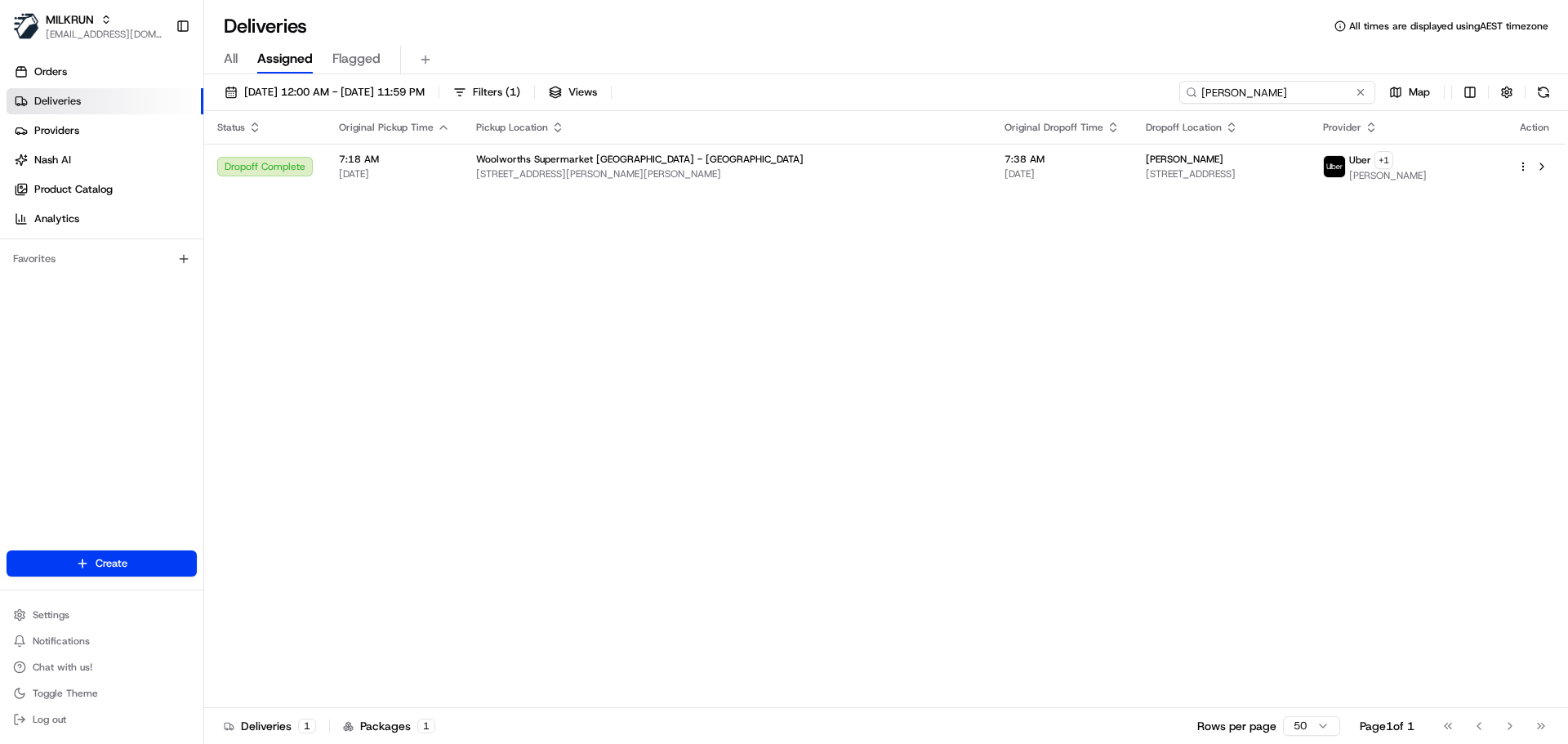
click at [1289, 95] on input "Heather Thompson" at bounding box center [1277, 92] width 196 height 22
paste input "Tanner Matte"
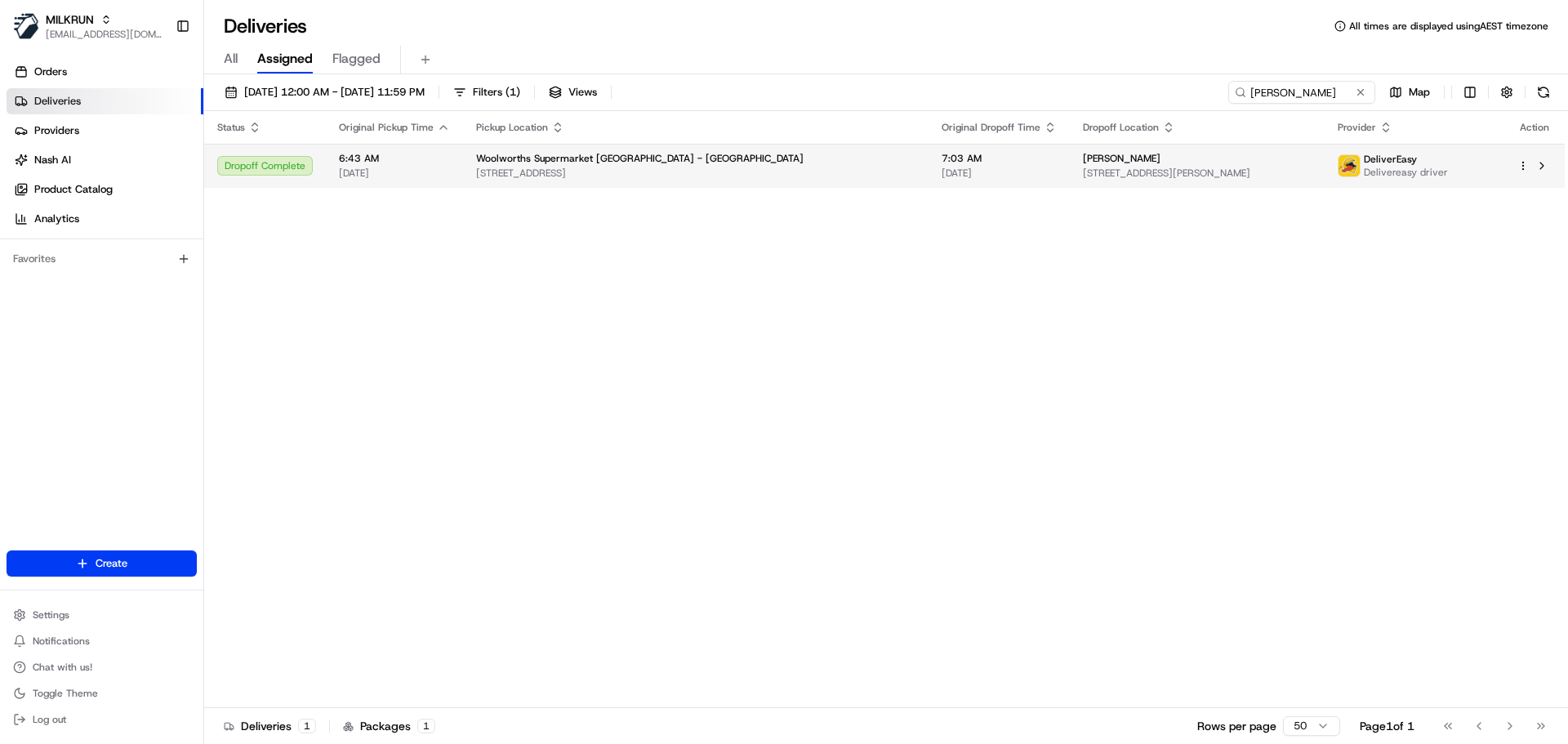
click at [785, 163] on td "Woolworths Supermarket NZ - Silverdale 61 Silverdale St, Silverdale, Auckland 0…" at bounding box center [695, 165] width 466 height 44
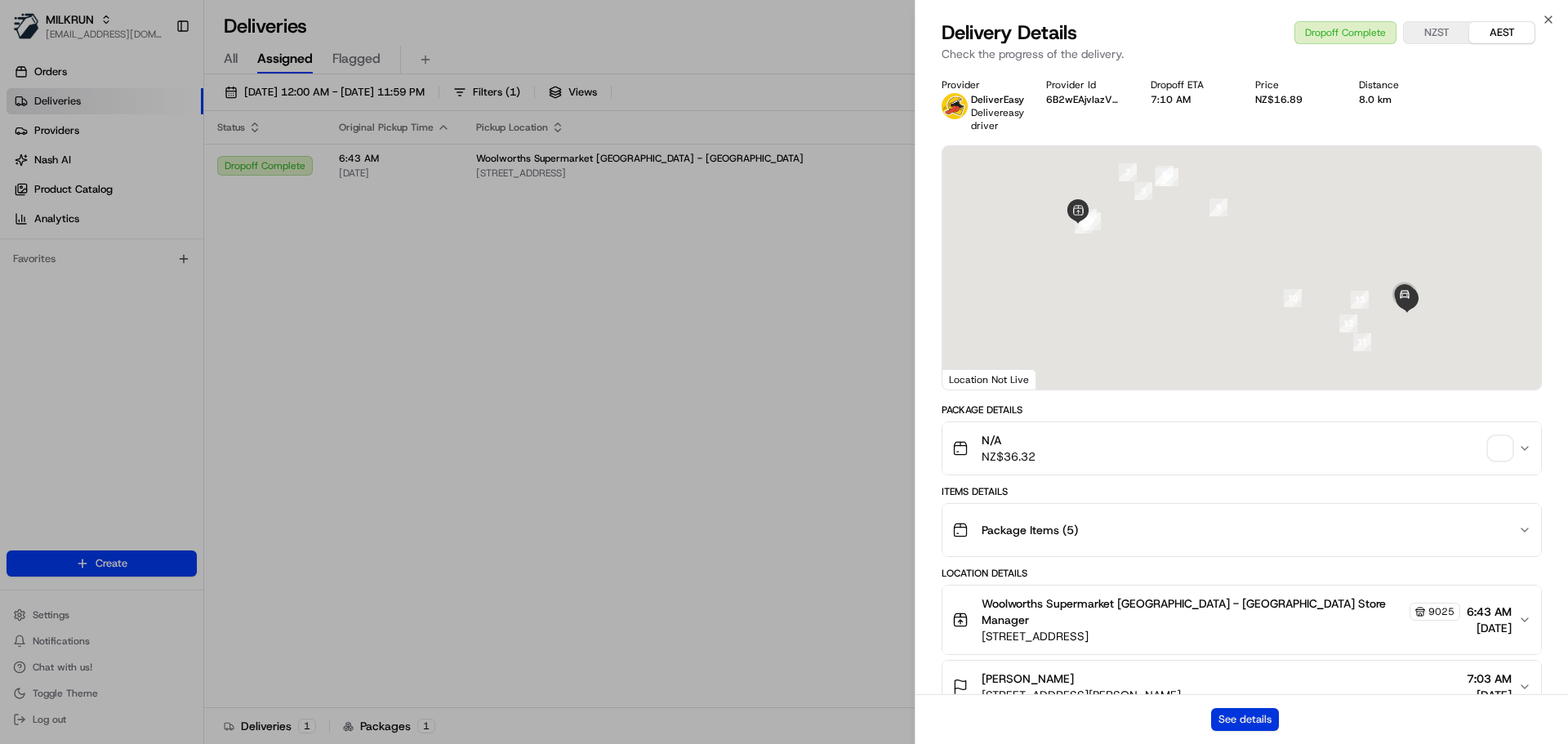
click at [1237, 716] on button "See details" at bounding box center [1246, 720] width 67 height 22
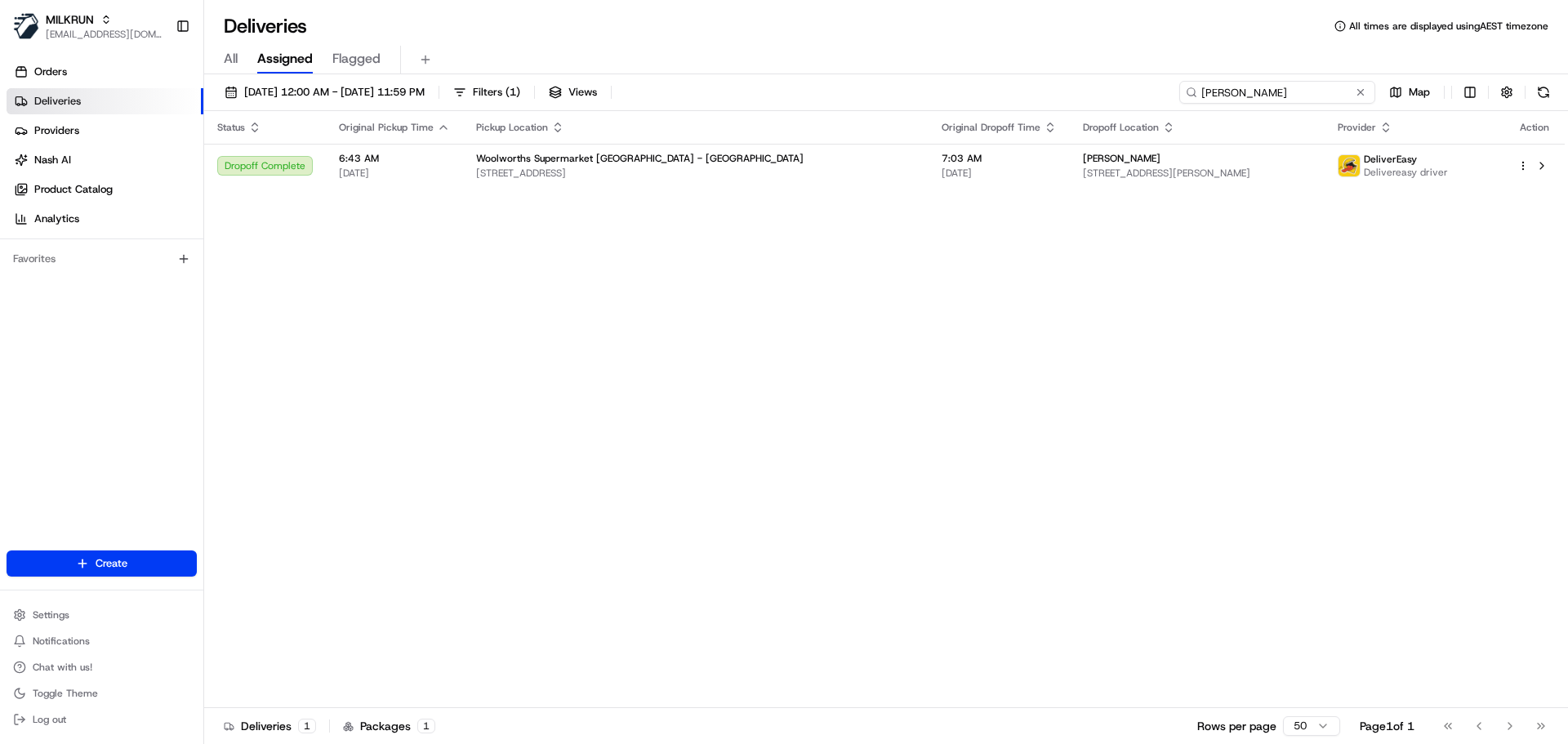
click at [1297, 98] on input "Tanner Matten" at bounding box center [1277, 92] width 196 height 22
paste input "Carnation Fonokalafi"
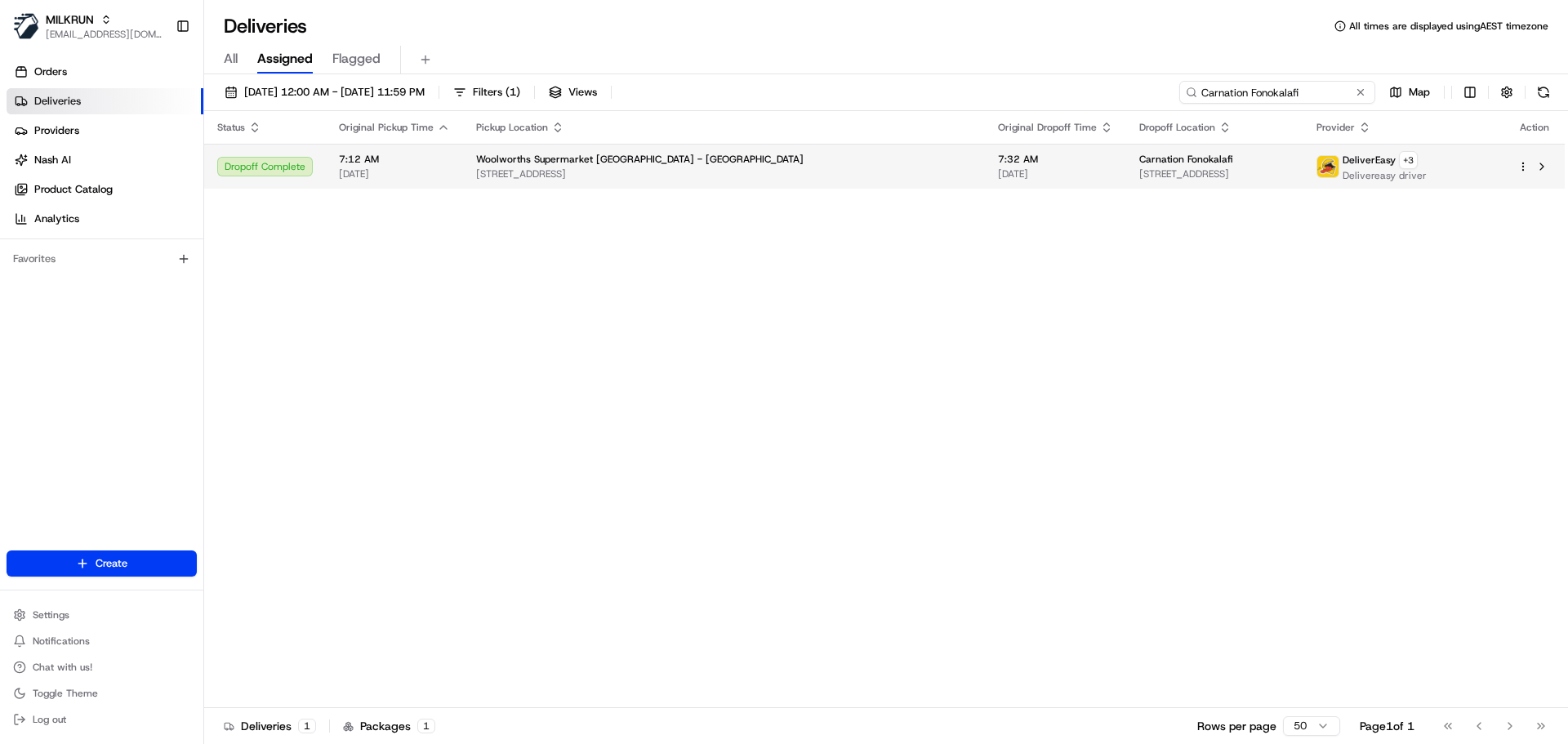
type input "Carnation Fonokalafi"
click at [1140, 177] on span "5 Fern Court, Orewa, Auckland 0931, NZ" at bounding box center [1215, 174] width 151 height 13
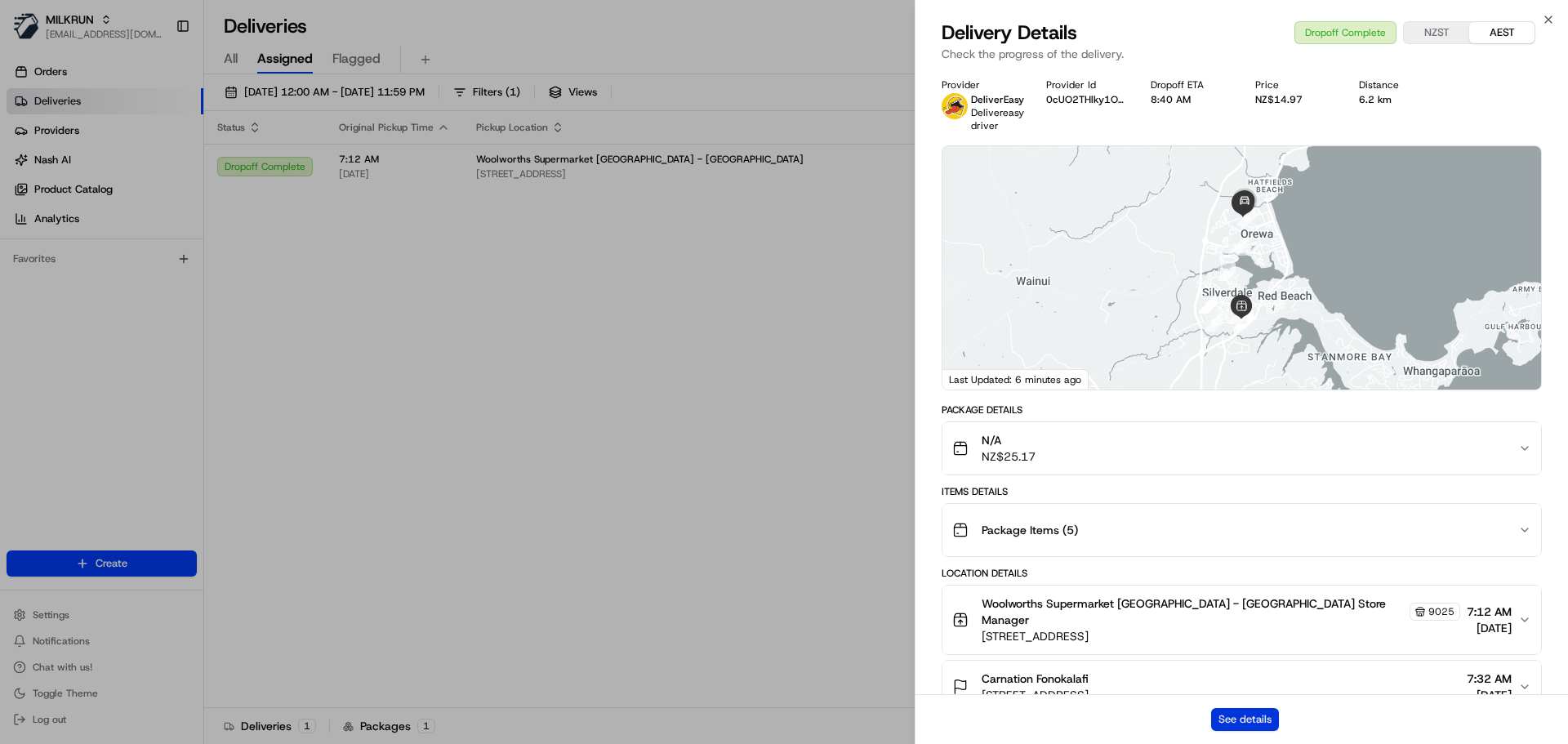
click at [1239, 715] on button "See details" at bounding box center [1246, 720] width 67 height 22
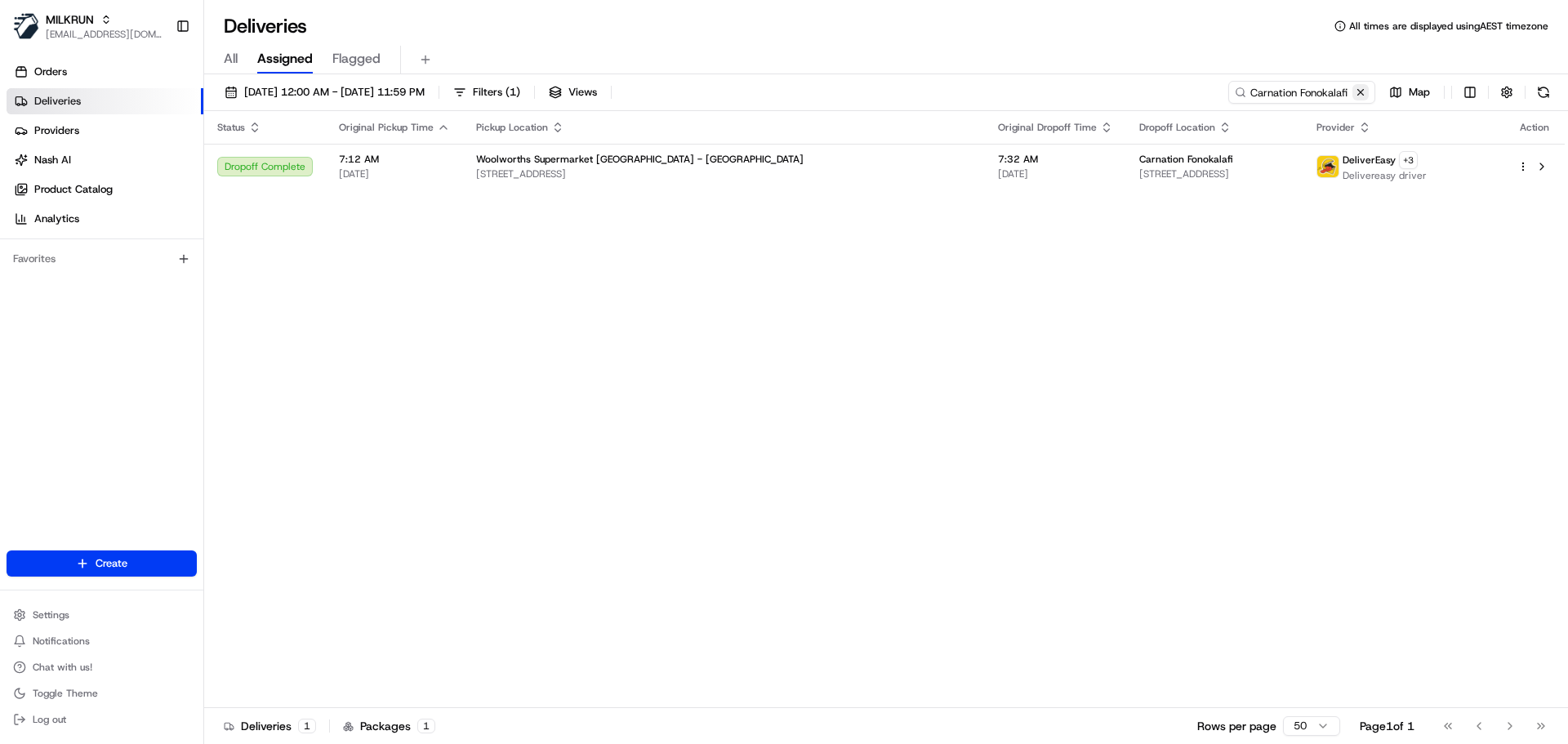
click at [1363, 95] on button at bounding box center [1360, 92] width 16 height 16
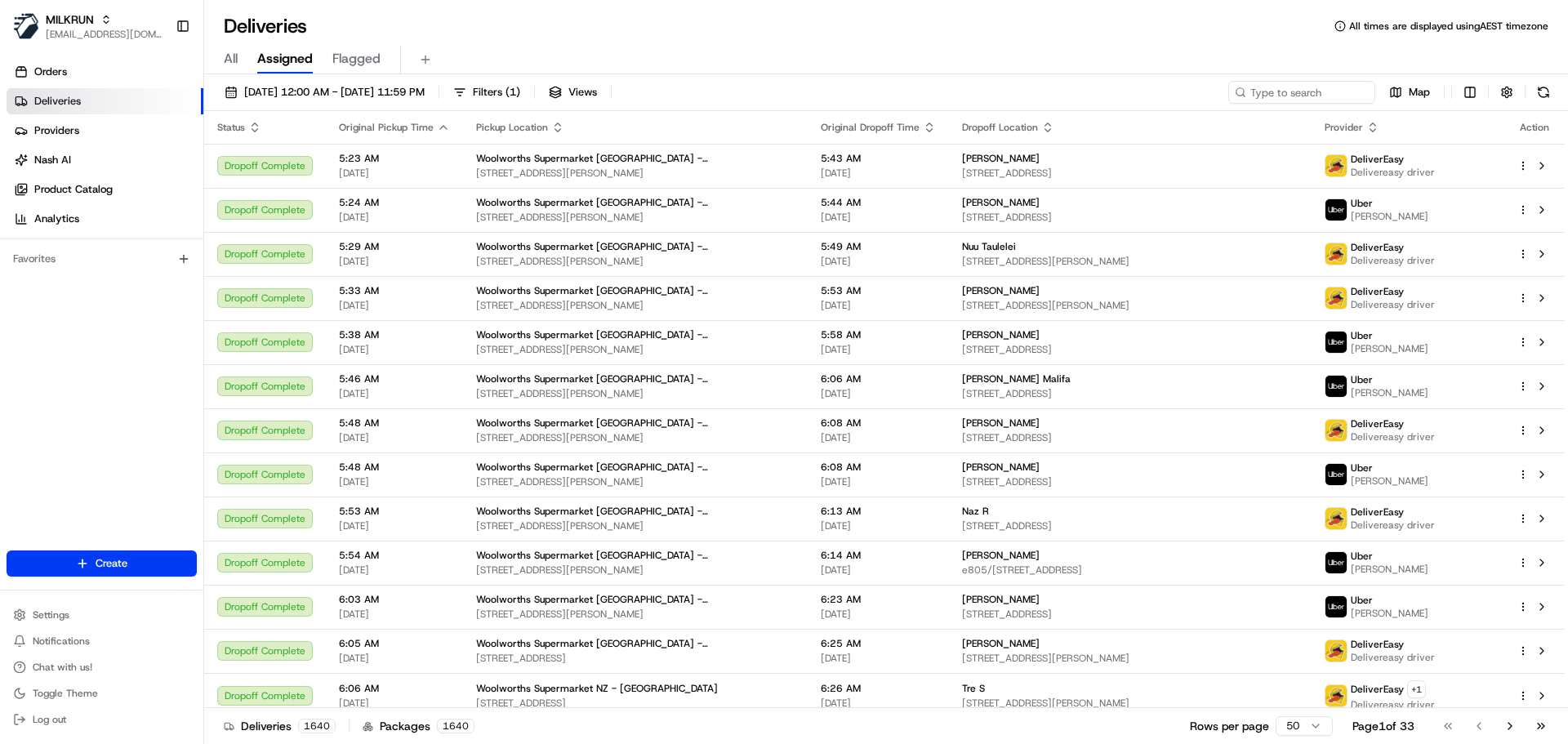
click at [1342, 109] on div "23/08/2025 12:00 AM - 23/08/2025 11:59 PM Filters ( 1 ) Views Map" at bounding box center [887, 96] width 1365 height 30
click at [1333, 95] on input at bounding box center [1277, 92] width 196 height 22
paste input "liz Ashcroft"
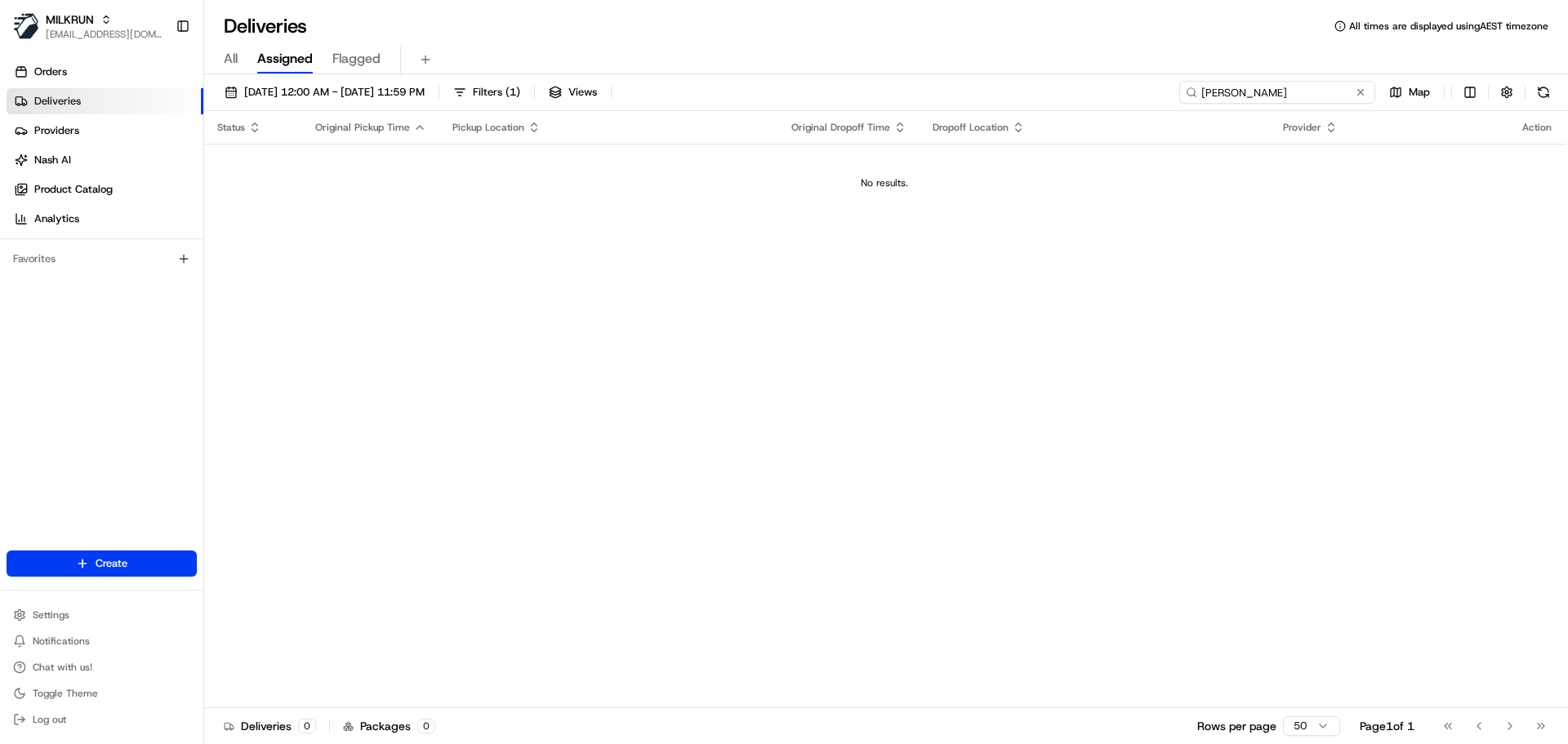
type input "liz Ashcroft"
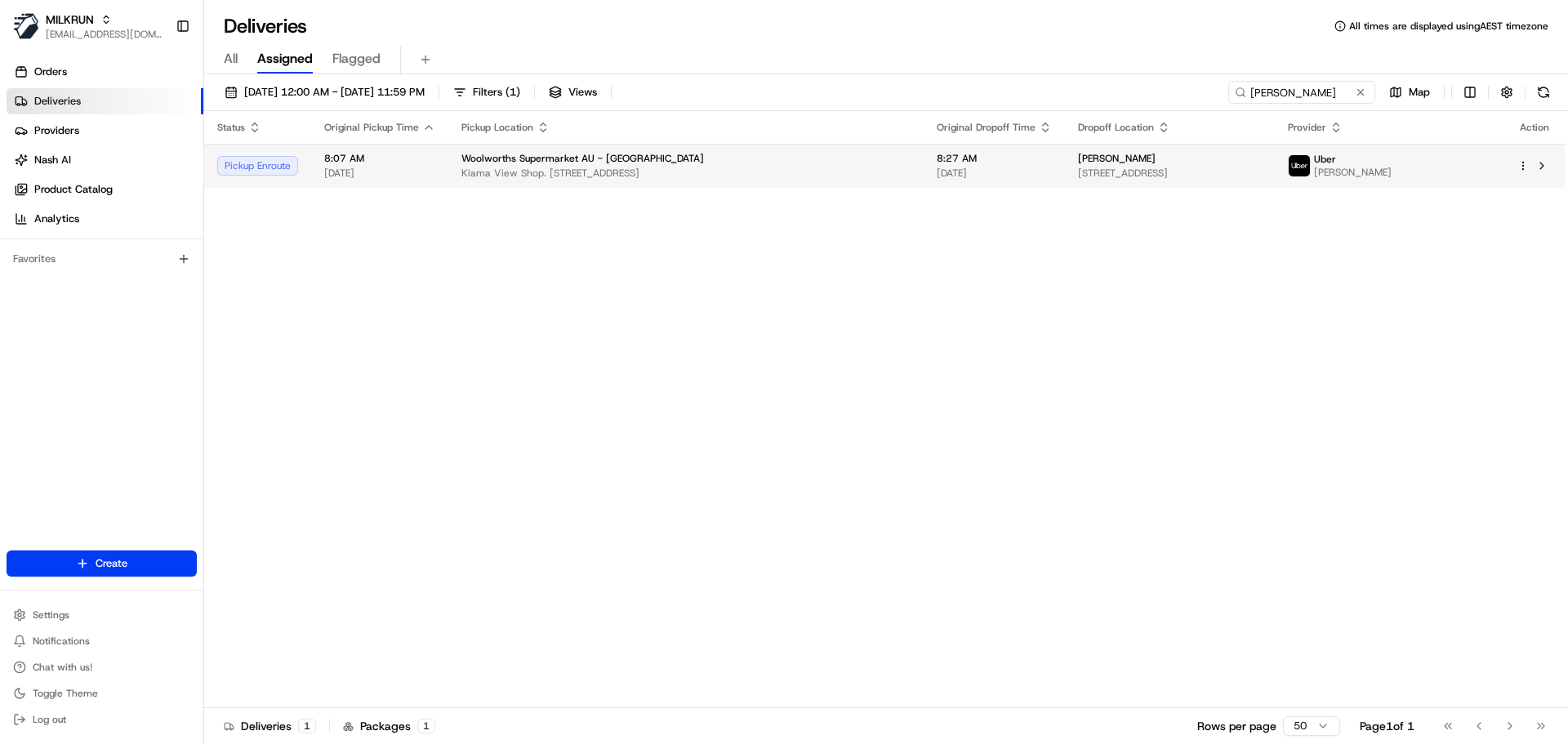
click at [736, 181] on td "Woolworths Supermarket AU - Kiama Kiama View Shop. Ctr, 143 Terralong St, Kiama…" at bounding box center [685, 165] width 475 height 44
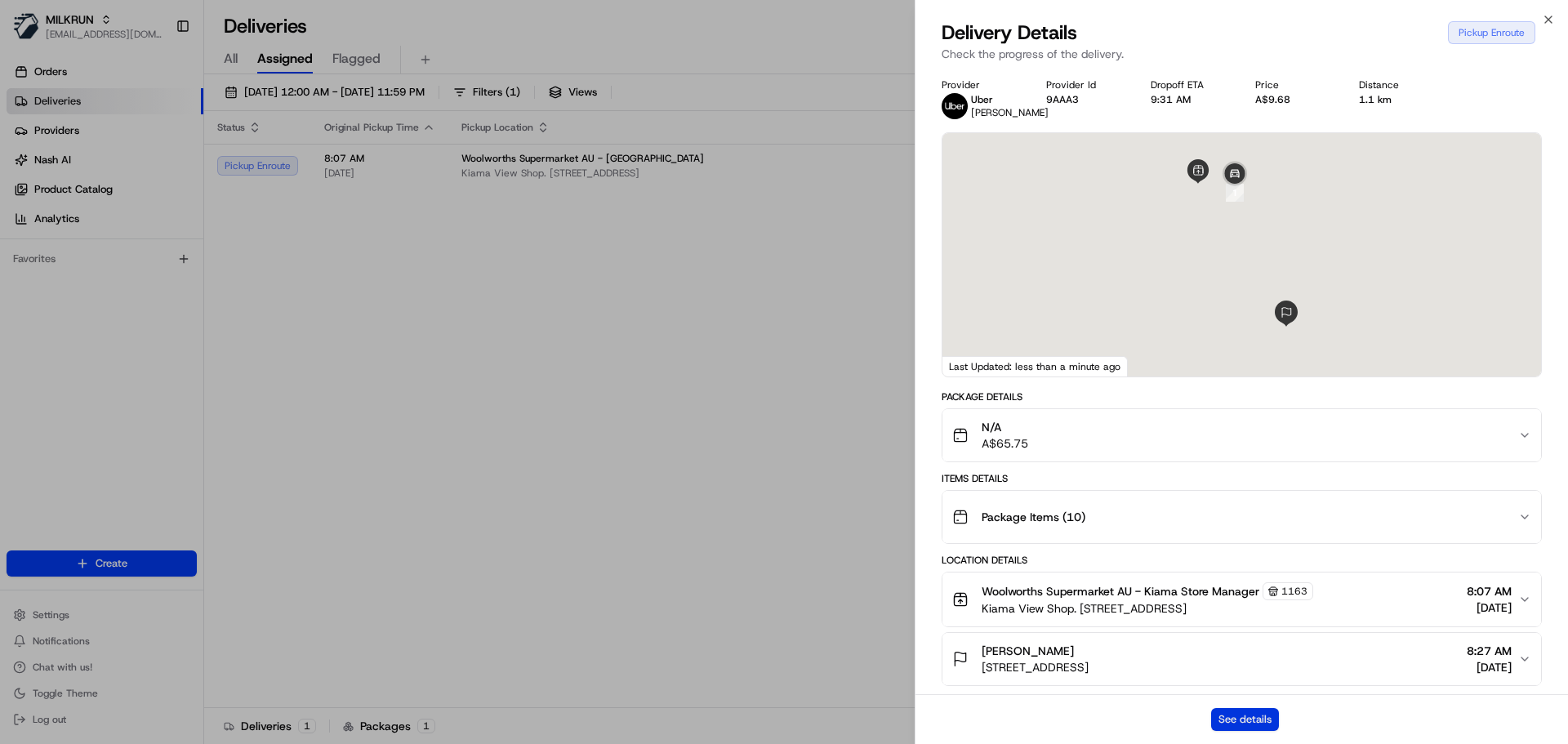
click at [1265, 722] on button "See details" at bounding box center [1246, 720] width 67 height 22
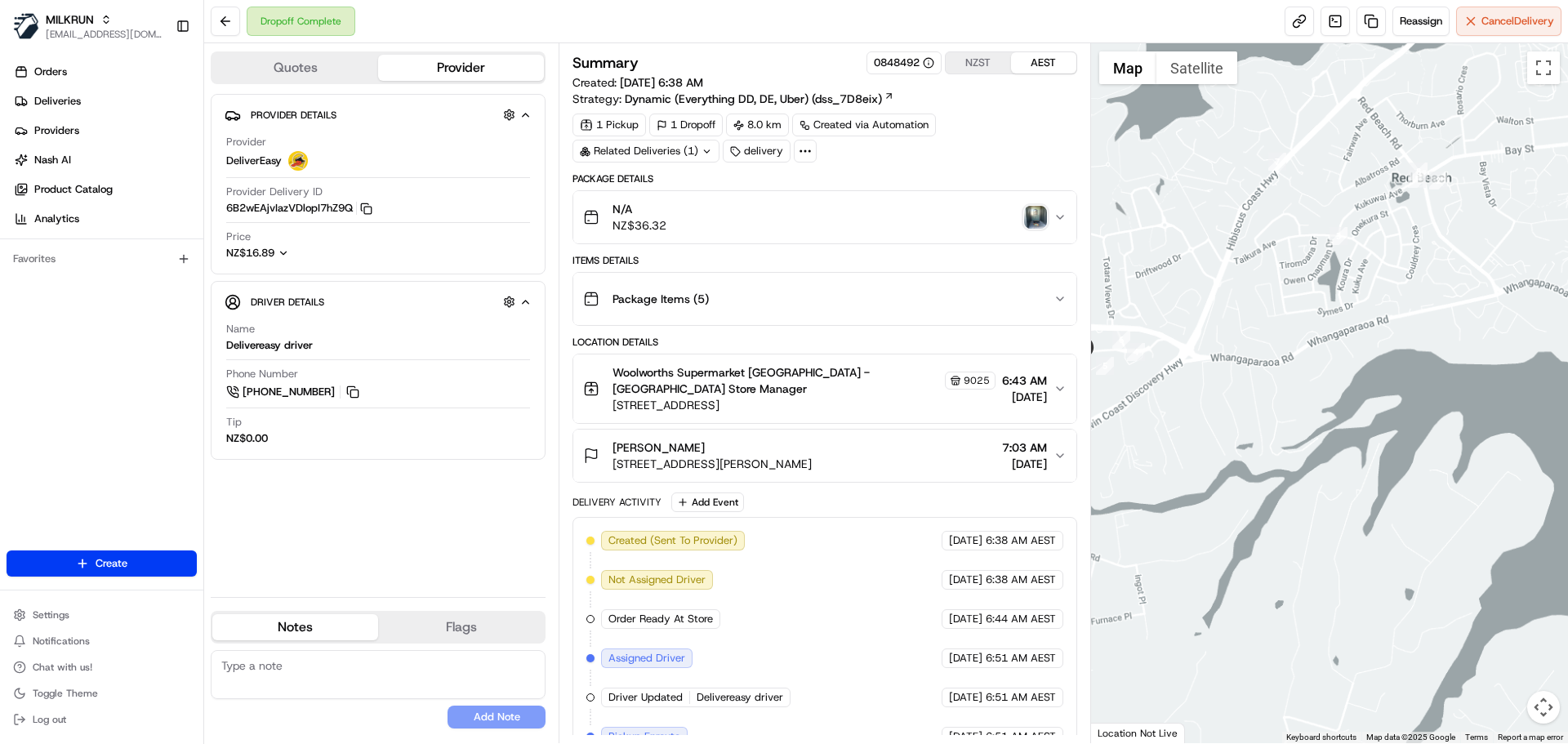
drag, startPoint x: 1224, startPoint y: 379, endPoint x: 1396, endPoint y: 421, distance: 177.1
click at [1396, 421] on div at bounding box center [1330, 393] width 478 height 700
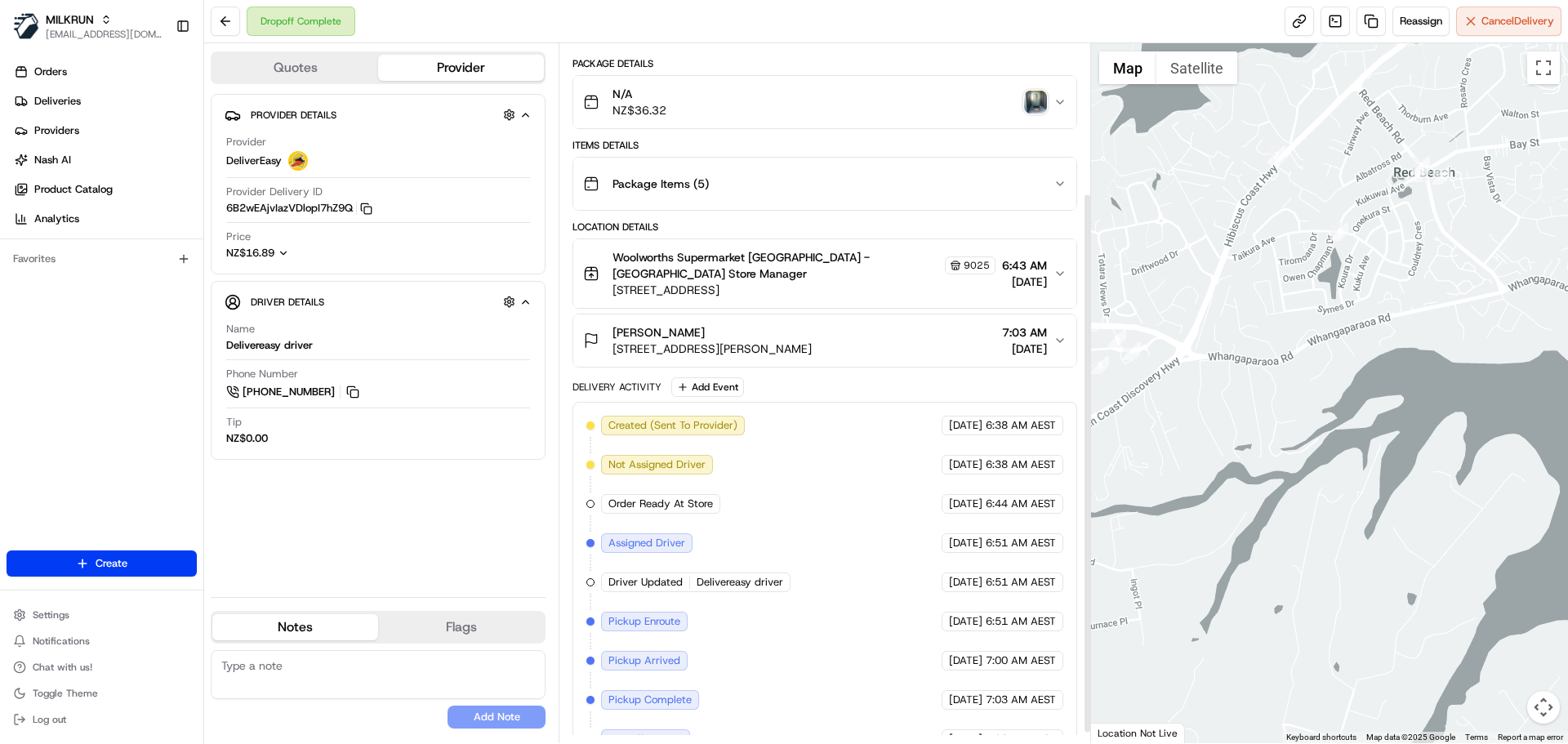
scroll to position [207, 0]
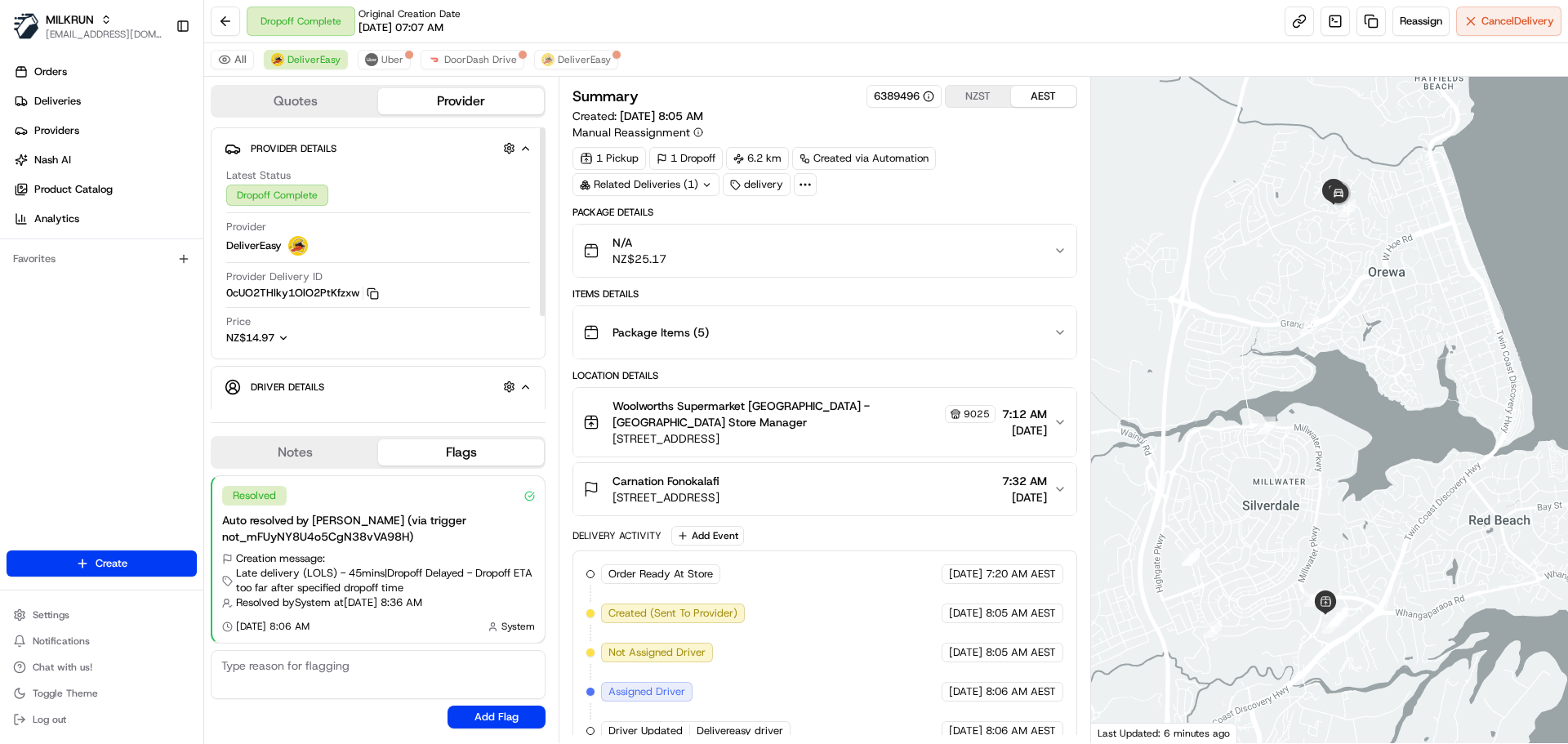
scroll to position [319, 0]
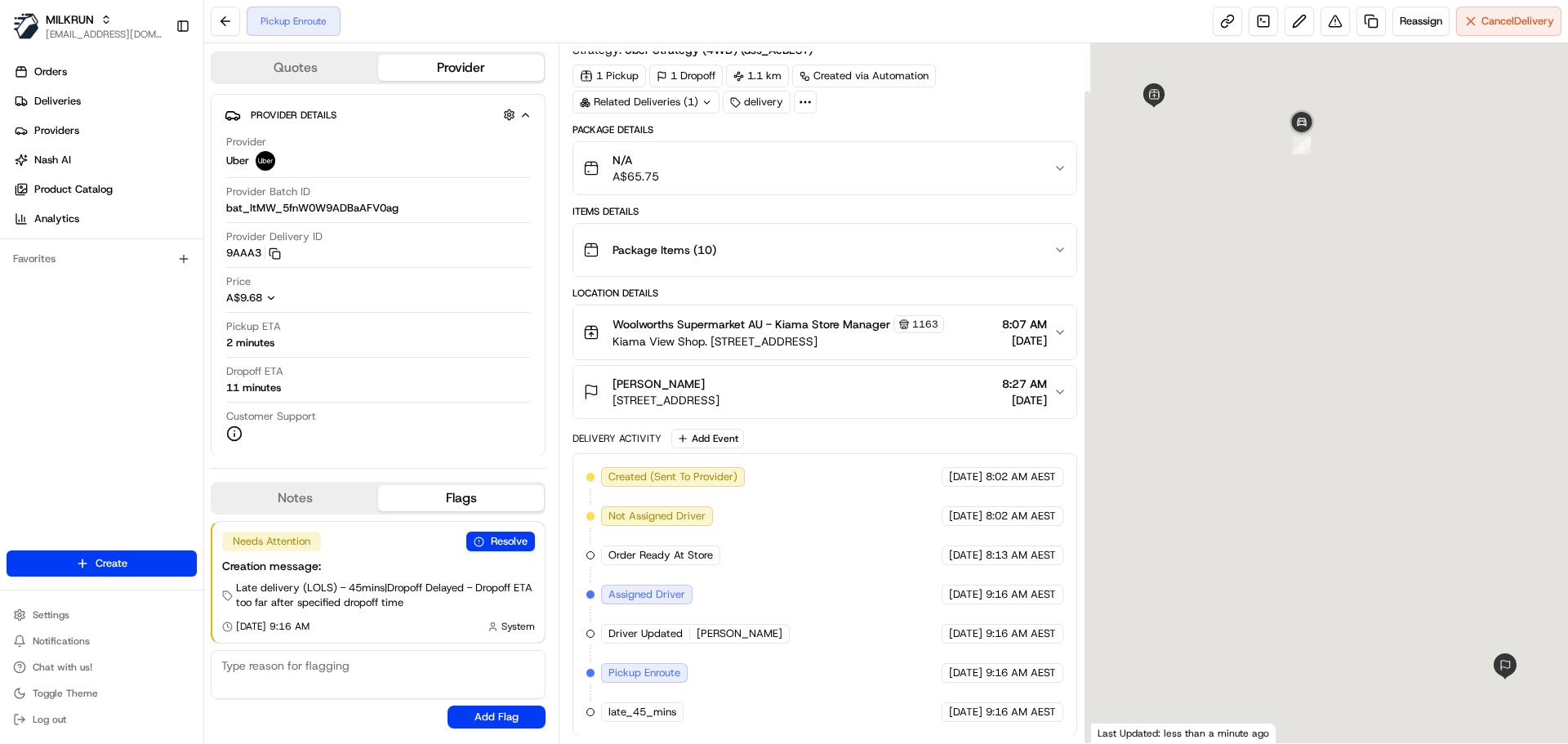
scroll to position [50, 0]
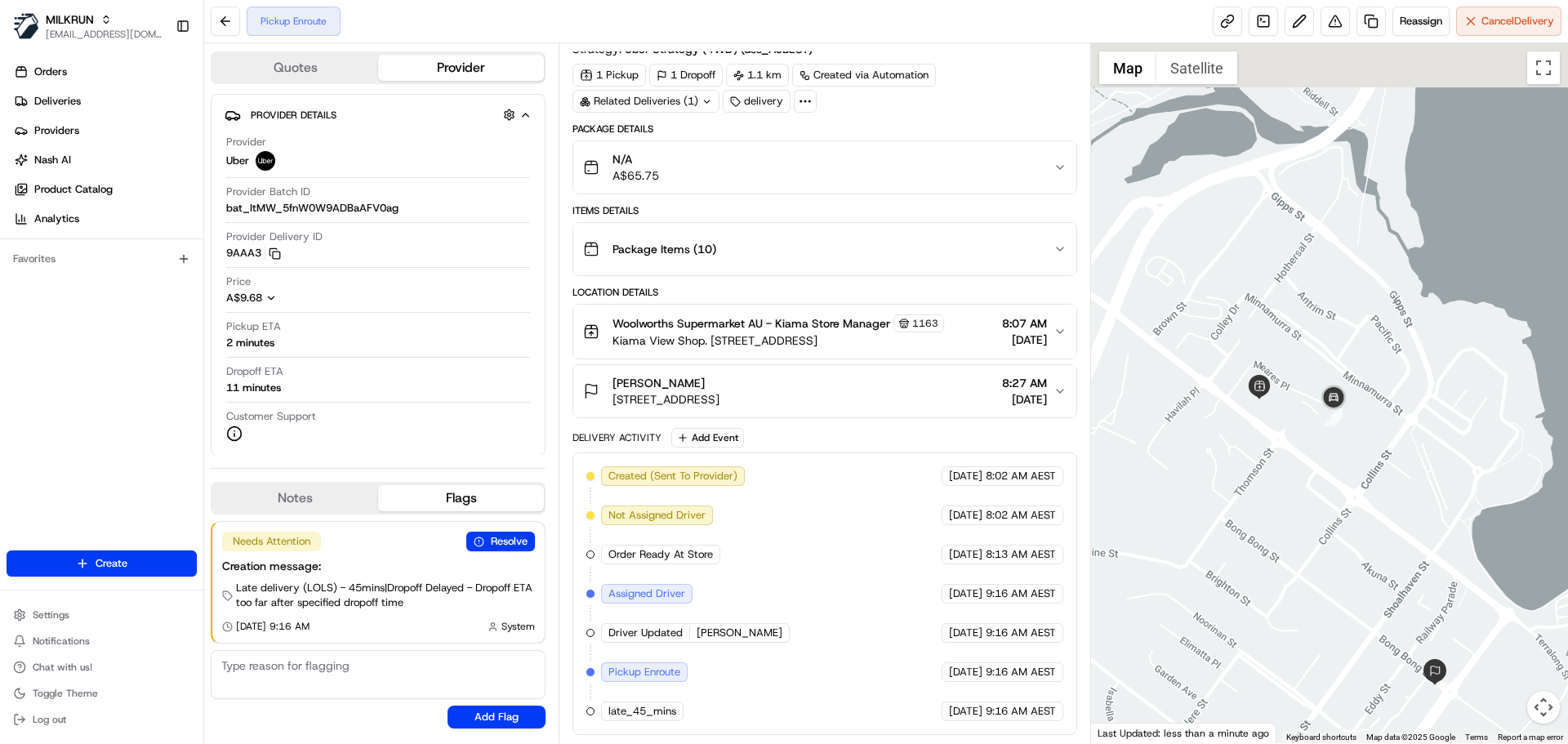
drag, startPoint x: 1253, startPoint y: 387, endPoint x: 1273, endPoint y: 460, distance: 75.7
click at [1263, 463] on div at bounding box center [1330, 393] width 478 height 700
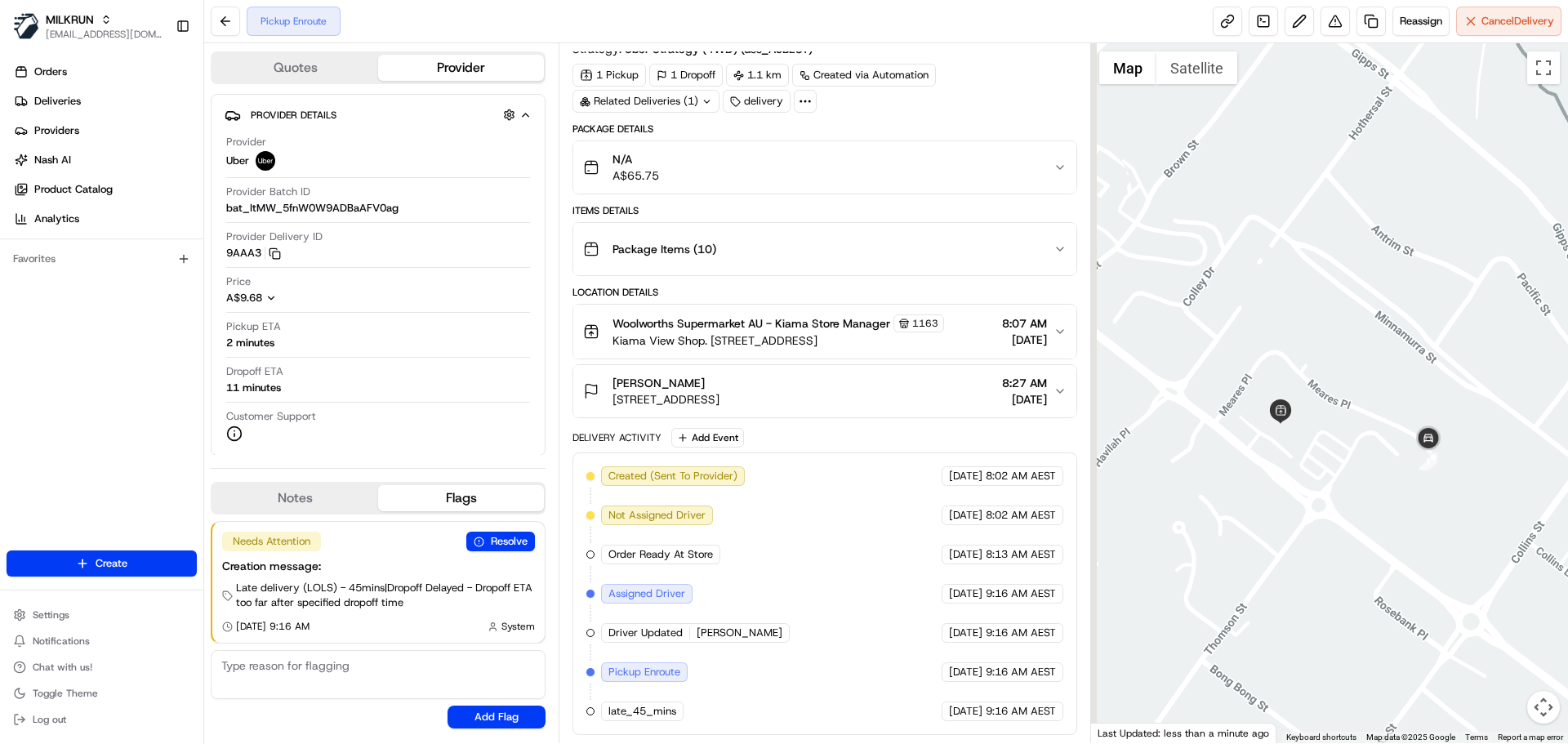
drag, startPoint x: 1341, startPoint y: 516, endPoint x: 1352, endPoint y: 521, distance: 12.1
click at [1352, 521] on div at bounding box center [1330, 393] width 478 height 700
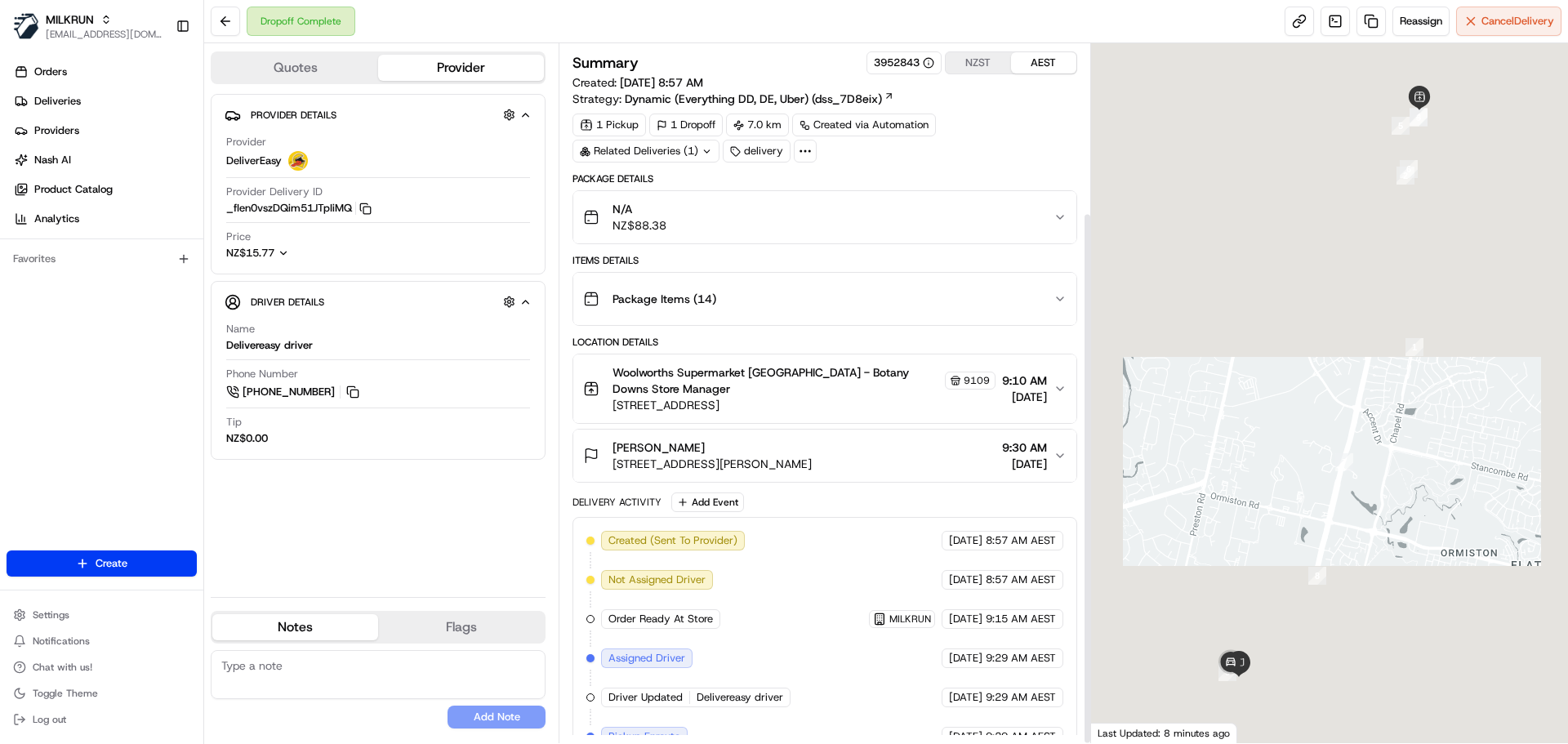
scroll to position [221, 0]
